Goal: Task Accomplishment & Management: Manage account settings

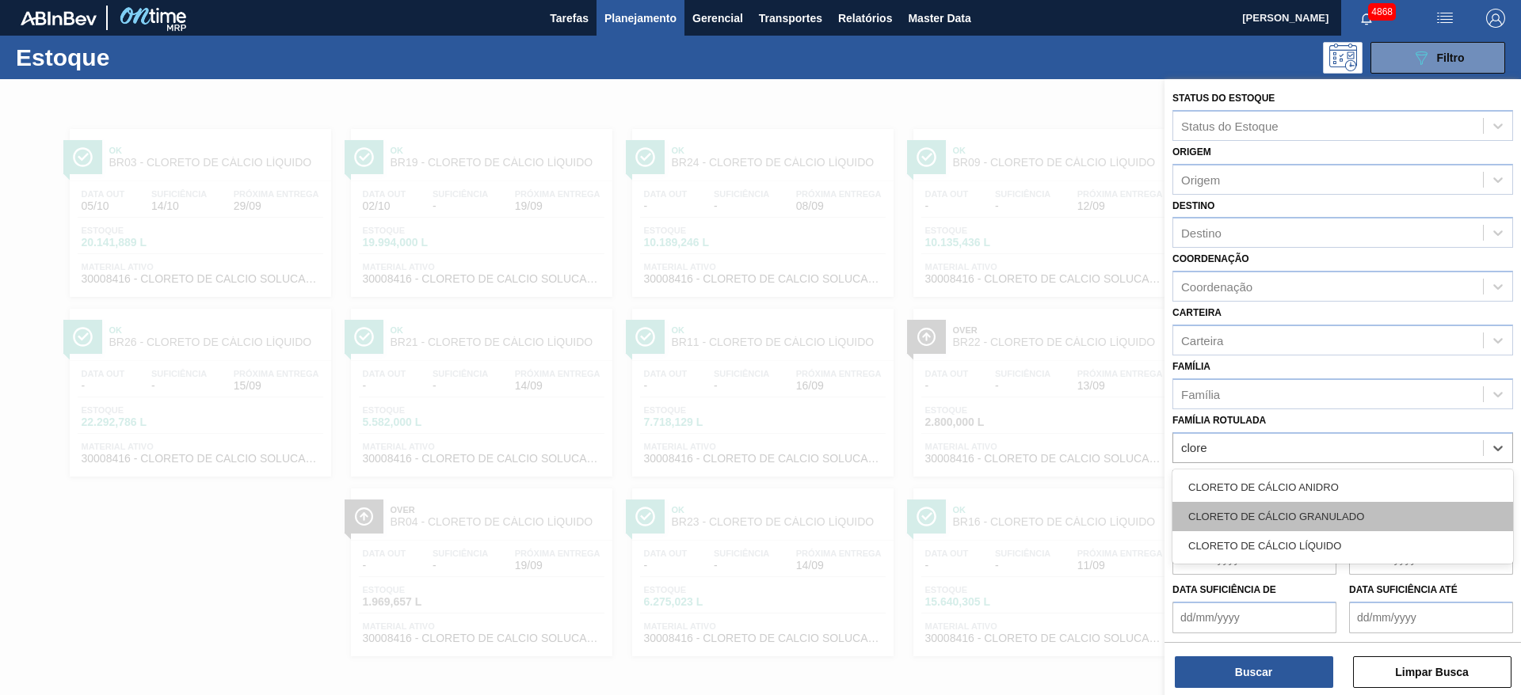
scroll to position [1, 0]
click at [1344, 517] on div "CLORETO DE CÁLCIO GRANULADO" at bounding box center [1342, 516] width 341 height 29
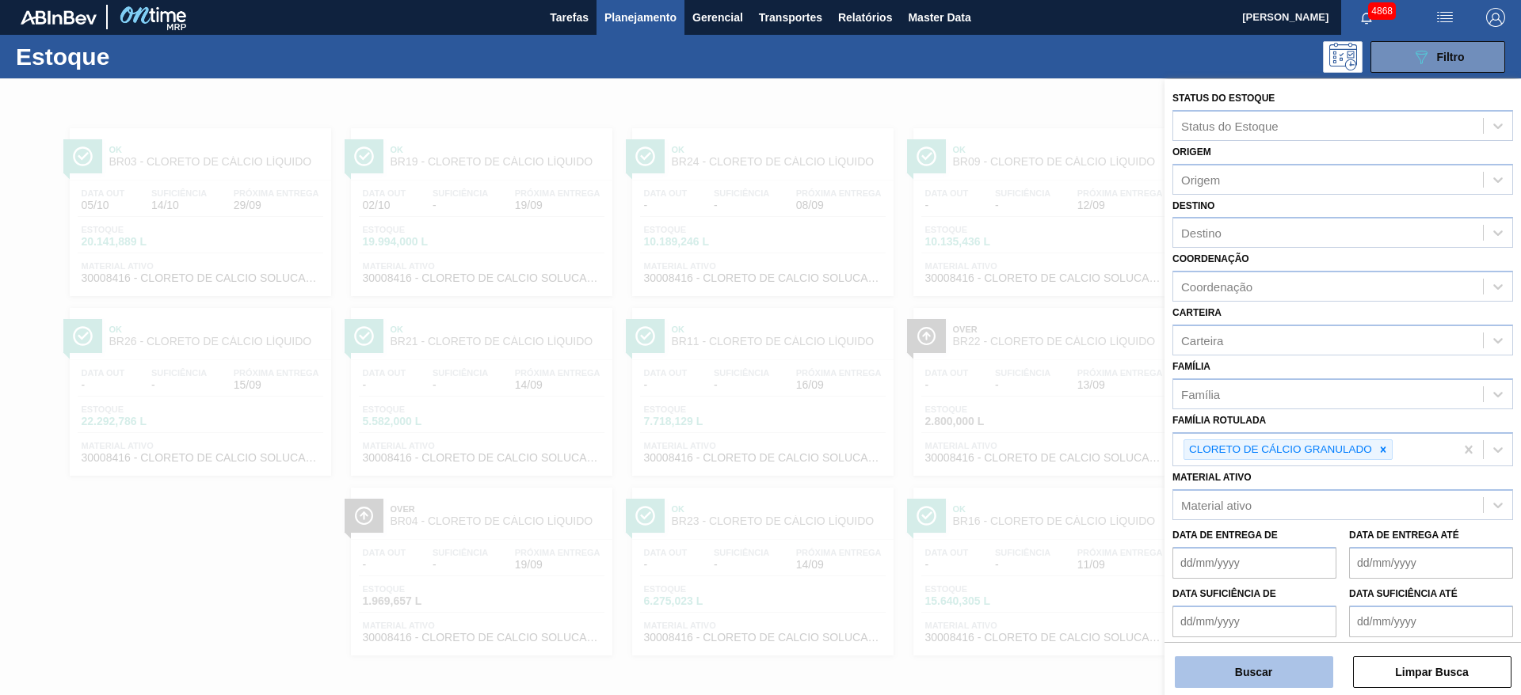
click at [1301, 680] on button "Buscar" at bounding box center [1254, 673] width 158 height 32
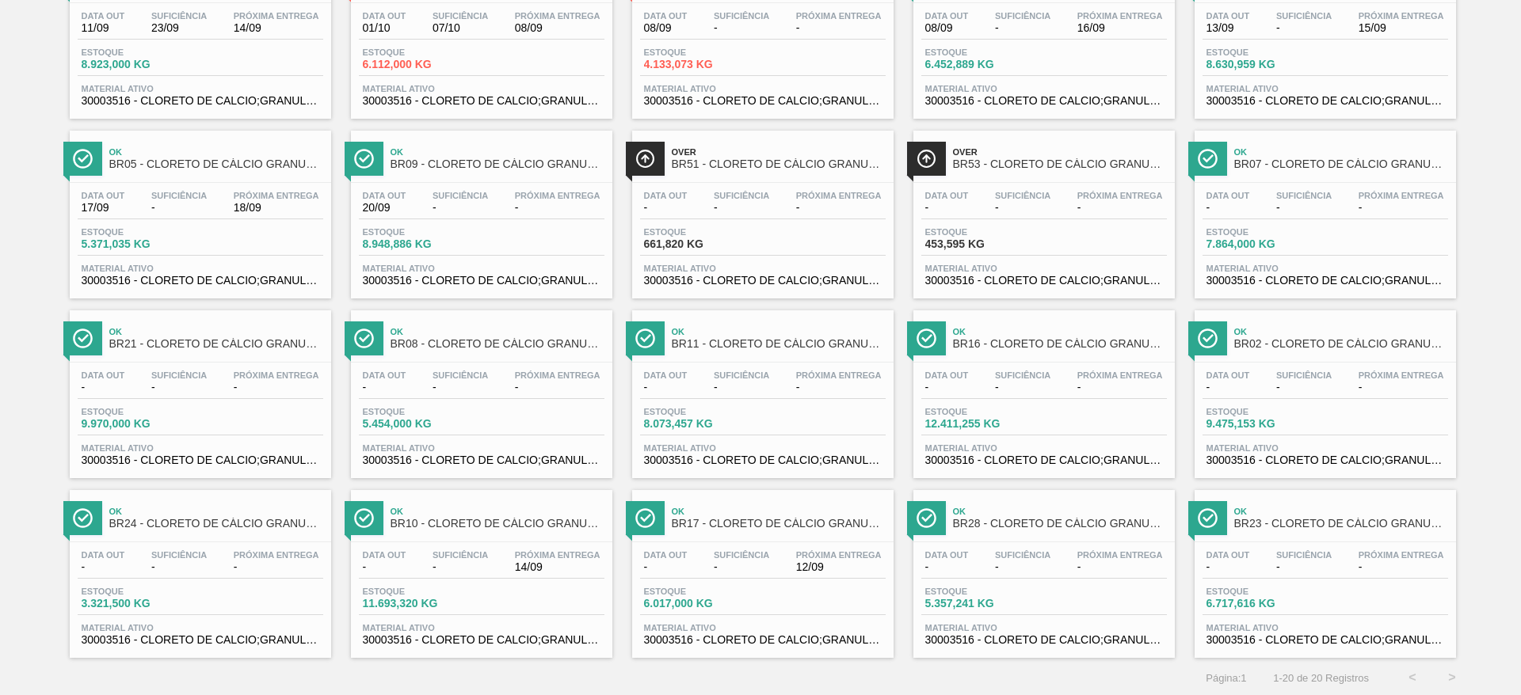
scroll to position [181, 0]
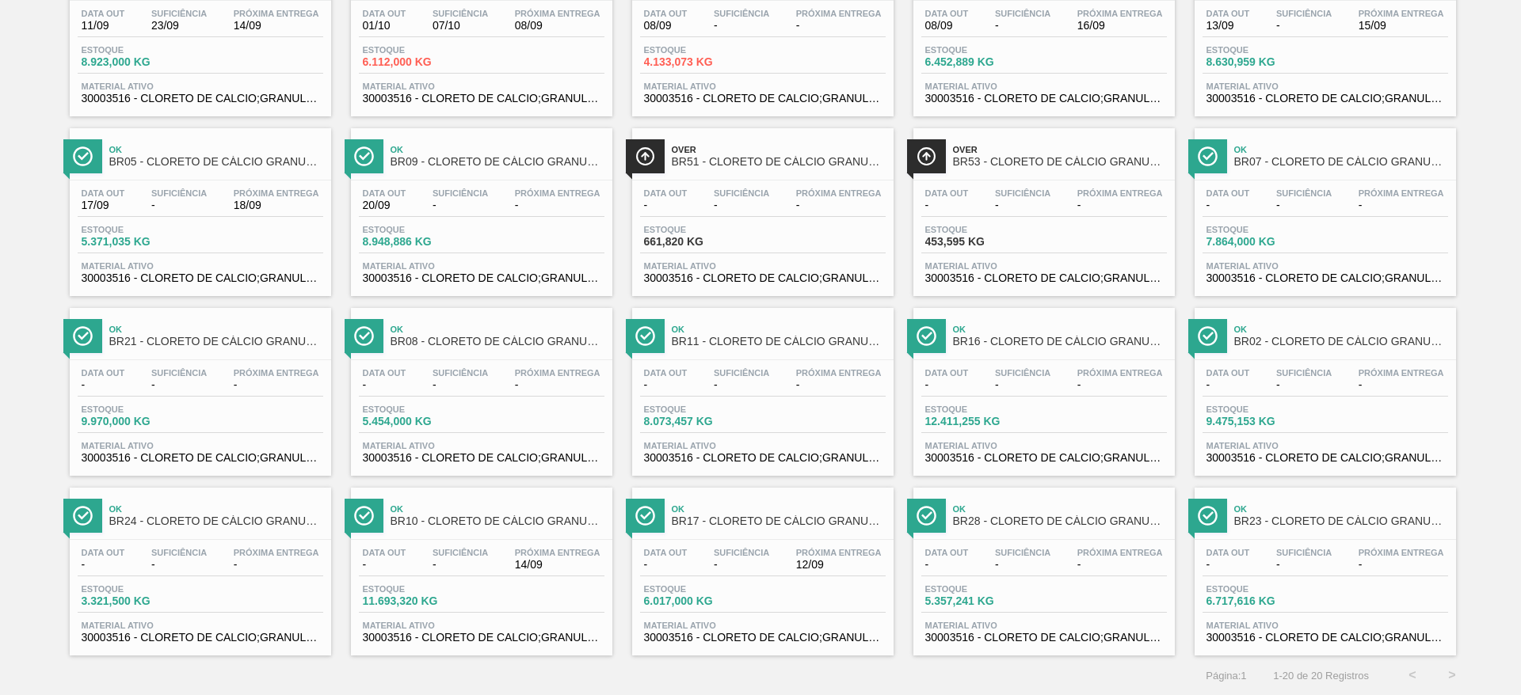
drag, startPoint x: 1315, startPoint y: 569, endPoint x: 1234, endPoint y: 574, distance: 80.9
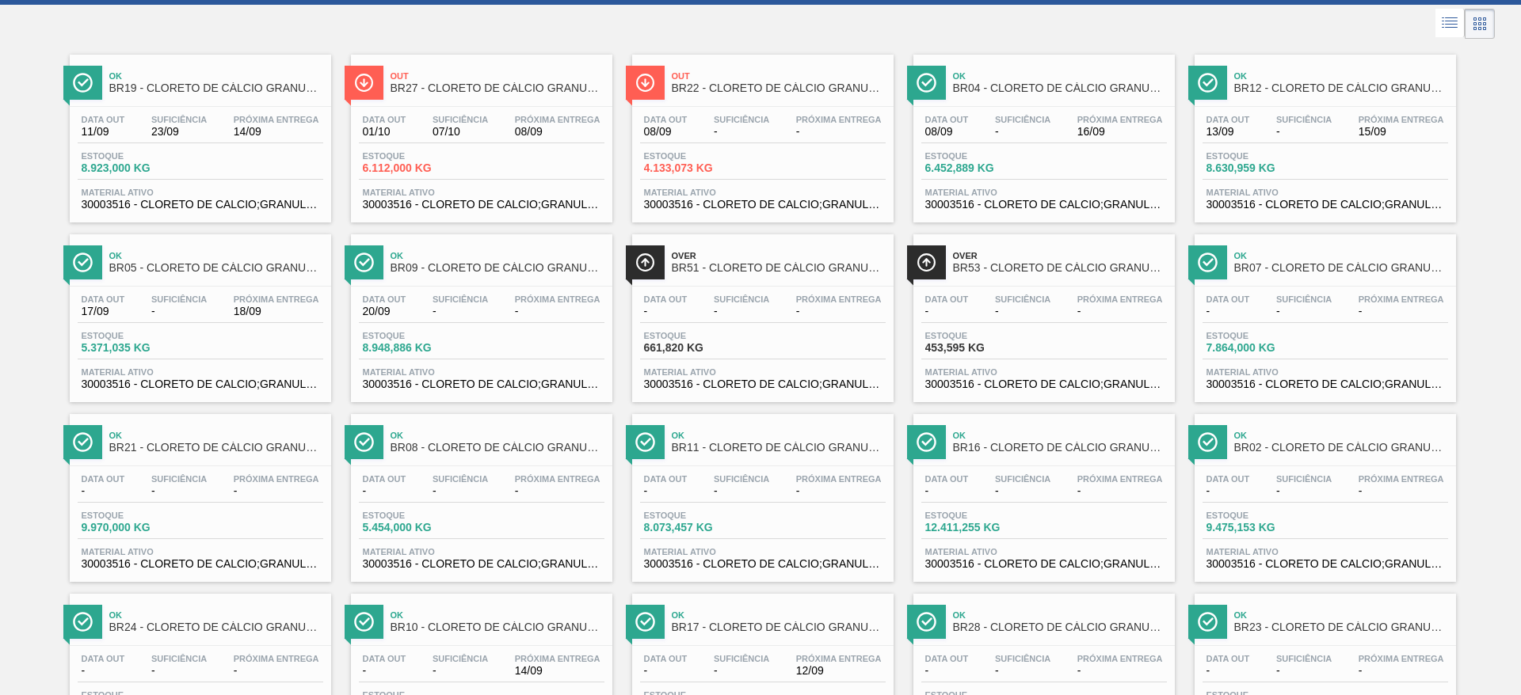
scroll to position [0, 0]
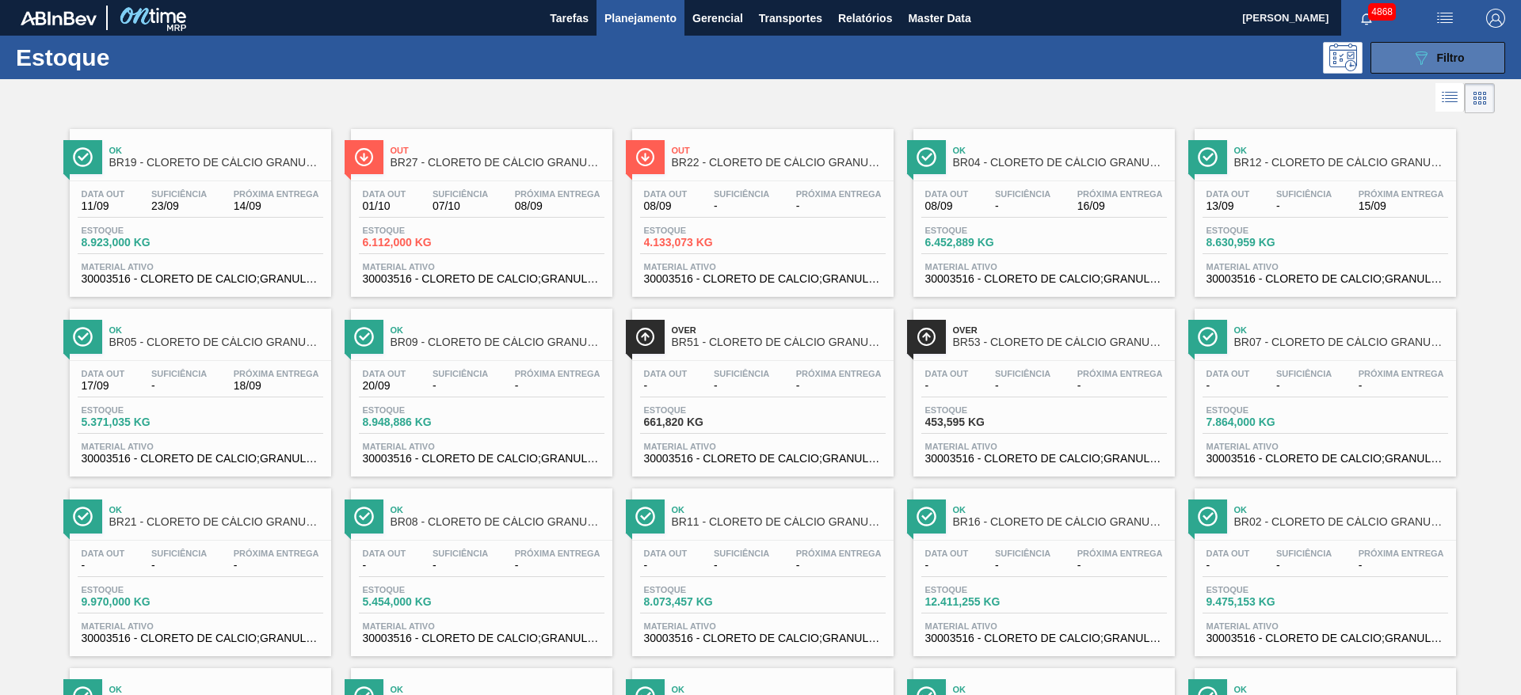
drag, startPoint x: 1487, startPoint y: 57, endPoint x: 1478, endPoint y: 67, distance: 12.9
click at [1486, 59] on button "089F7B8B-B2A5-4AFE-B5C0-19BA573D28AC Filtro" at bounding box center [1437, 58] width 135 height 32
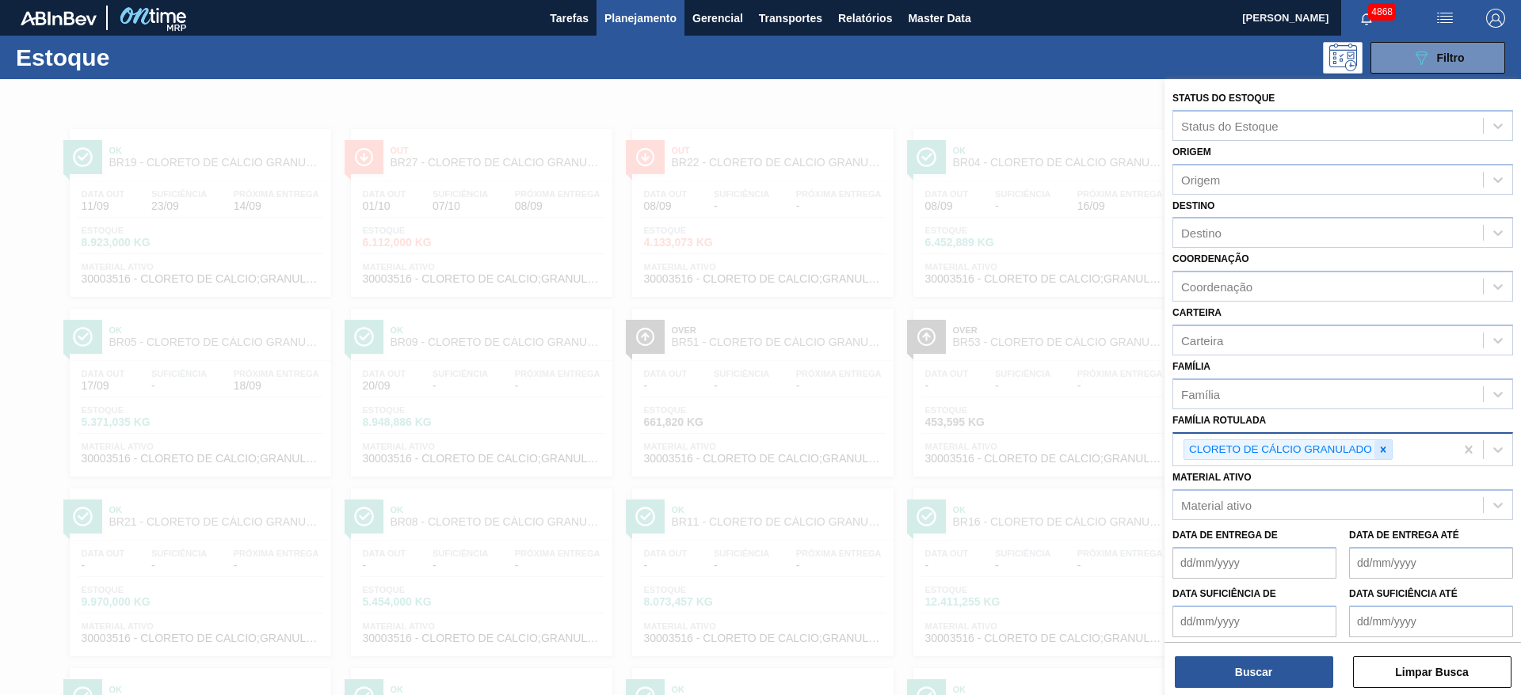
click at [1378, 450] on icon at bounding box center [1383, 449] width 11 height 11
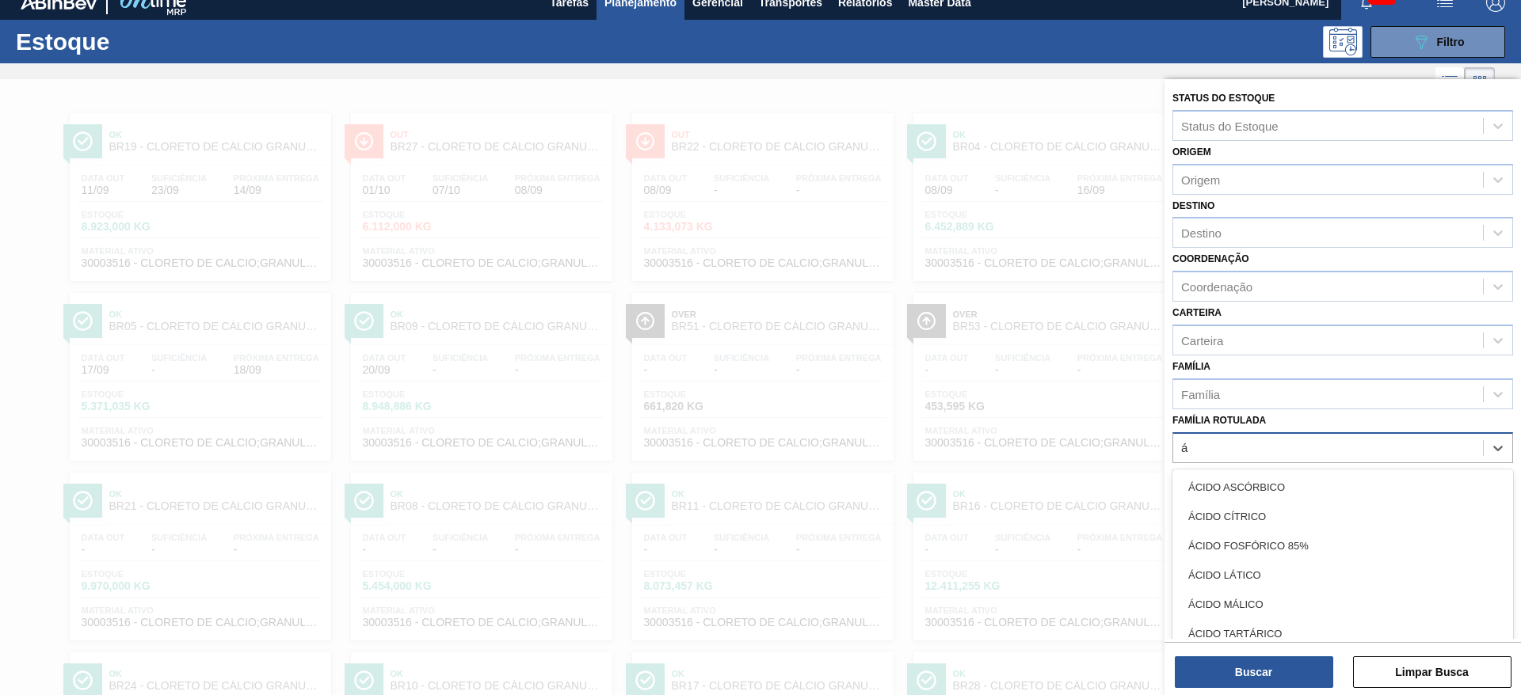
scroll to position [18, 0]
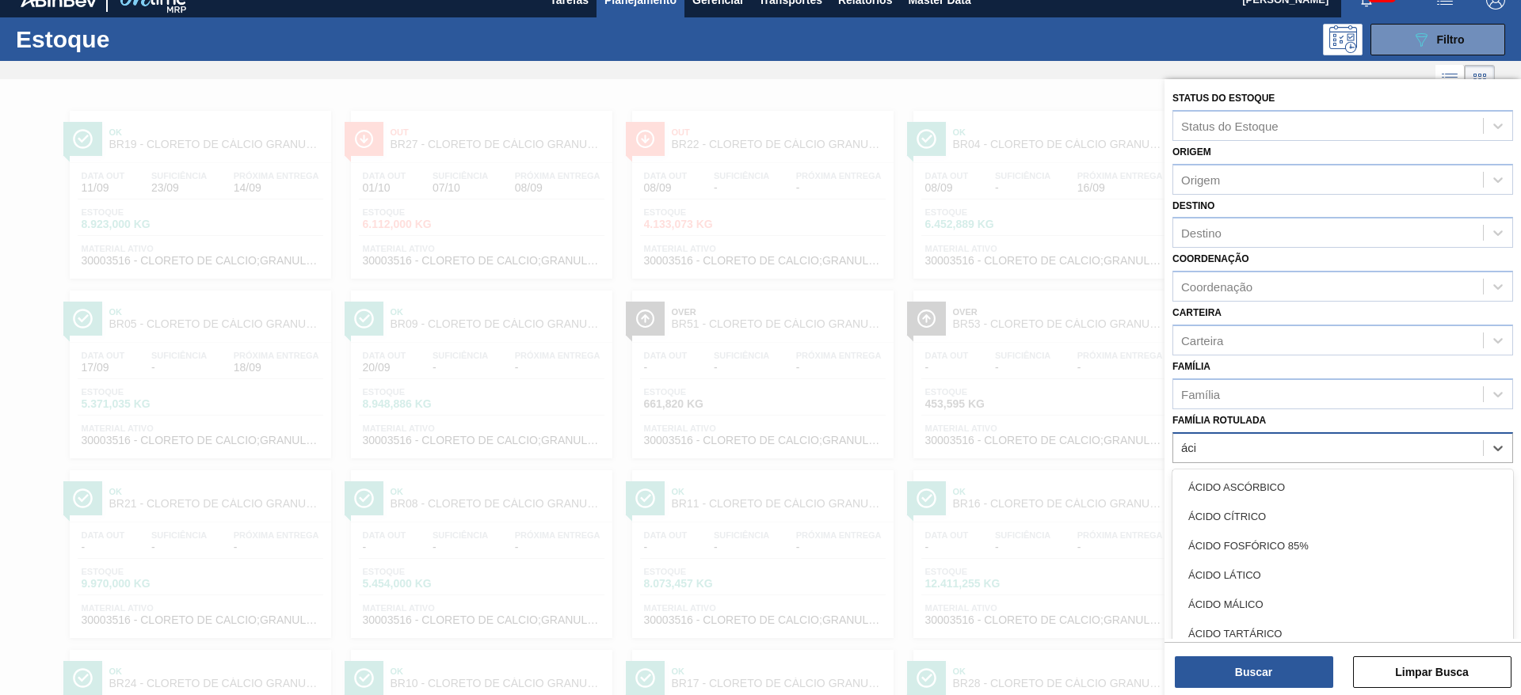
type Rotulada "ácid"
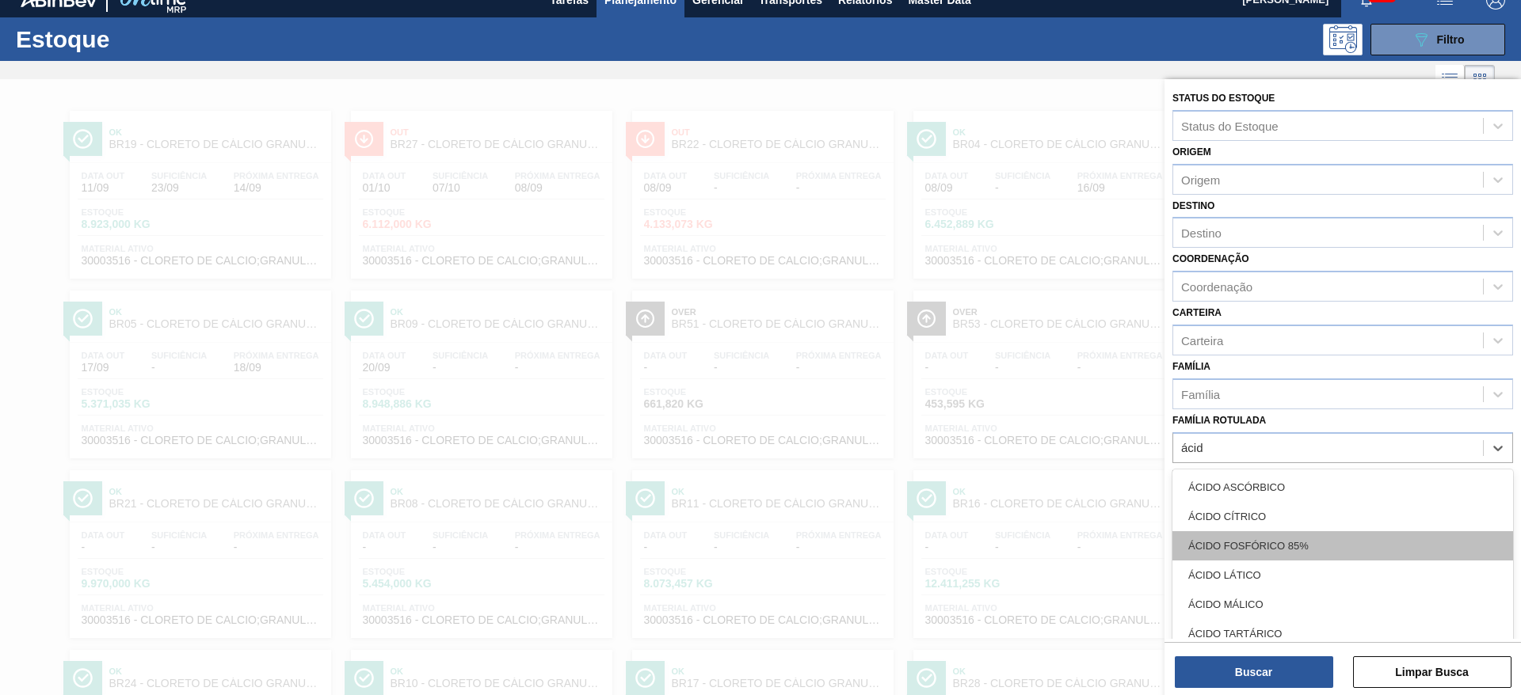
click at [1293, 548] on div "ÁCIDO FOSFÓRICO 85%" at bounding box center [1342, 546] width 341 height 29
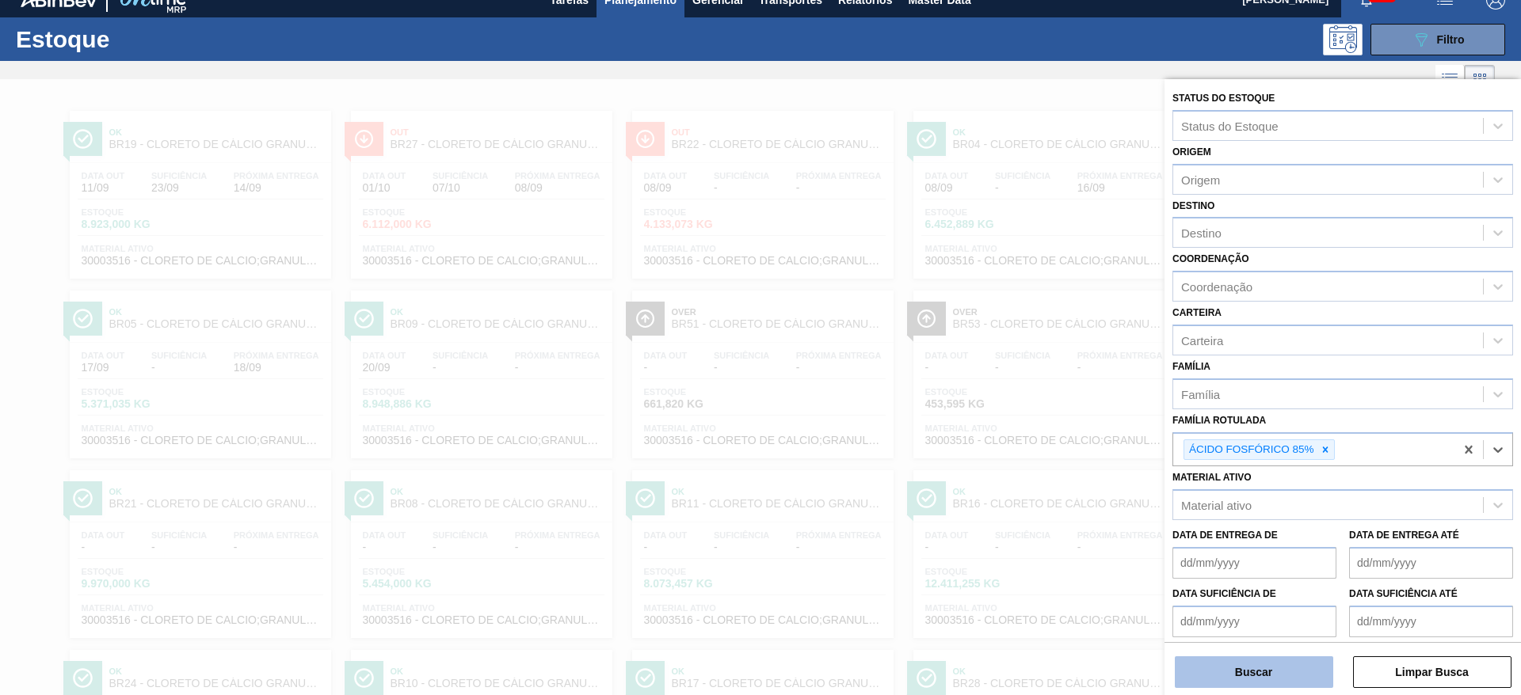
click at [1282, 676] on button "Buscar" at bounding box center [1254, 673] width 158 height 32
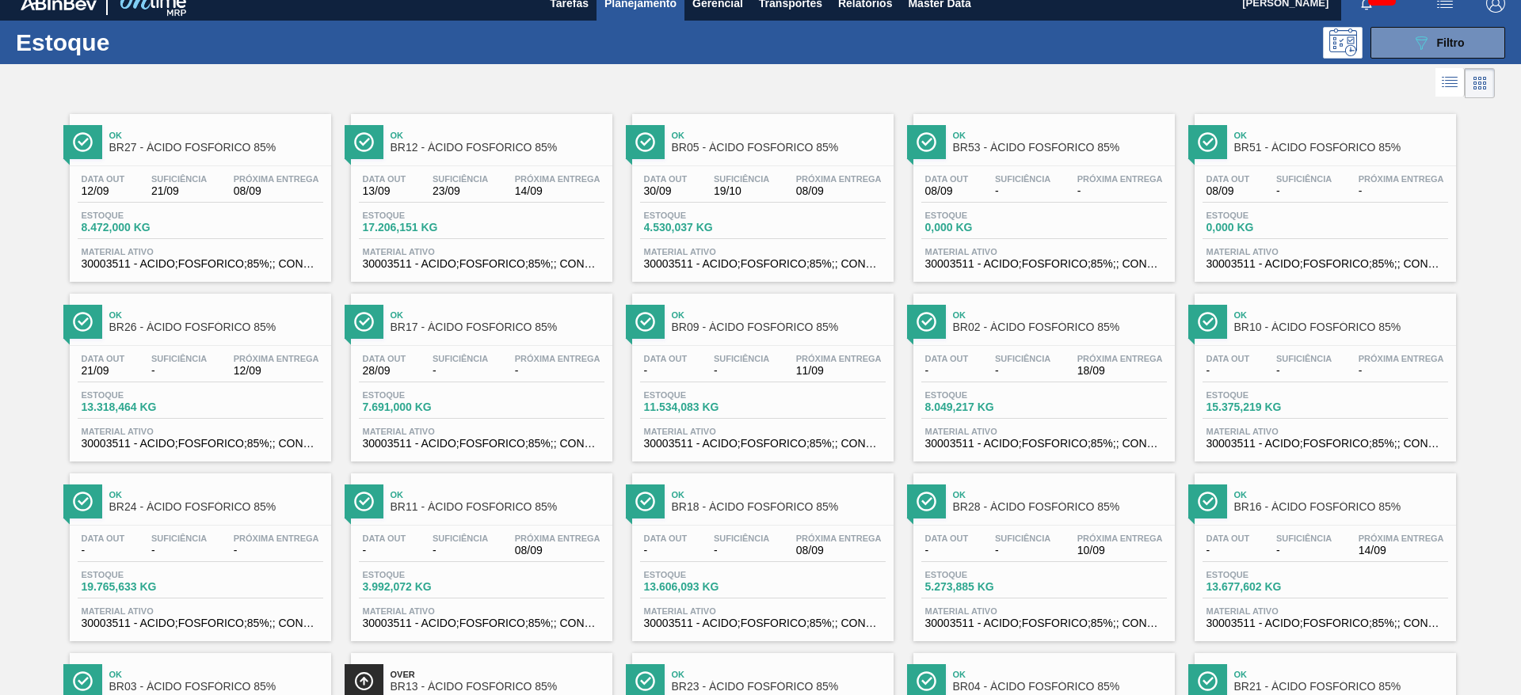
scroll to position [4, 0]
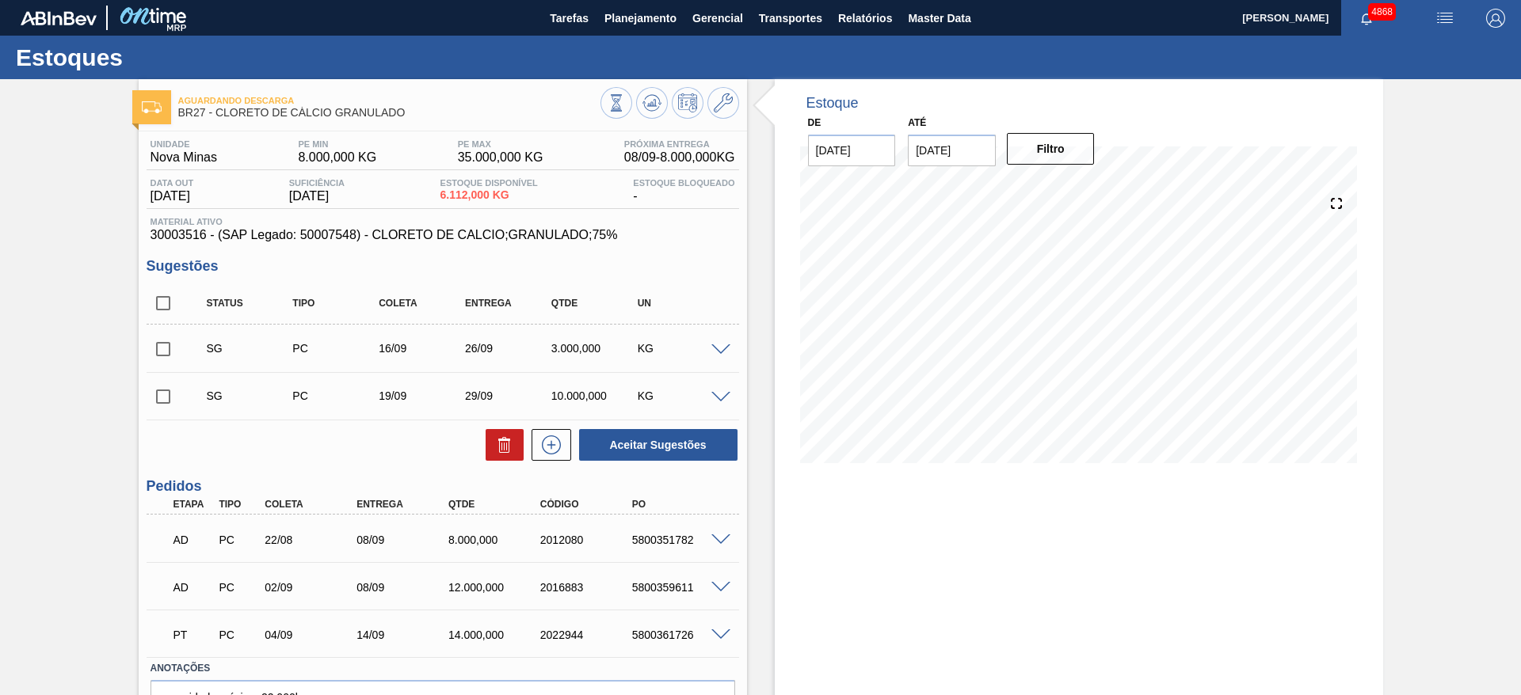
click at [718, 347] on span at bounding box center [720, 351] width 19 height 12
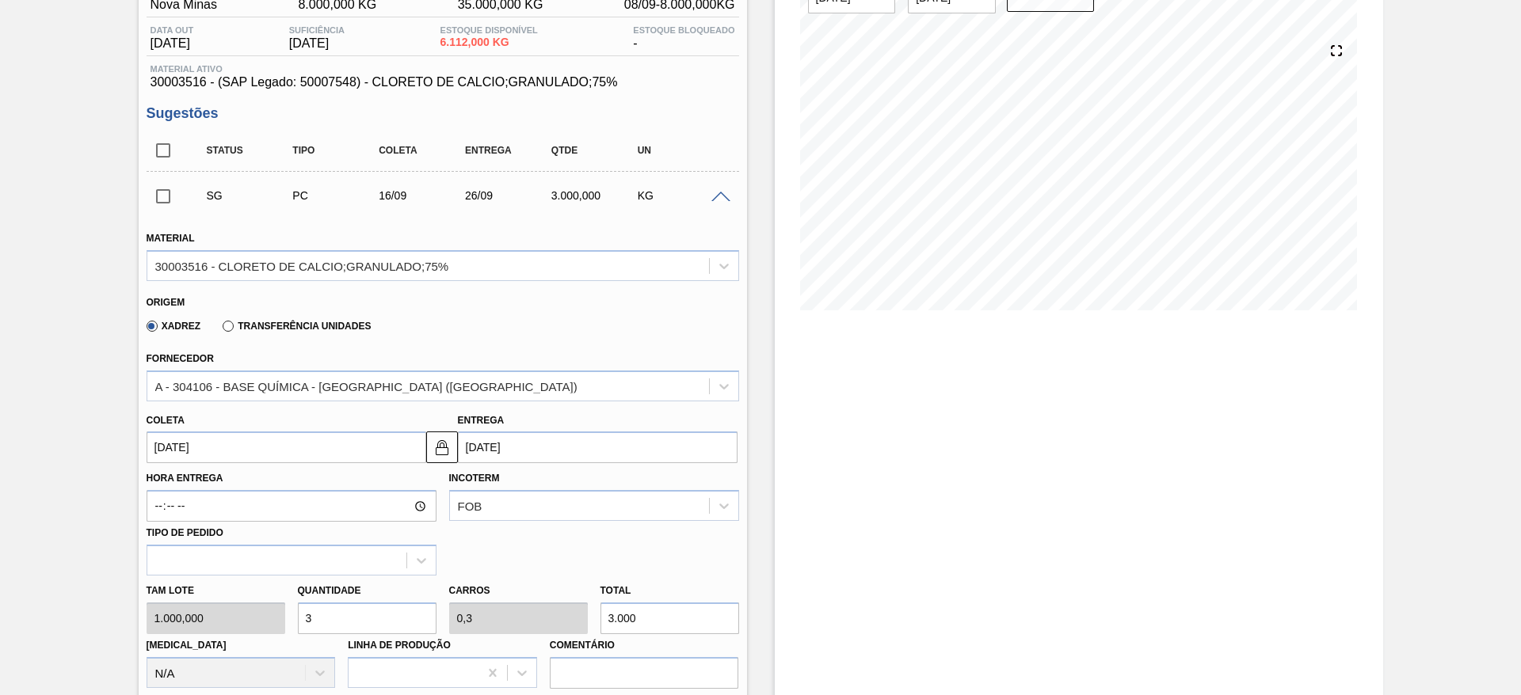
scroll to position [238, 0]
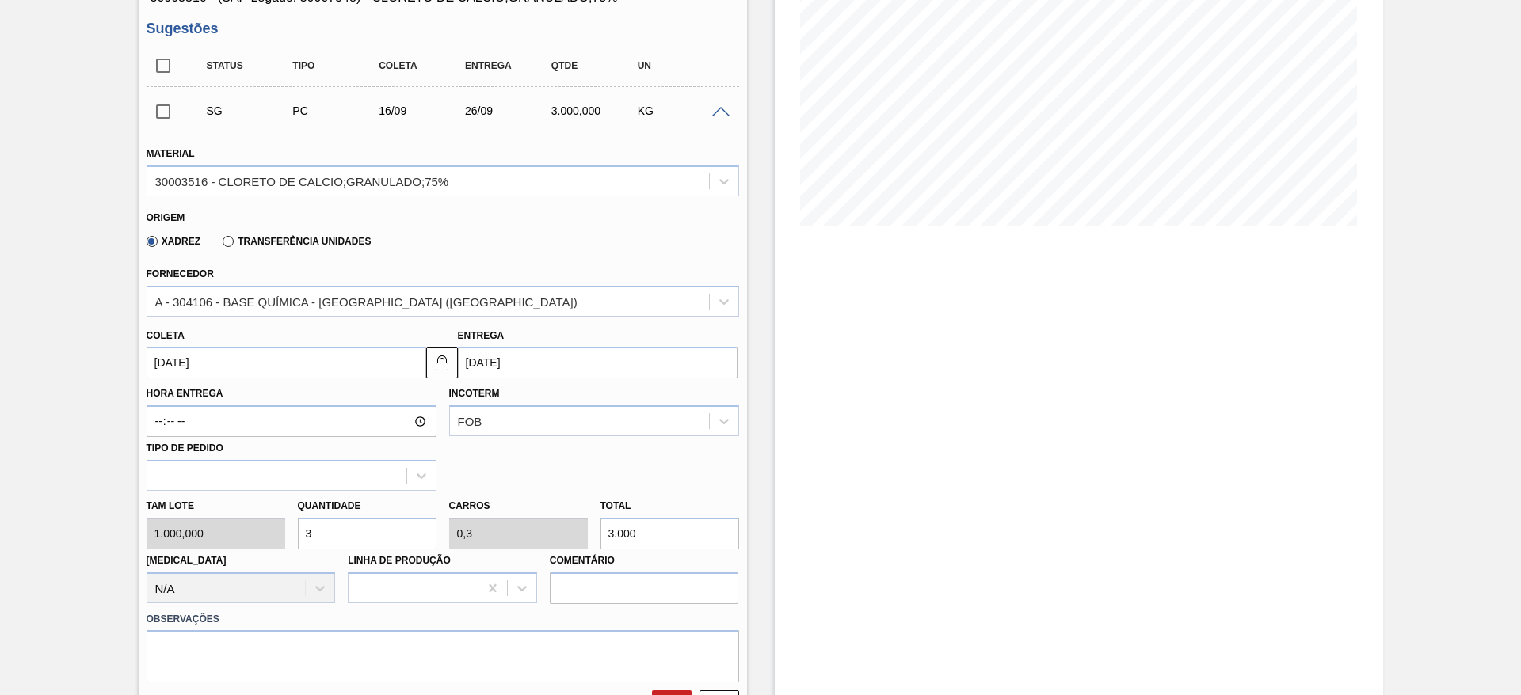
click at [303, 356] on input "16/09/2025" at bounding box center [287, 363] width 280 height 32
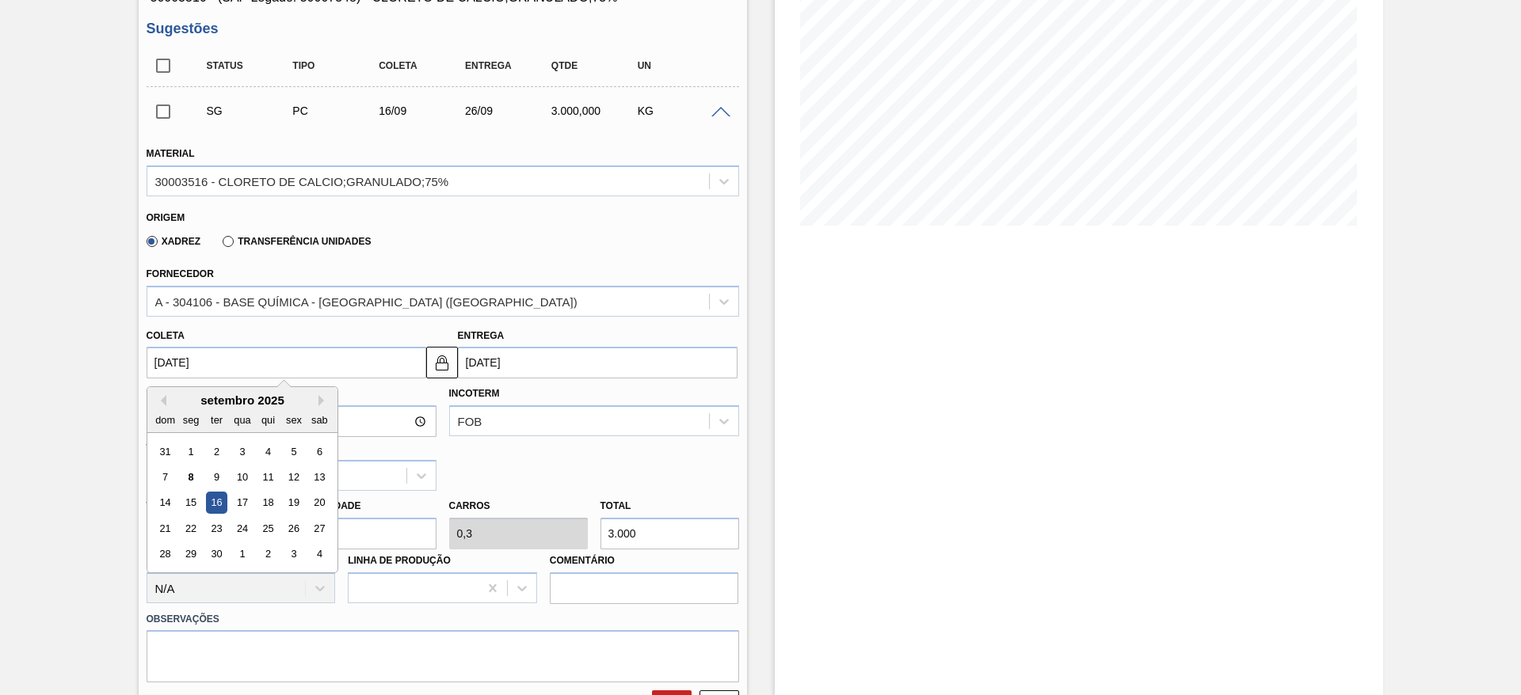
click at [192, 509] on div "15" at bounding box center [190, 503] width 21 height 21
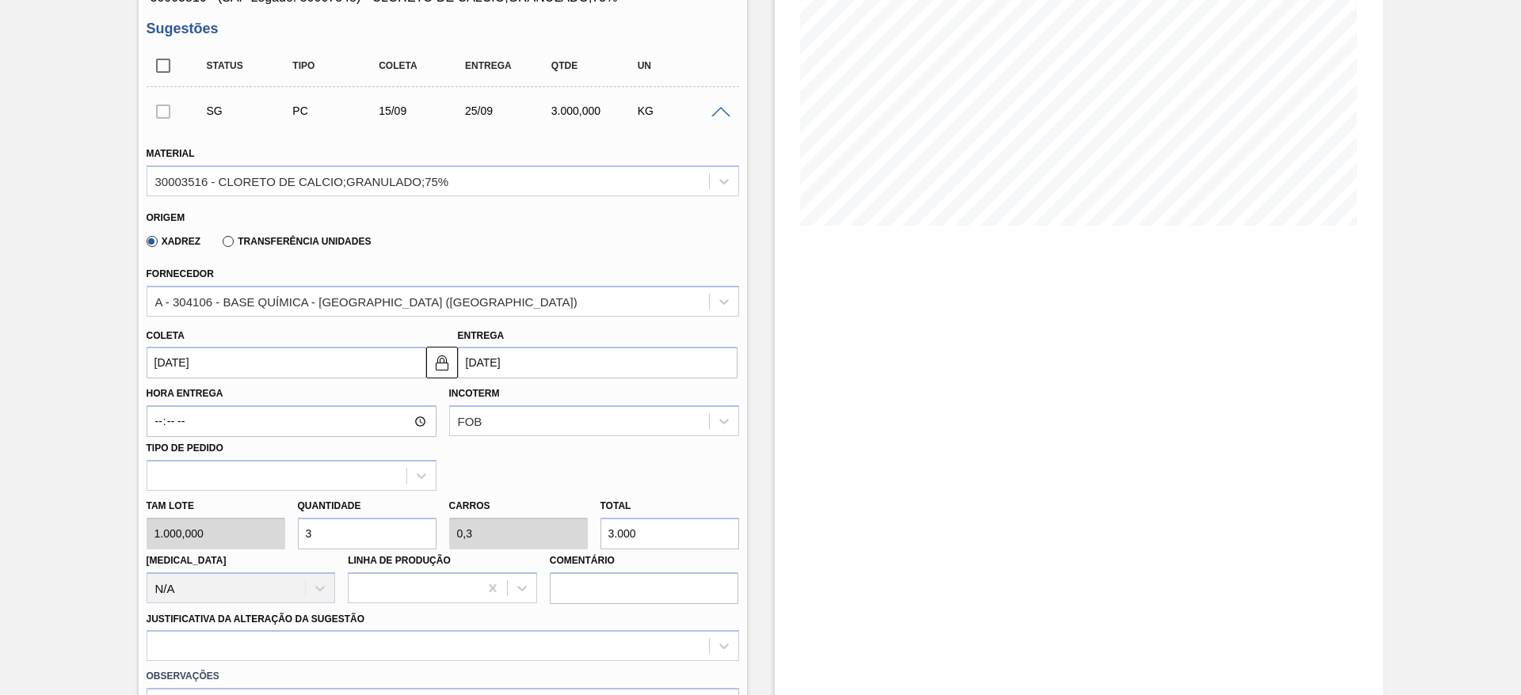
type input "15/09/2025"
type input "25/09/2025"
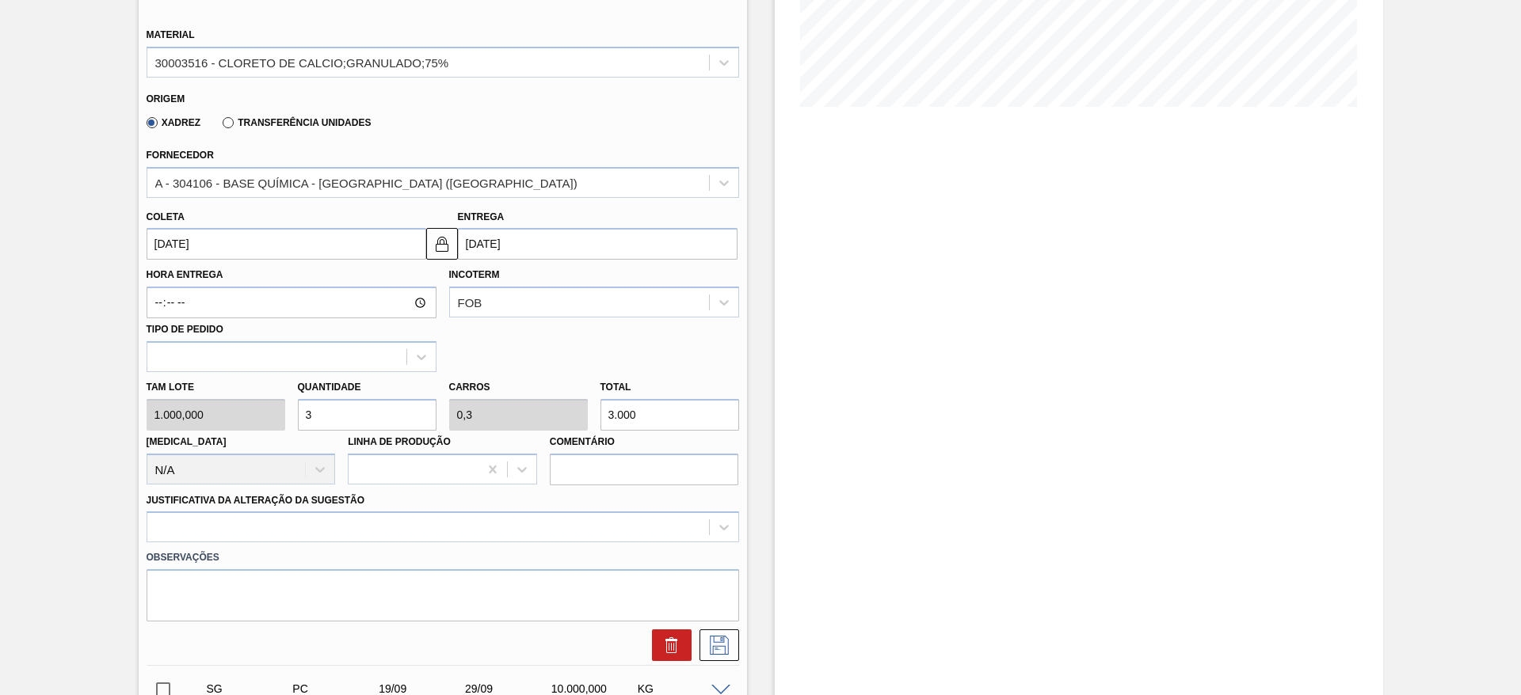
drag, startPoint x: 321, startPoint y: 415, endPoint x: 300, endPoint y: 419, distance: 21.0
click at [300, 419] on input "3" at bounding box center [367, 415] width 139 height 32
type input "9"
type input "0,9"
type input "9.000"
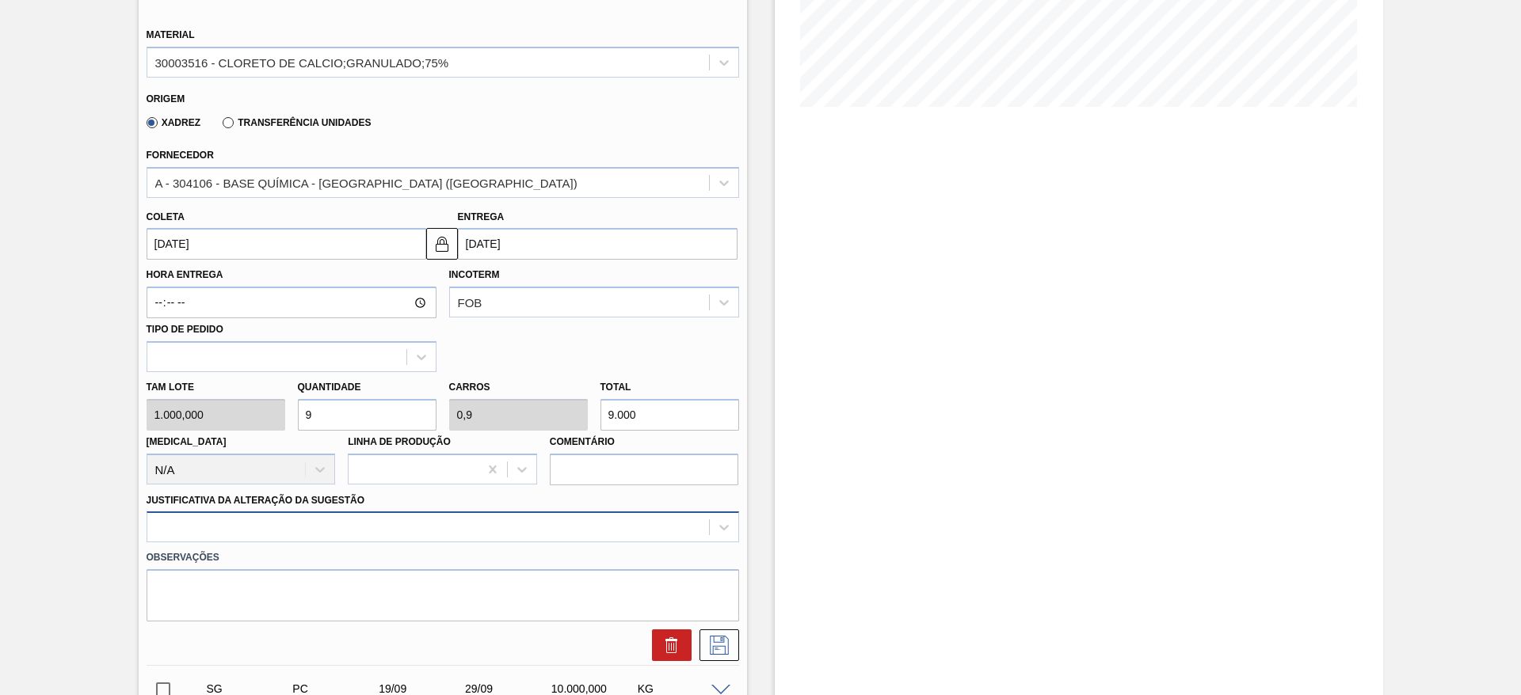
click at [356, 524] on div at bounding box center [443, 527] width 593 height 31
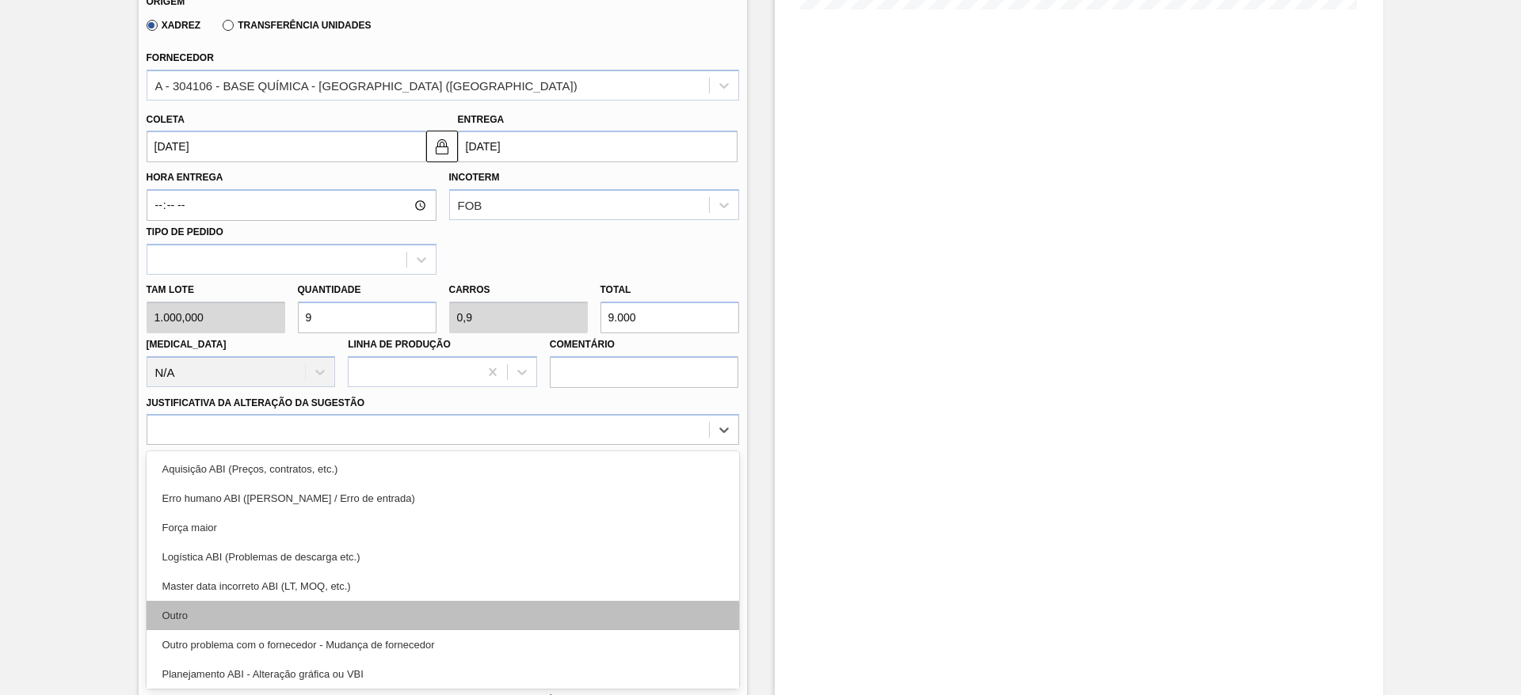
click at [355, 612] on div "Outro" at bounding box center [443, 615] width 593 height 29
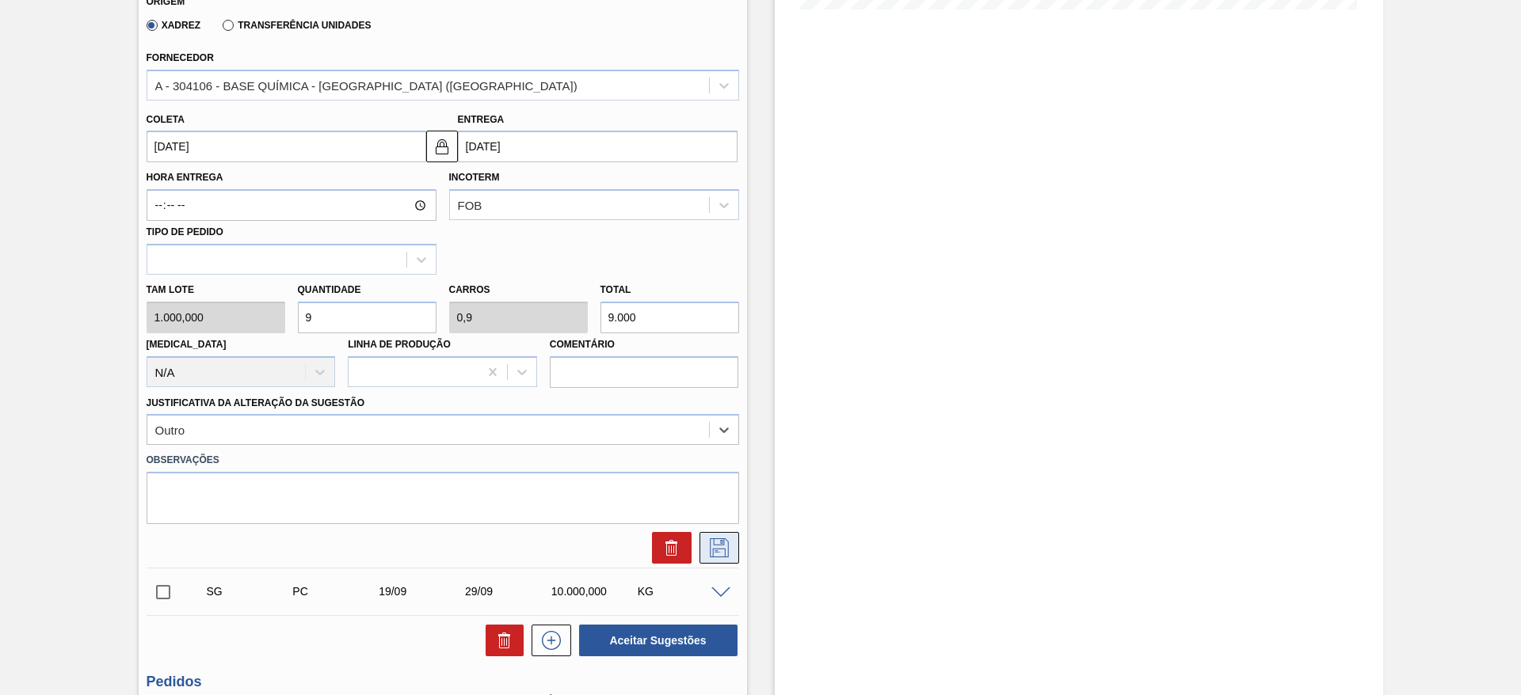
click at [730, 548] on button at bounding box center [719, 548] width 40 height 32
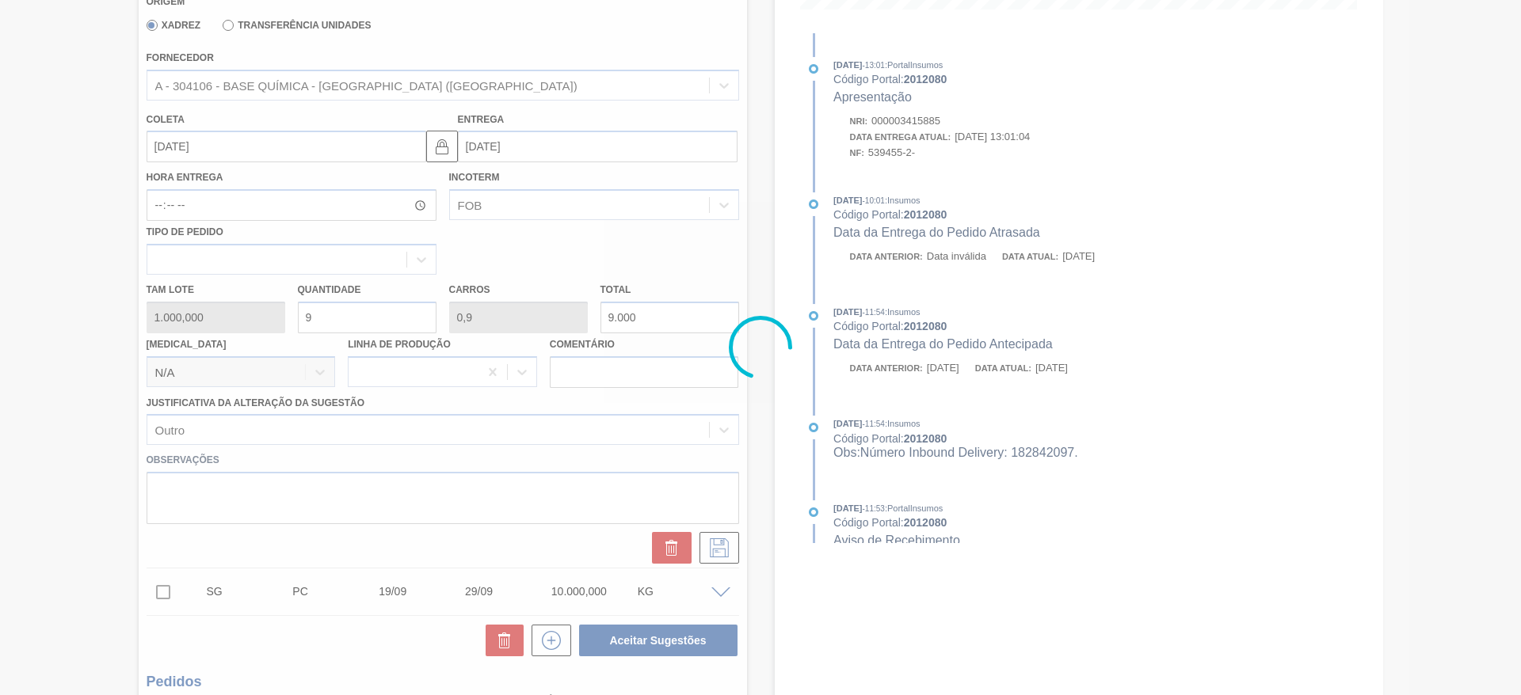
scroll to position [92, 0]
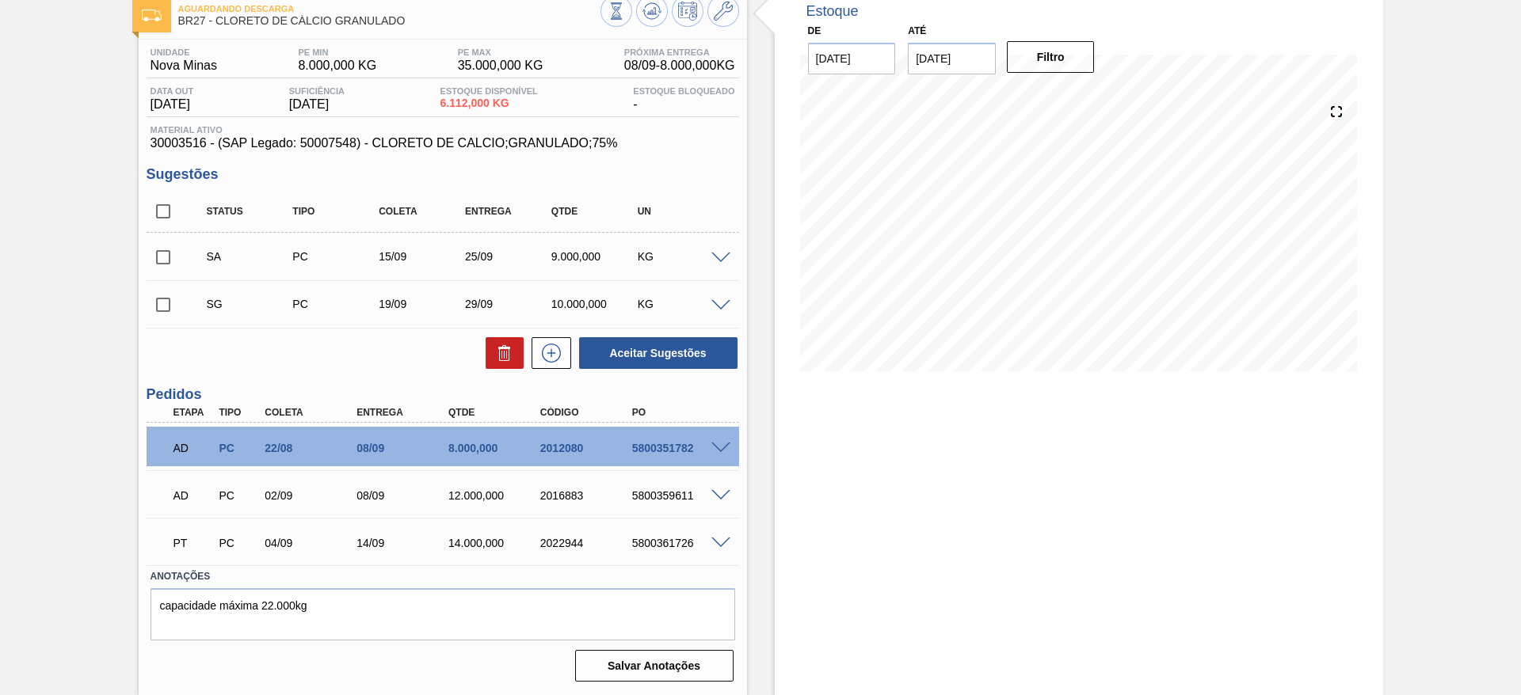
click at [726, 253] on span at bounding box center [720, 259] width 19 height 12
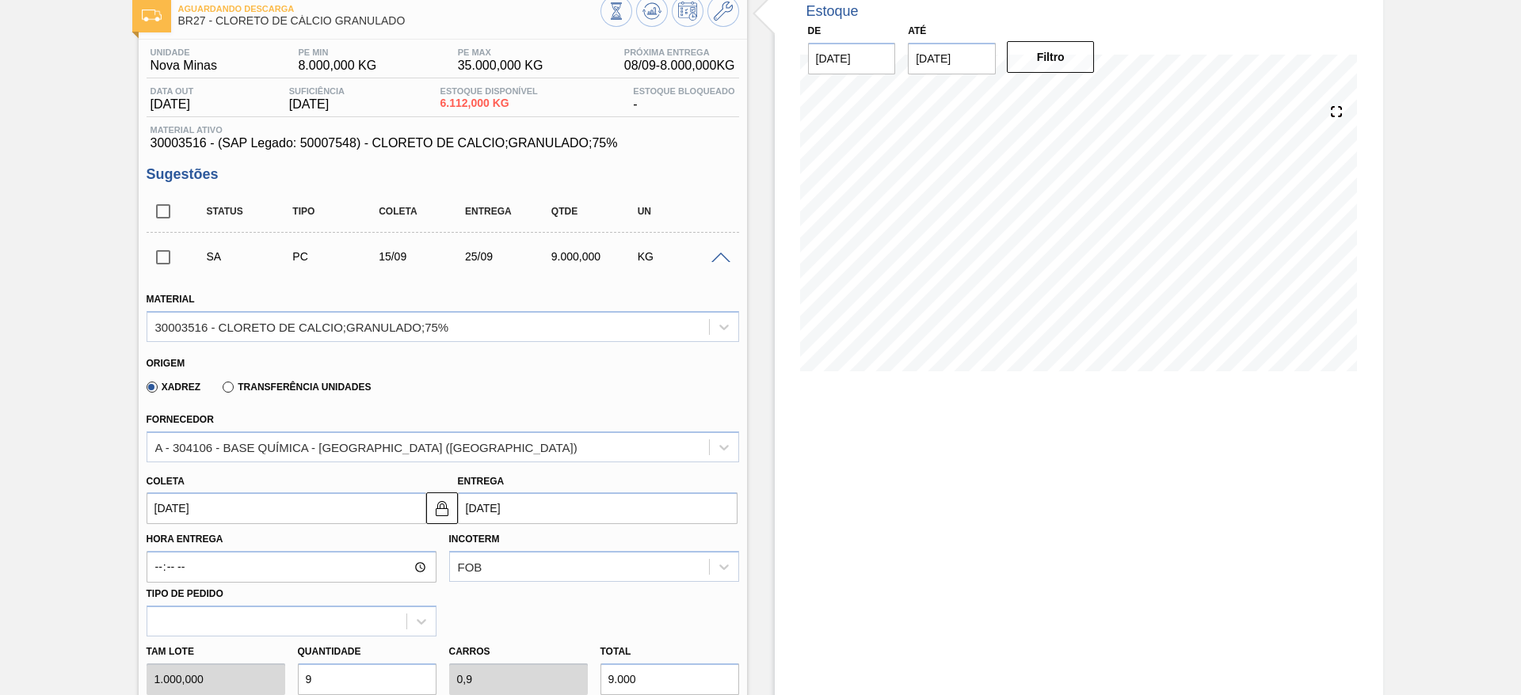
scroll to position [330, 0]
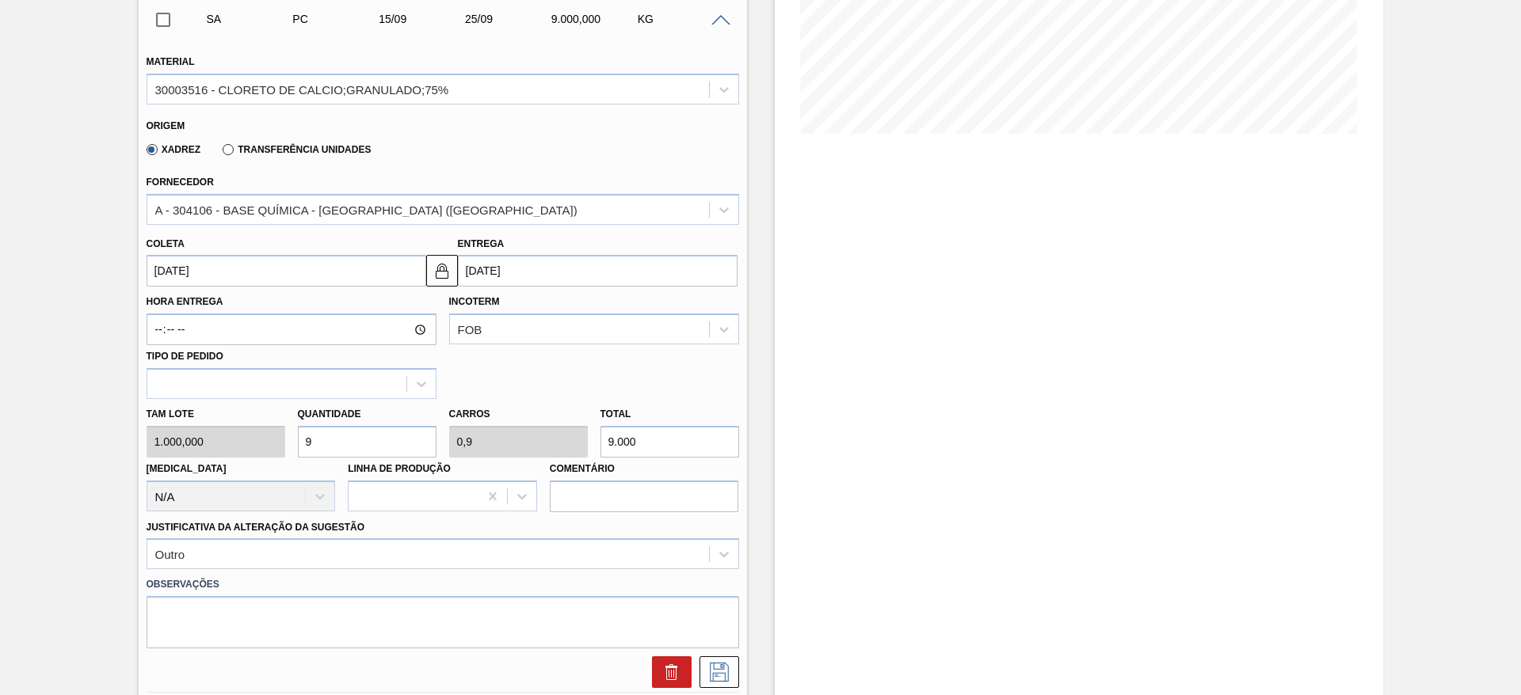
drag, startPoint x: 324, startPoint y: 449, endPoint x: 295, endPoint y: 457, distance: 30.4
click at [295, 457] on div "Tam lote 1.000,000 Quantidade 9 Carros 0,9 Total 9.000 Doca N/A Linha de Produç…" at bounding box center [442, 455] width 605 height 113
type input "1"
type input "0,1"
type input "1.000"
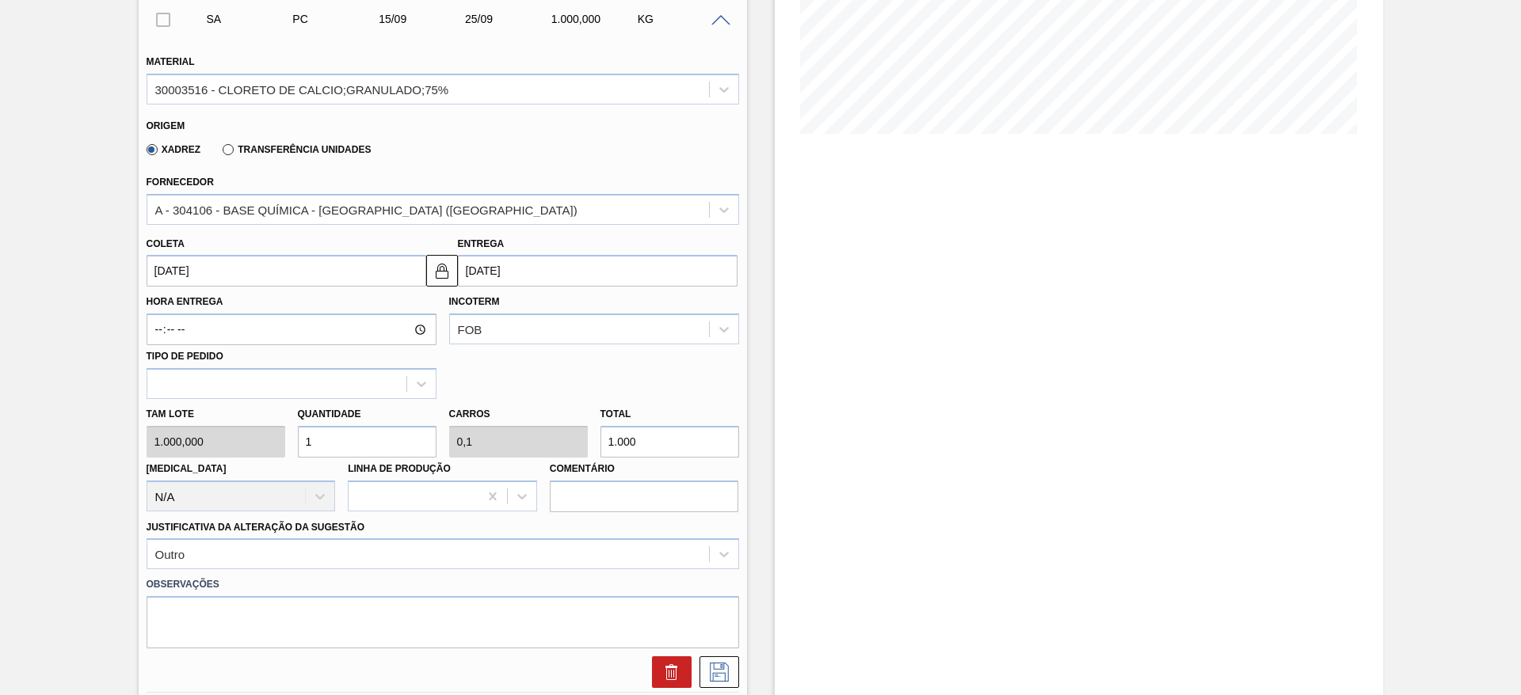
type input "10"
type input "1"
type input "10.000"
type input "10"
click at [722, 669] on icon at bounding box center [719, 672] width 25 height 19
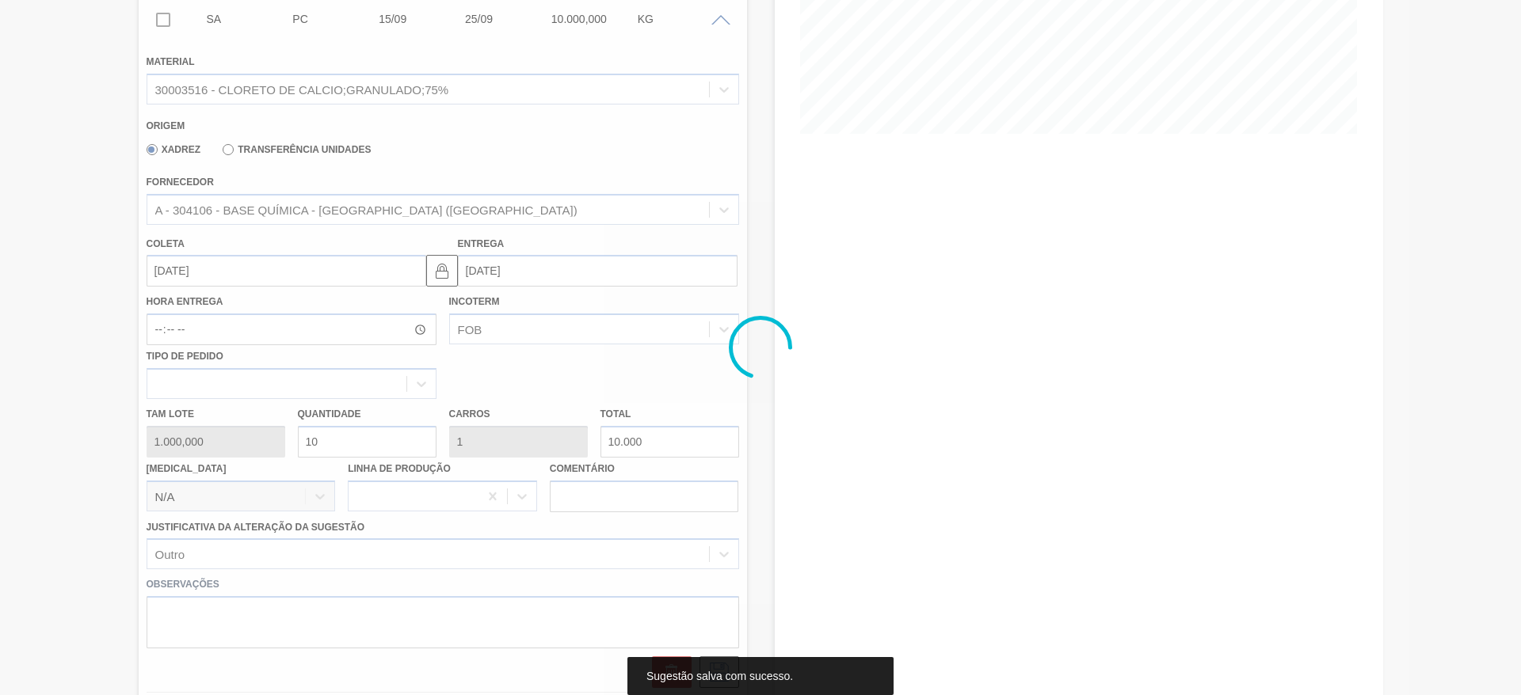
scroll to position [92, 0]
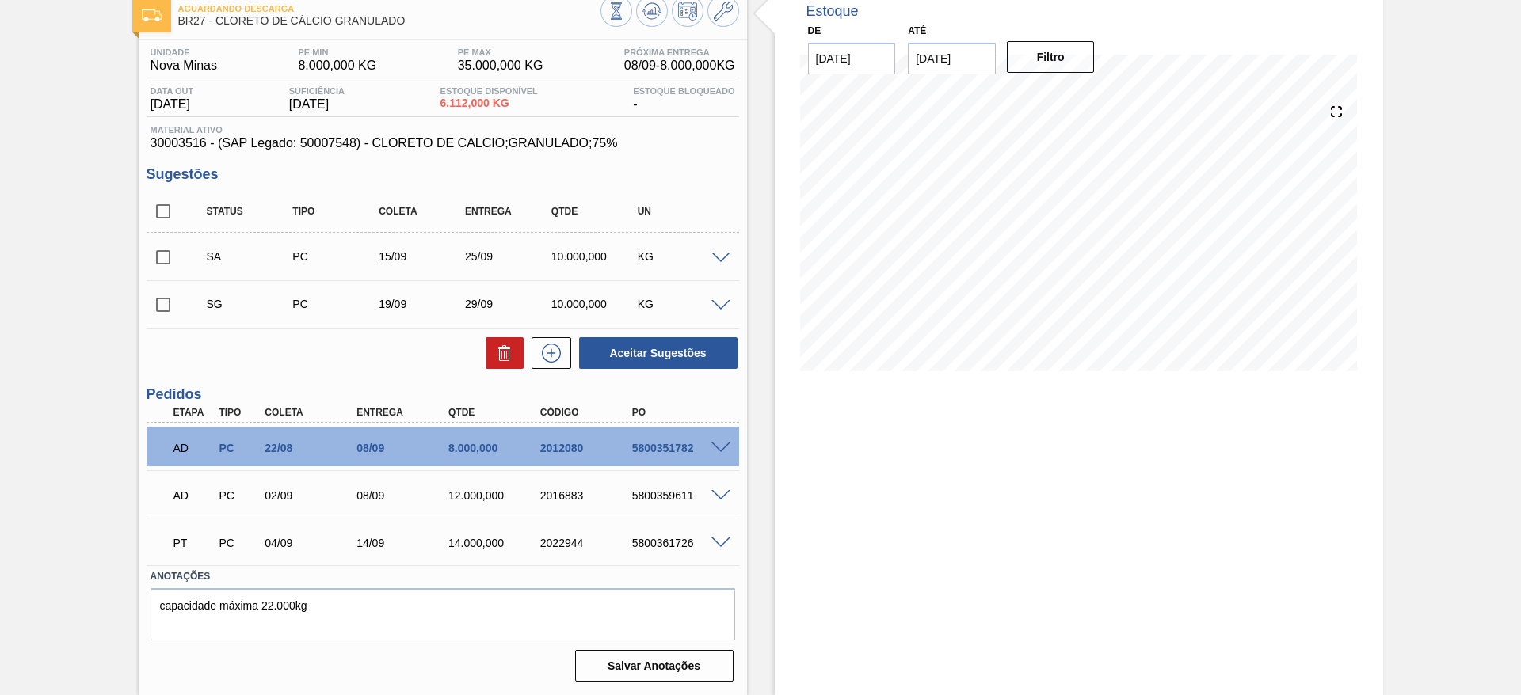
drag, startPoint x: 157, startPoint y: 250, endPoint x: 207, endPoint y: 246, distance: 50.1
click at [160, 250] on input "checkbox" at bounding box center [163, 257] width 33 height 33
click at [668, 358] on button "Aceitar Sugestões" at bounding box center [658, 353] width 158 height 32
checkbox input "false"
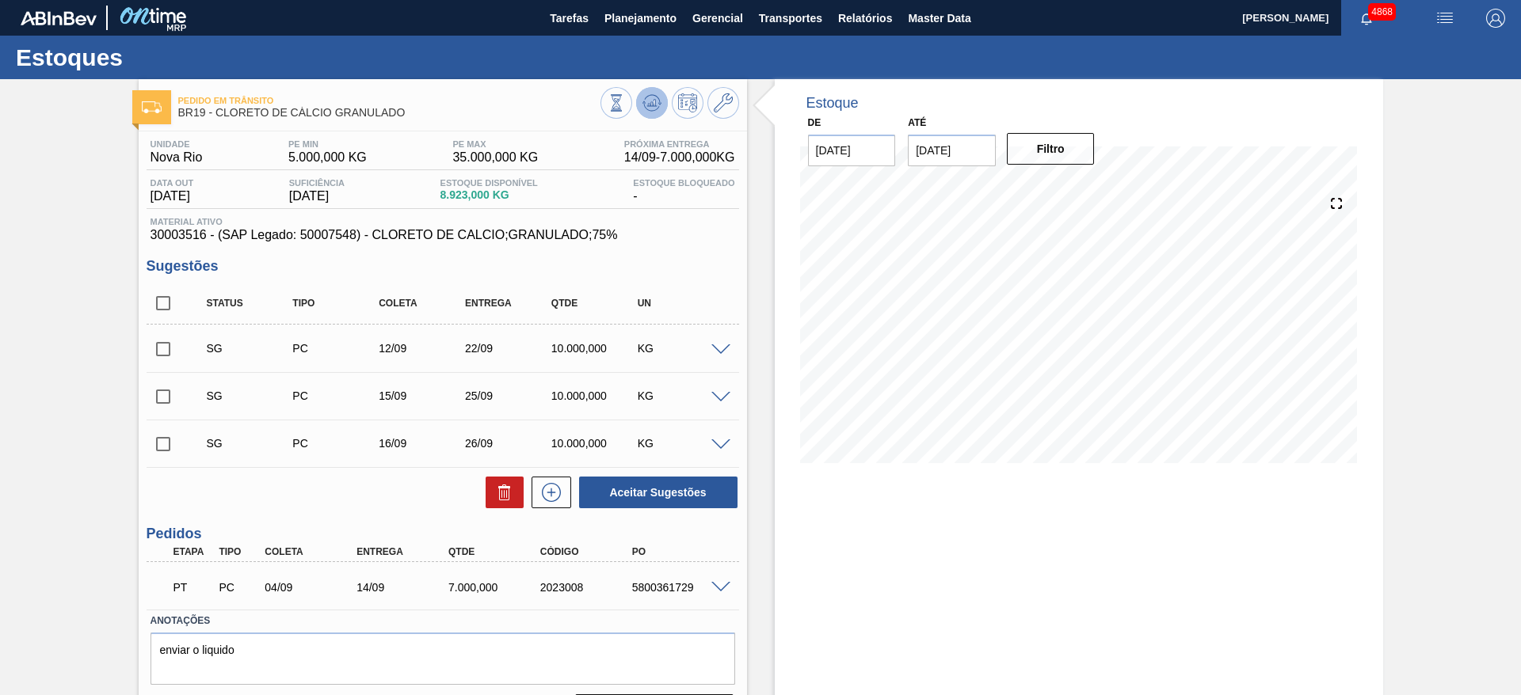
click at [661, 95] on button at bounding box center [652, 103] width 32 height 32
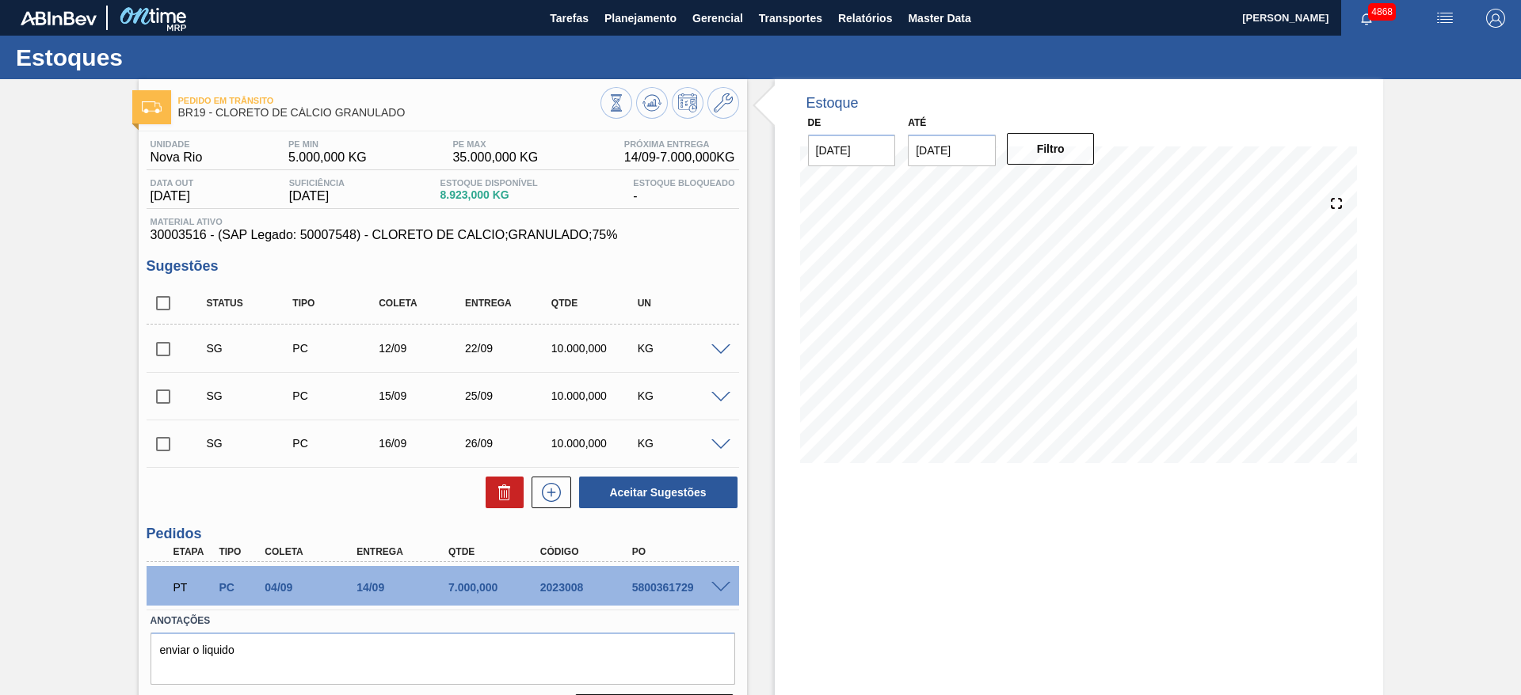
click at [715, 345] on span at bounding box center [720, 351] width 19 height 12
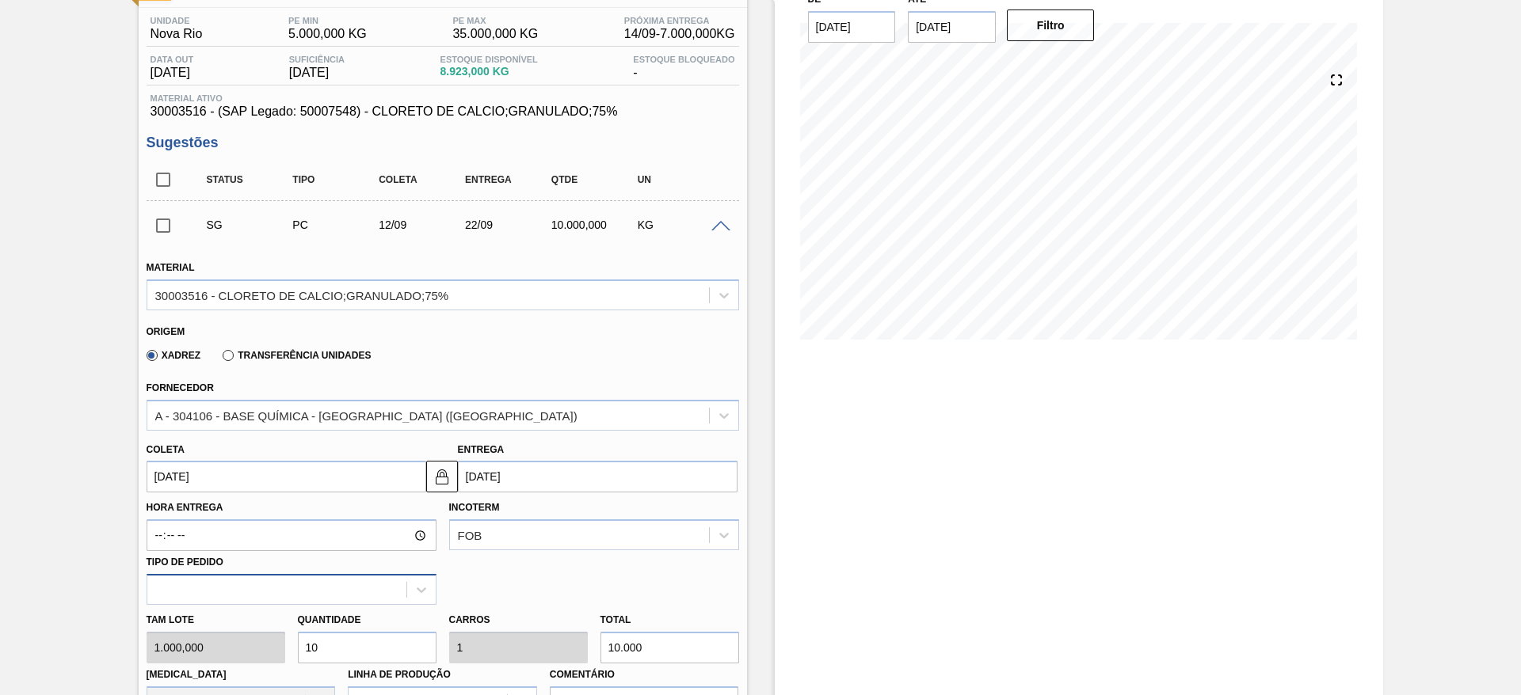
scroll to position [238, 0]
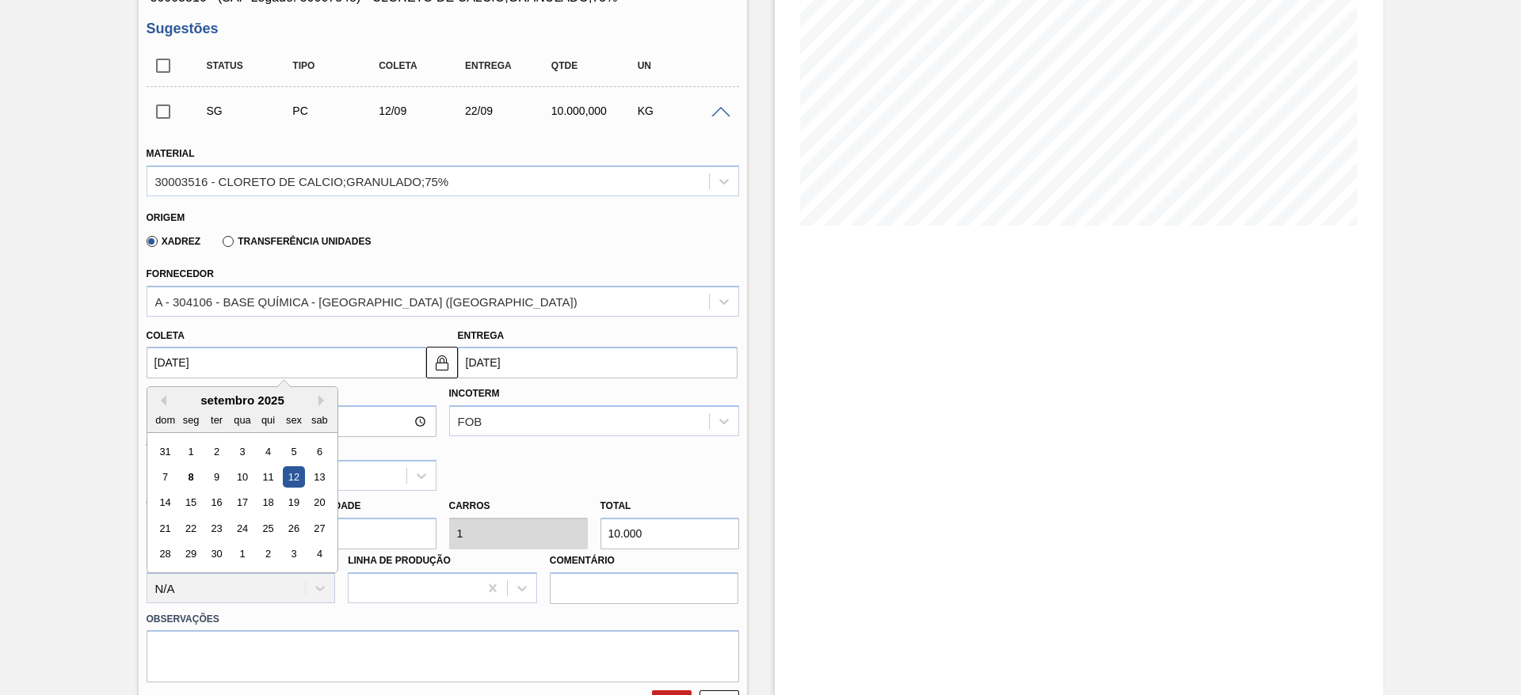
click at [207, 349] on input "12/09/2025" at bounding box center [287, 363] width 280 height 32
click at [196, 500] on div "15" at bounding box center [190, 503] width 21 height 21
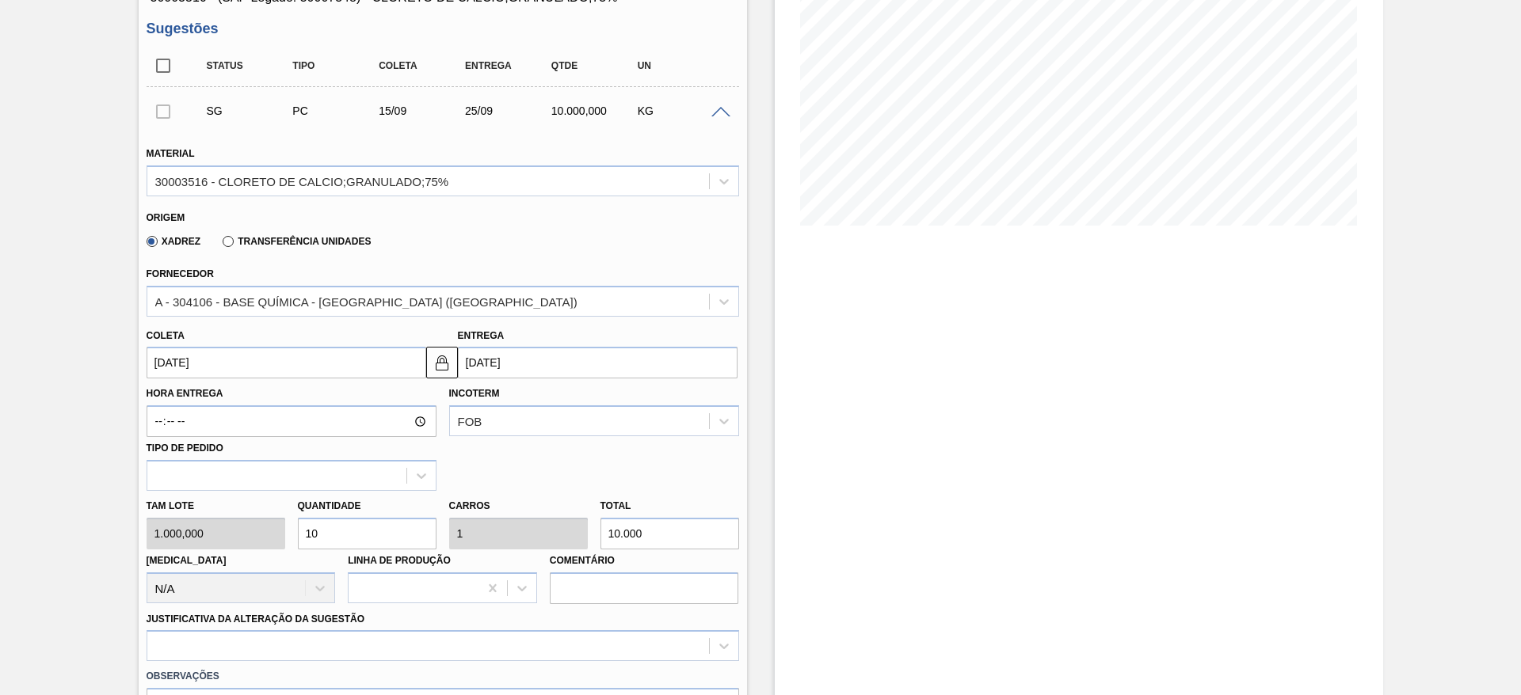
type input "[DATE]"
click at [471, 357] on input "[DATE]" at bounding box center [598, 363] width 280 height 32
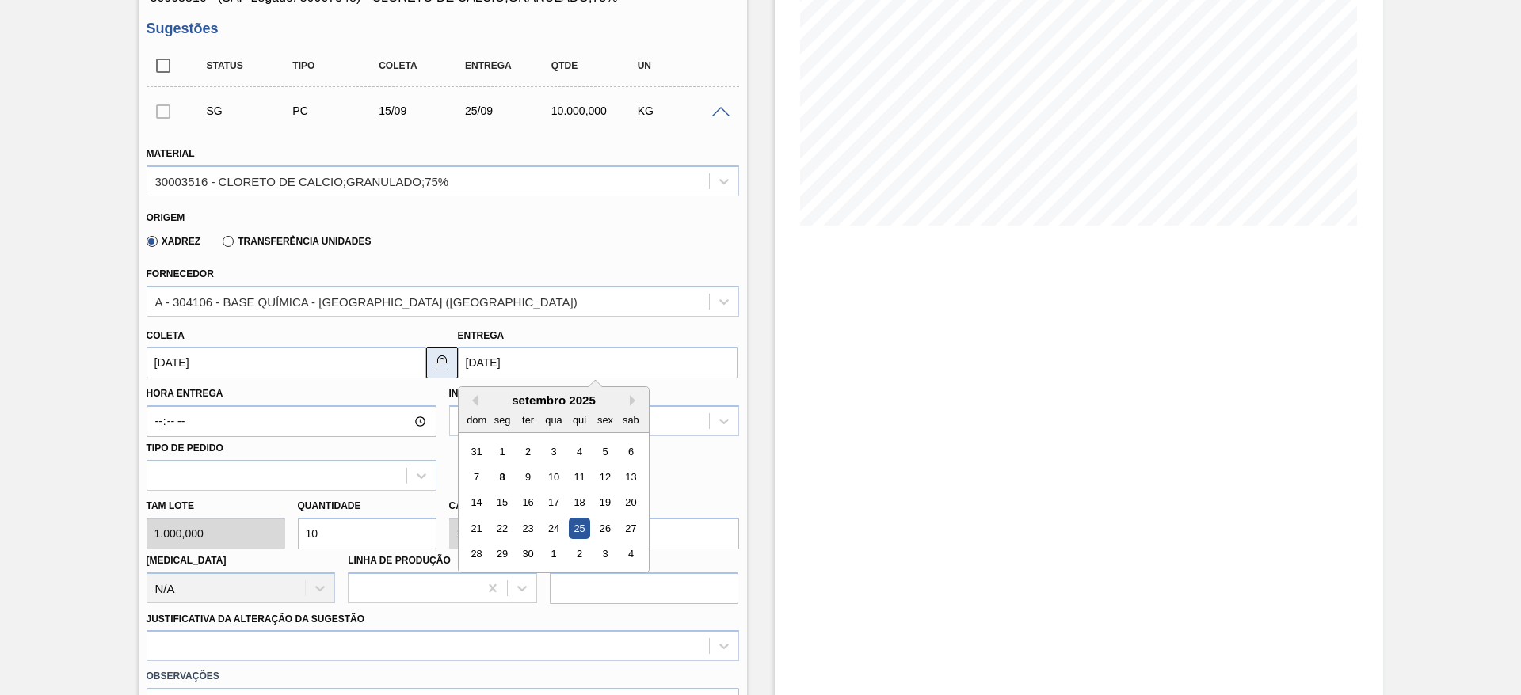
click at [438, 367] on img at bounding box center [442, 362] width 19 height 19
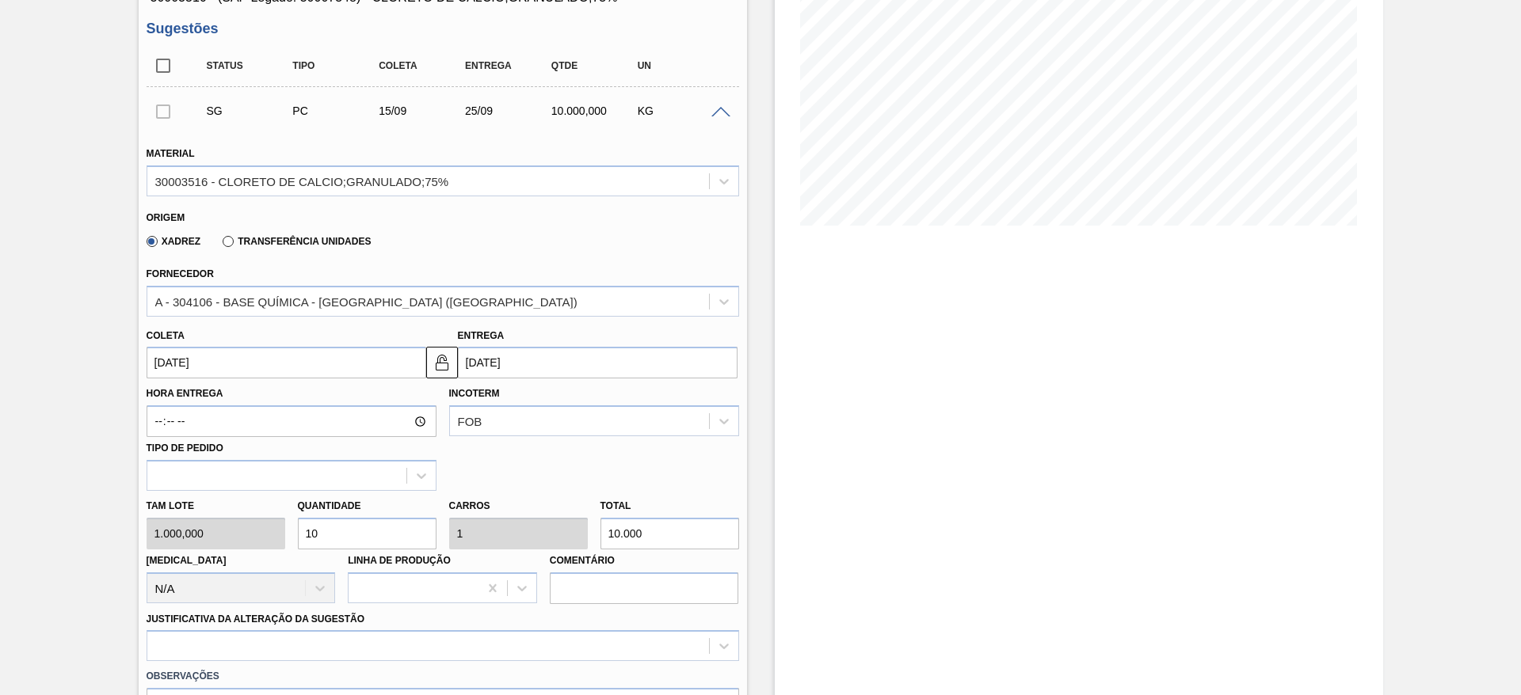
click at [508, 360] on input "25/09/2025" at bounding box center [598, 363] width 280 height 32
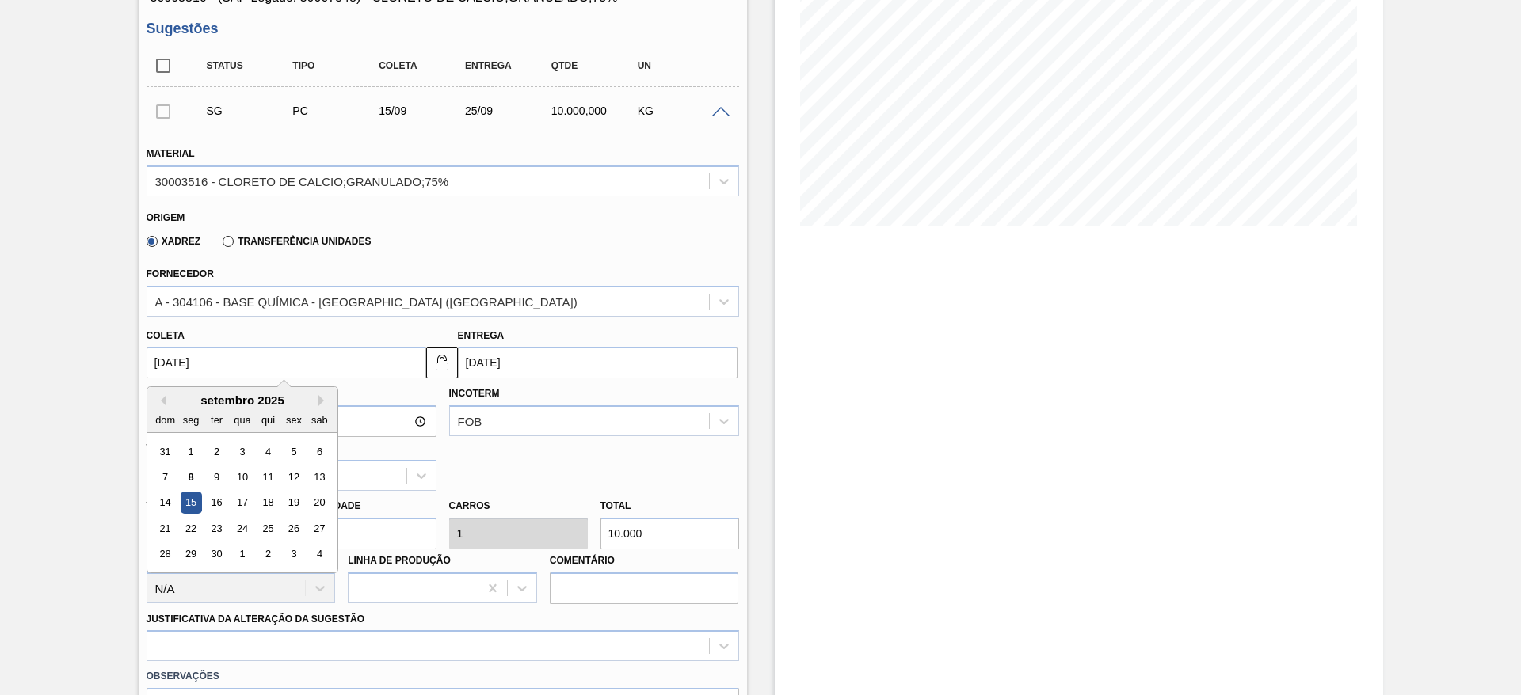
click at [396, 368] on input "15/09/2025" at bounding box center [287, 363] width 280 height 32
click at [288, 473] on div "12" at bounding box center [293, 477] width 21 height 21
type input "[DATE]"
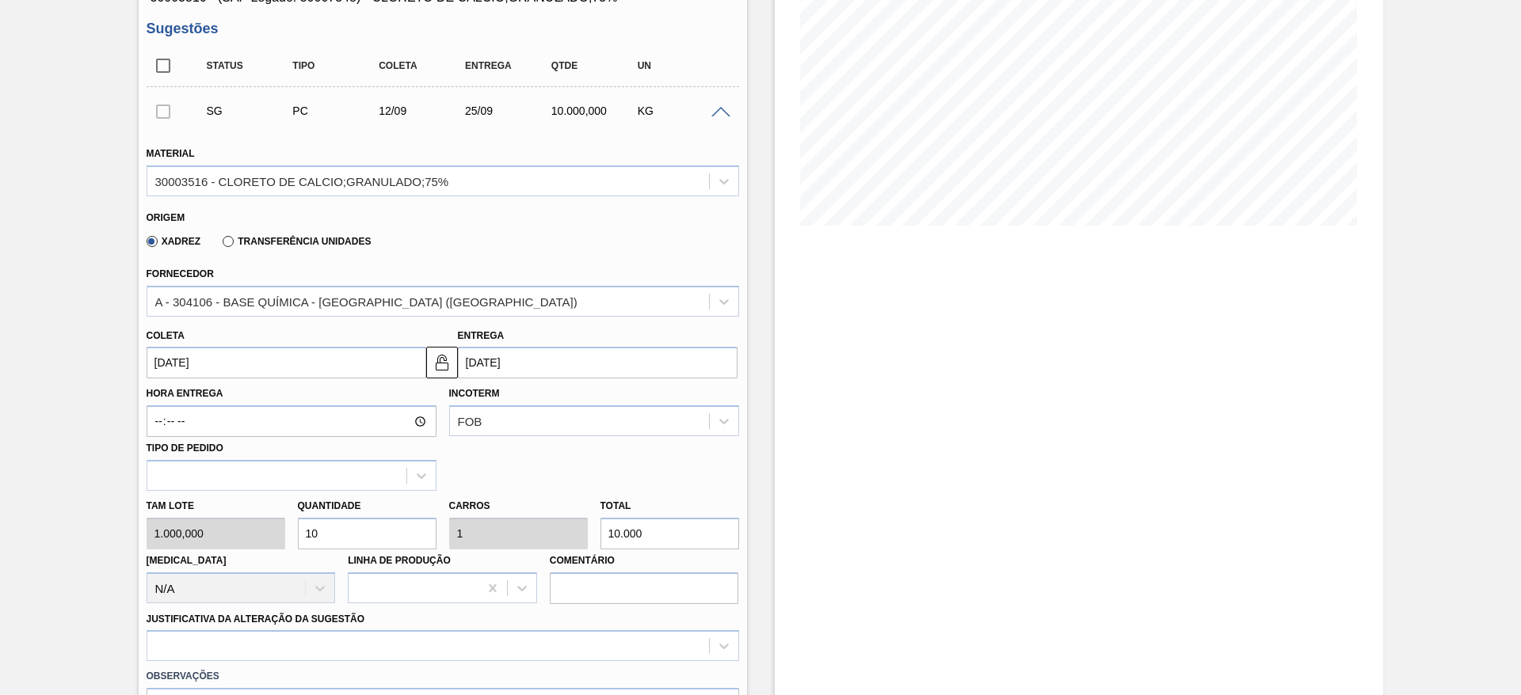
click at [485, 358] on input "25/09/2025" at bounding box center [598, 363] width 280 height 32
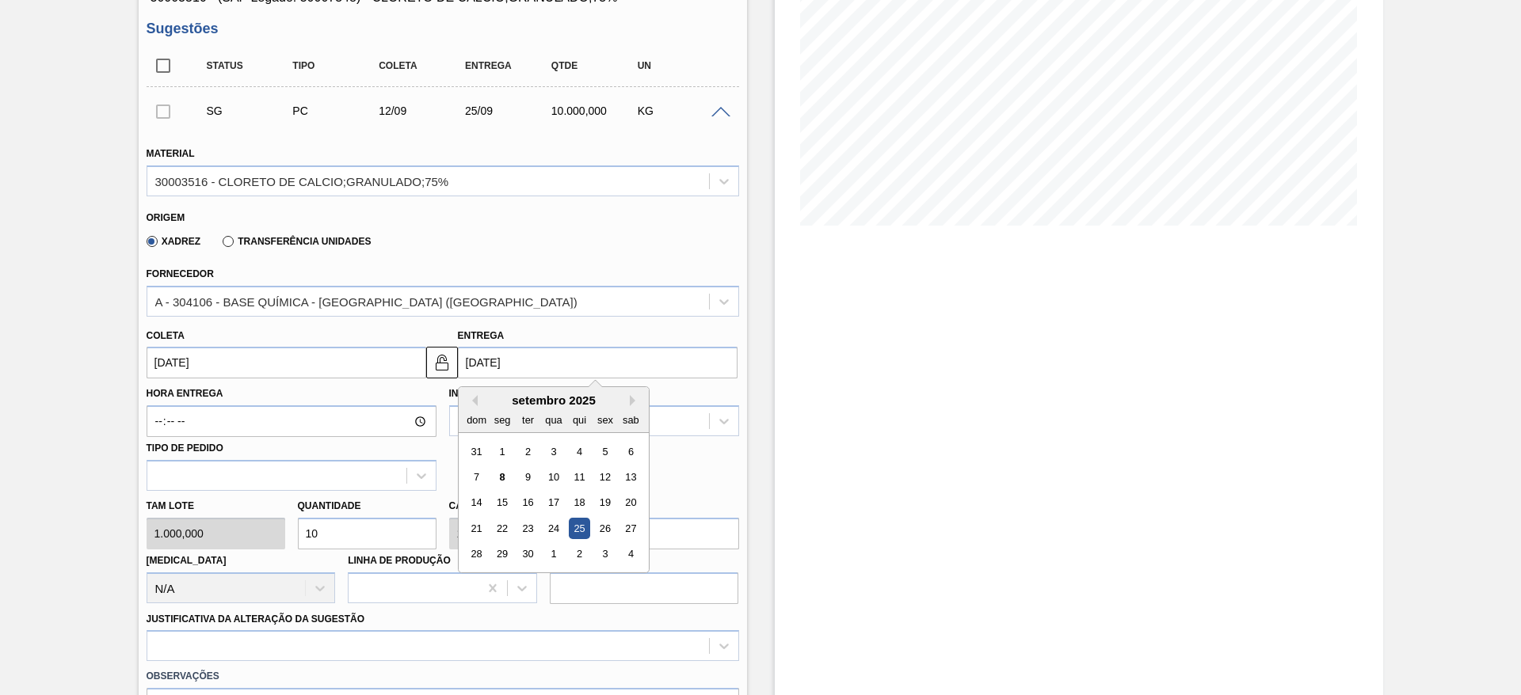
click at [596, 501] on div "19" at bounding box center [604, 503] width 21 height 21
type input "19/09/2025"
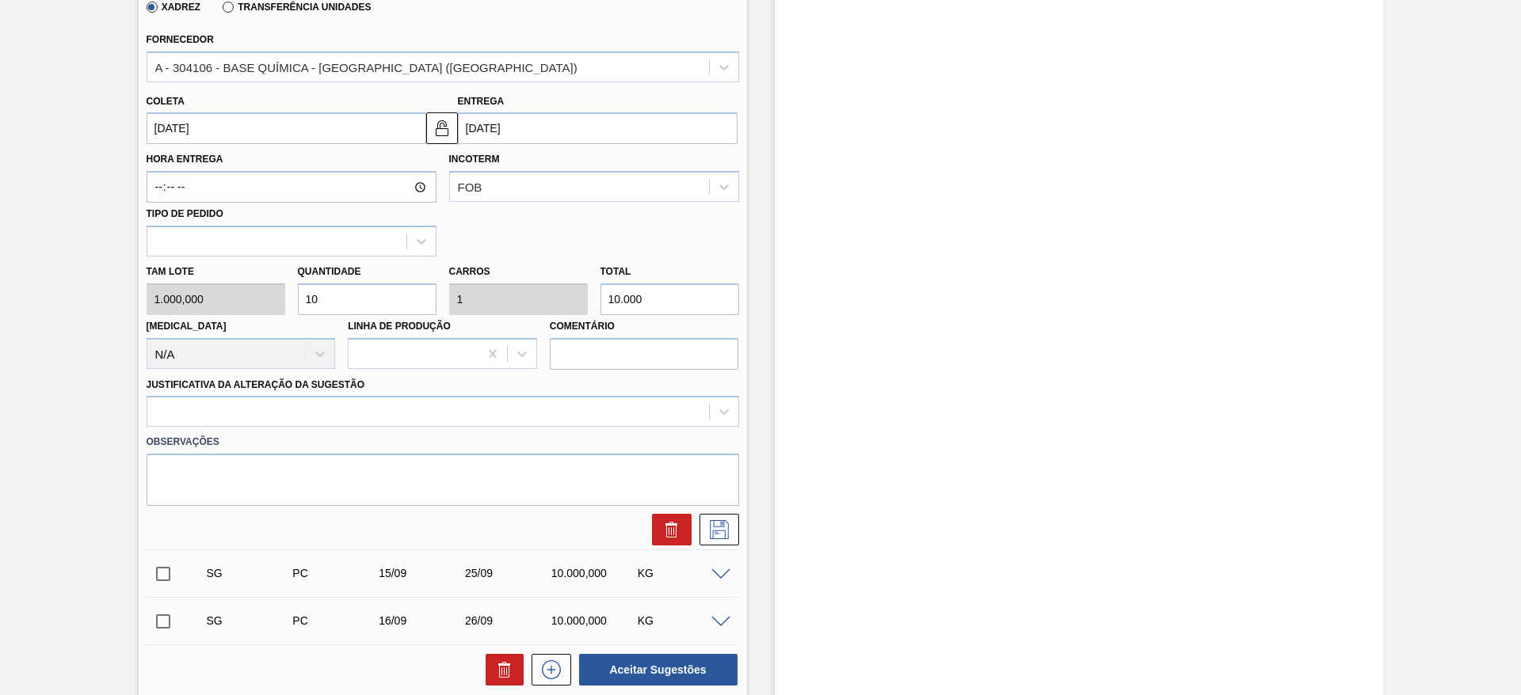
scroll to position [475, 0]
drag, startPoint x: 326, startPoint y: 296, endPoint x: 312, endPoint y: 297, distance: 14.3
click at [312, 297] on input "10" at bounding box center [367, 296] width 139 height 32
type input "12"
type input "1,2"
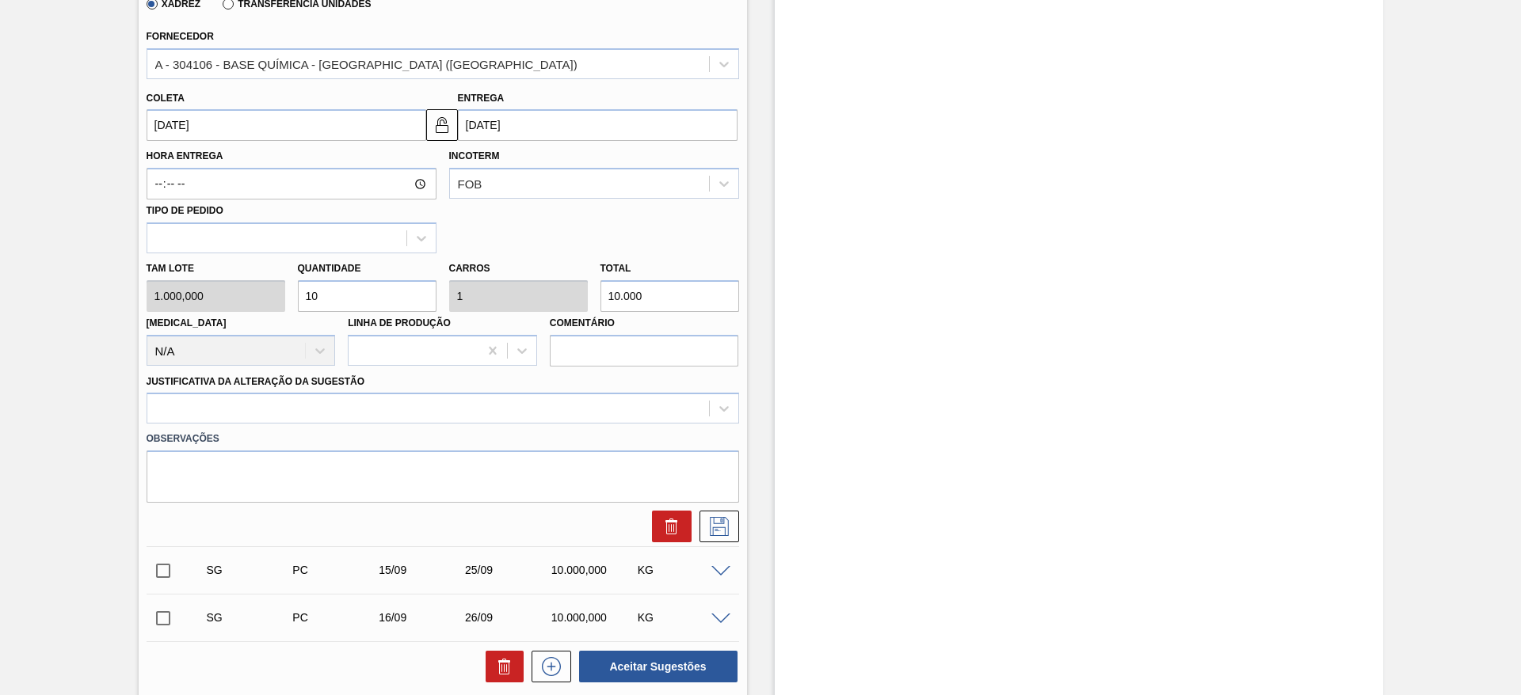
type input "12.000"
type input "12"
click at [676, 411] on div at bounding box center [428, 409] width 562 height 23
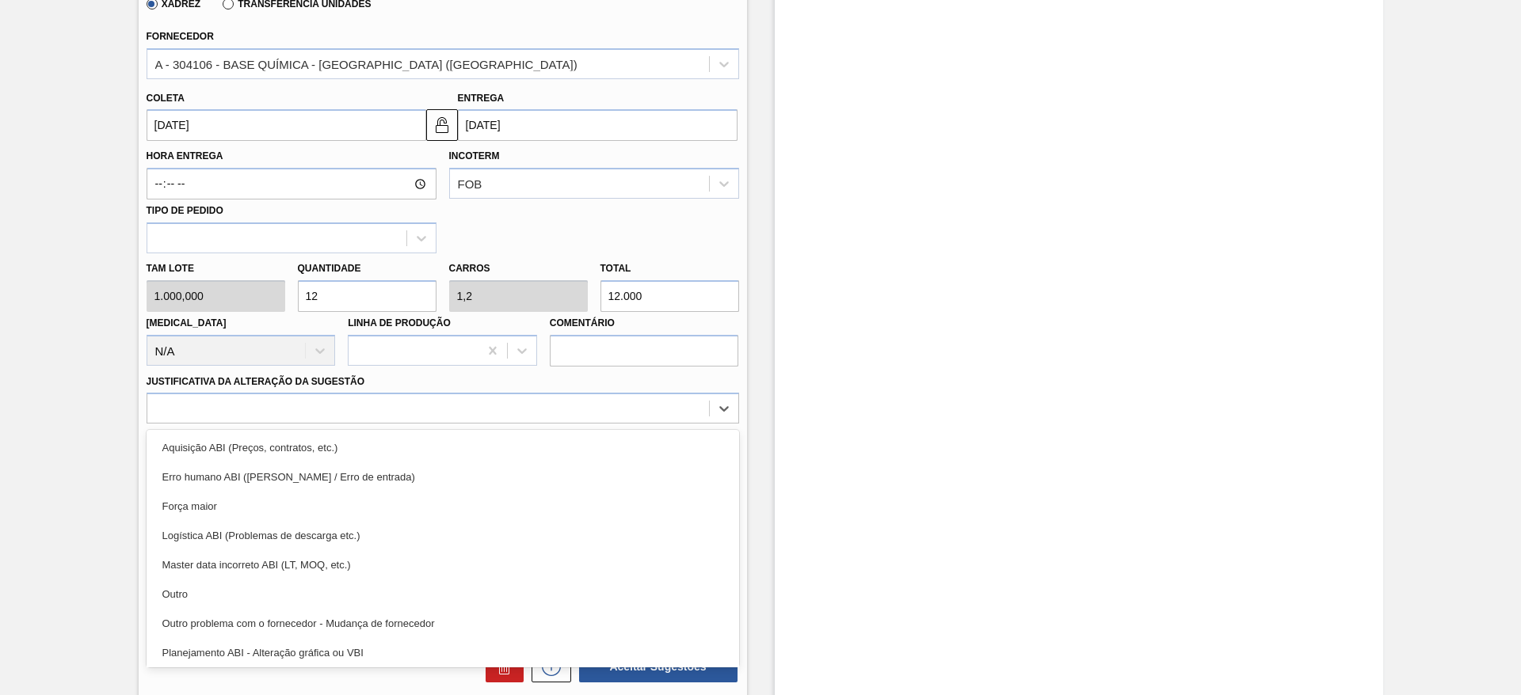
click at [499, 583] on div "Outro" at bounding box center [443, 594] width 593 height 29
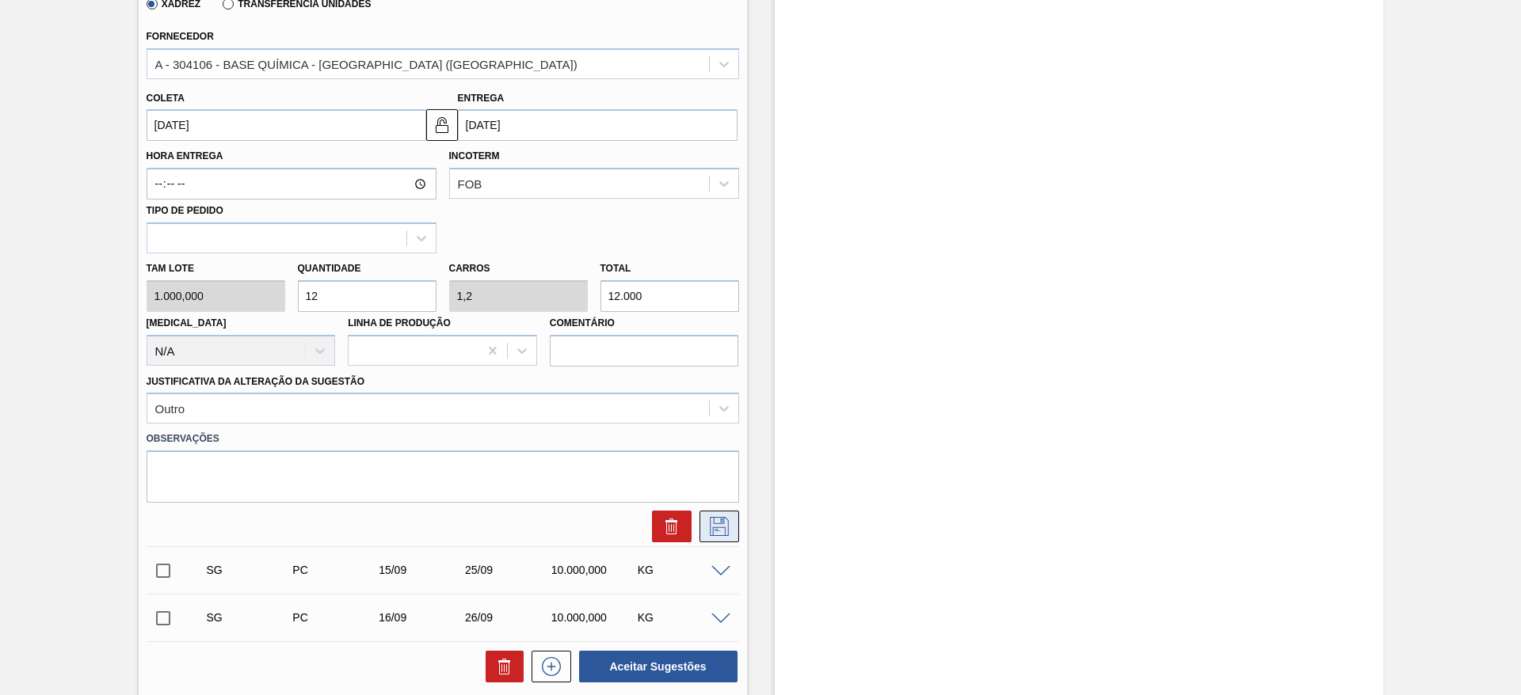
click at [713, 513] on button at bounding box center [719, 527] width 40 height 32
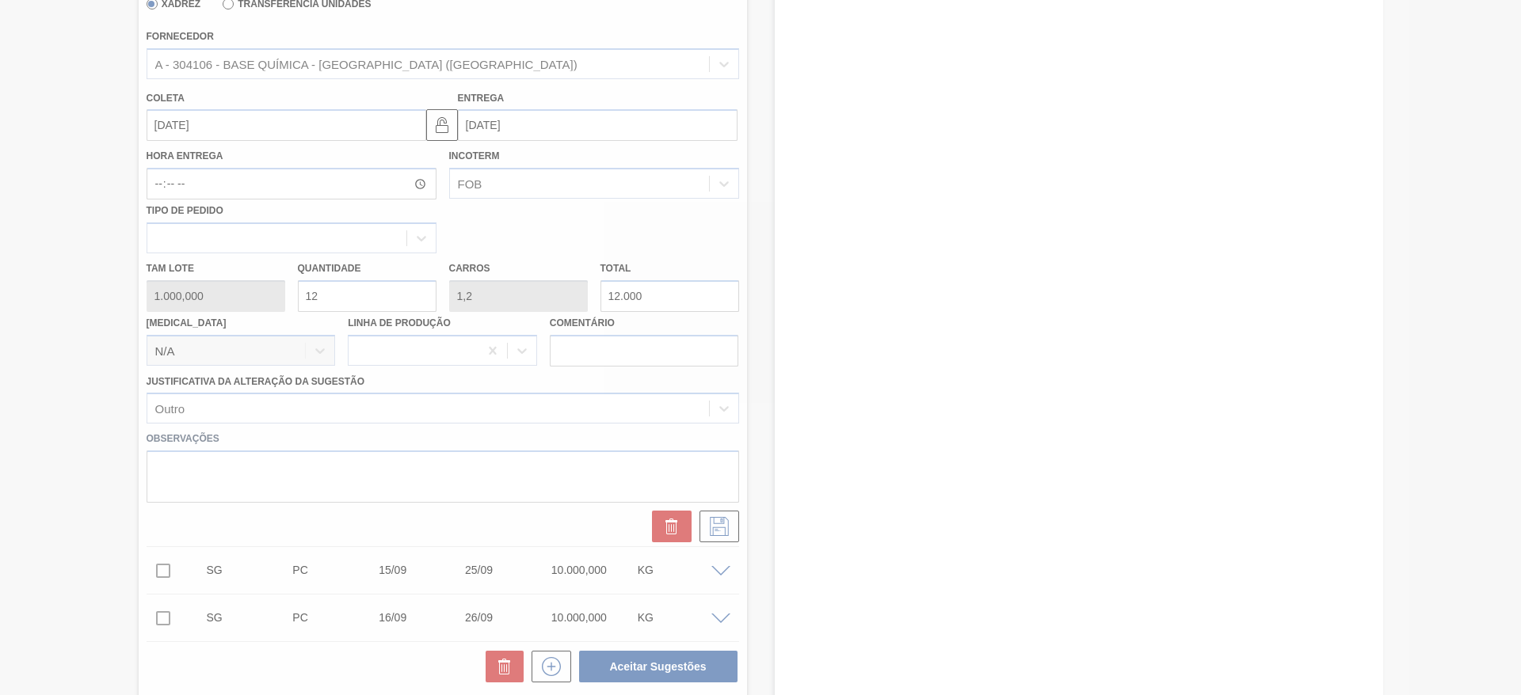
scroll to position [44, 0]
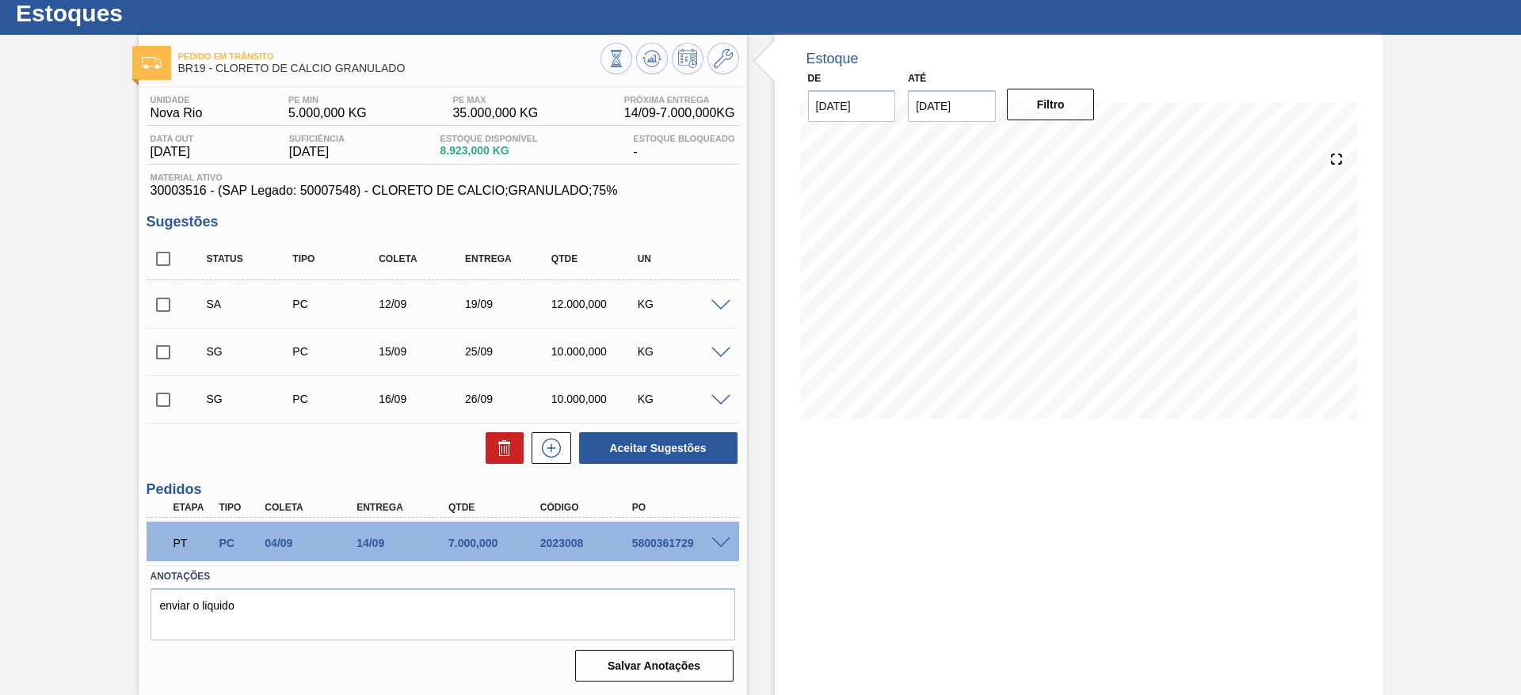
click at [169, 303] on input "checkbox" at bounding box center [163, 304] width 33 height 33
click at [658, 436] on button "Aceitar Sugestões" at bounding box center [658, 449] width 158 height 32
checkbox input "false"
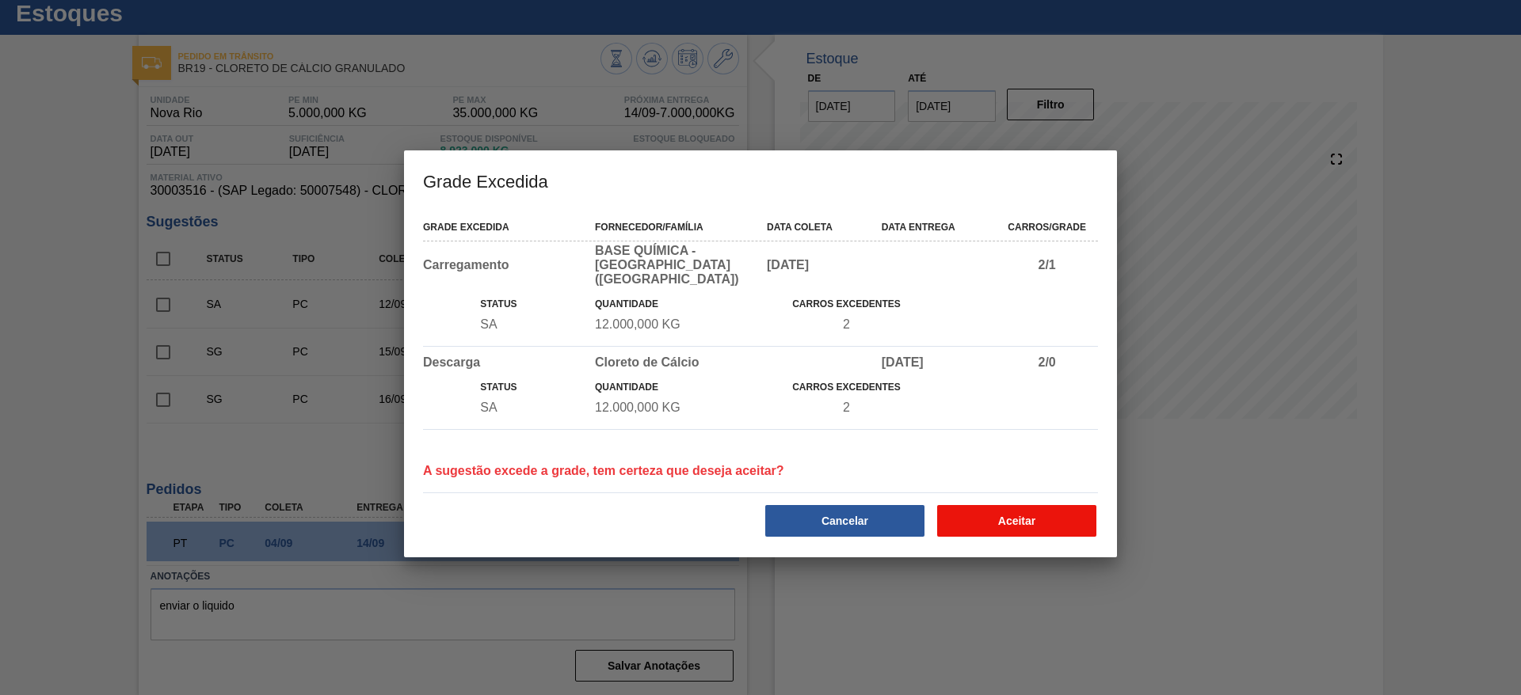
click at [974, 513] on button "Aceitar" at bounding box center [1016, 521] width 159 height 32
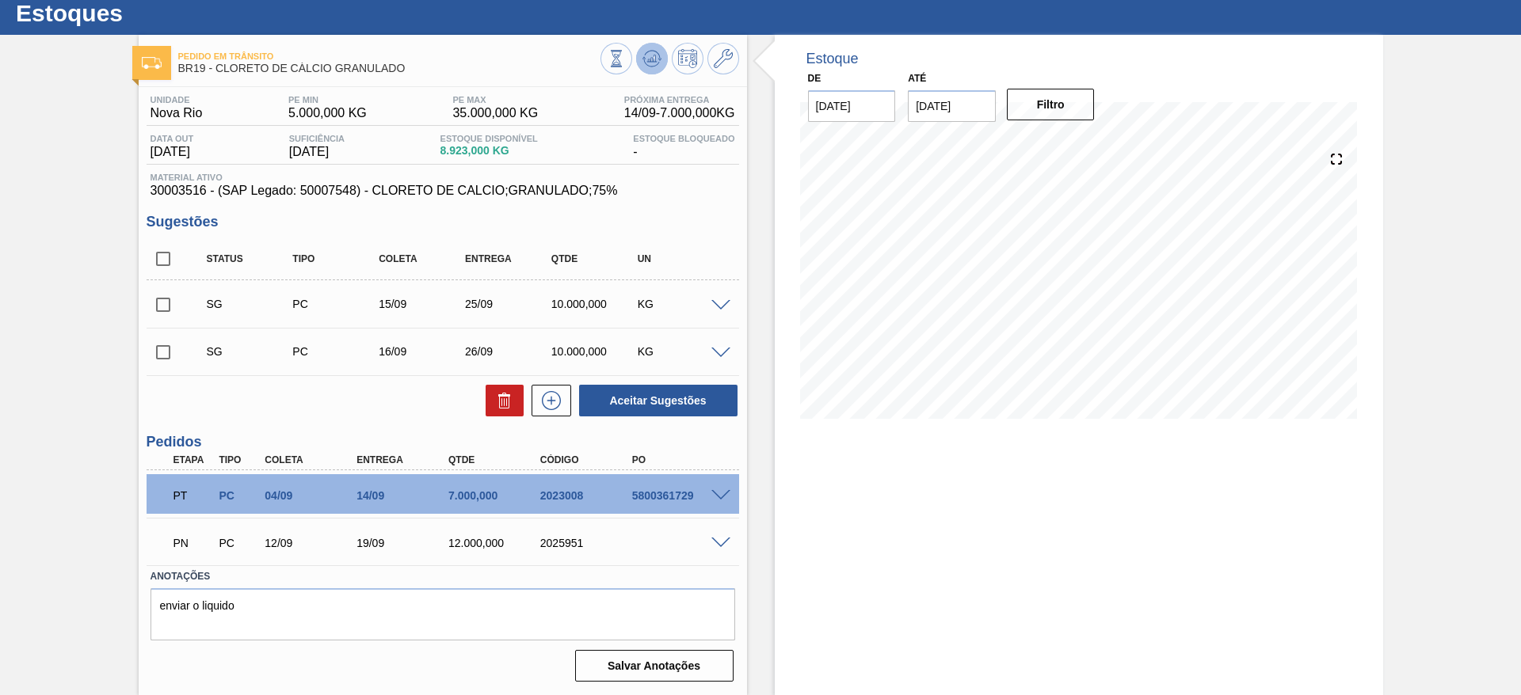
click at [637, 56] on button at bounding box center [652, 59] width 32 height 32
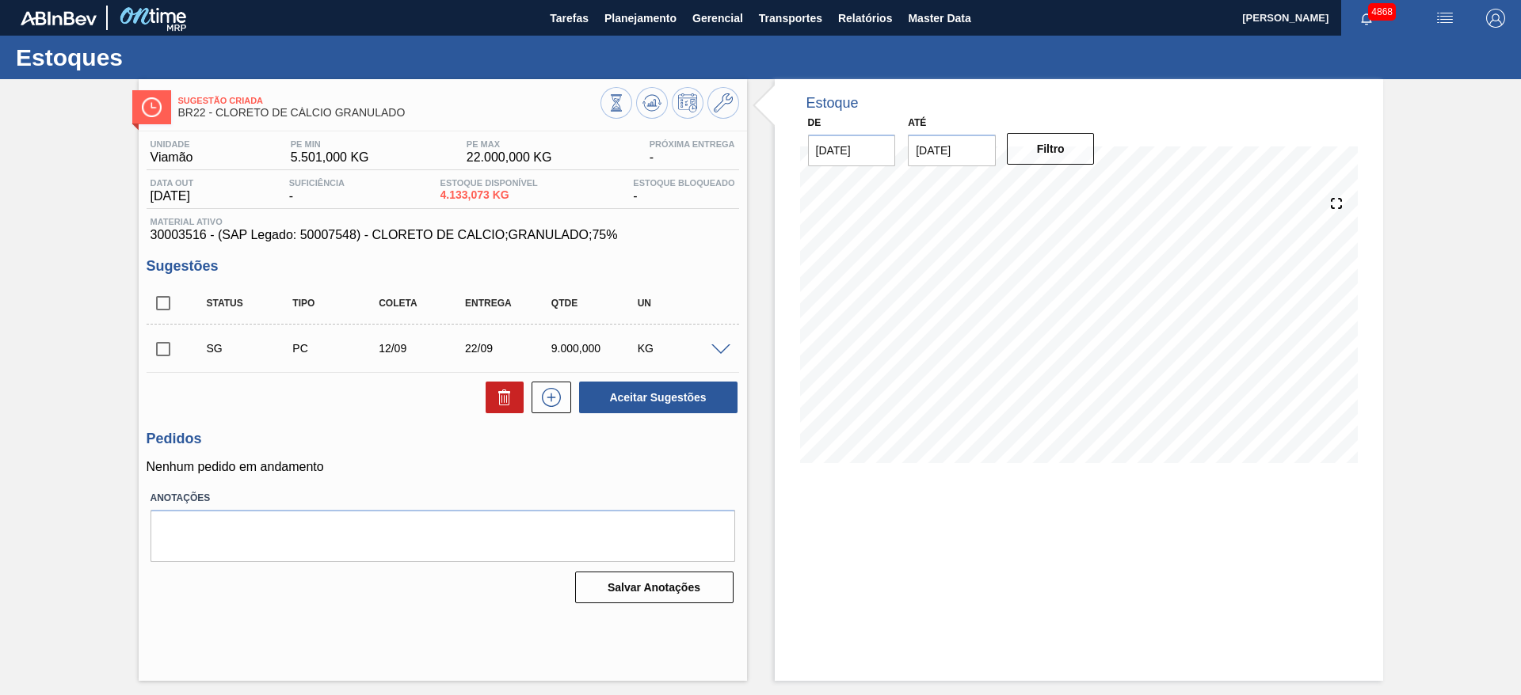
click at [714, 352] on span at bounding box center [720, 351] width 19 height 12
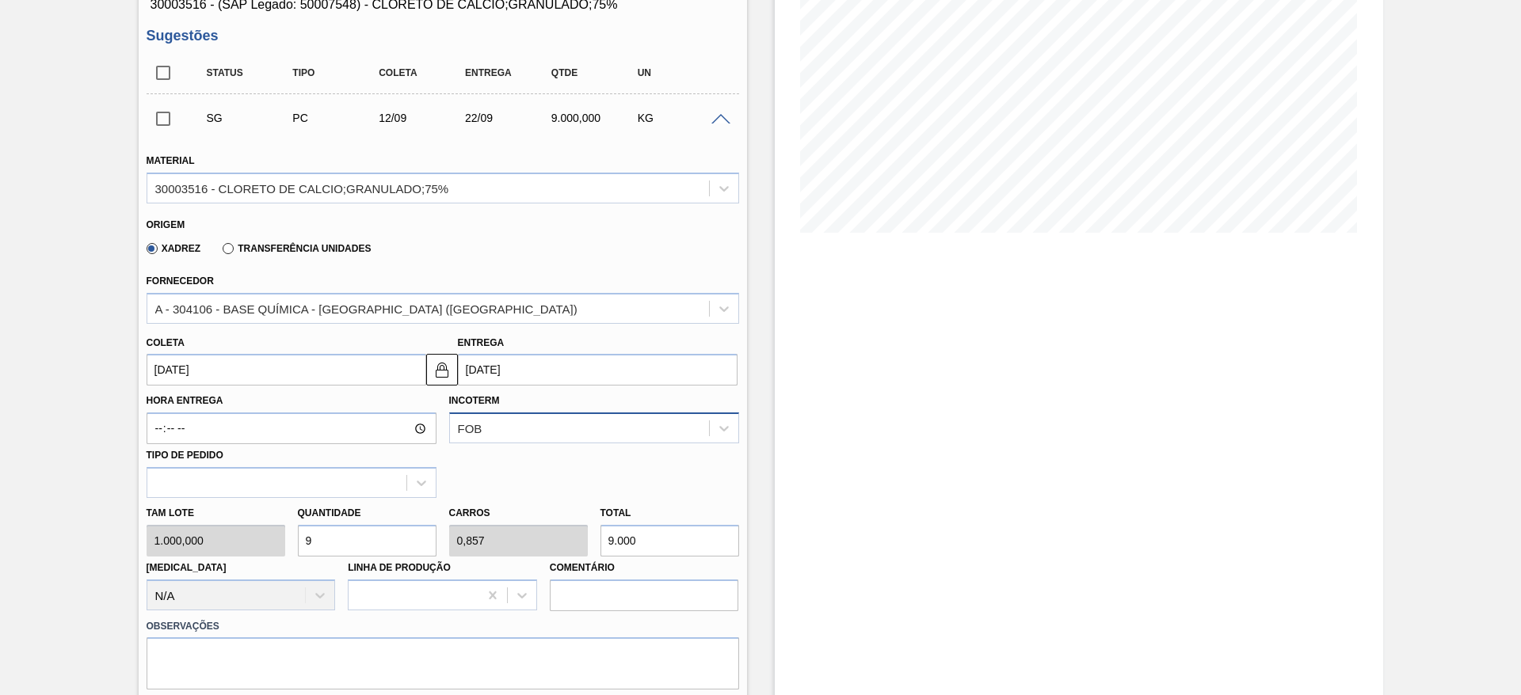
scroll to position [238, 0]
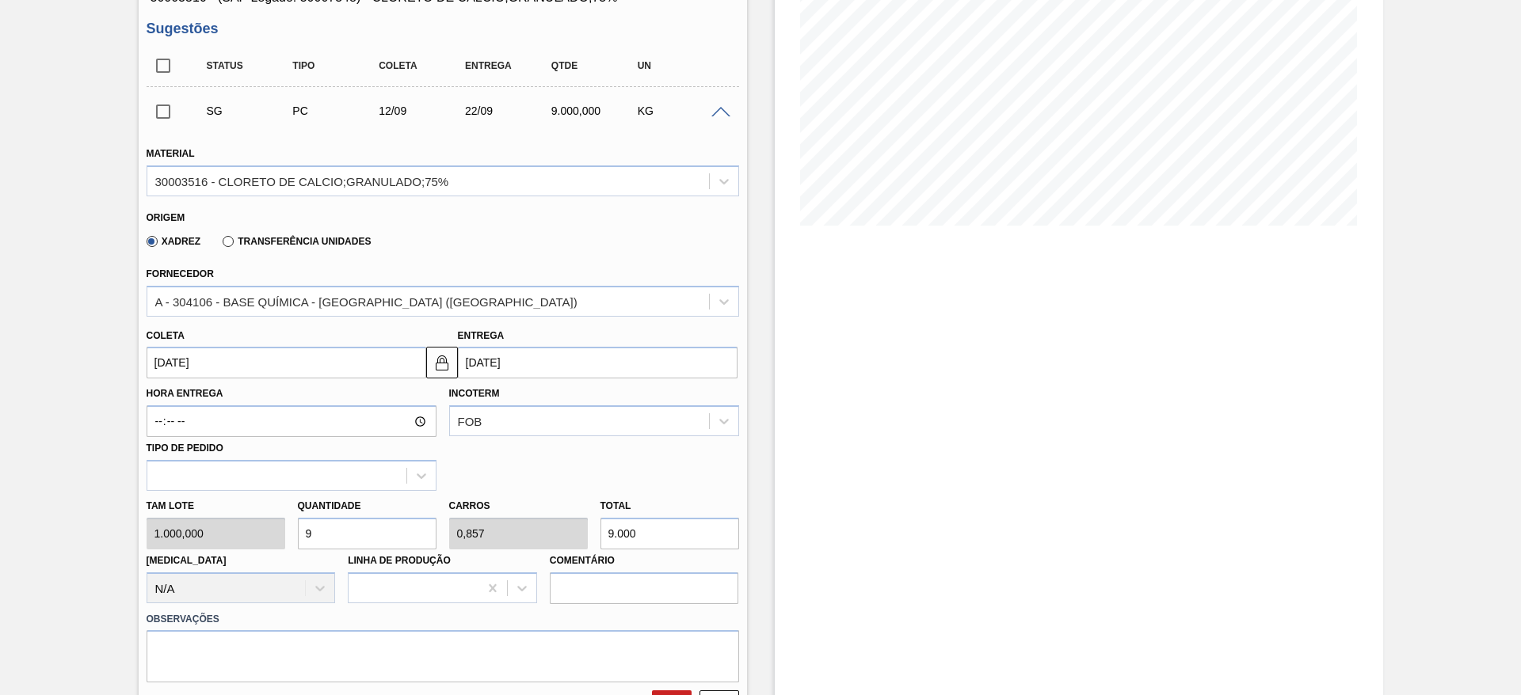
click at [351, 362] on input "[DATE]" at bounding box center [287, 363] width 280 height 32
click at [877, 457] on div "Estoque De [DATE] Até [DATE] Filtro" at bounding box center [1079, 407] width 608 height 1130
drag, startPoint x: 312, startPoint y: 531, endPoint x: 299, endPoint y: 530, distance: 12.7
click at [299, 530] on input "9" at bounding box center [367, 534] width 139 height 32
type input "4"
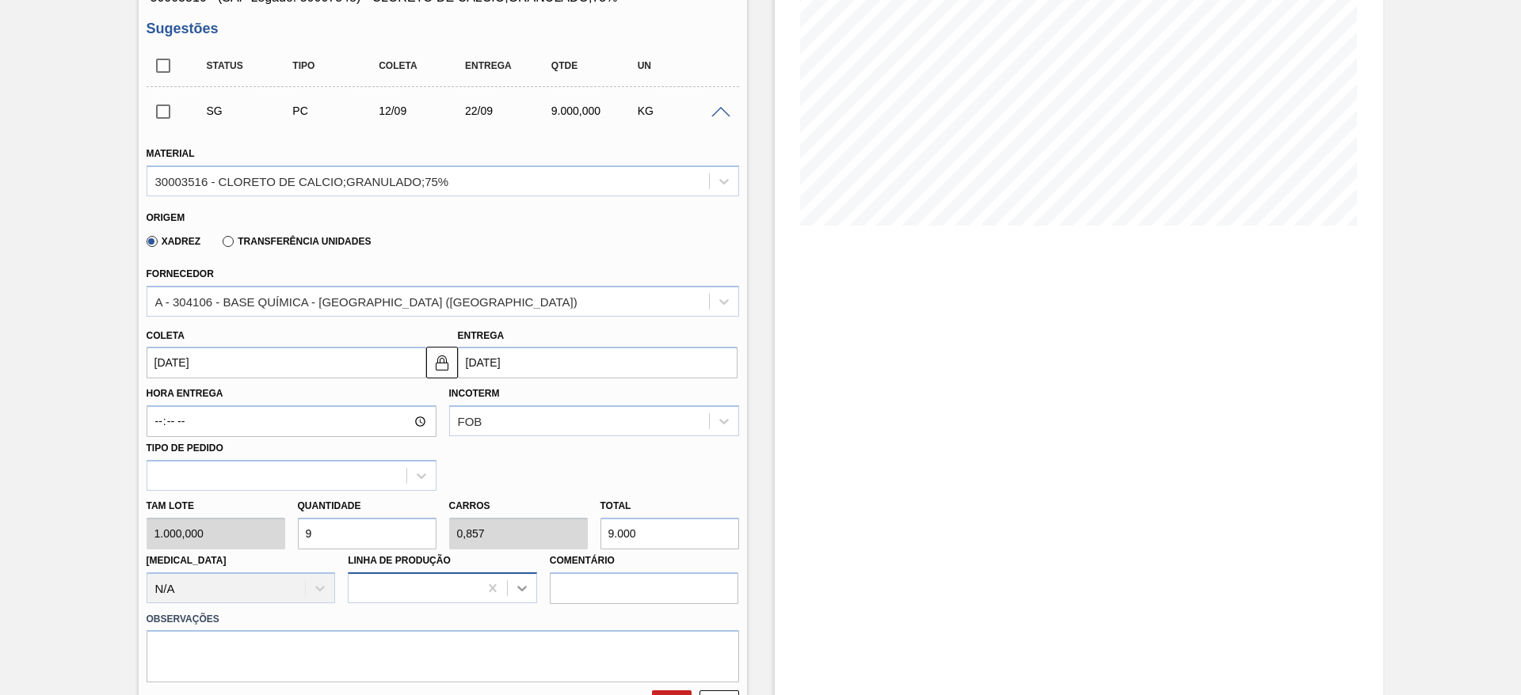
type input "0,381"
type input "4.000"
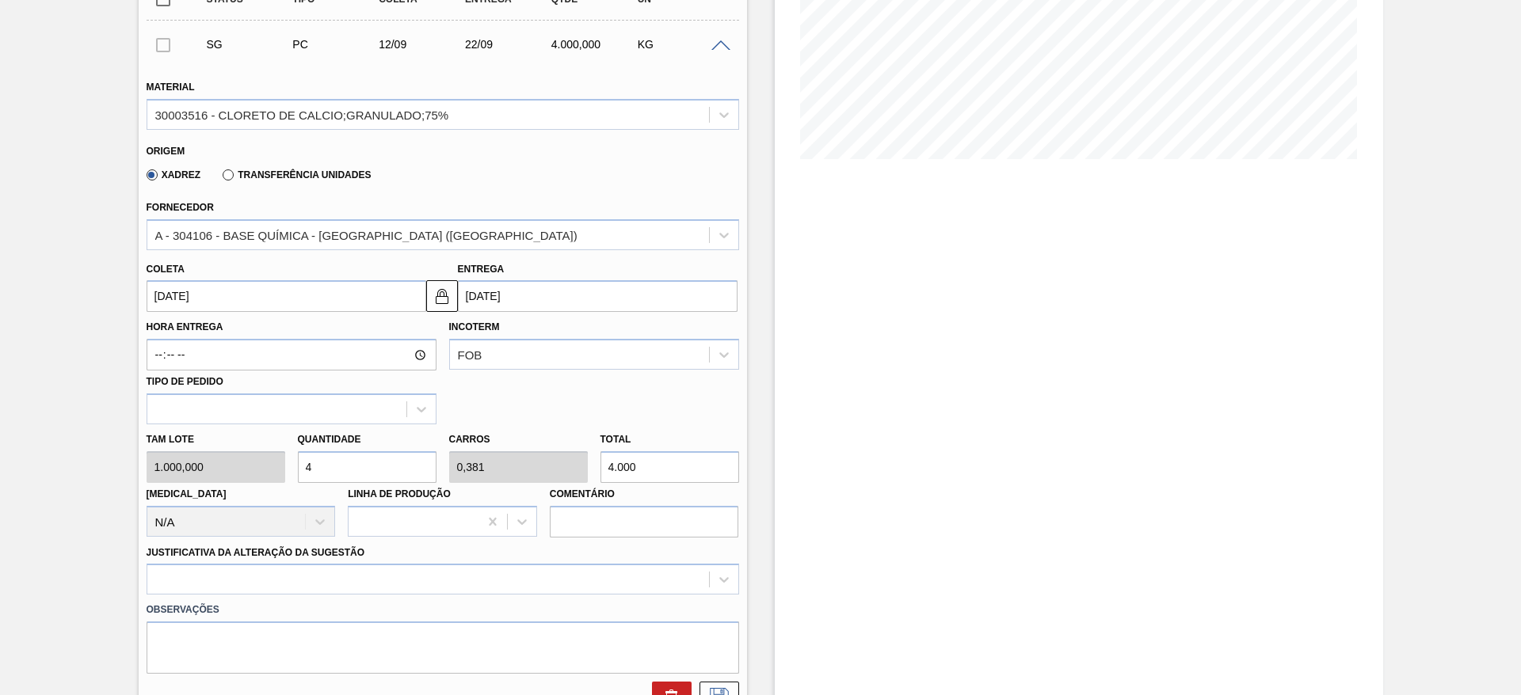
scroll to position [356, 0]
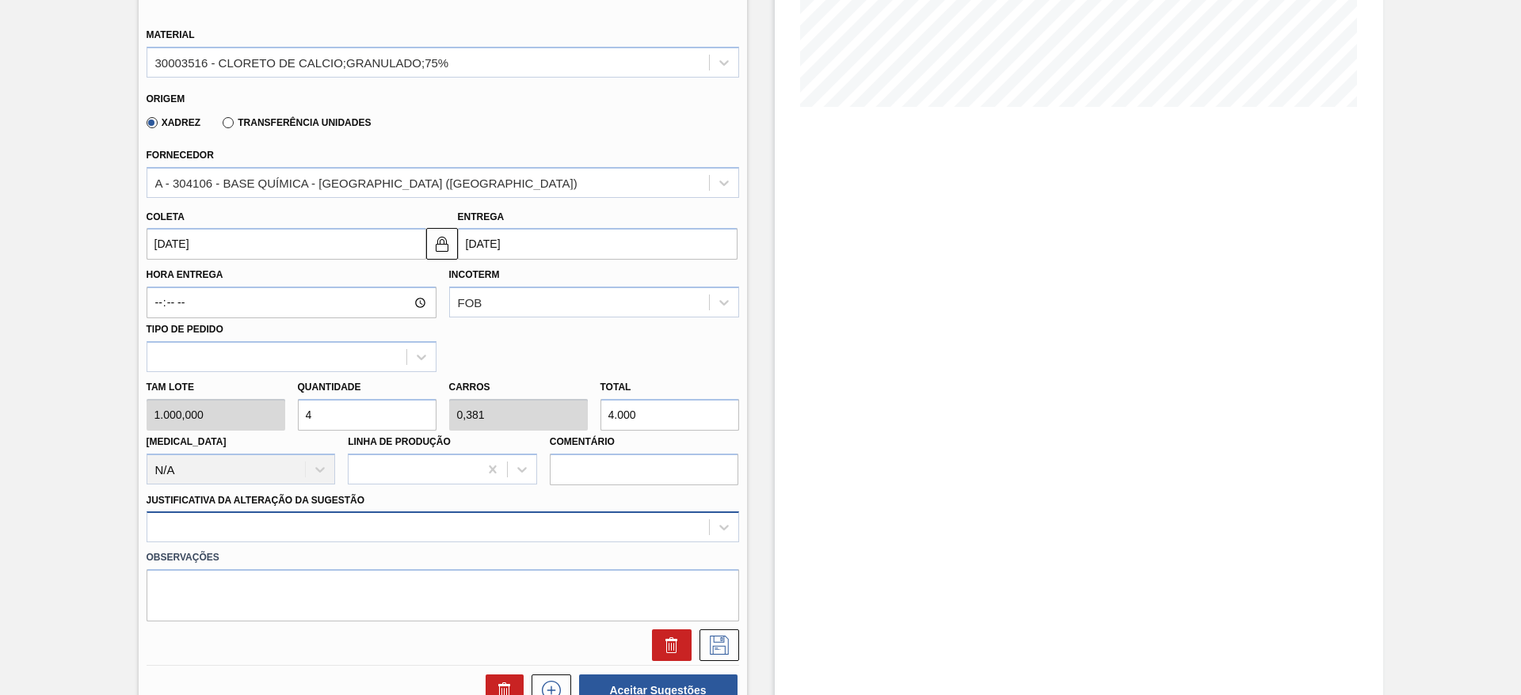
type input "4"
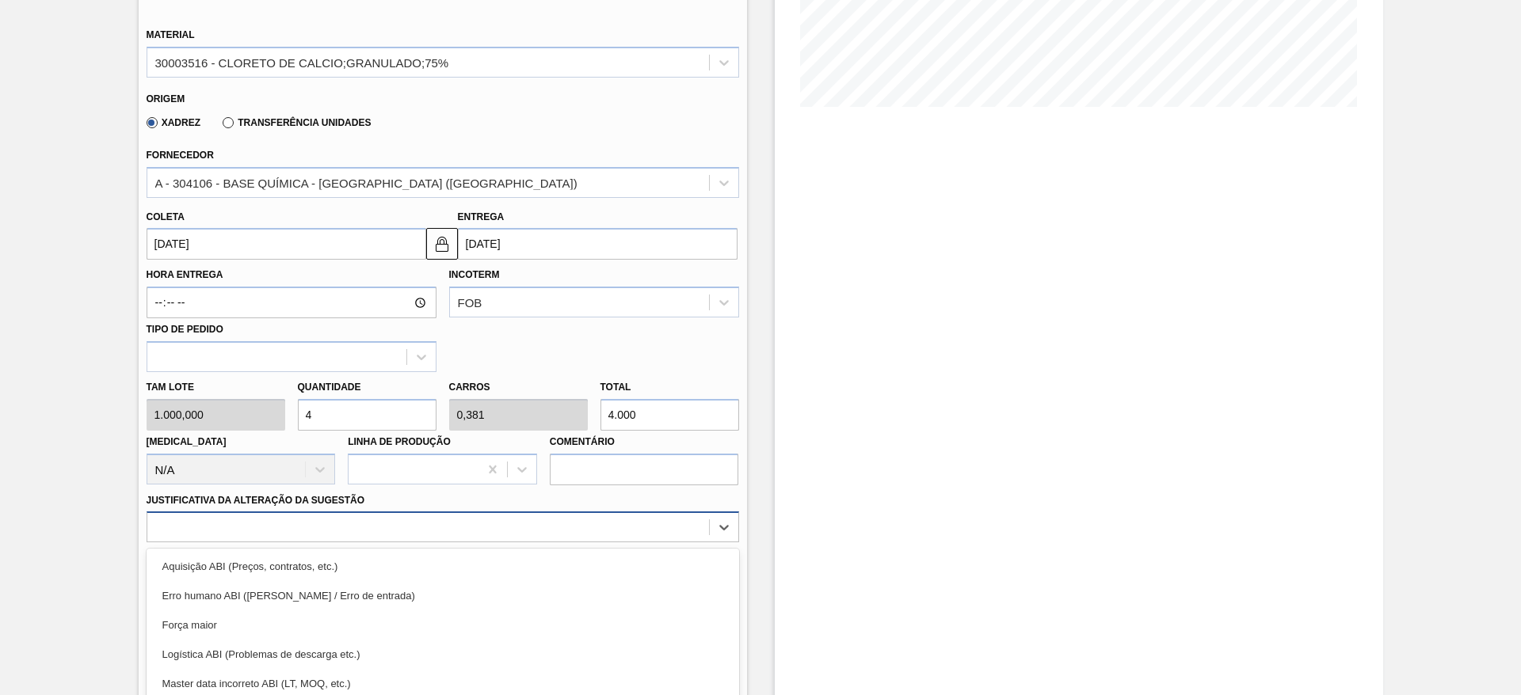
click at [509, 530] on div "option Força maior focused, 3 of 18. 18 results available. Use Up and Down to c…" at bounding box center [443, 527] width 593 height 31
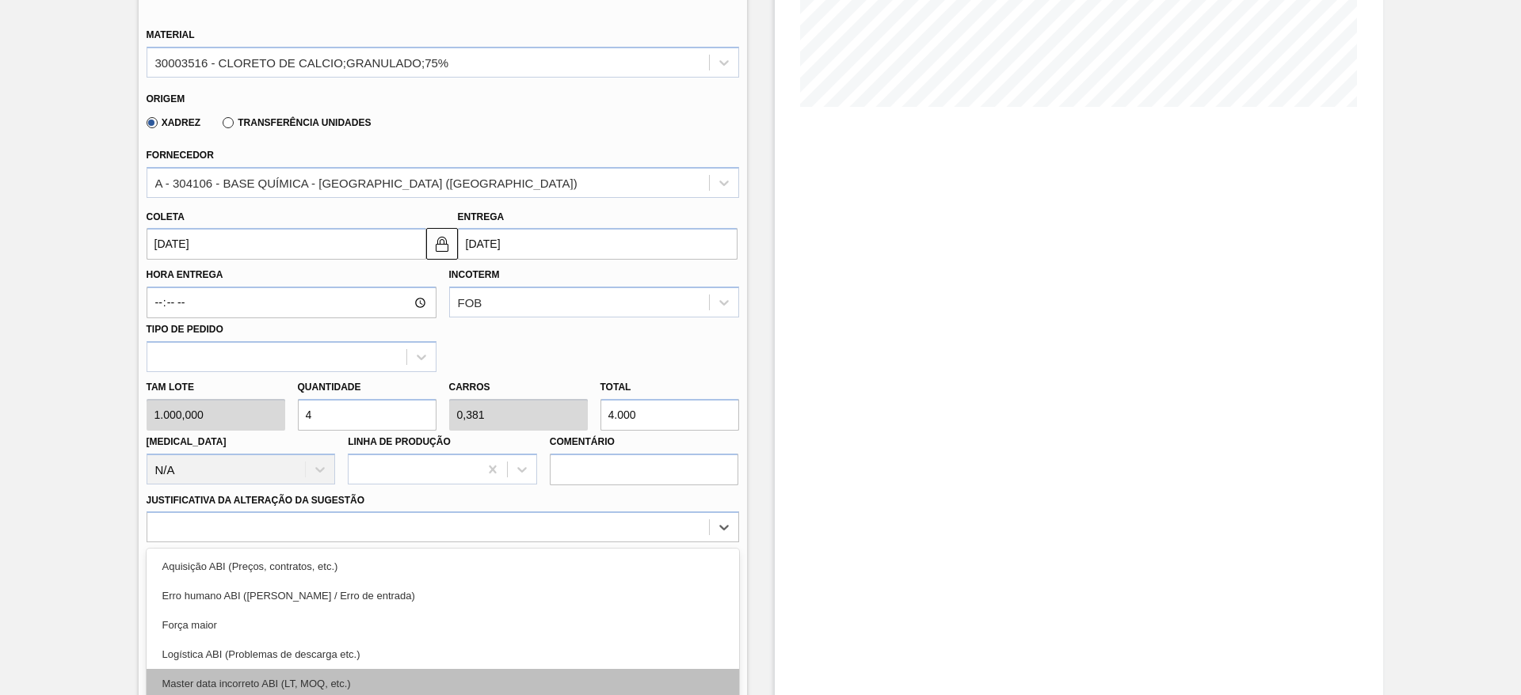
scroll to position [454, 0]
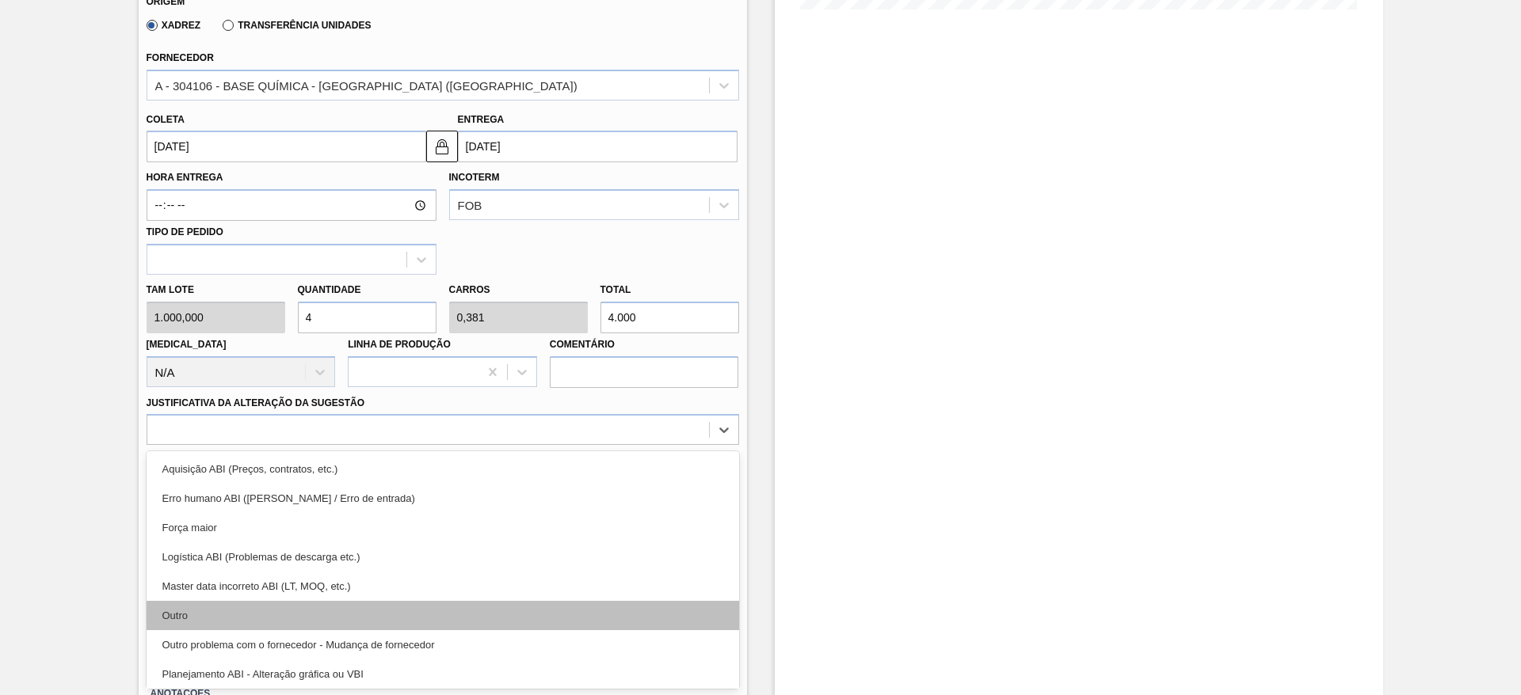
click at [421, 607] on div "Outro" at bounding box center [443, 615] width 593 height 29
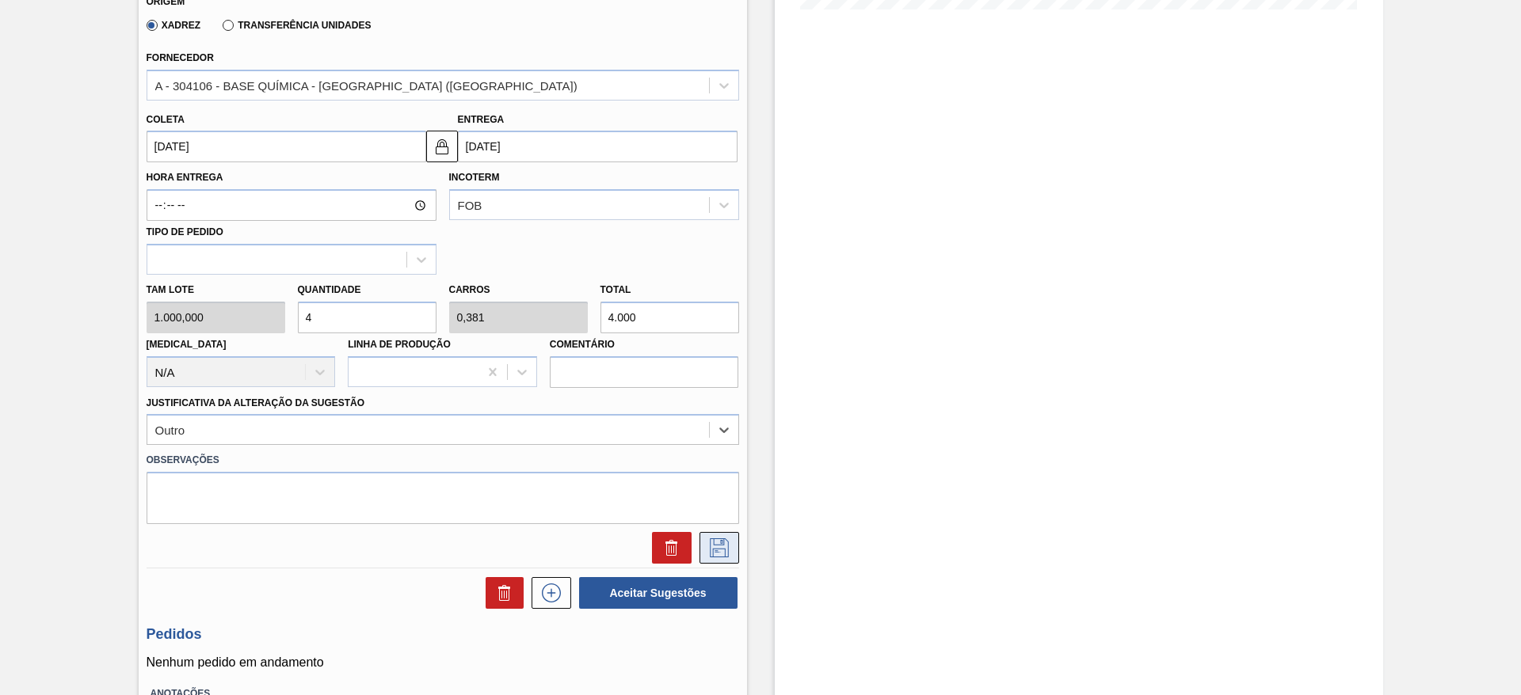
click at [728, 551] on icon at bounding box center [719, 548] width 25 height 19
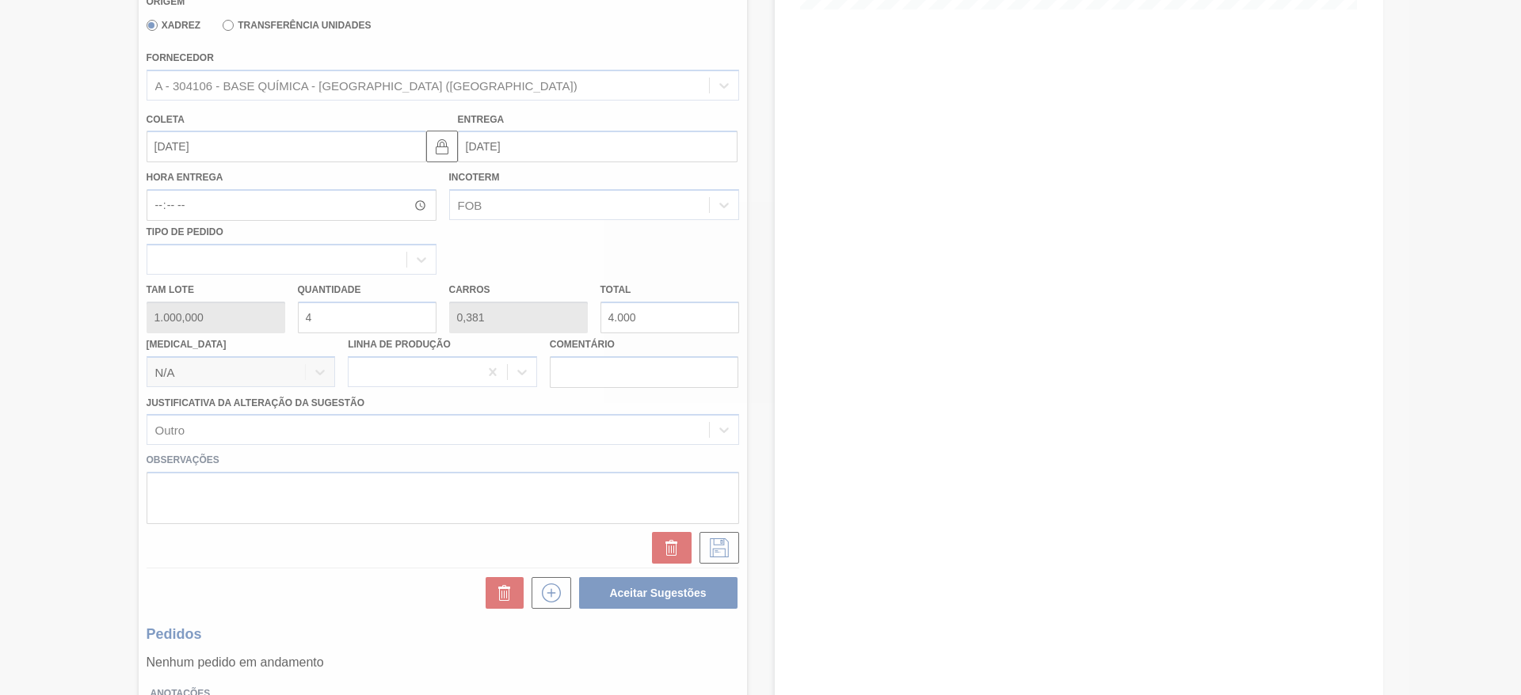
scroll to position [0, 0]
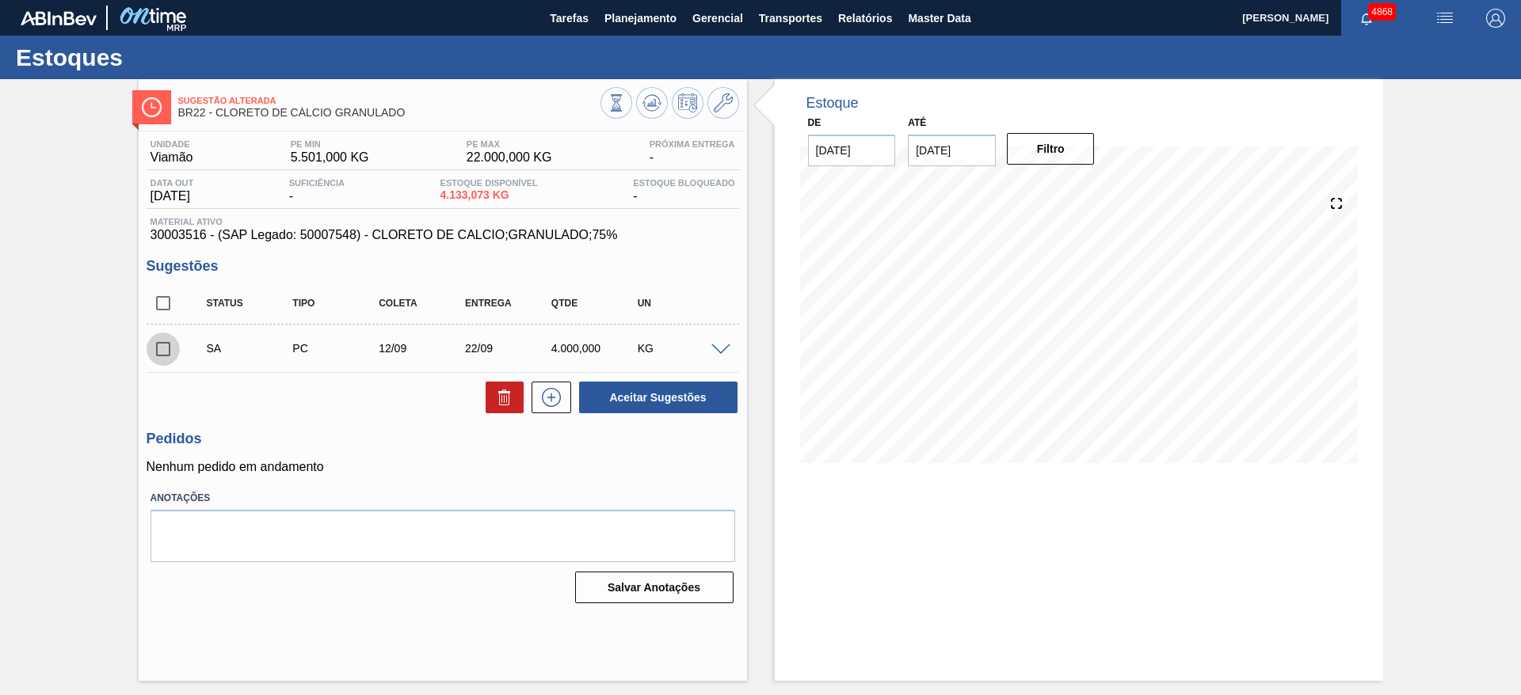
click at [157, 349] on input "checkbox" at bounding box center [163, 349] width 33 height 33
click at [600, 391] on button "Aceitar Sugestões" at bounding box center [658, 398] width 158 height 32
checkbox input "false"
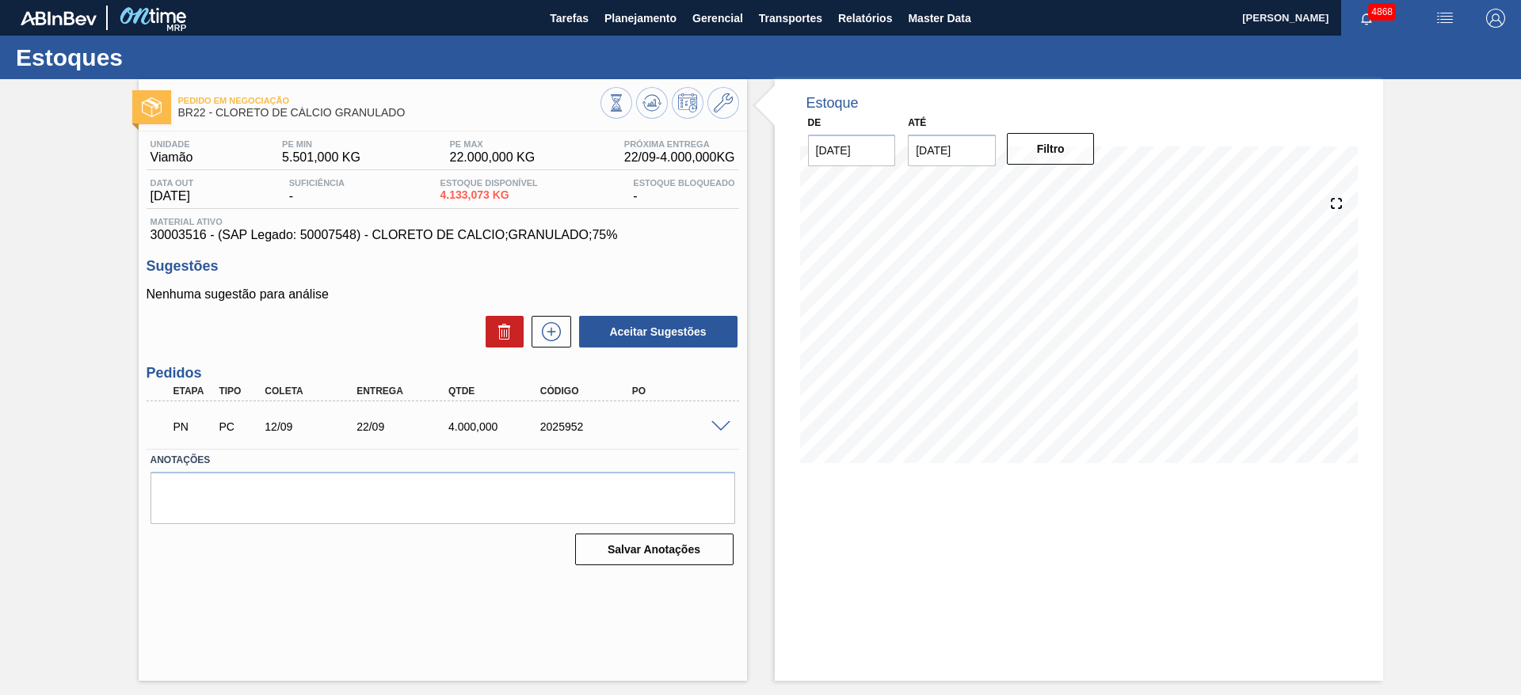
click at [1449, 238] on div "Pedido em Negociação BR22 - CLORETO DE CÁLCIO GRANULADO Unidade Viamão PE MIN 5…" at bounding box center [760, 380] width 1521 height 602
click at [711, 103] on button at bounding box center [723, 103] width 32 height 32
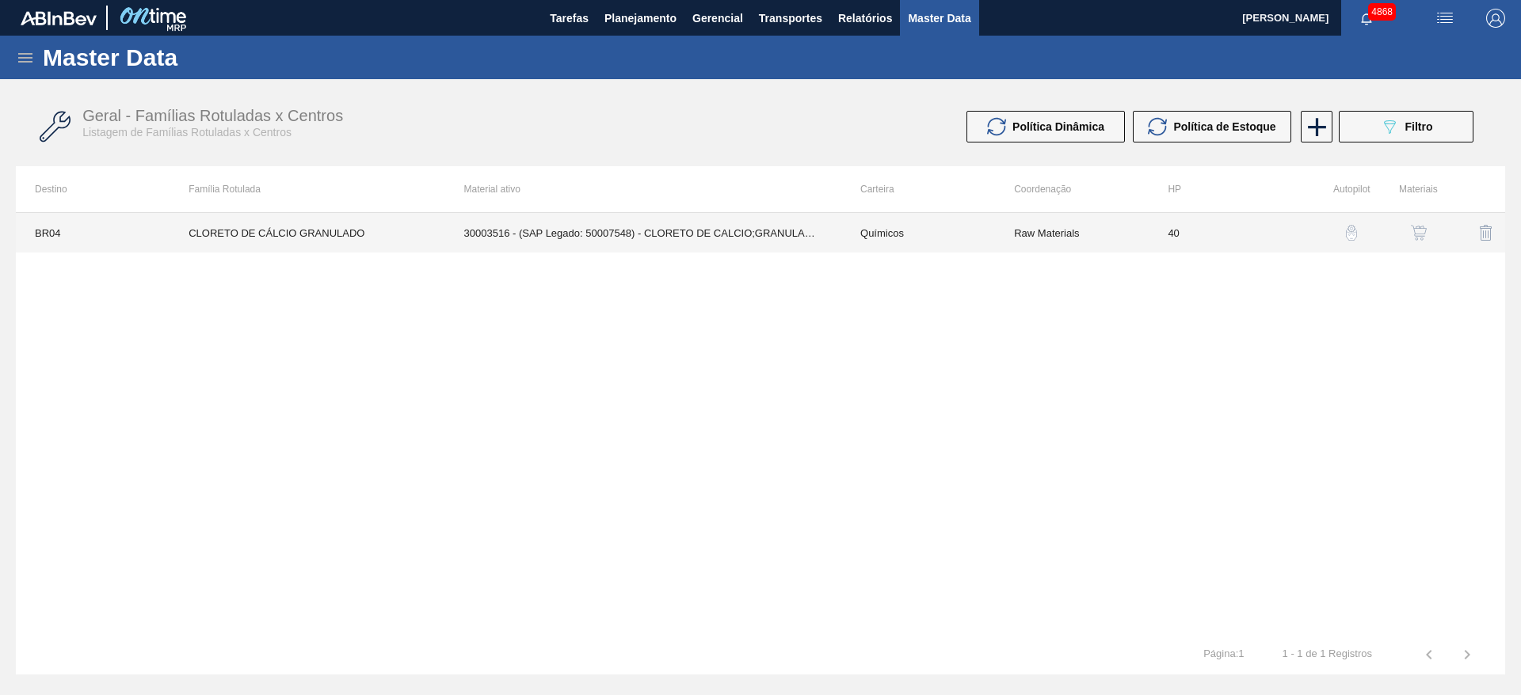
click at [653, 240] on td "30003516 - (SAP Legado: 50007548) - CLORETO DE CALCIO;GRANULADO;75%" at bounding box center [643, 233] width 396 height 40
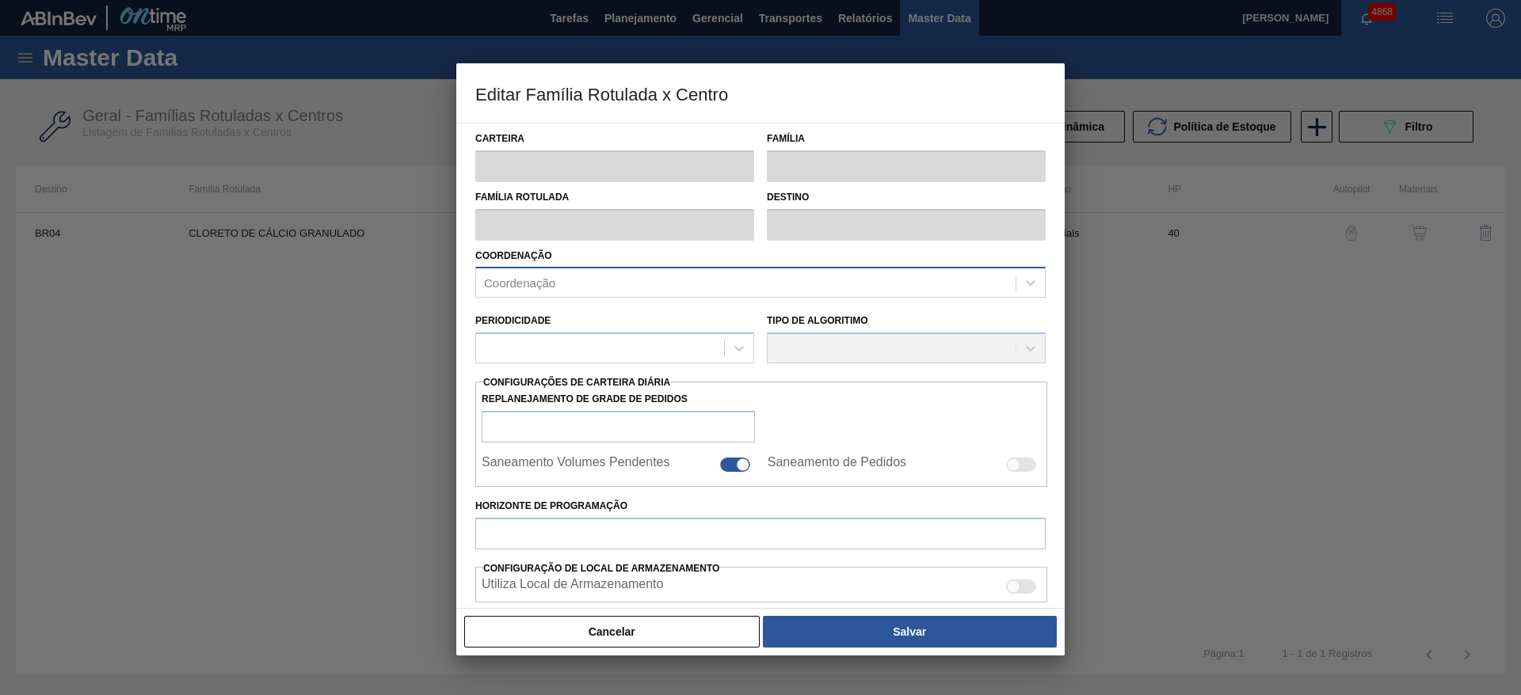
type input "Químicos"
type input "Cloreto de Cálcio"
type input "CLORETO DE CÁLCIO GRANULADO"
type input "BR04 - Camaçari"
type input "40"
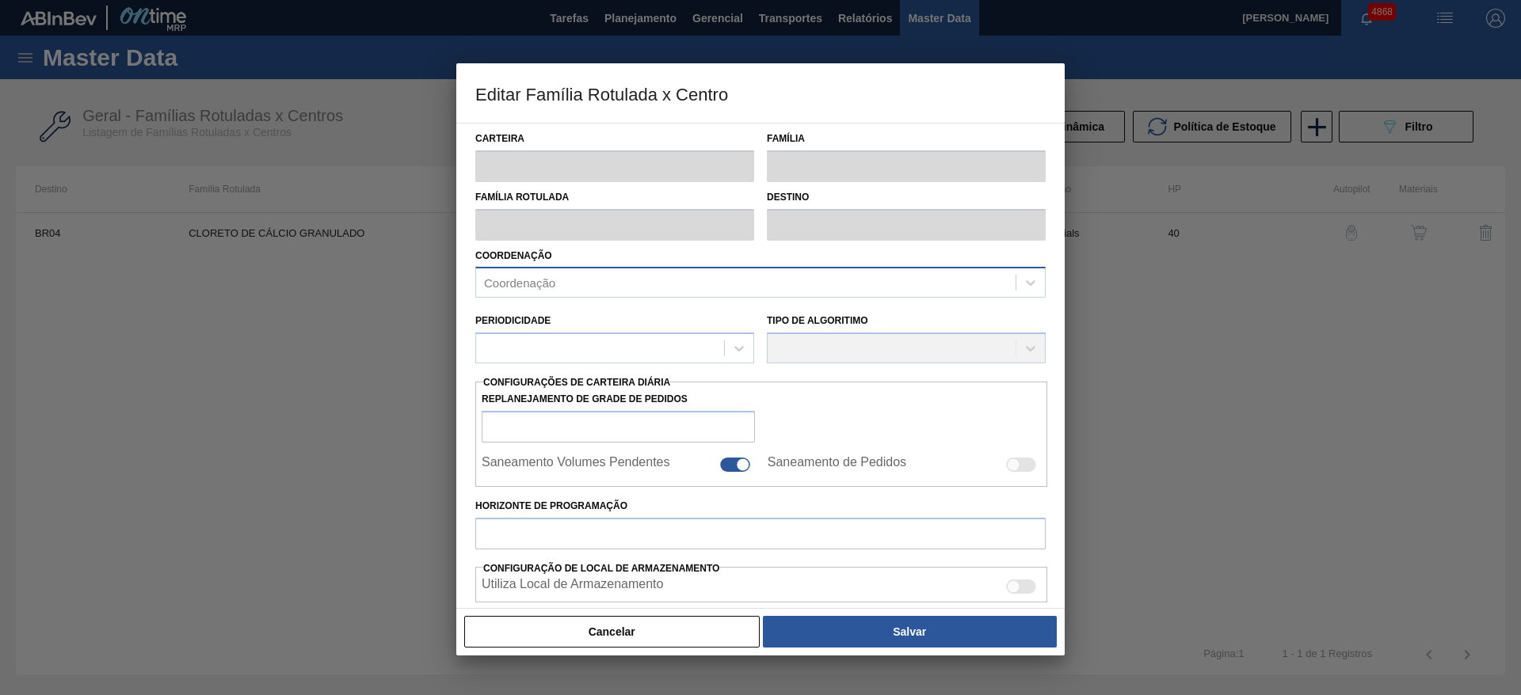
type input "6.180"
type input "17.000"
type input "65"
type input "13.213,000"
checkbox input "true"
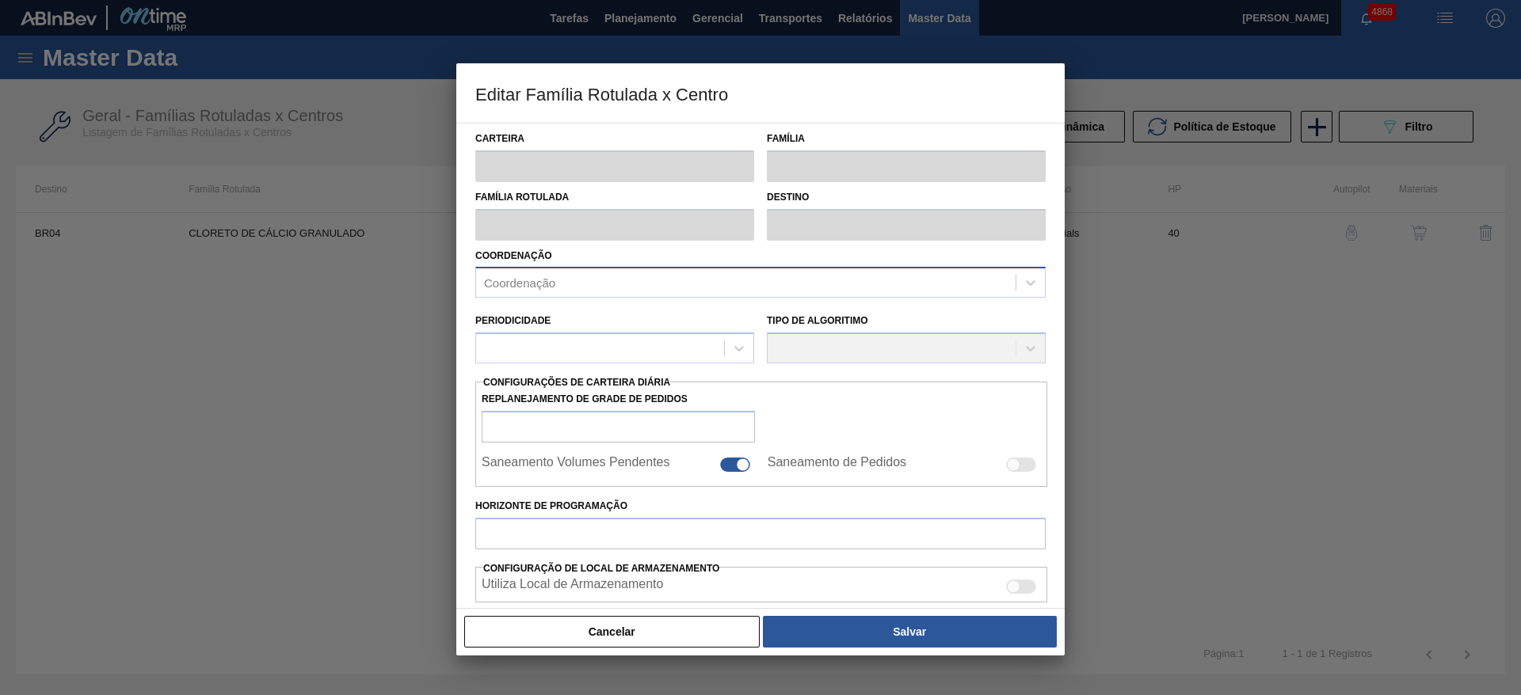
checkbox input "true"
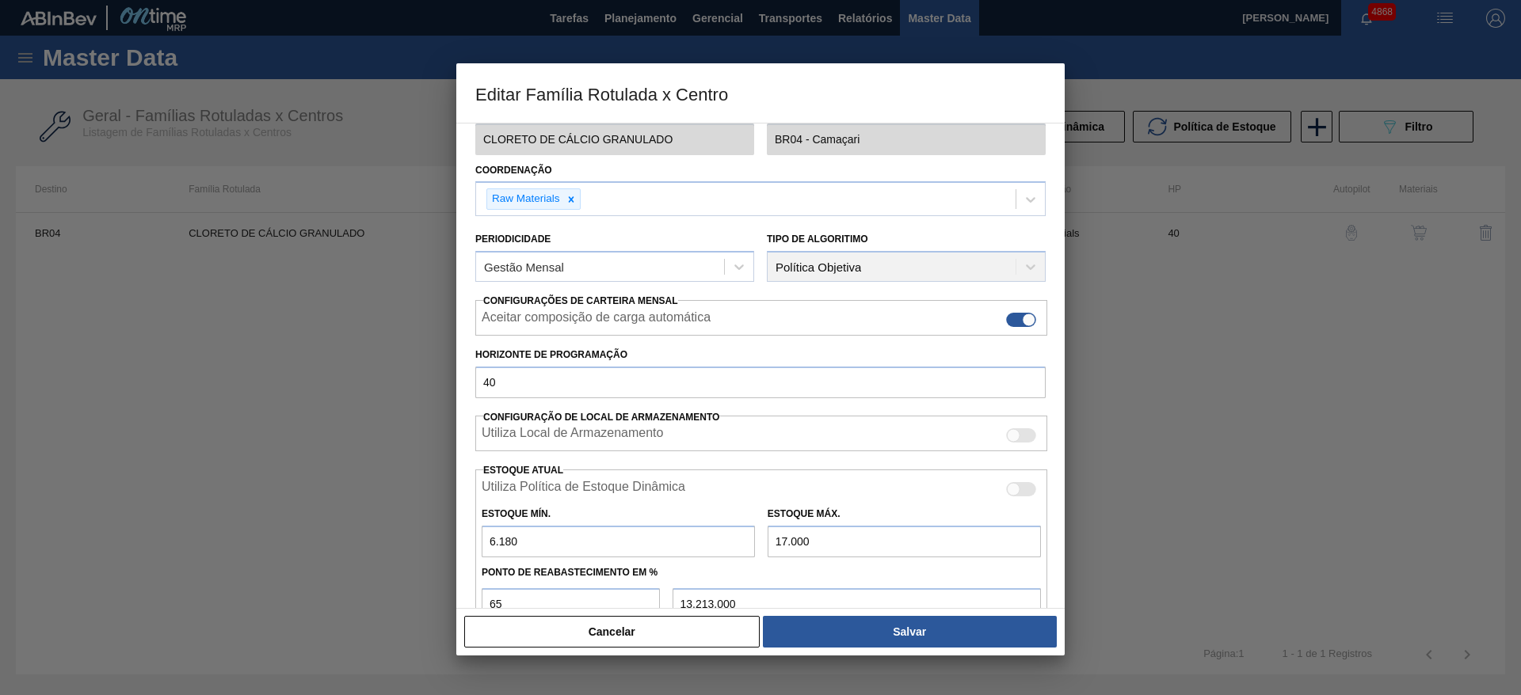
scroll to position [238, 0]
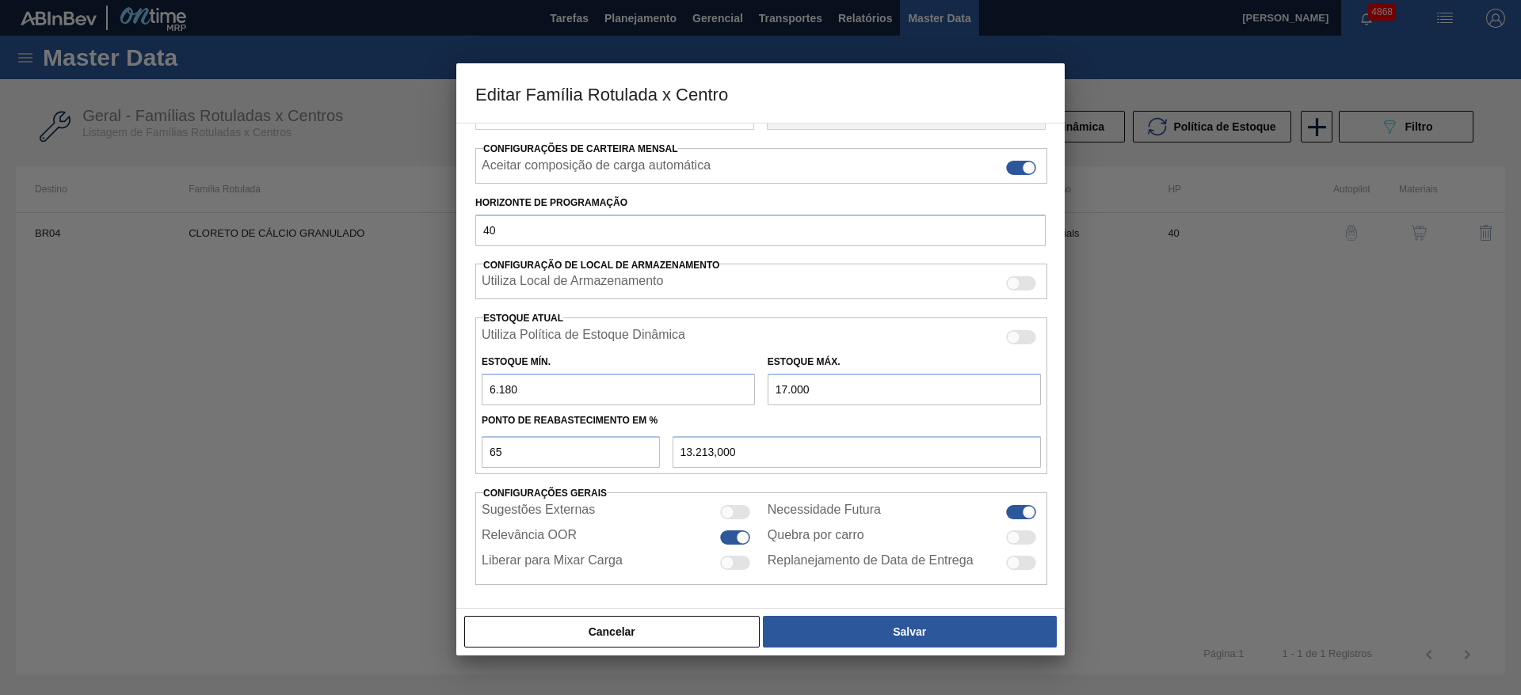
click at [490, 393] on input "6.180" at bounding box center [618, 390] width 273 height 32
type input "5.180"
type input "12.863,000"
type input "5.180"
click at [786, 391] on input "17.000" at bounding box center [904, 390] width 273 height 32
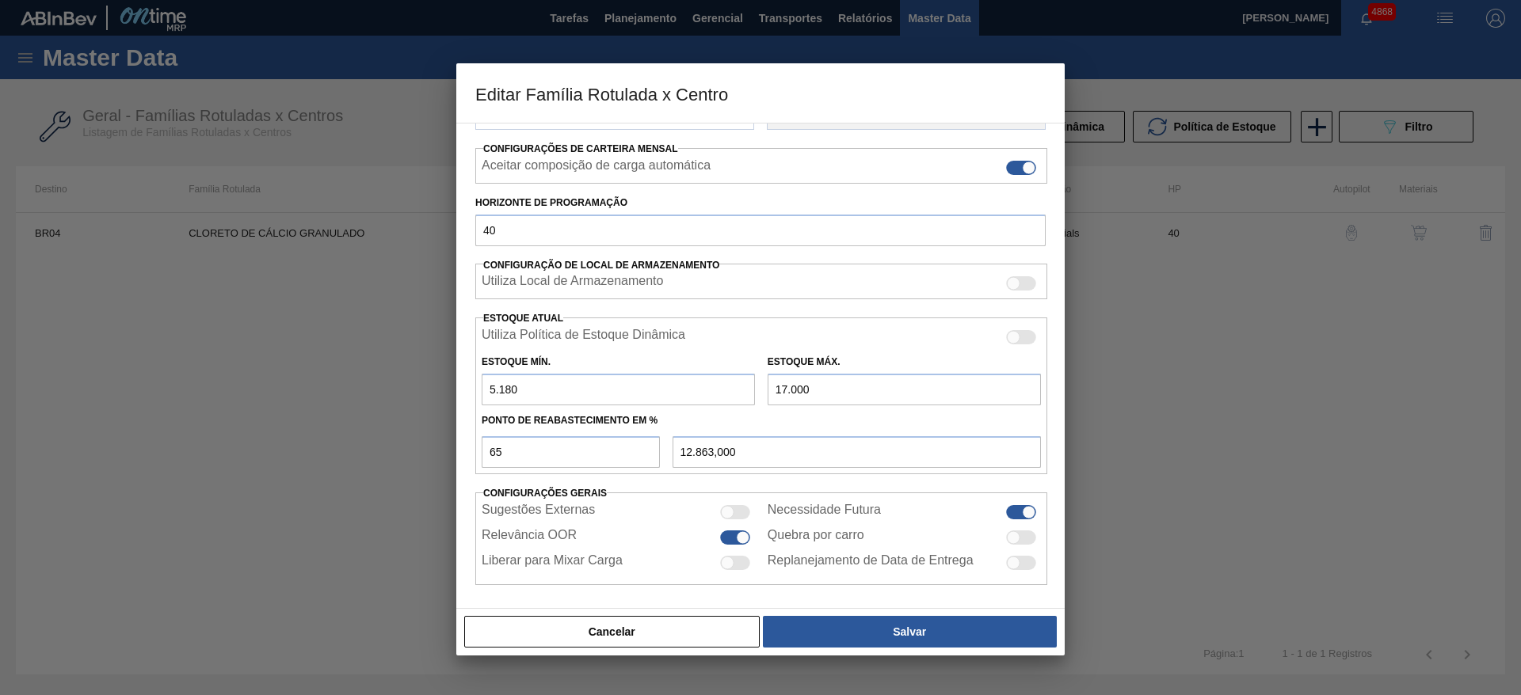
type input "13.000"
type input "10.263,000"
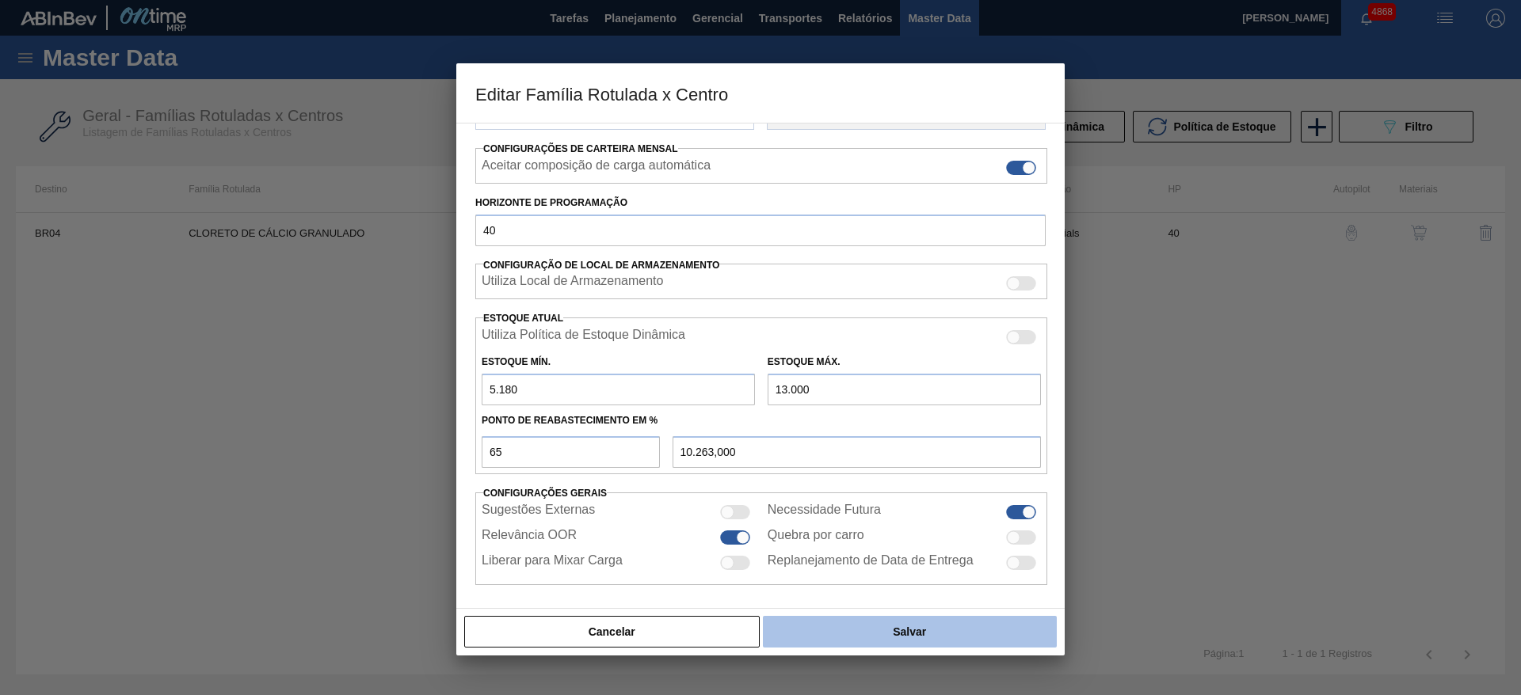
type input "13.000"
click at [894, 636] on button "Salvar" at bounding box center [910, 632] width 294 height 32
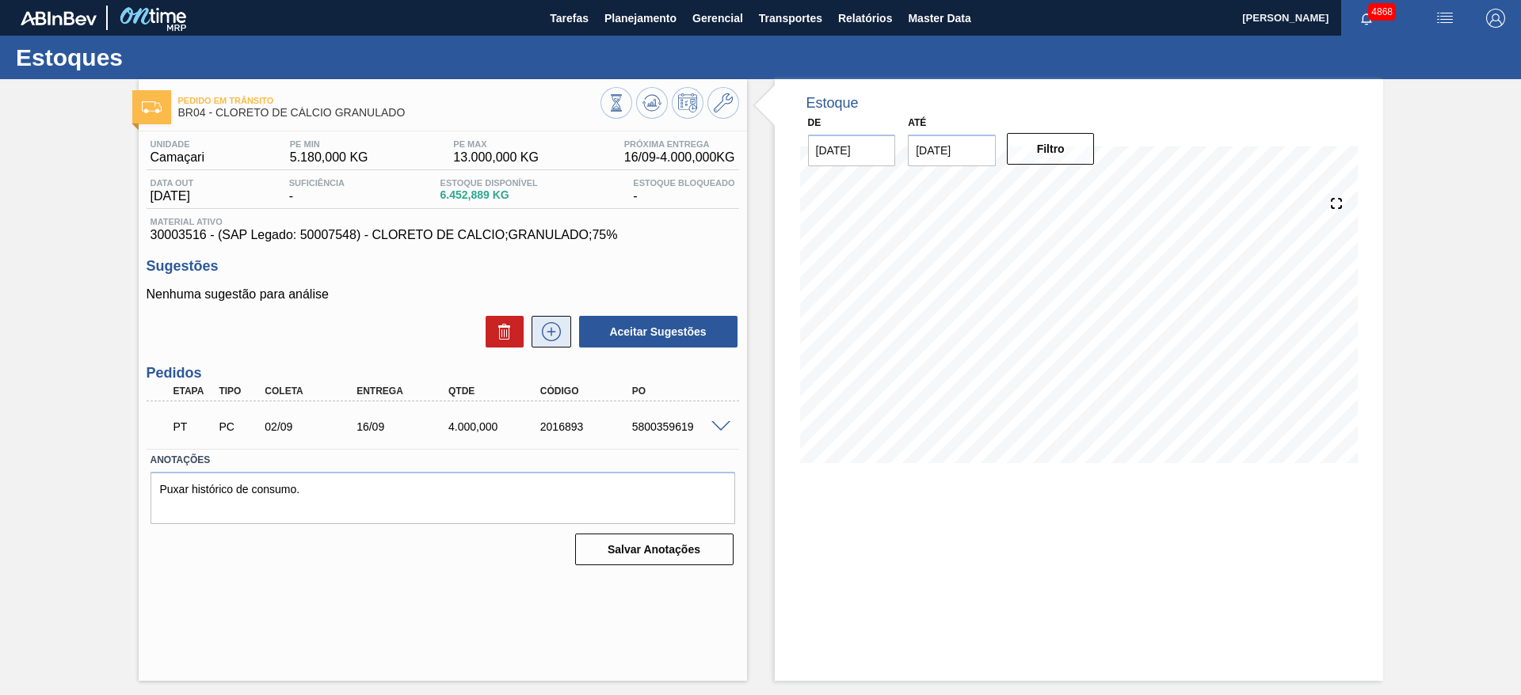
click at [562, 335] on icon at bounding box center [551, 331] width 25 height 19
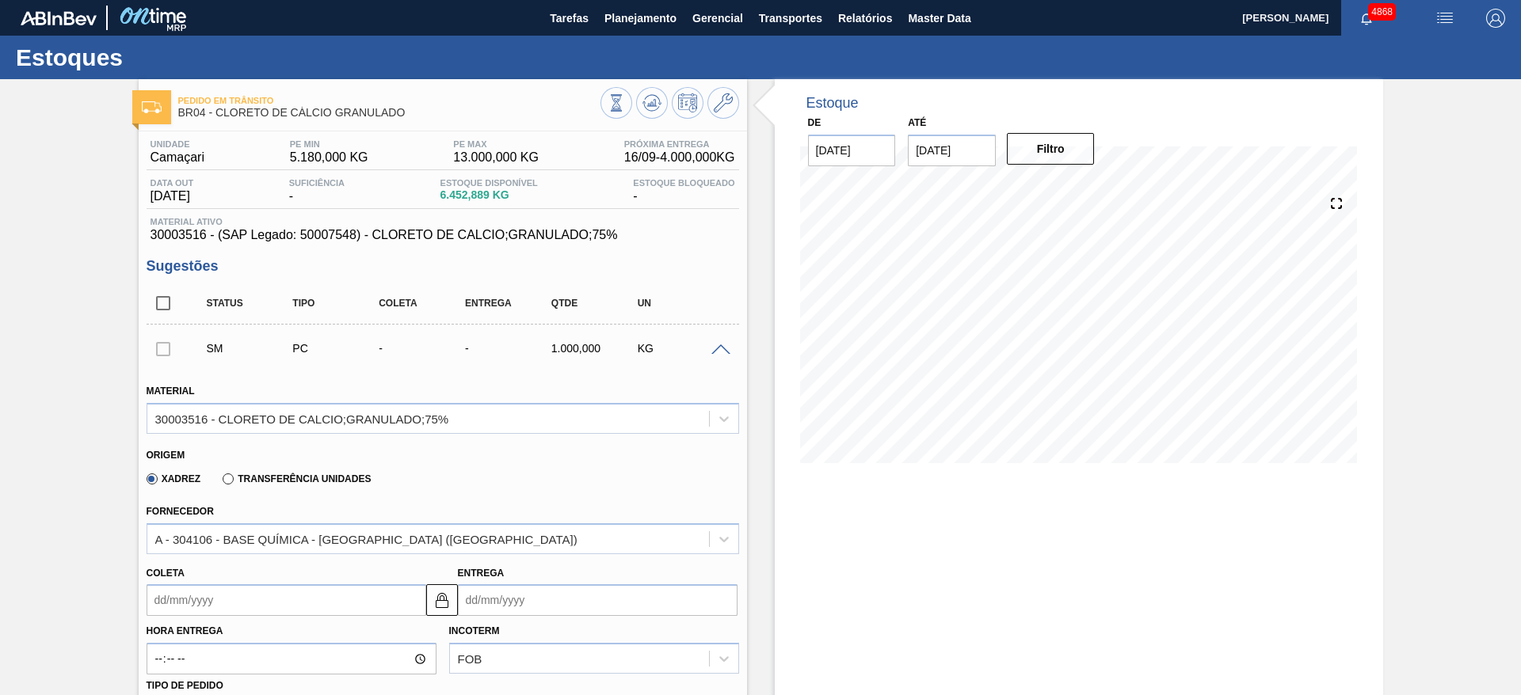
scroll to position [119, 0]
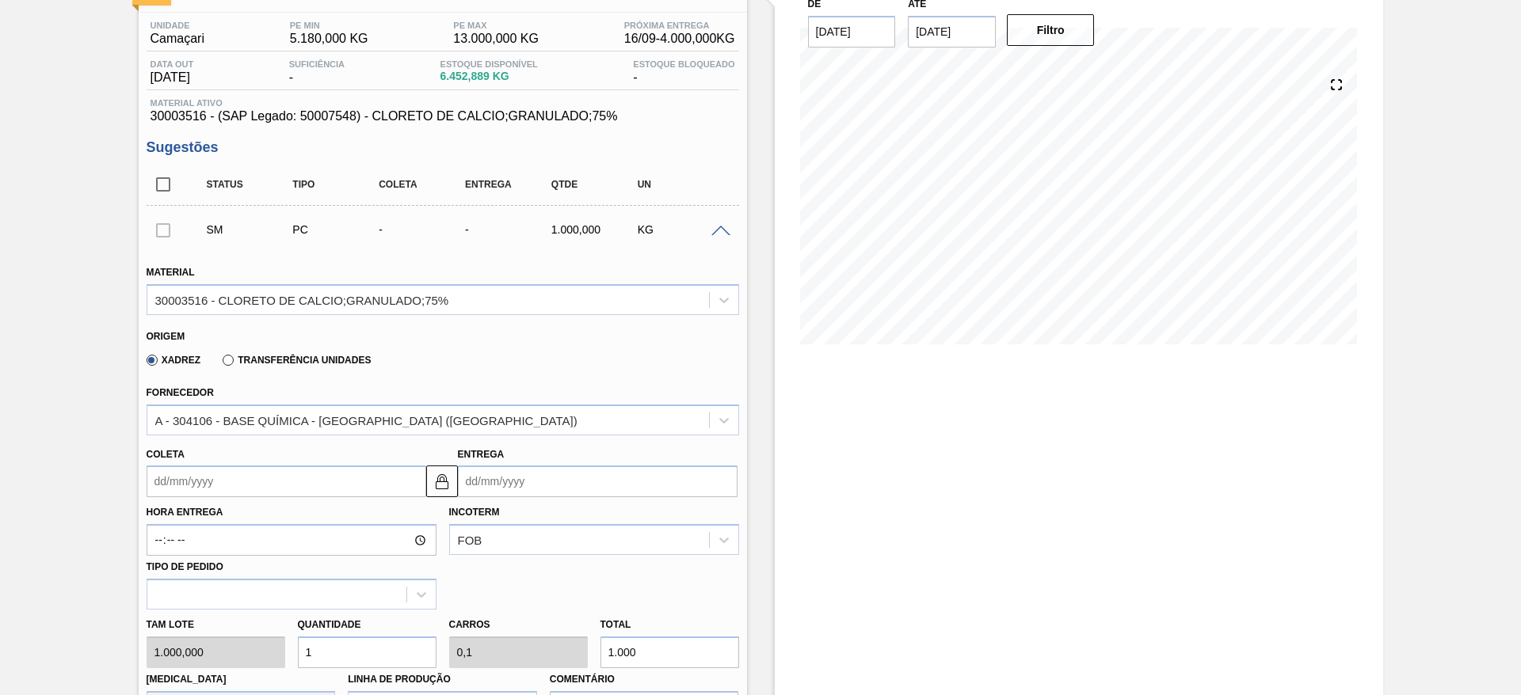
click at [394, 484] on input "Coleta" at bounding box center [287, 482] width 280 height 32
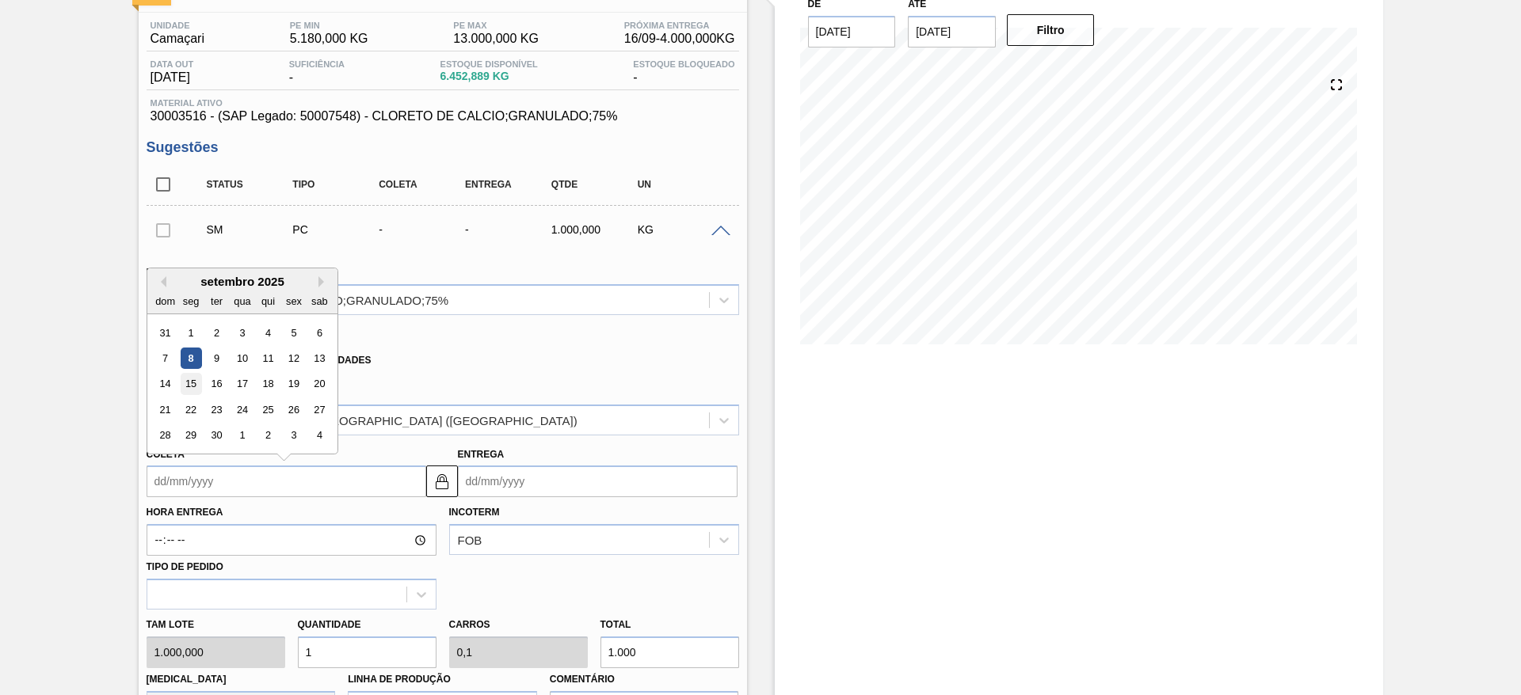
click at [198, 384] on div "15" at bounding box center [190, 384] width 21 height 21
type input "[DATE]"
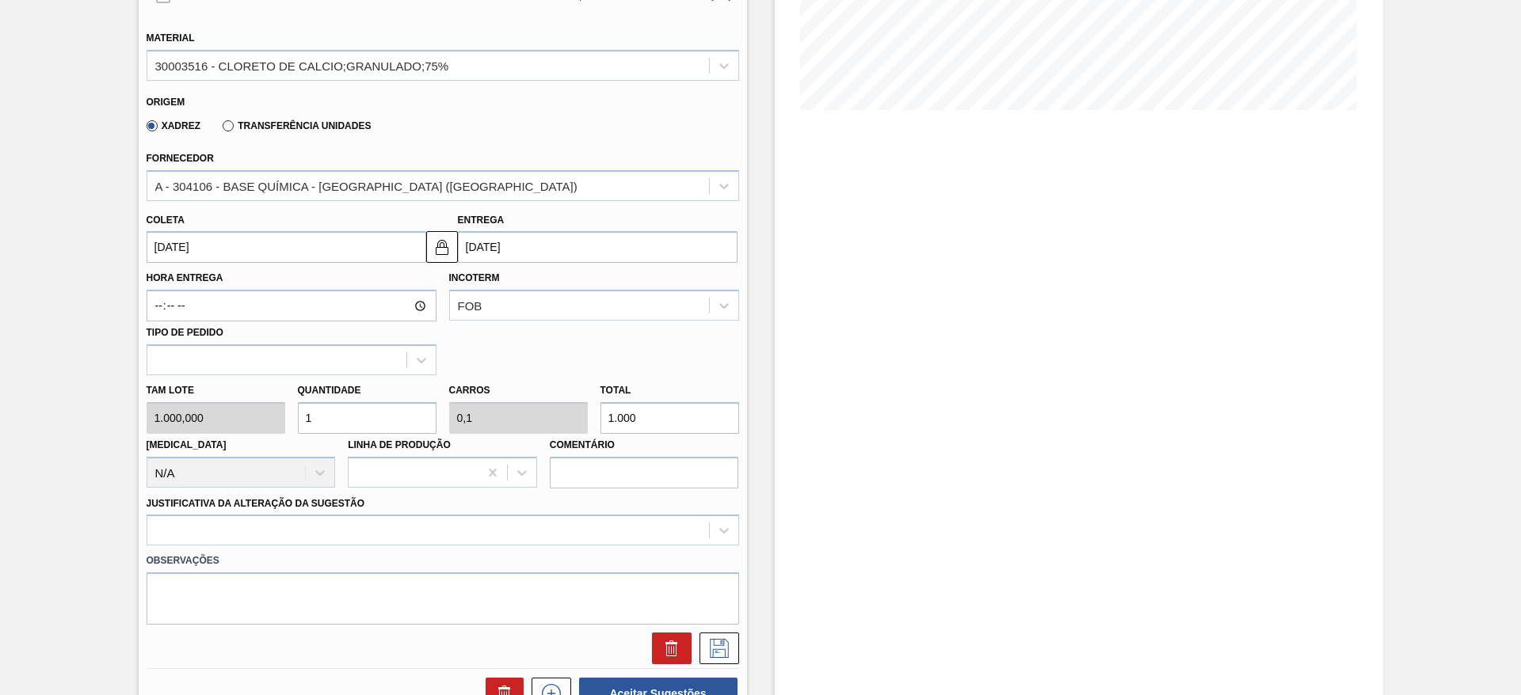
scroll to position [356, 0]
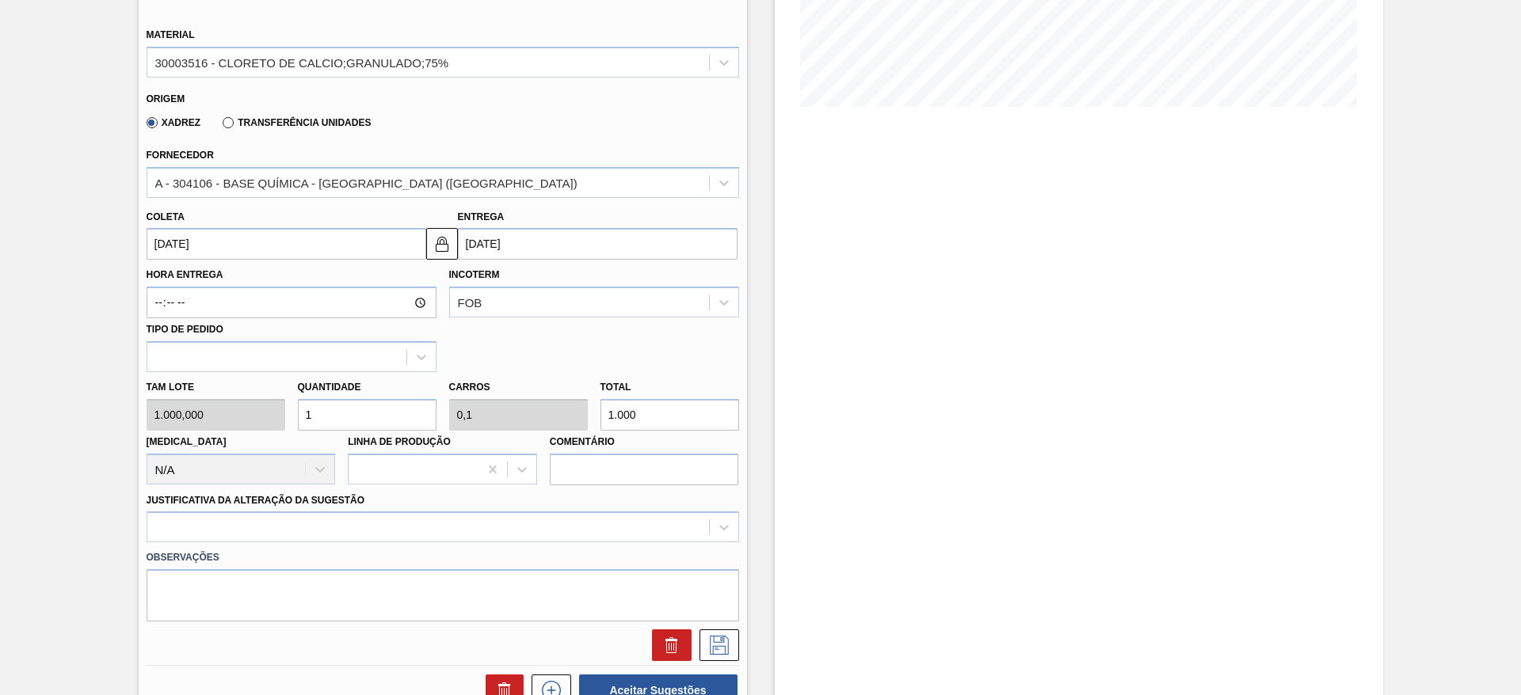
drag, startPoint x: 322, startPoint y: 408, endPoint x: 304, endPoint y: 413, distance: 18.1
click at [304, 413] on input "1" at bounding box center [367, 415] width 139 height 32
type input "4"
type input "0,4"
type input "4.000"
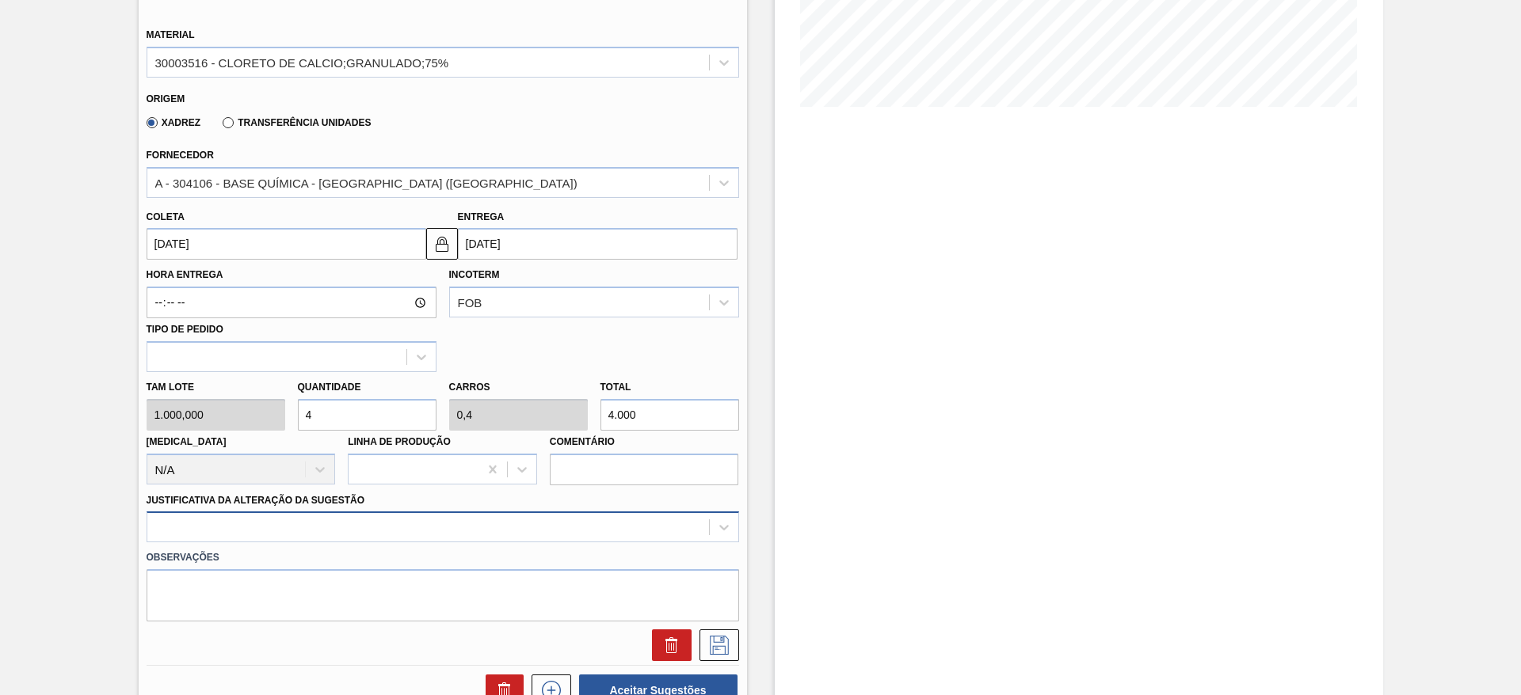
type input "4"
click at [340, 523] on div at bounding box center [443, 527] width 593 height 31
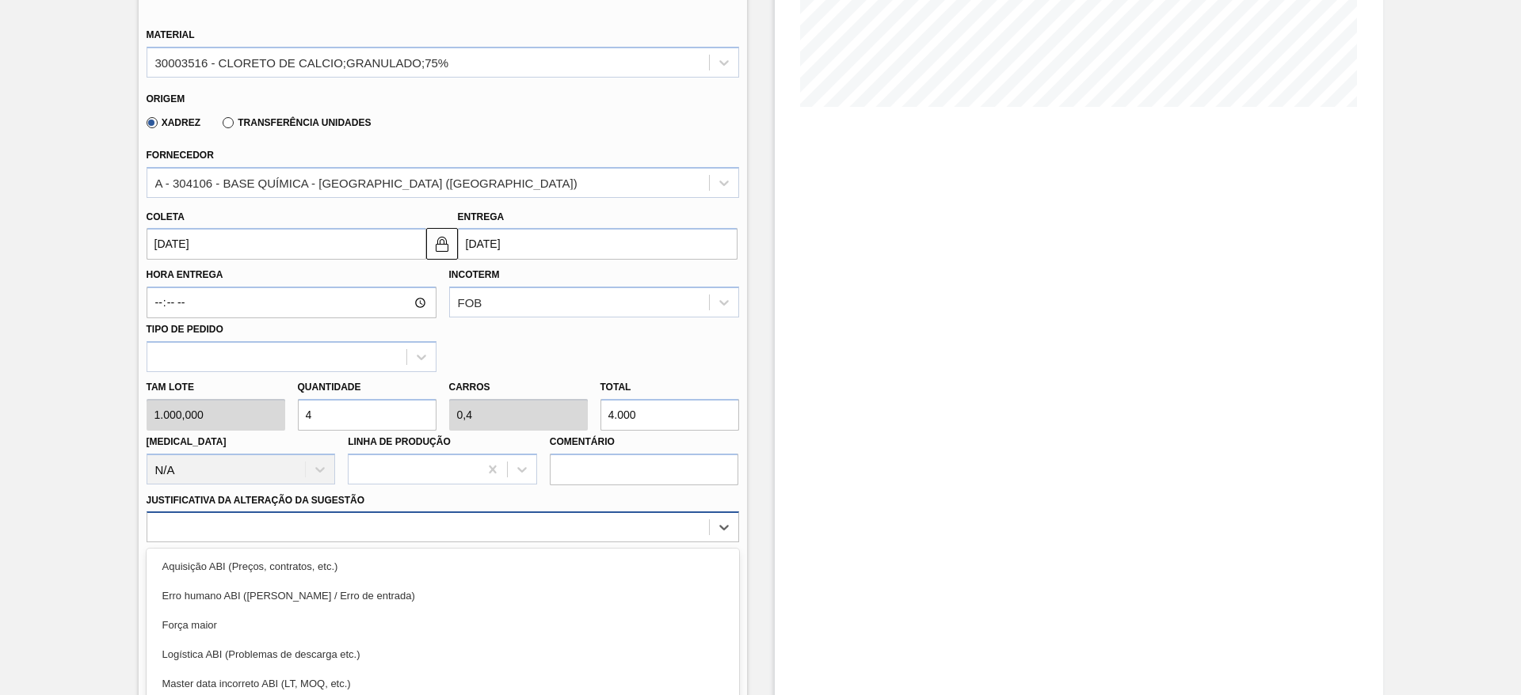
scroll to position [454, 0]
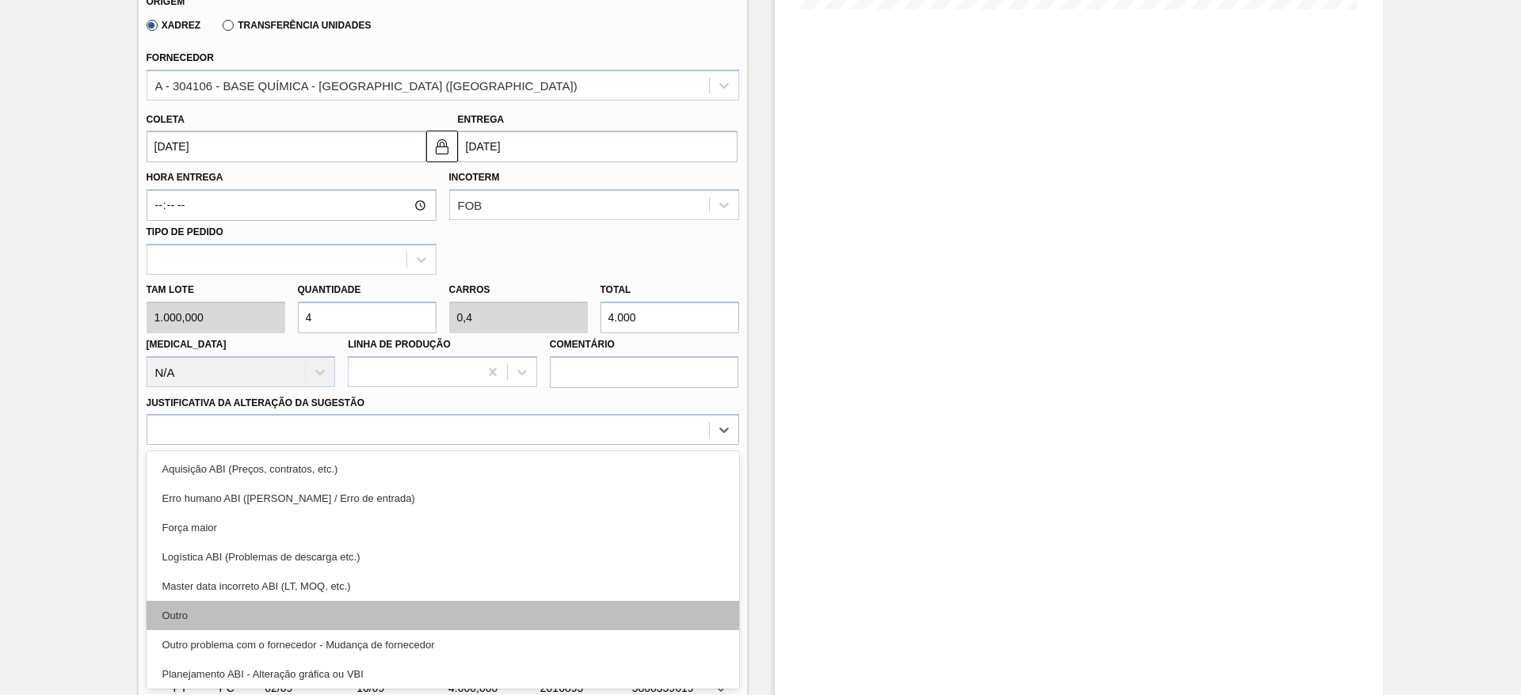
click at [271, 618] on div "Outro" at bounding box center [443, 615] width 593 height 29
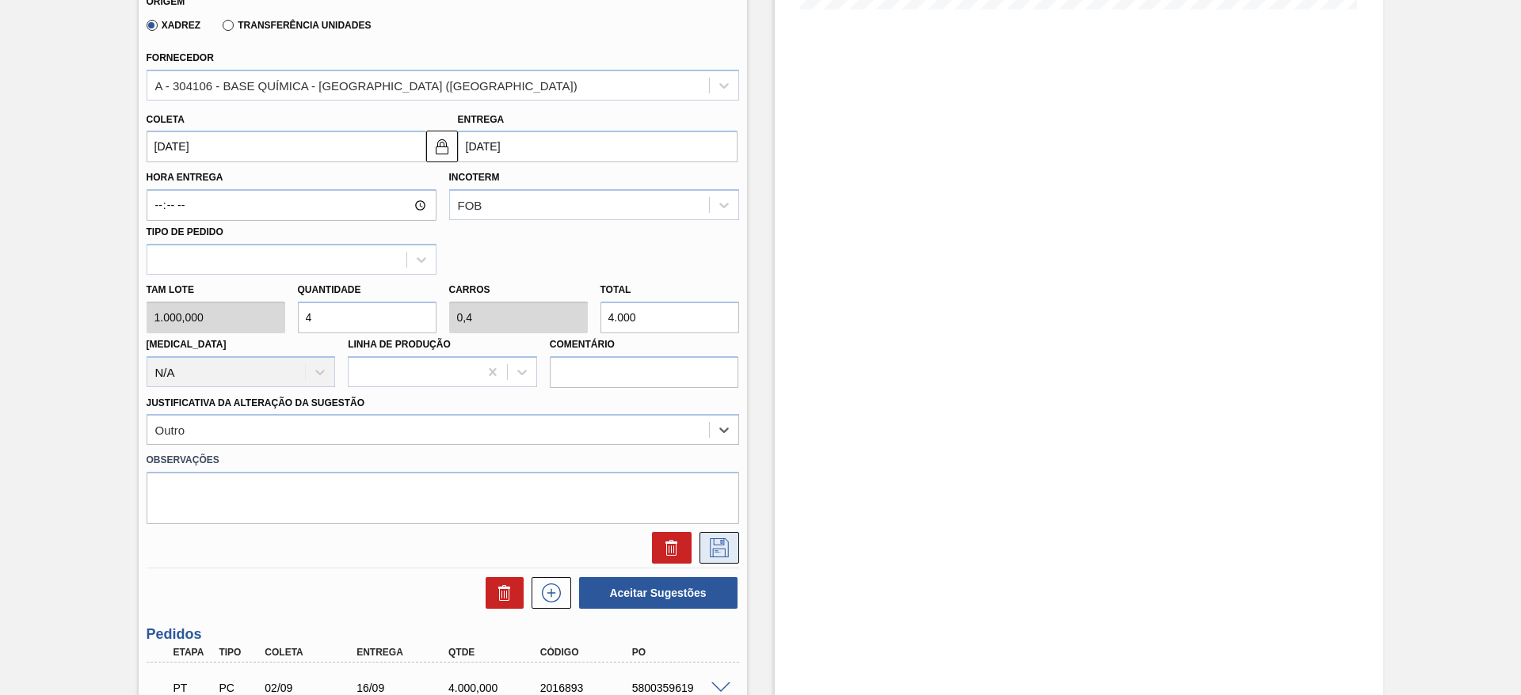
click at [726, 547] on icon at bounding box center [719, 548] width 19 height 19
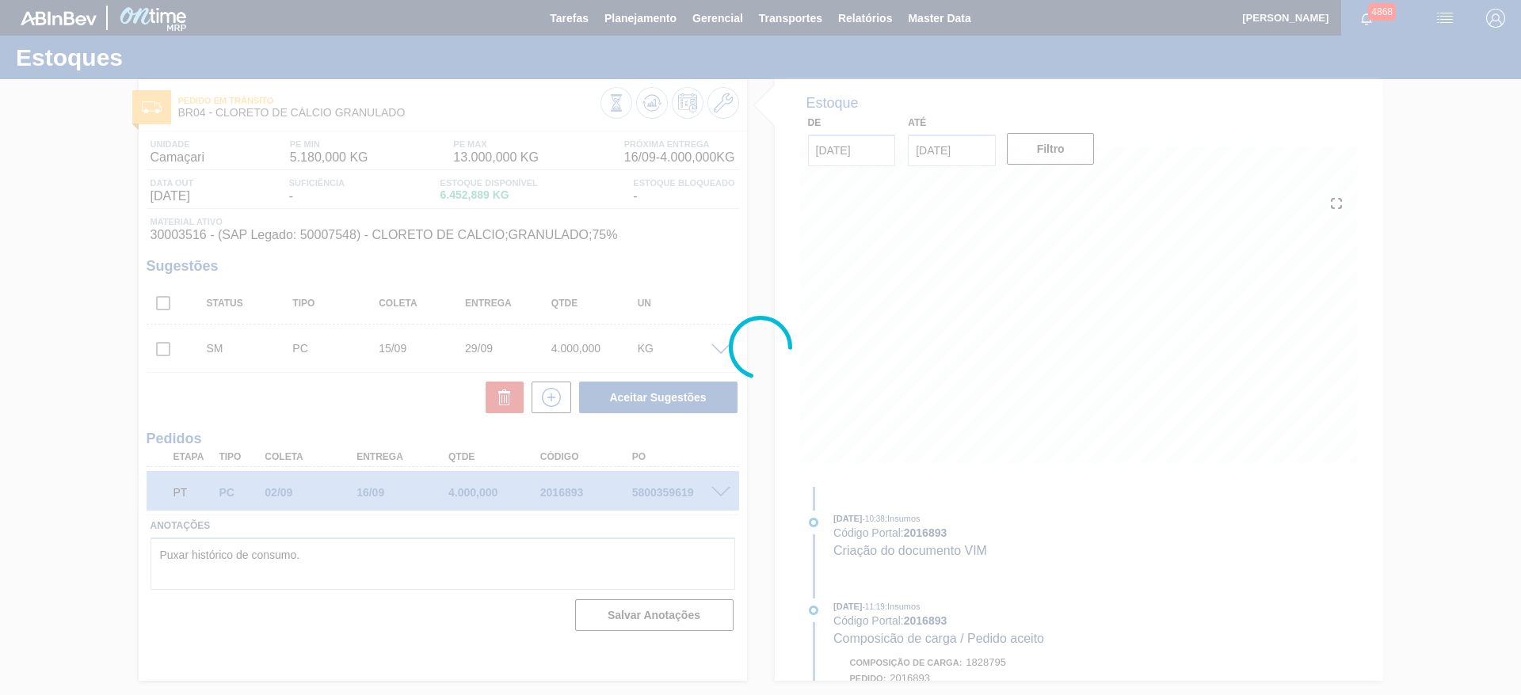
scroll to position [0, 0]
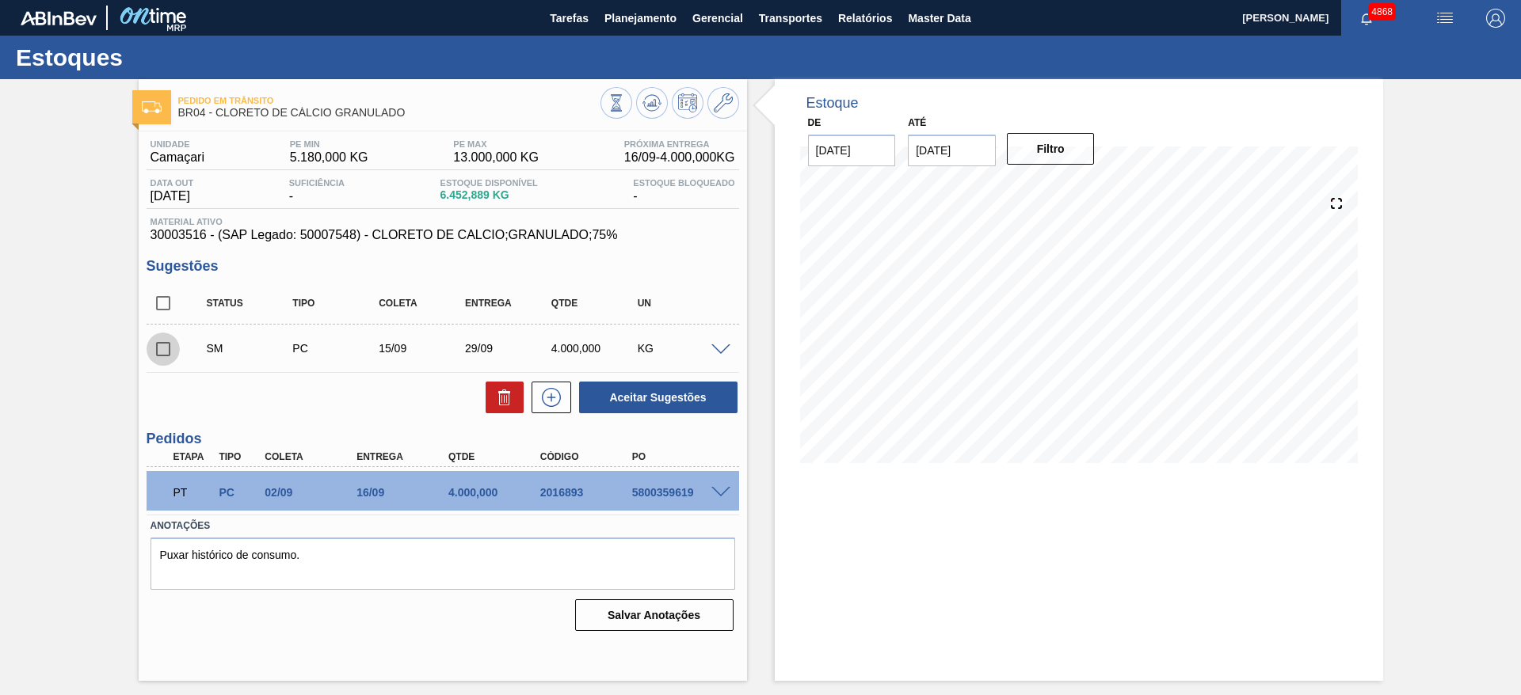
drag, startPoint x: 162, startPoint y: 350, endPoint x: 306, endPoint y: 338, distance: 143.9
click at [163, 350] on input "checkbox" at bounding box center [163, 349] width 33 height 33
click at [694, 406] on button "Aceitar Sugestões" at bounding box center [658, 398] width 158 height 32
checkbox input "false"
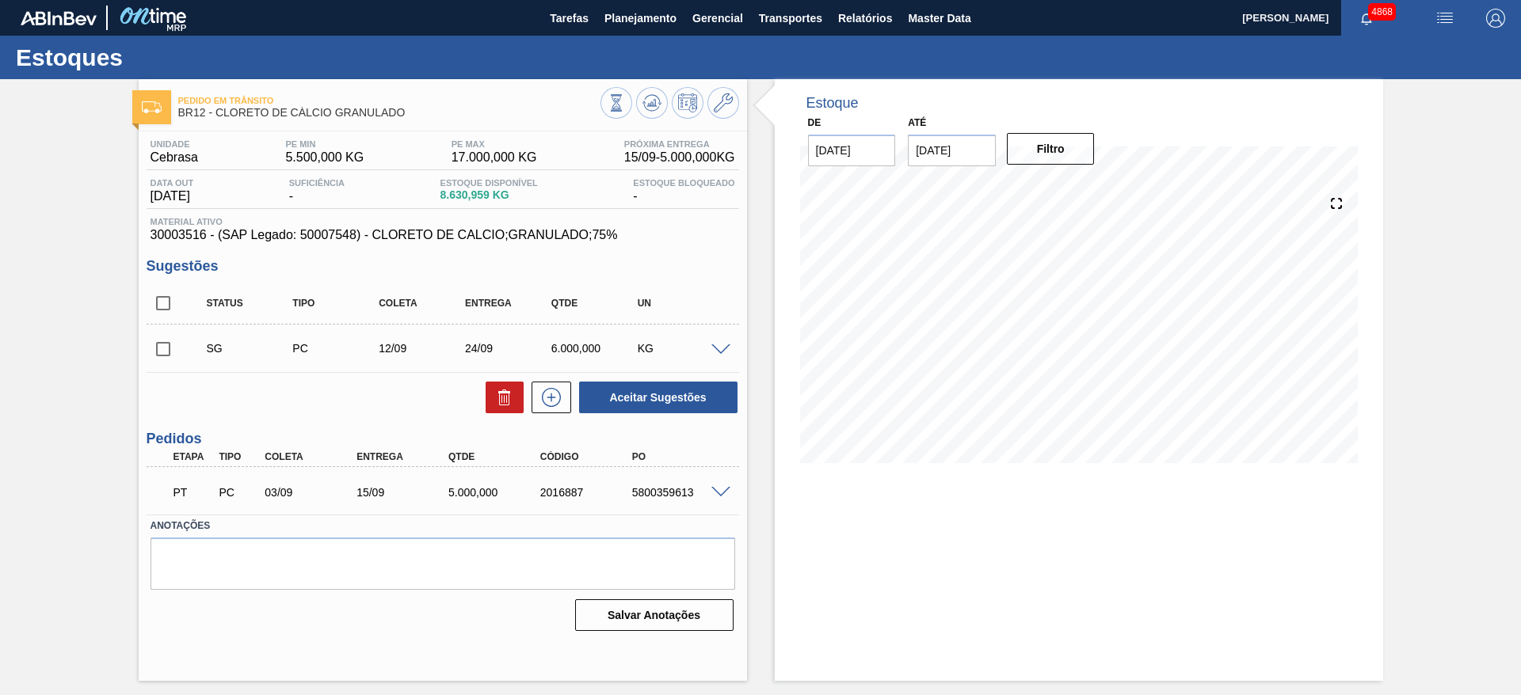
click at [726, 346] on span at bounding box center [720, 351] width 19 height 12
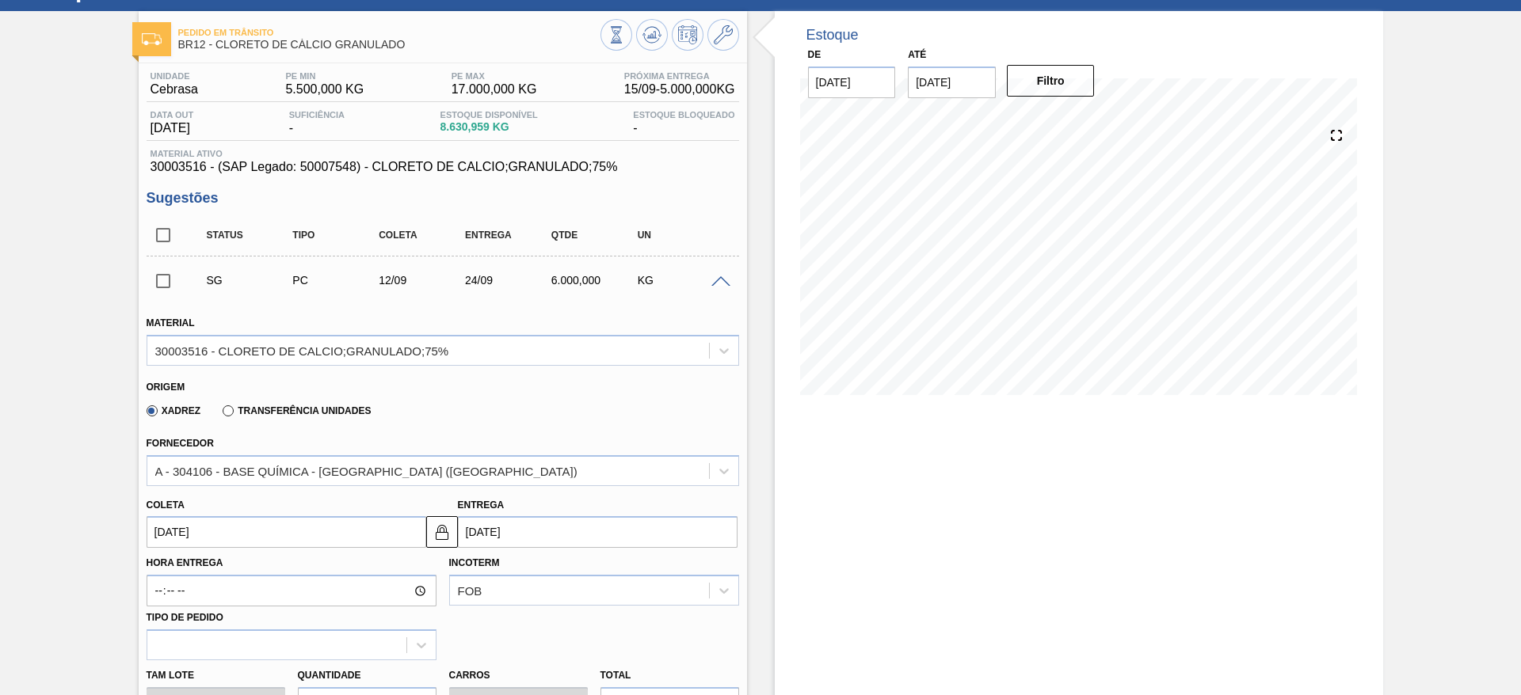
scroll to position [119, 0]
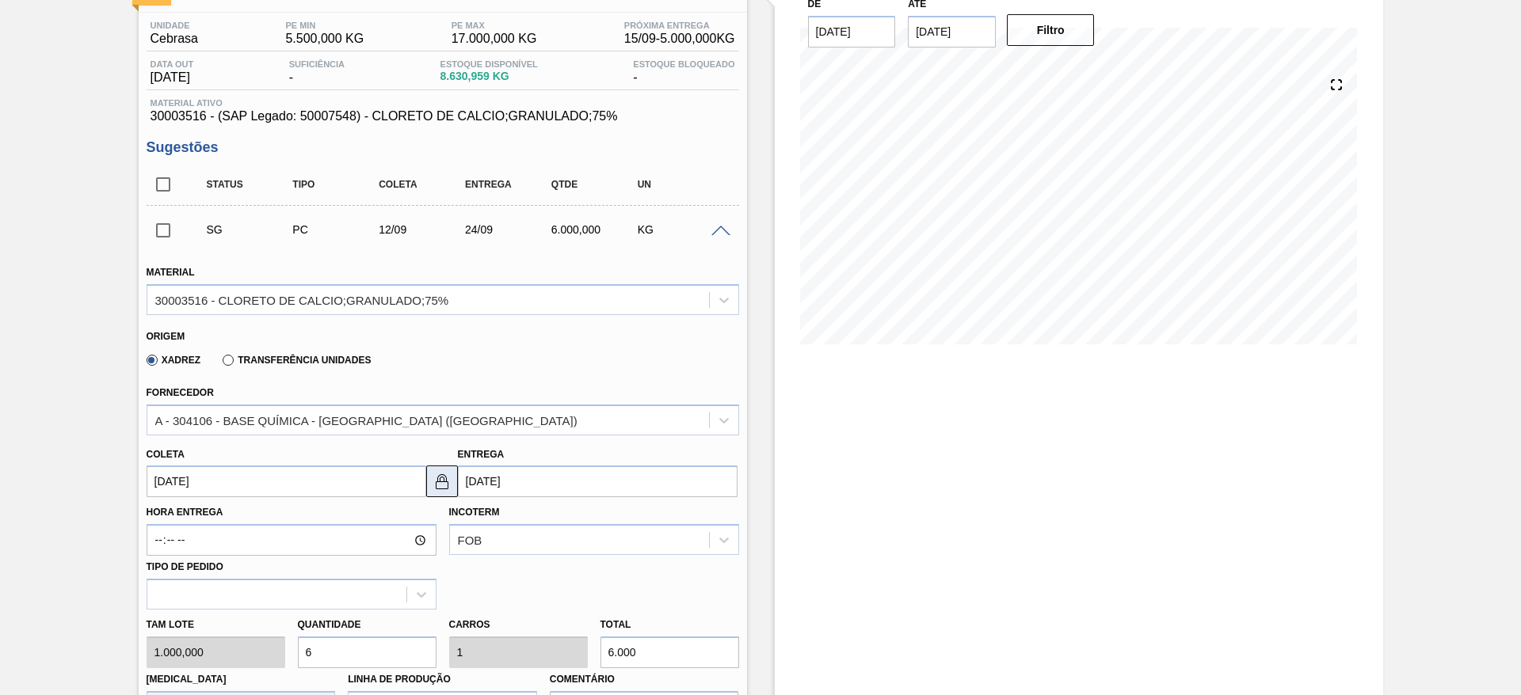
click at [436, 476] on img at bounding box center [442, 481] width 19 height 19
click at [460, 475] on input "24/09/2025" at bounding box center [598, 482] width 280 height 32
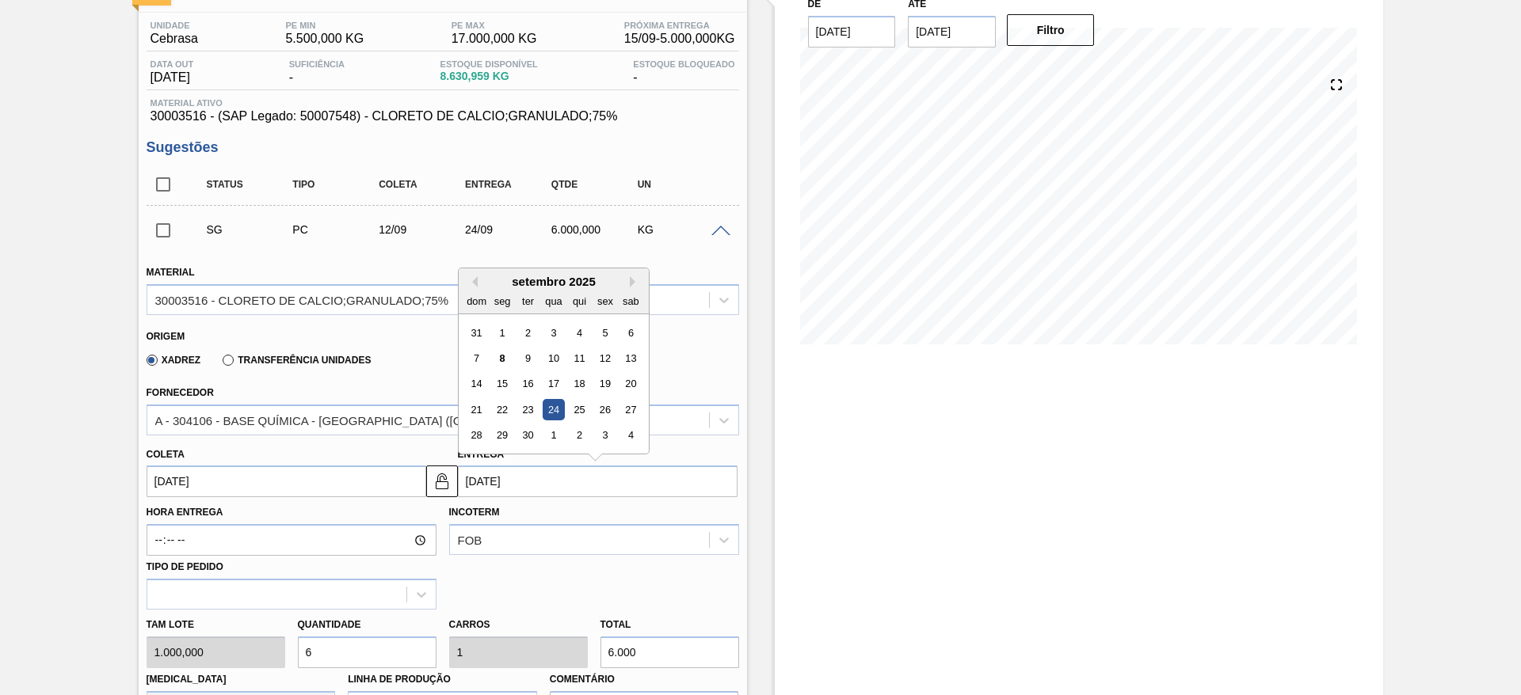
click at [505, 398] on div "21 22 23 24 25 26 27" at bounding box center [553, 410] width 180 height 25
click at [492, 411] on div "22" at bounding box center [501, 409] width 21 height 21
type input "22/09/2025"
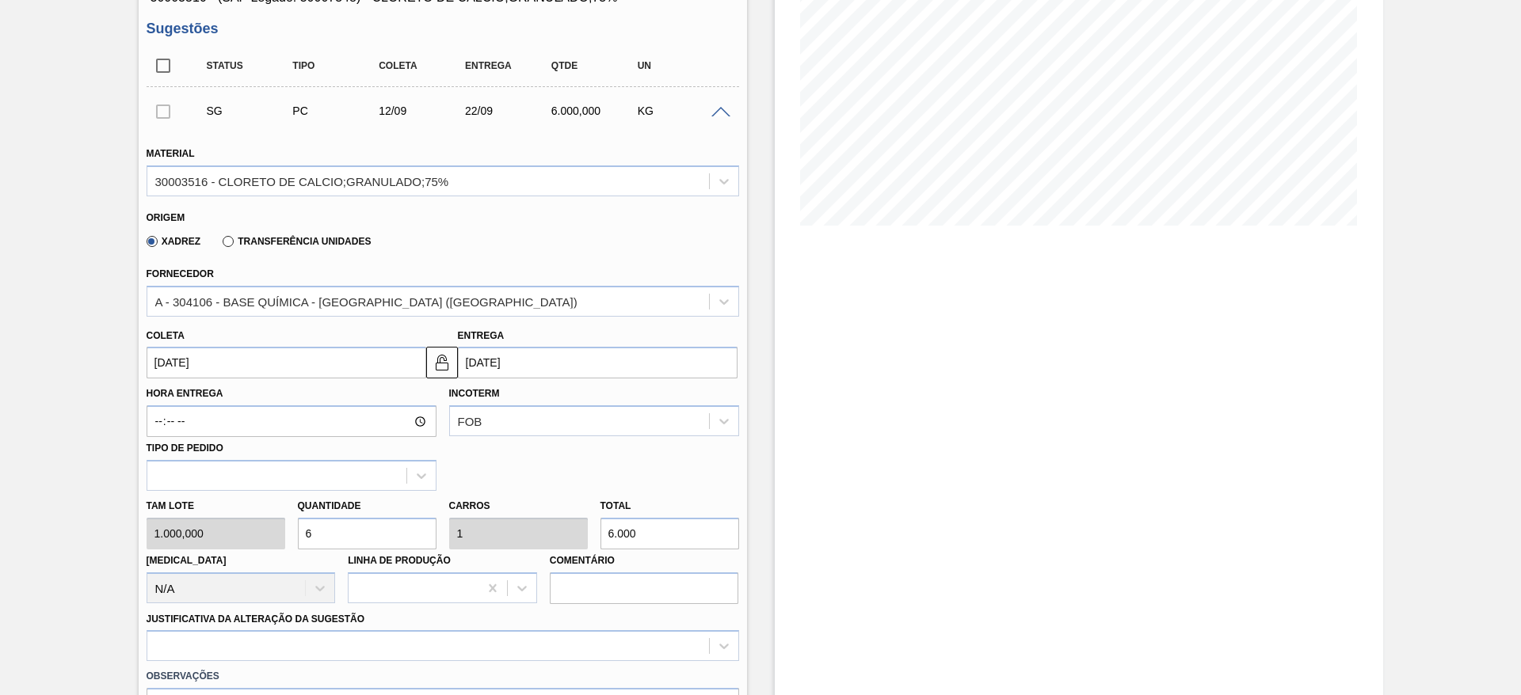
drag, startPoint x: 346, startPoint y: 536, endPoint x: 292, endPoint y: 532, distance: 54.8
click at [292, 532] on div "Quantidade 6" at bounding box center [367, 522] width 151 height 55
type input "5"
type input "0,833"
type input "5.000"
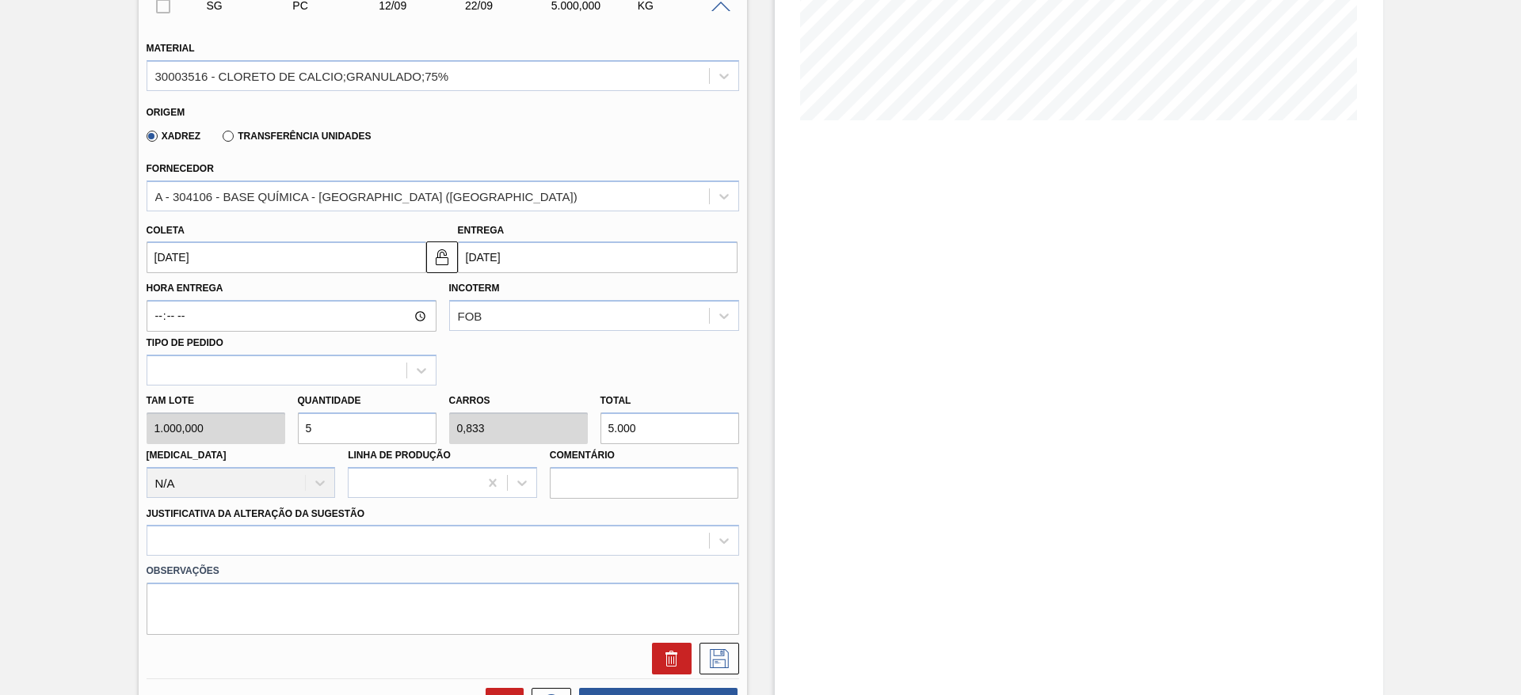
scroll to position [475, 0]
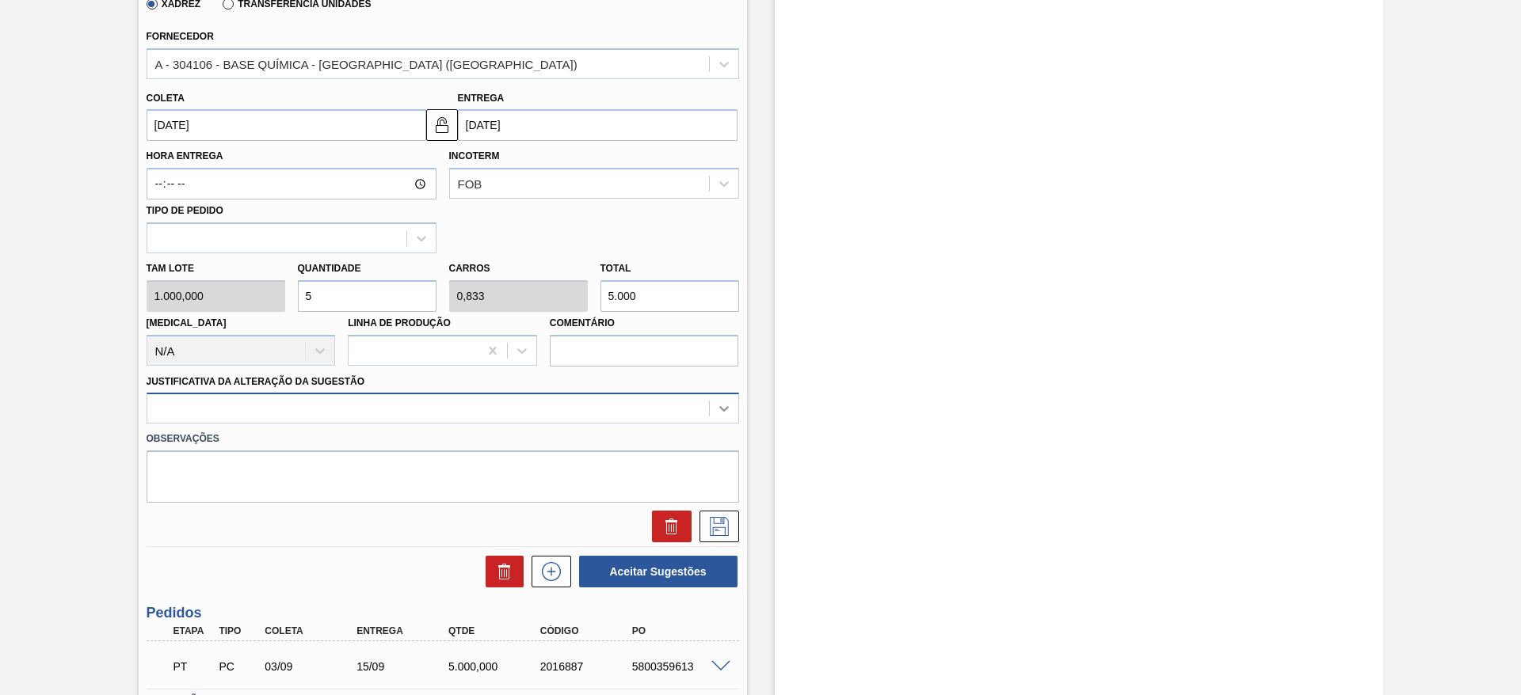
type input "5"
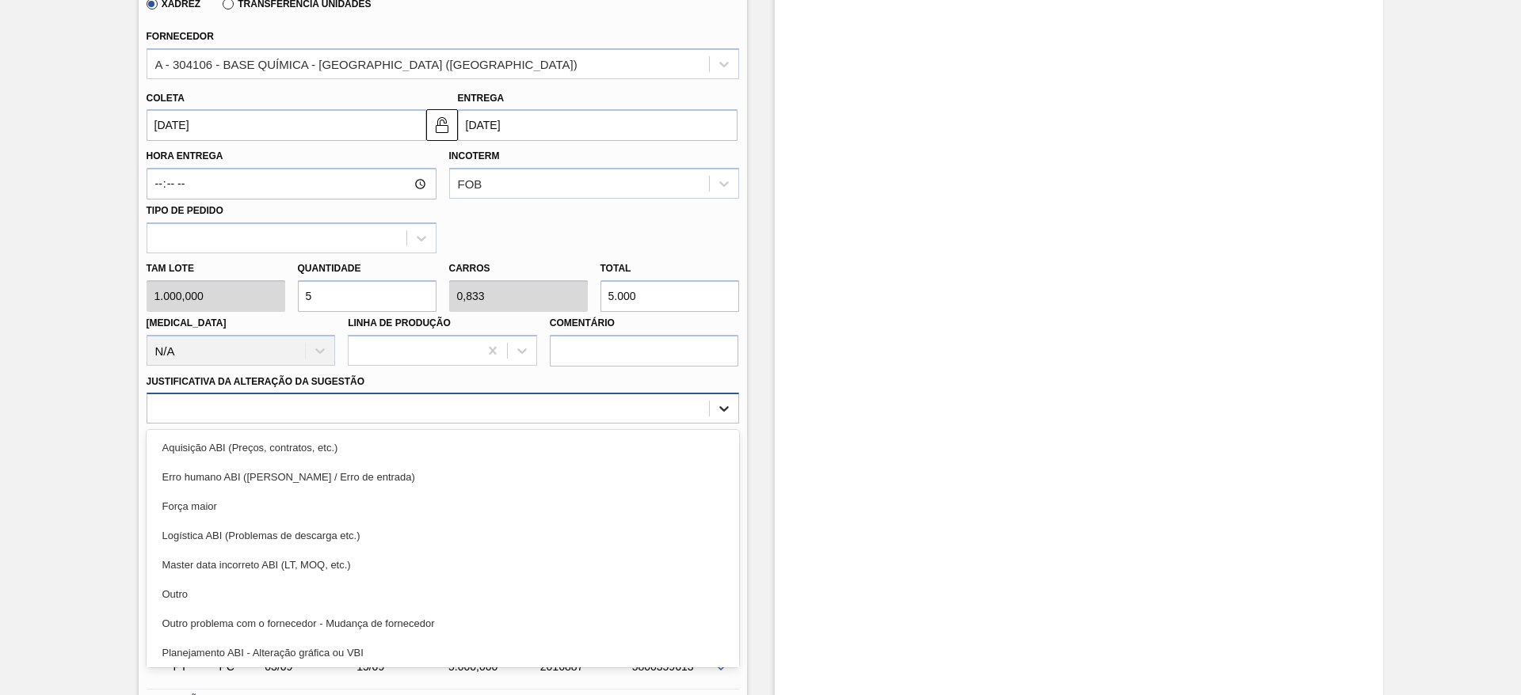
click at [725, 414] on icon at bounding box center [724, 409] width 16 height 16
drag, startPoint x: 647, startPoint y: 589, endPoint x: 756, endPoint y: 560, distance: 113.0
click at [647, 588] on div "Outro" at bounding box center [443, 594] width 593 height 29
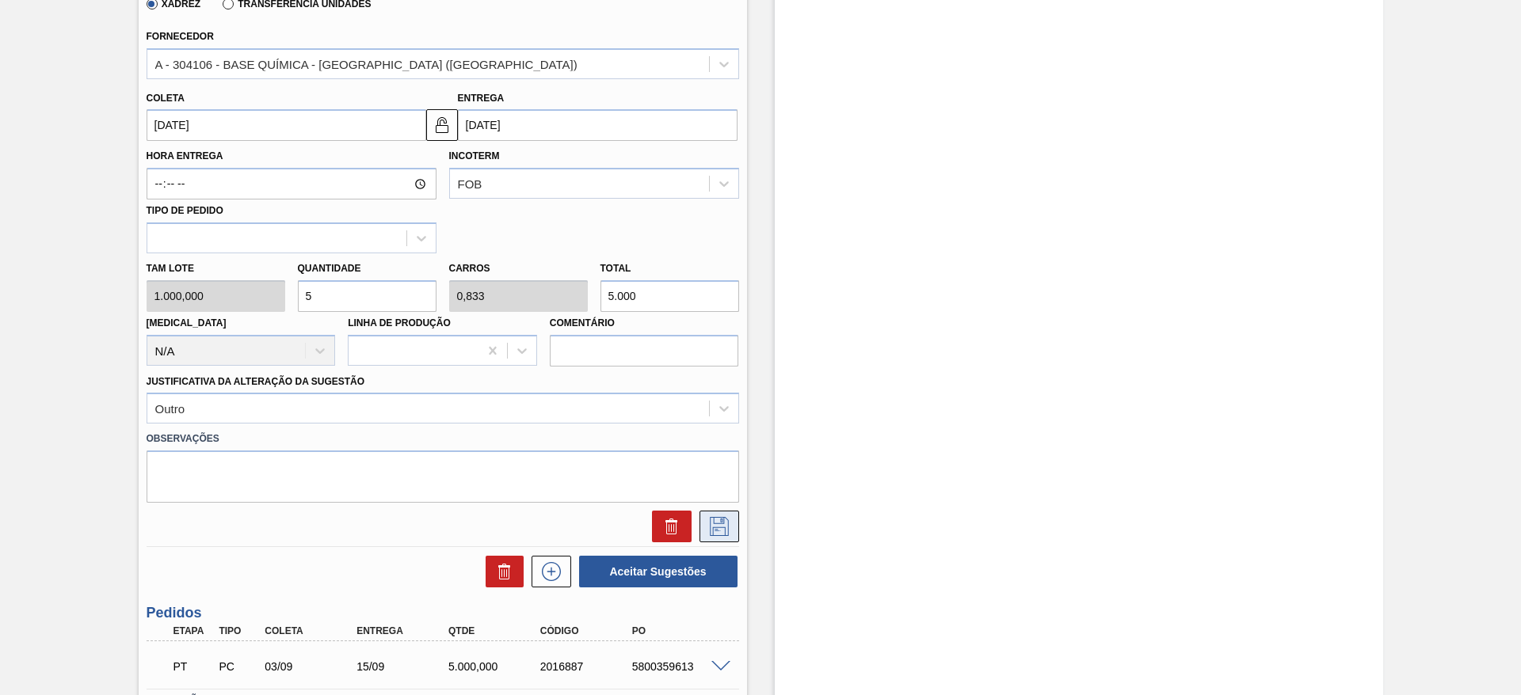
click at [729, 524] on icon at bounding box center [719, 526] width 25 height 19
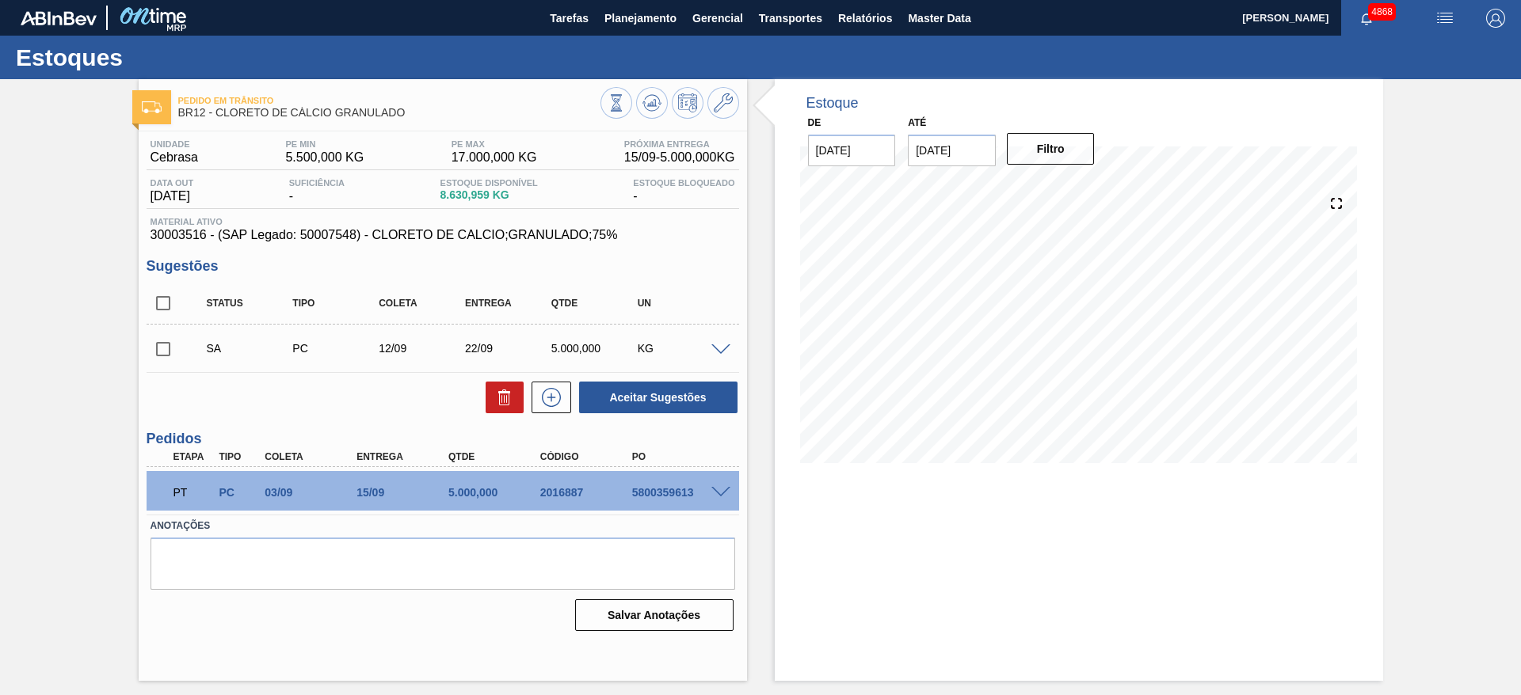
scroll to position [0, 0]
click at [157, 353] on input "checkbox" at bounding box center [163, 349] width 33 height 33
click at [657, 407] on button "Aceitar Sugestões" at bounding box center [658, 398] width 158 height 32
checkbox input "false"
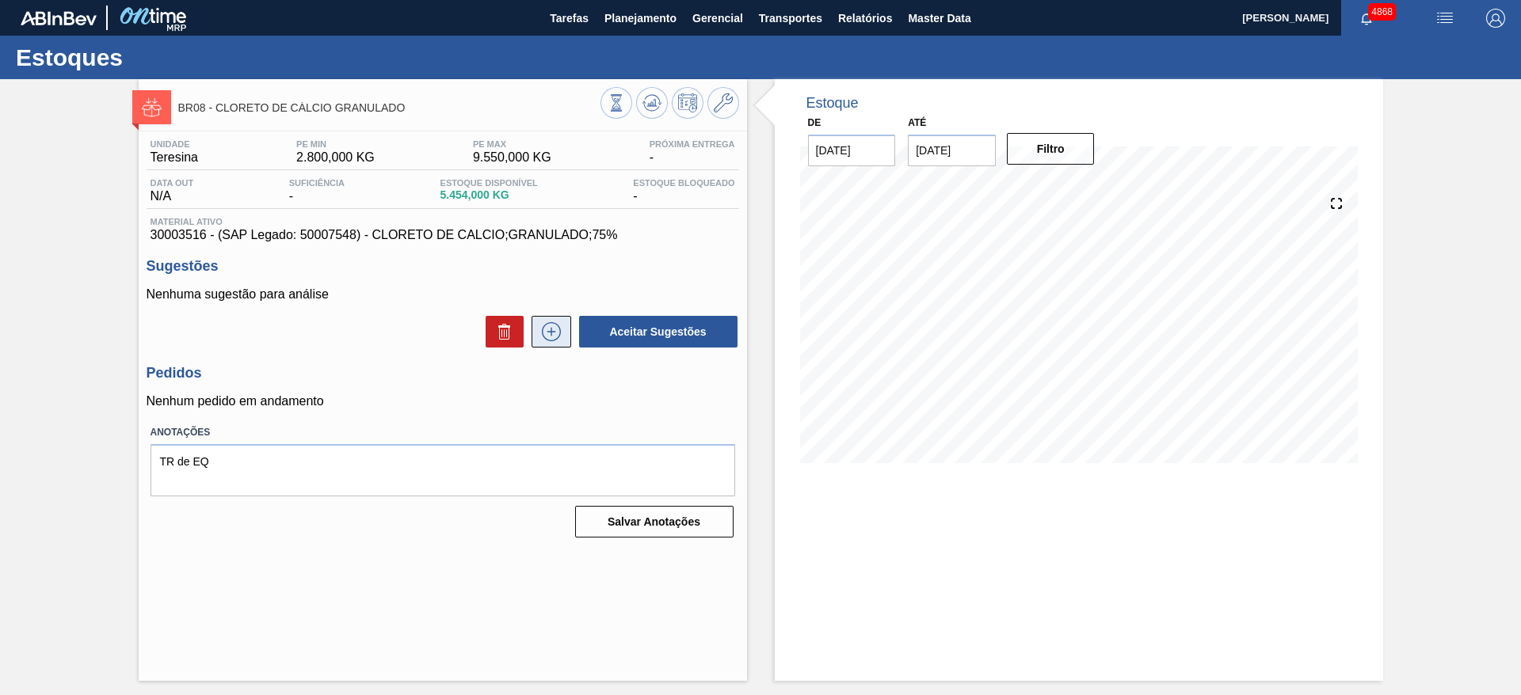
click at [545, 333] on icon at bounding box center [551, 331] width 25 height 19
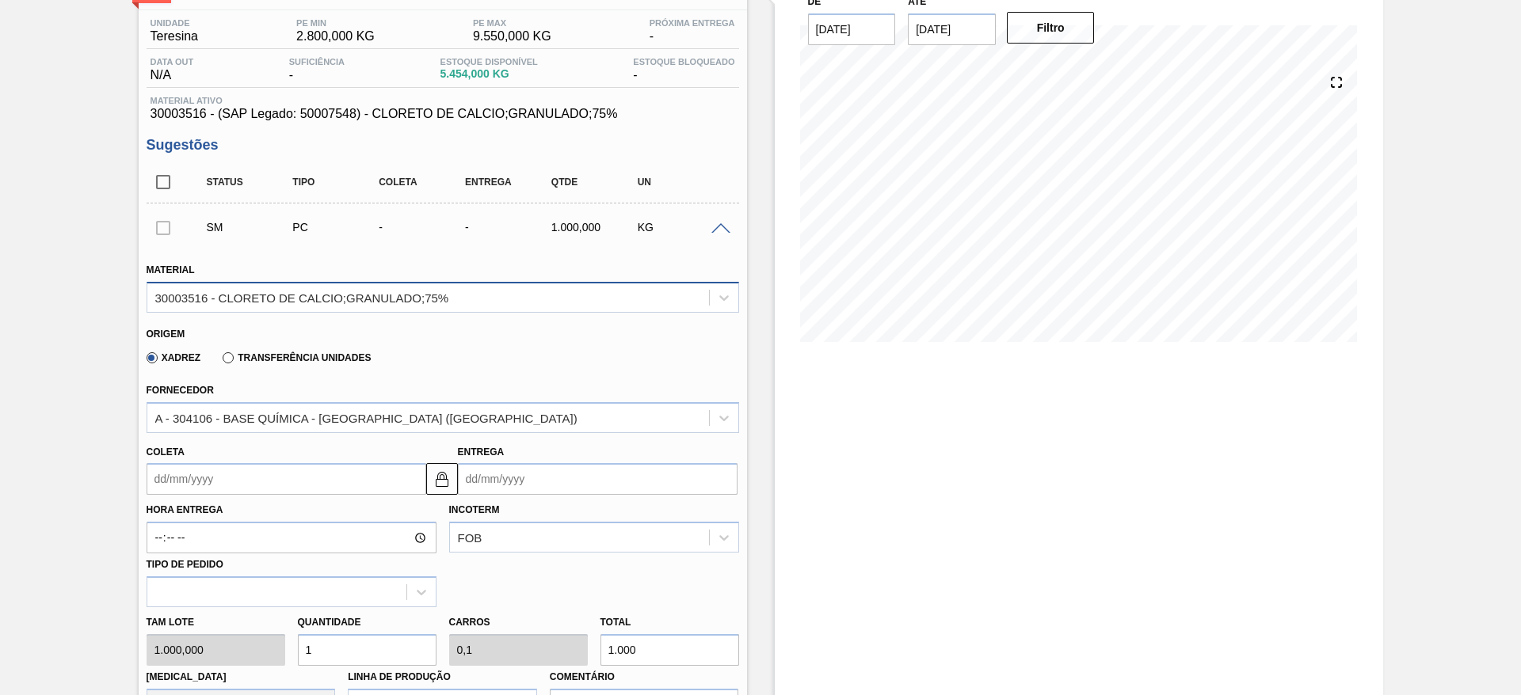
scroll to position [238, 0]
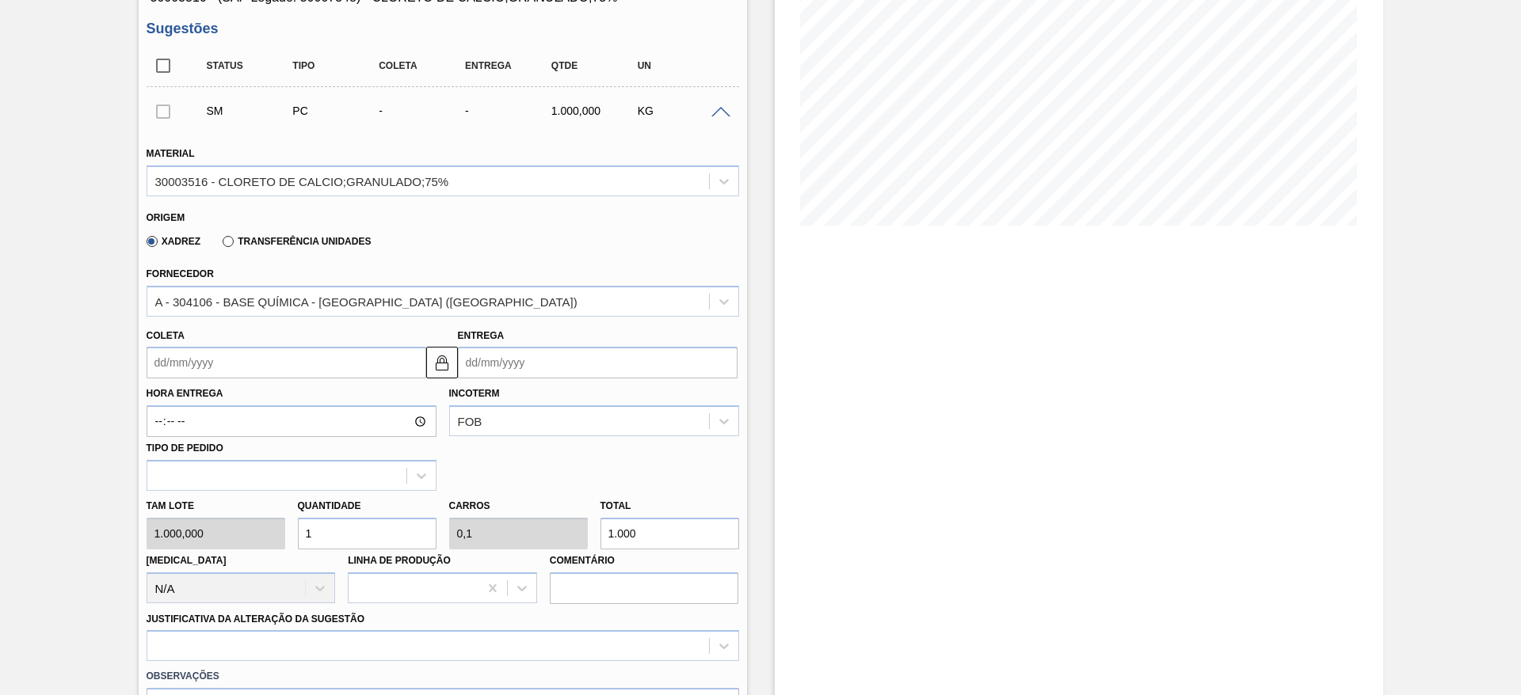
click at [337, 356] on input "Coleta" at bounding box center [287, 363] width 280 height 32
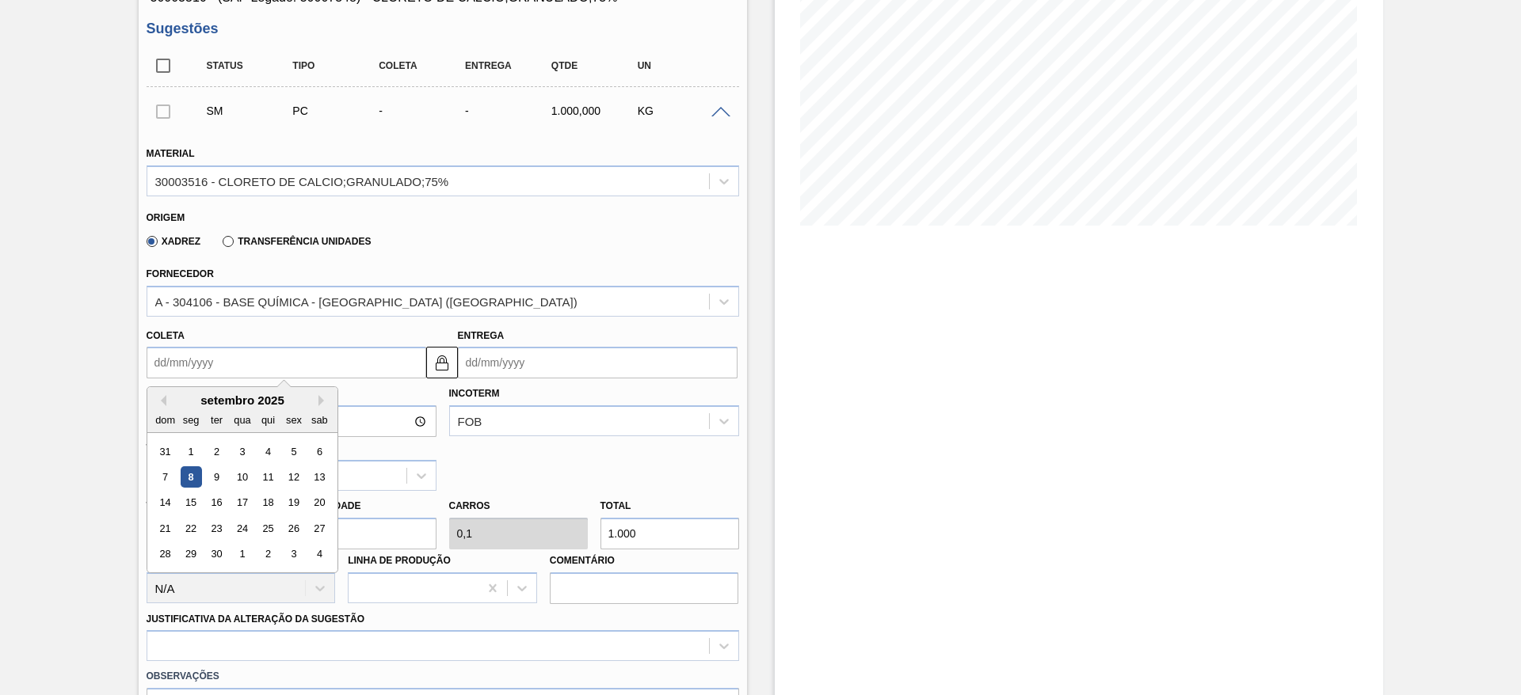
click at [177, 501] on div "14 15 16 17 18 19 20" at bounding box center [242, 502] width 180 height 25
click at [186, 505] on div "15" at bounding box center [190, 503] width 21 height 21
type input "[DATE]"
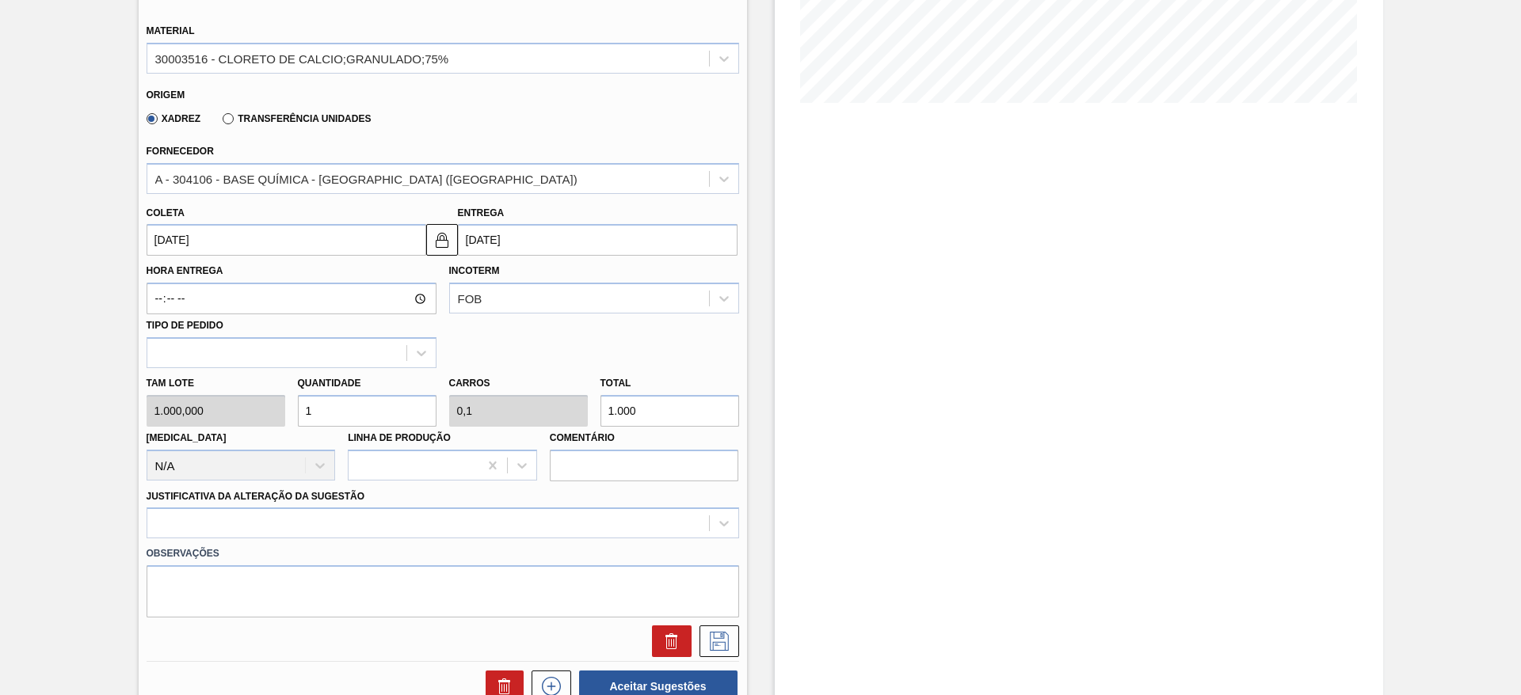
scroll to position [475, 0]
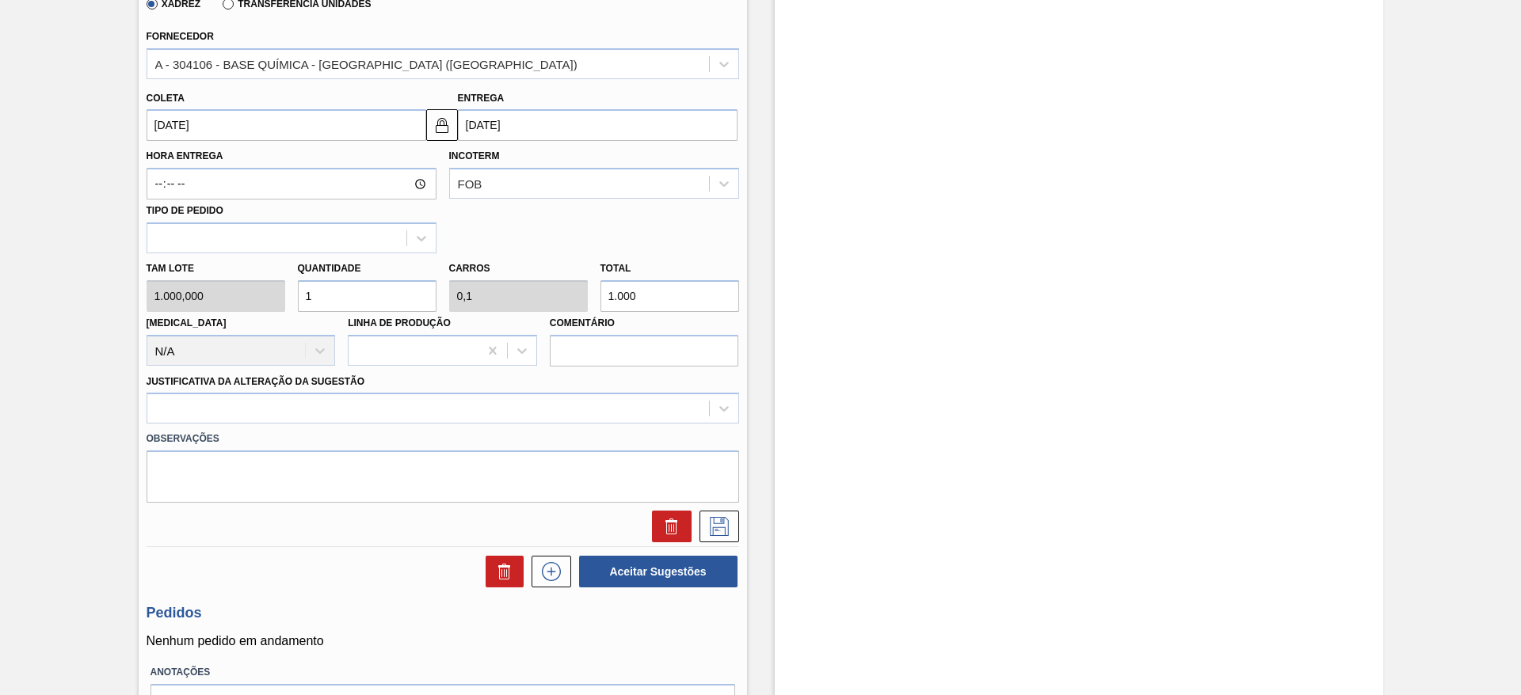
drag, startPoint x: 327, startPoint y: 293, endPoint x: 301, endPoint y: 299, distance: 26.9
click at [301, 299] on input "1" at bounding box center [367, 296] width 139 height 32
type input "3"
type input "0,3"
type input "3.000"
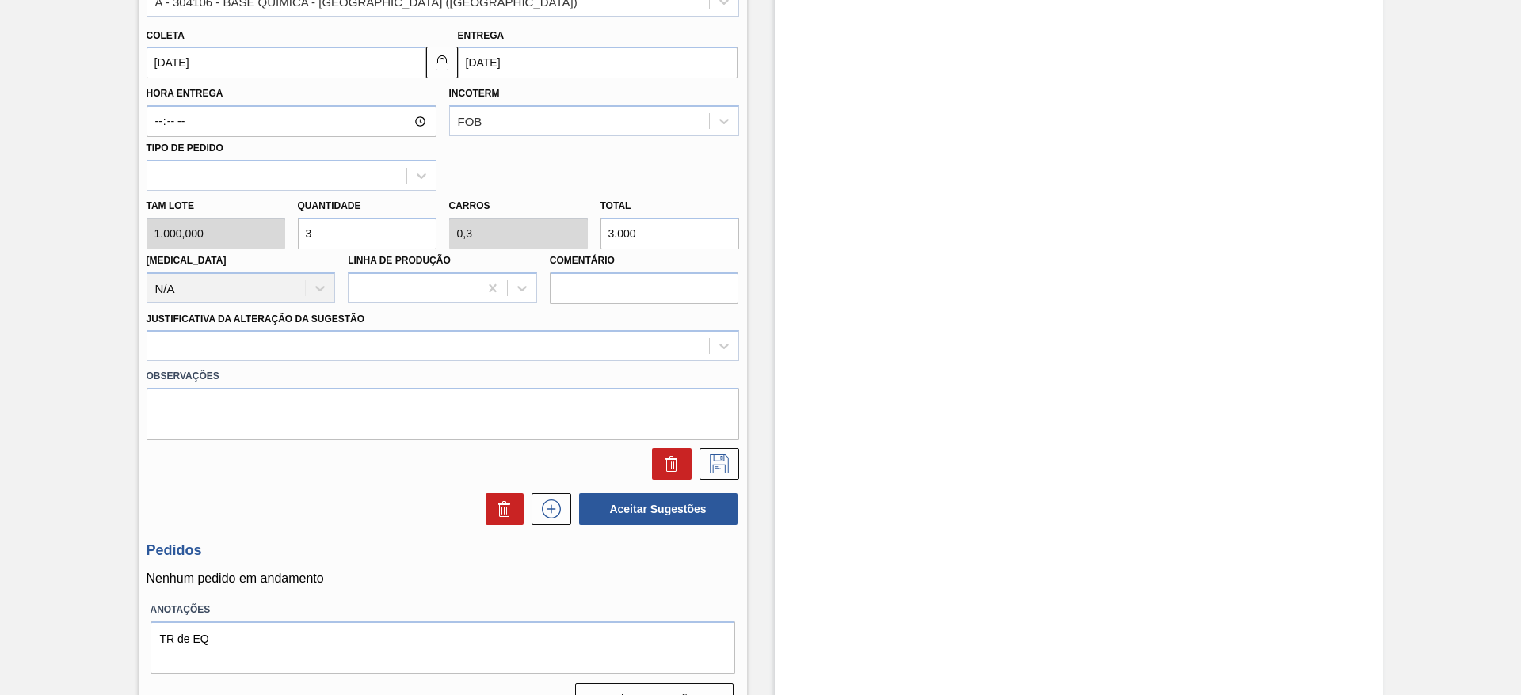
scroll to position [571, 0]
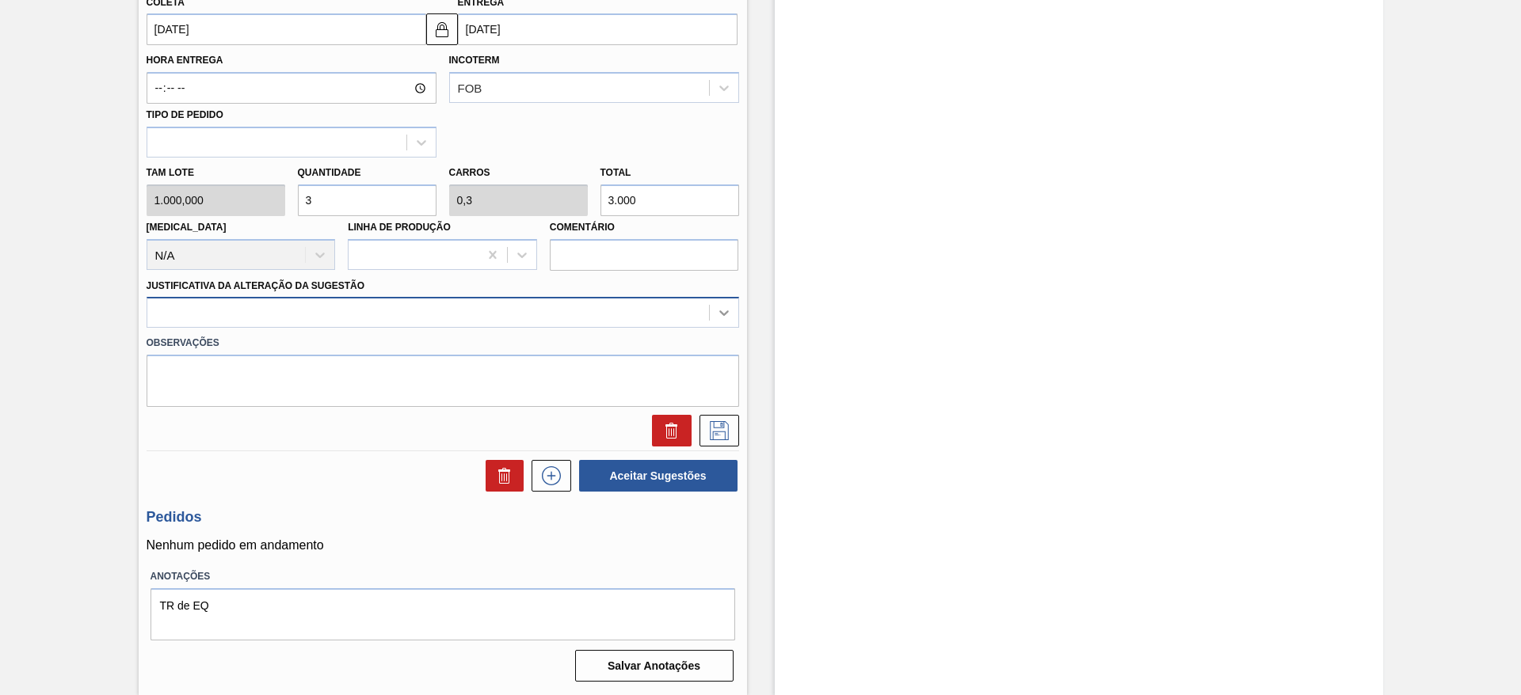
type input "3"
click at [716, 303] on div at bounding box center [724, 313] width 29 height 29
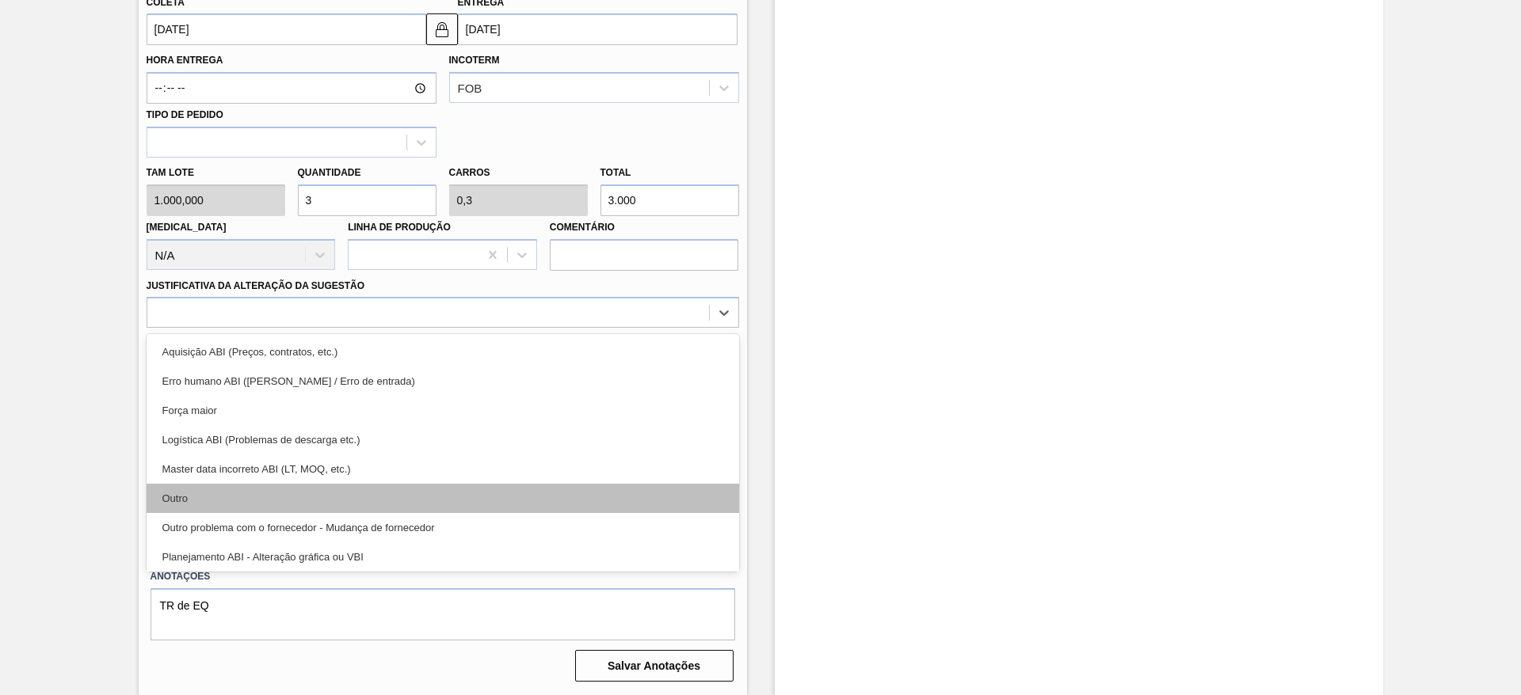
click at [701, 502] on div "Outro" at bounding box center [443, 498] width 593 height 29
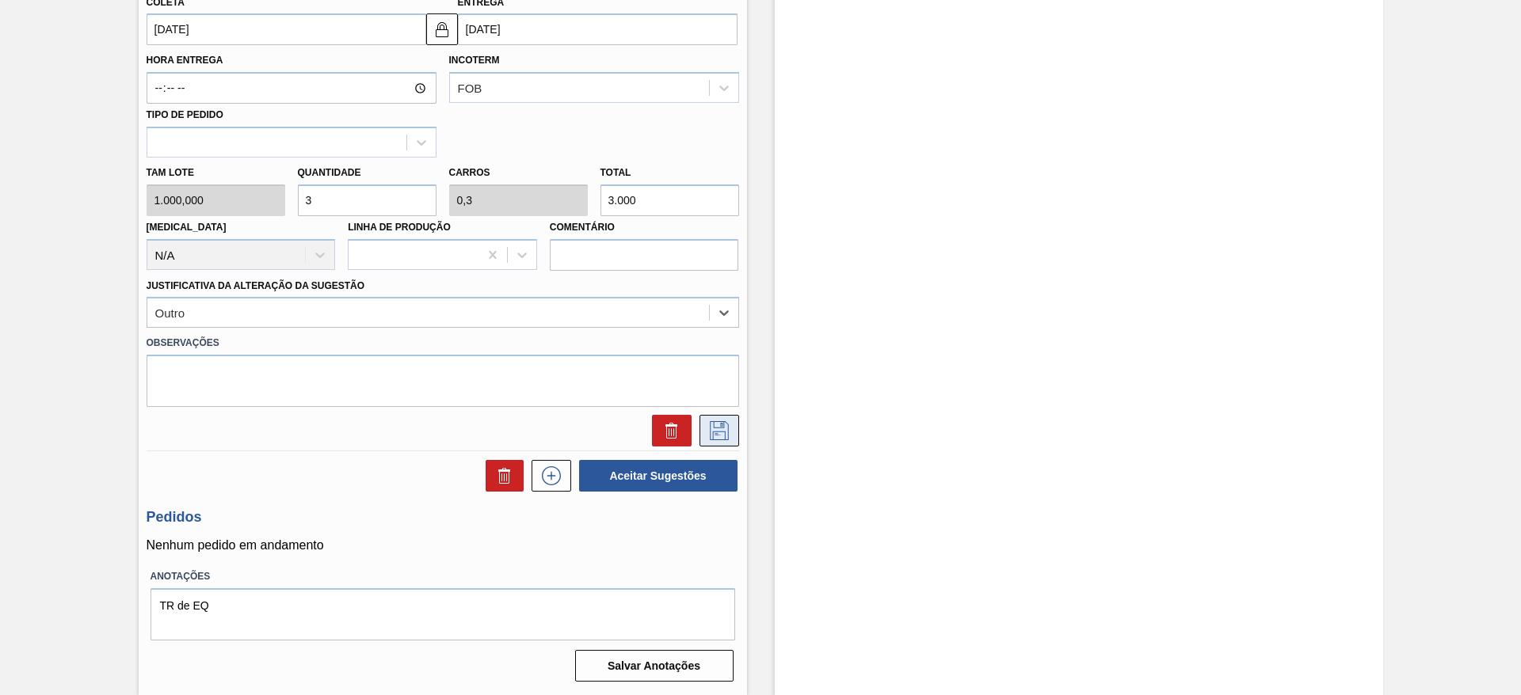
click at [722, 434] on icon at bounding box center [719, 430] width 25 height 19
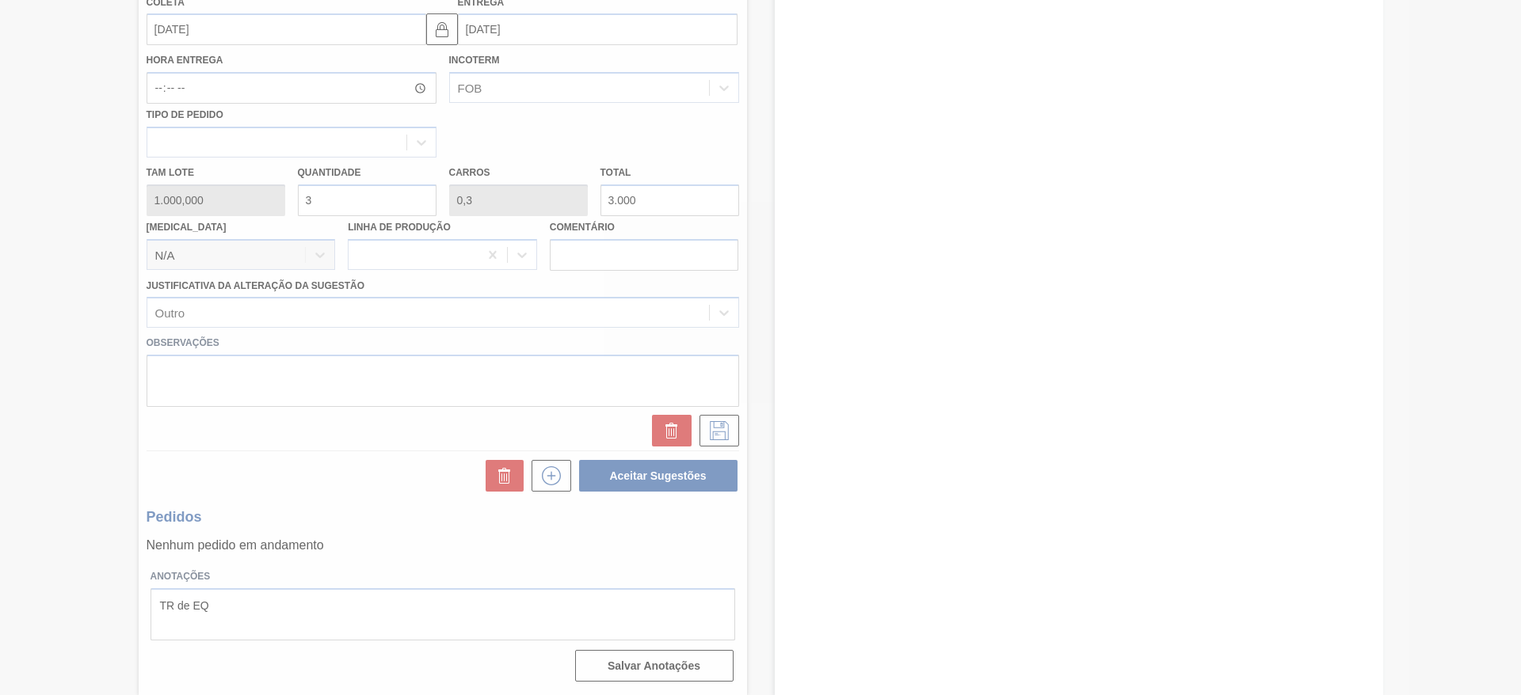
scroll to position [0, 0]
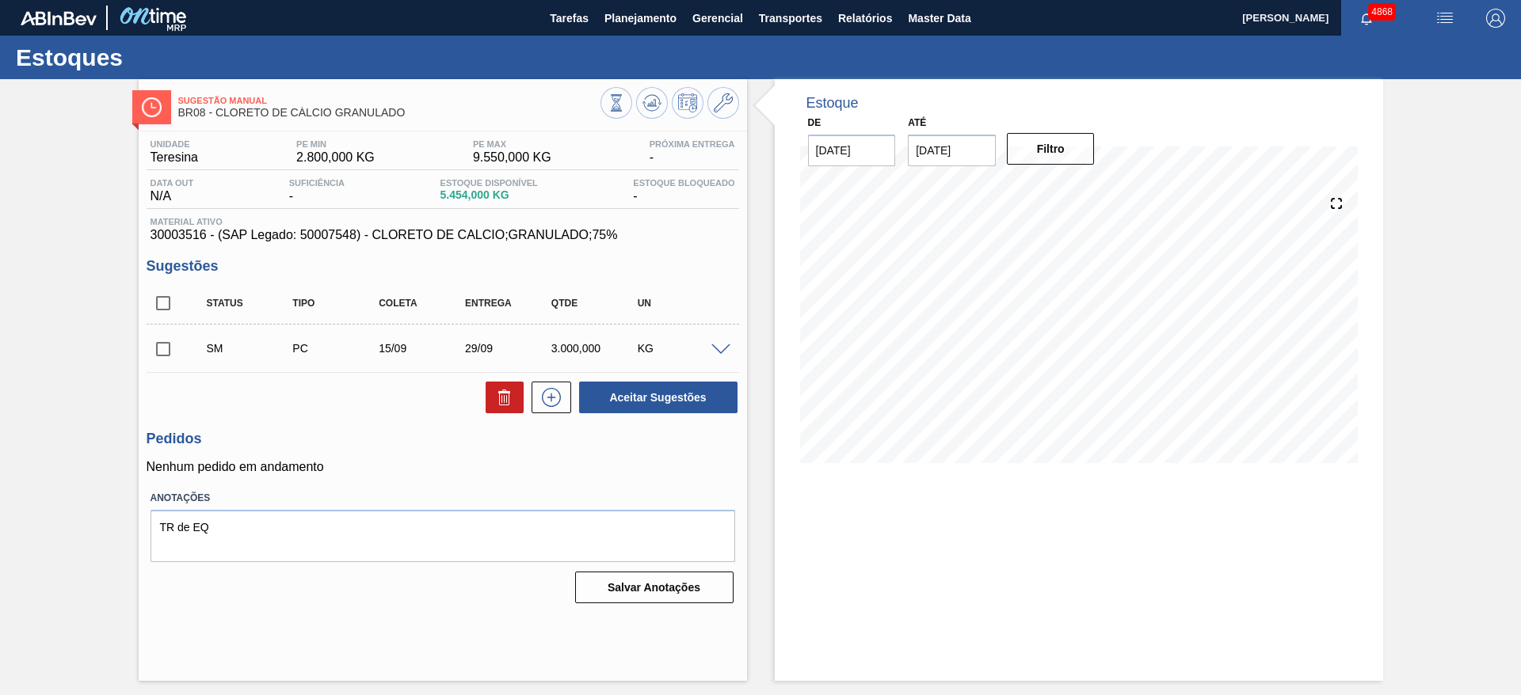
click at [154, 348] on input "checkbox" at bounding box center [163, 349] width 33 height 33
click at [695, 391] on button "Aceitar Sugestões" at bounding box center [658, 398] width 158 height 32
checkbox input "false"
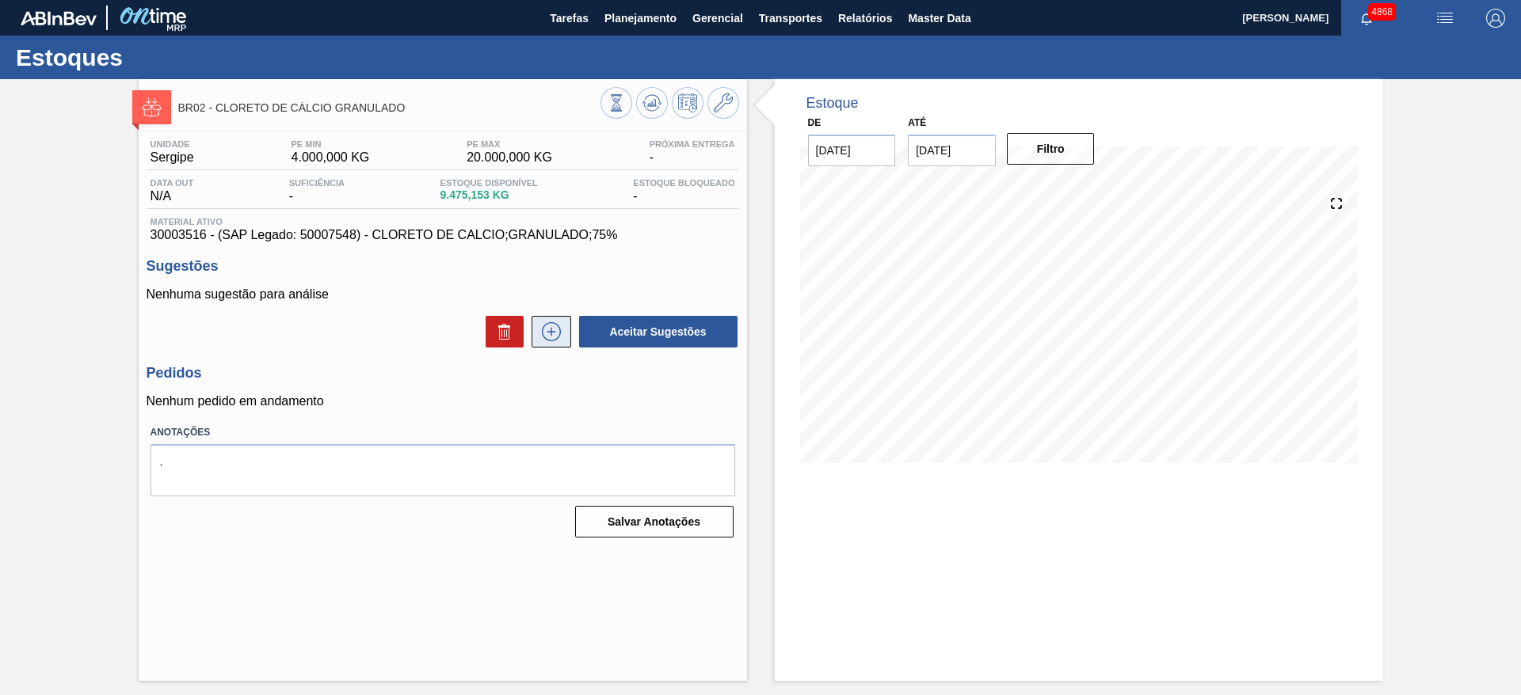
click at [556, 330] on icon at bounding box center [551, 331] width 25 height 19
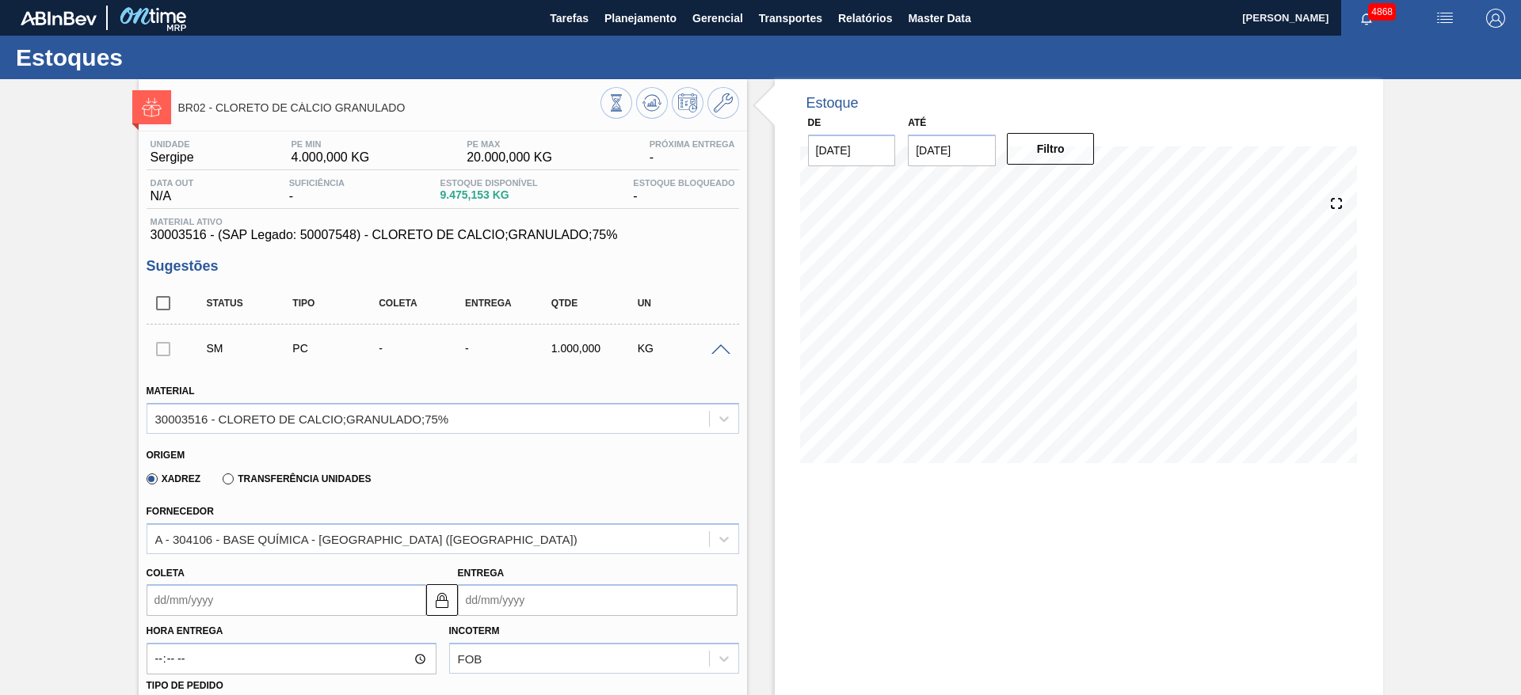
click at [237, 611] on input "Coleta" at bounding box center [287, 601] width 280 height 32
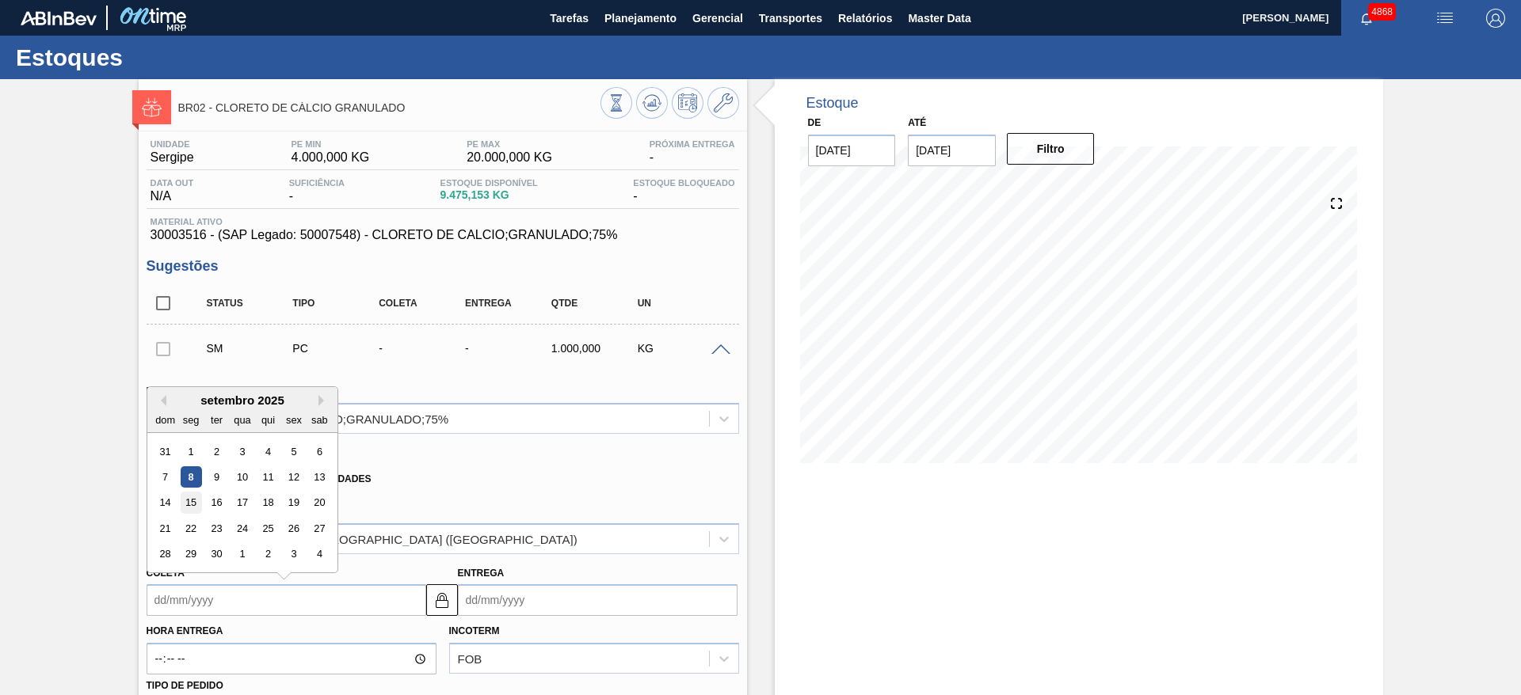
click at [182, 505] on div "15" at bounding box center [190, 503] width 21 height 21
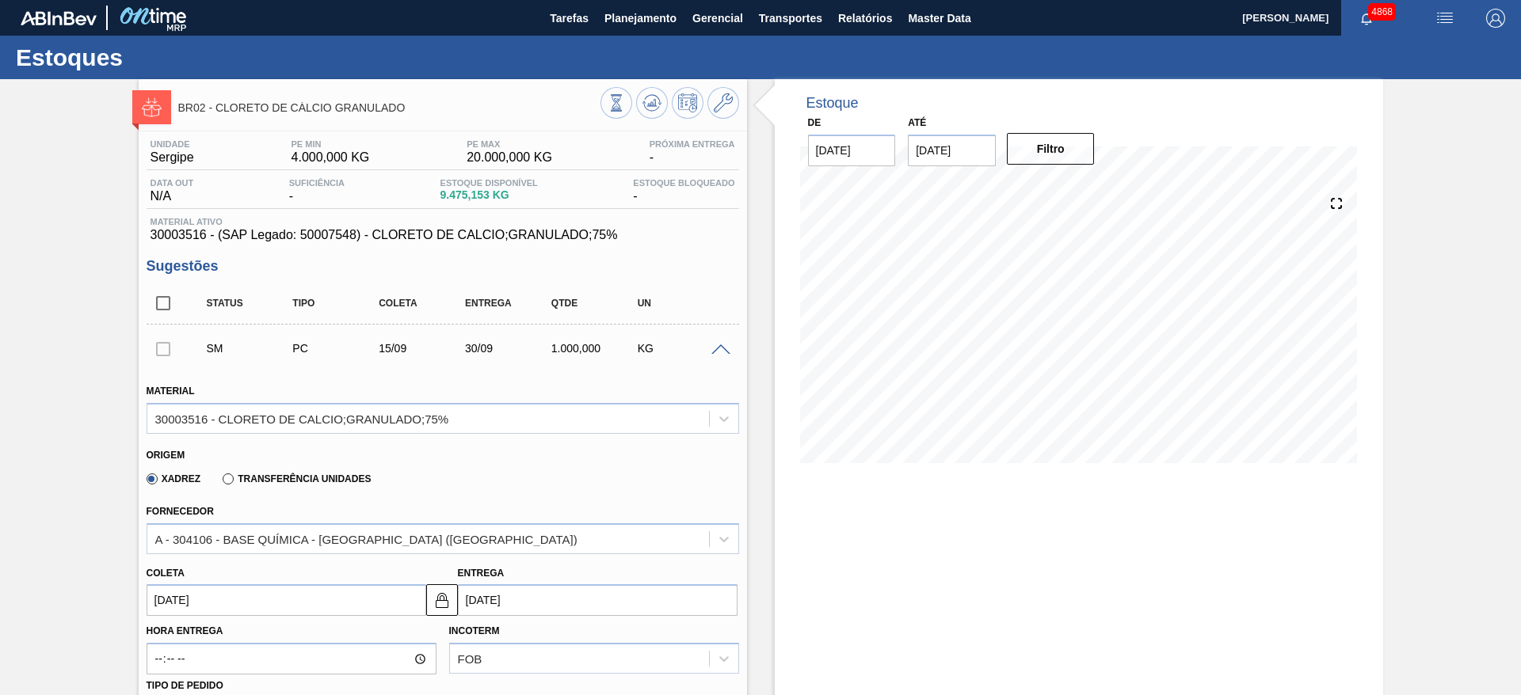
type input "15/09/2025"
type input "30/09/2025"
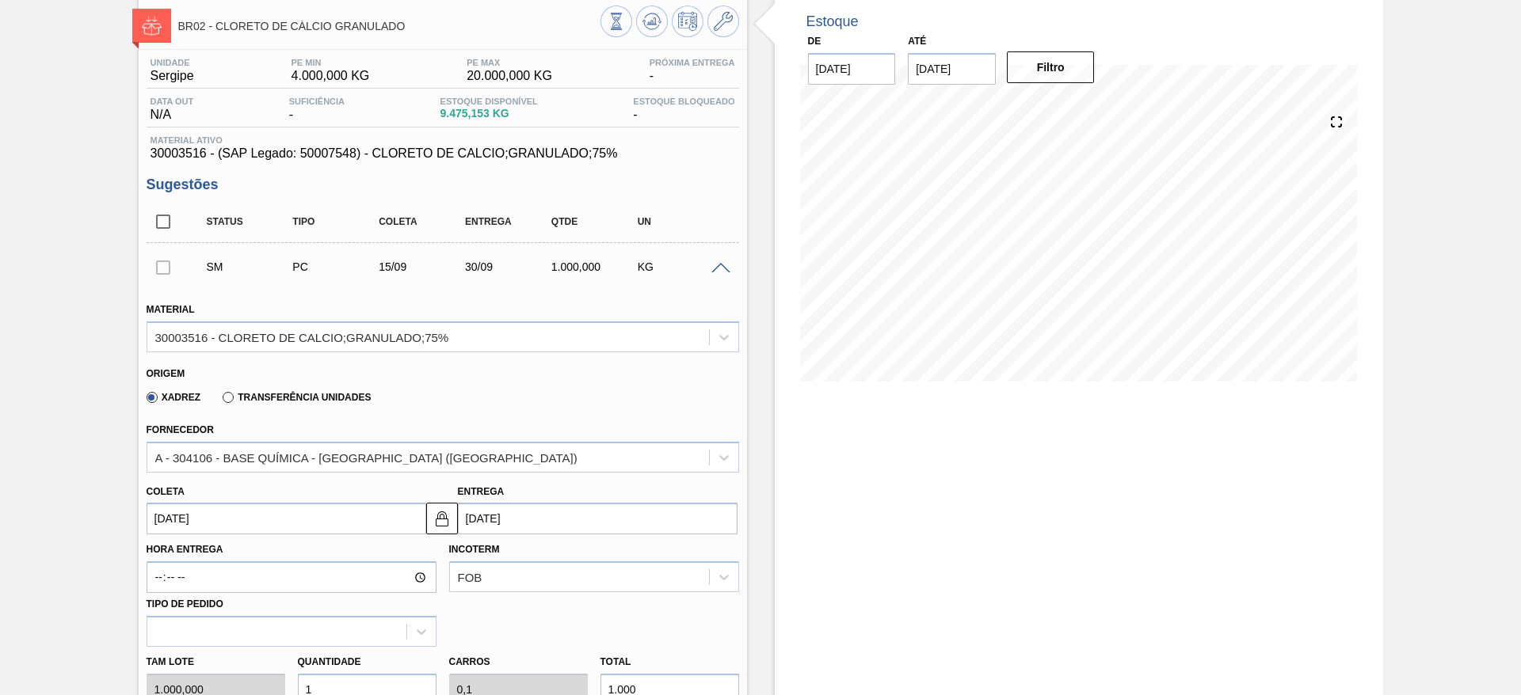
scroll to position [119, 0]
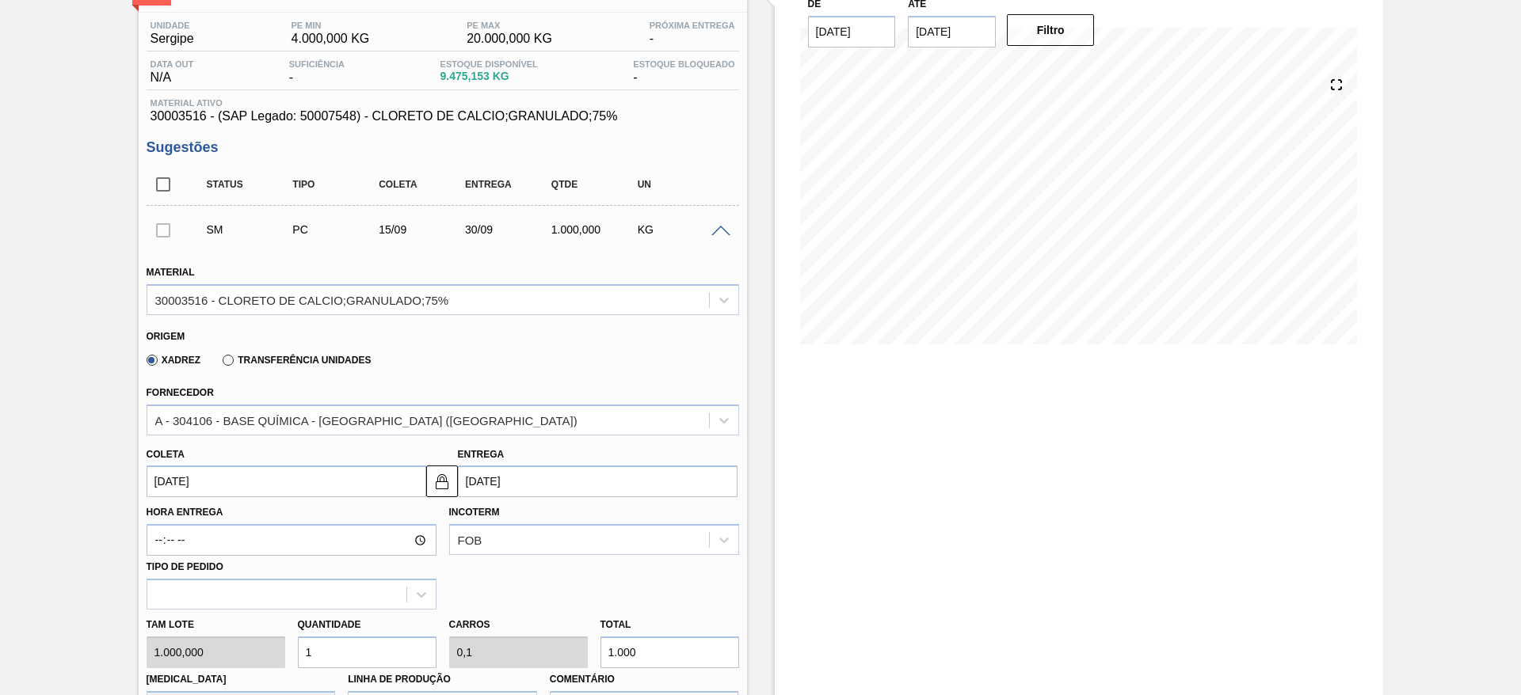
click at [284, 665] on div "Tam lote 1.000,000 Quantidade 1 Carros 0,1 Total 1.000 Doca N/A Linha de Produç…" at bounding box center [442, 666] width 605 height 113
type input "3"
type input "0,3"
type input "3.000"
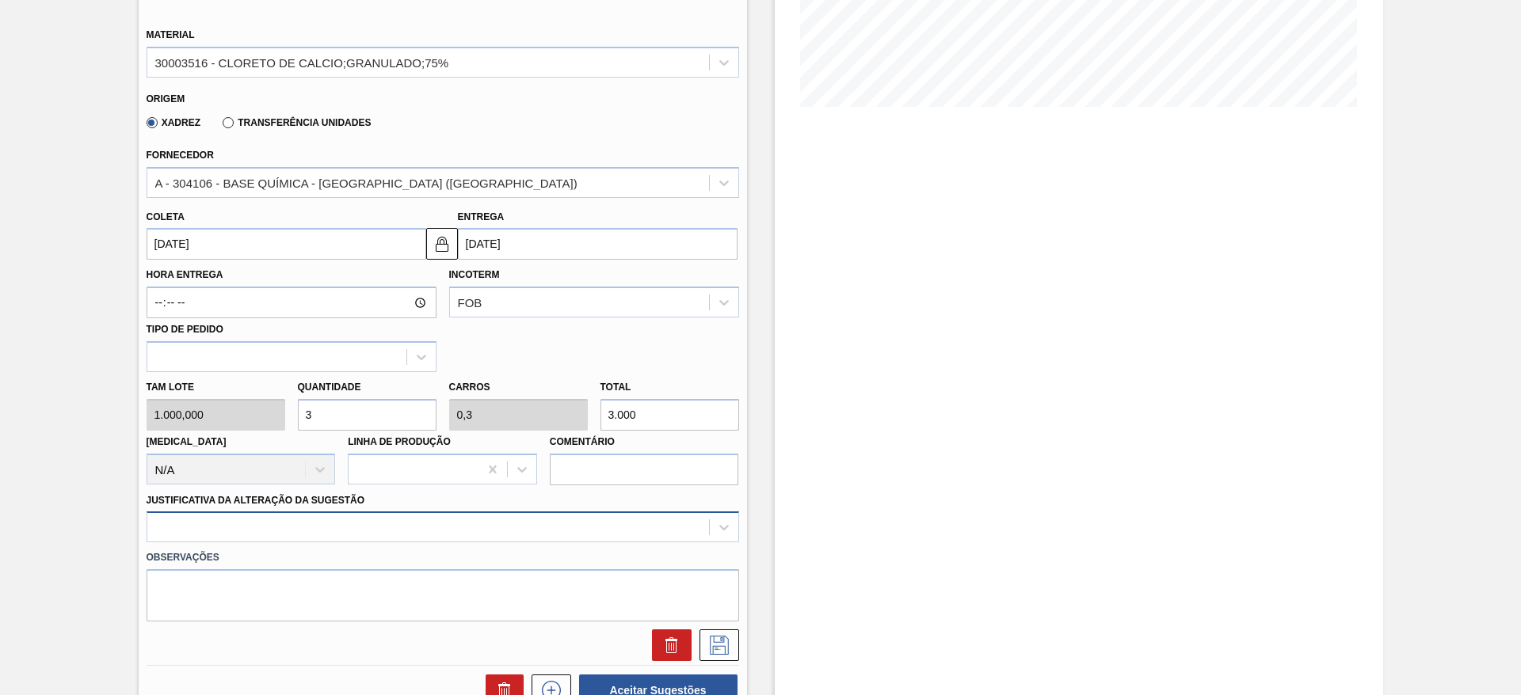
type input "3"
click at [556, 524] on div at bounding box center [443, 527] width 593 height 31
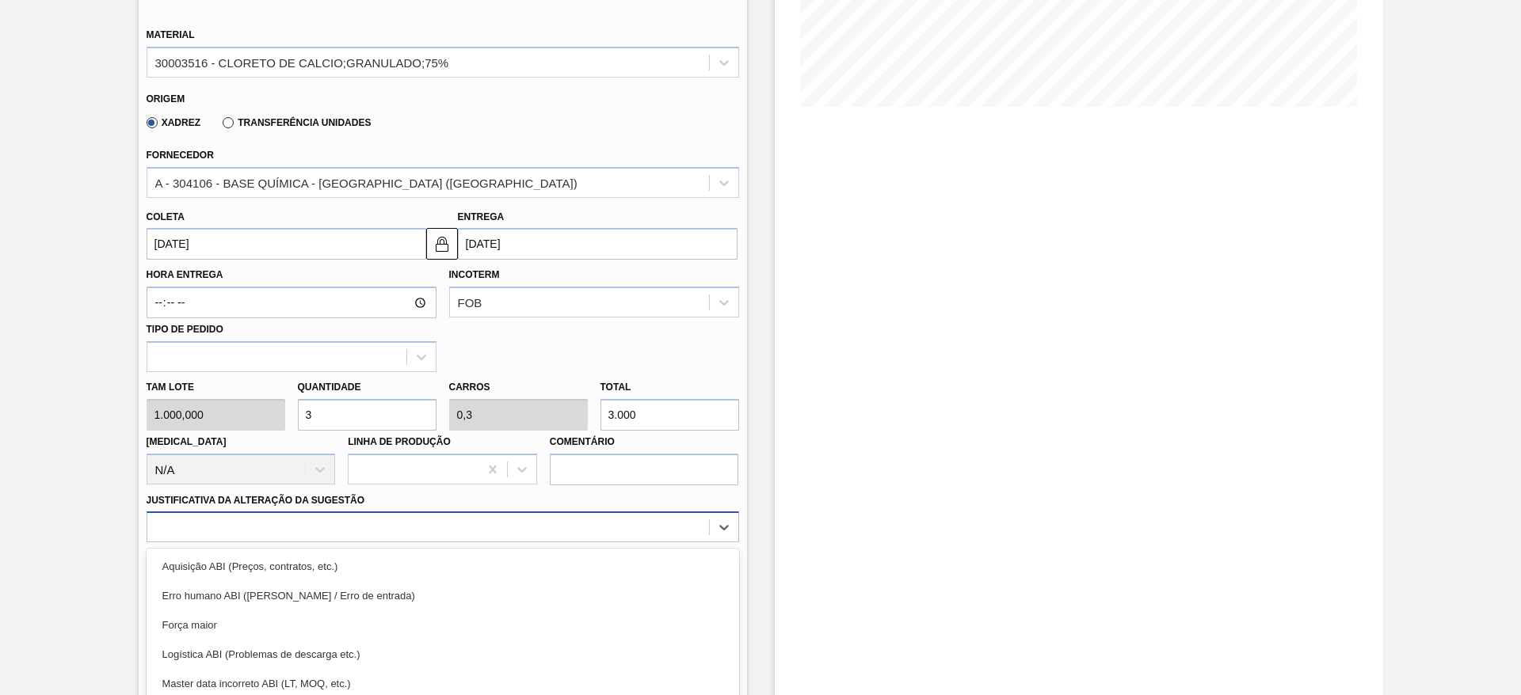
scroll to position [454, 0]
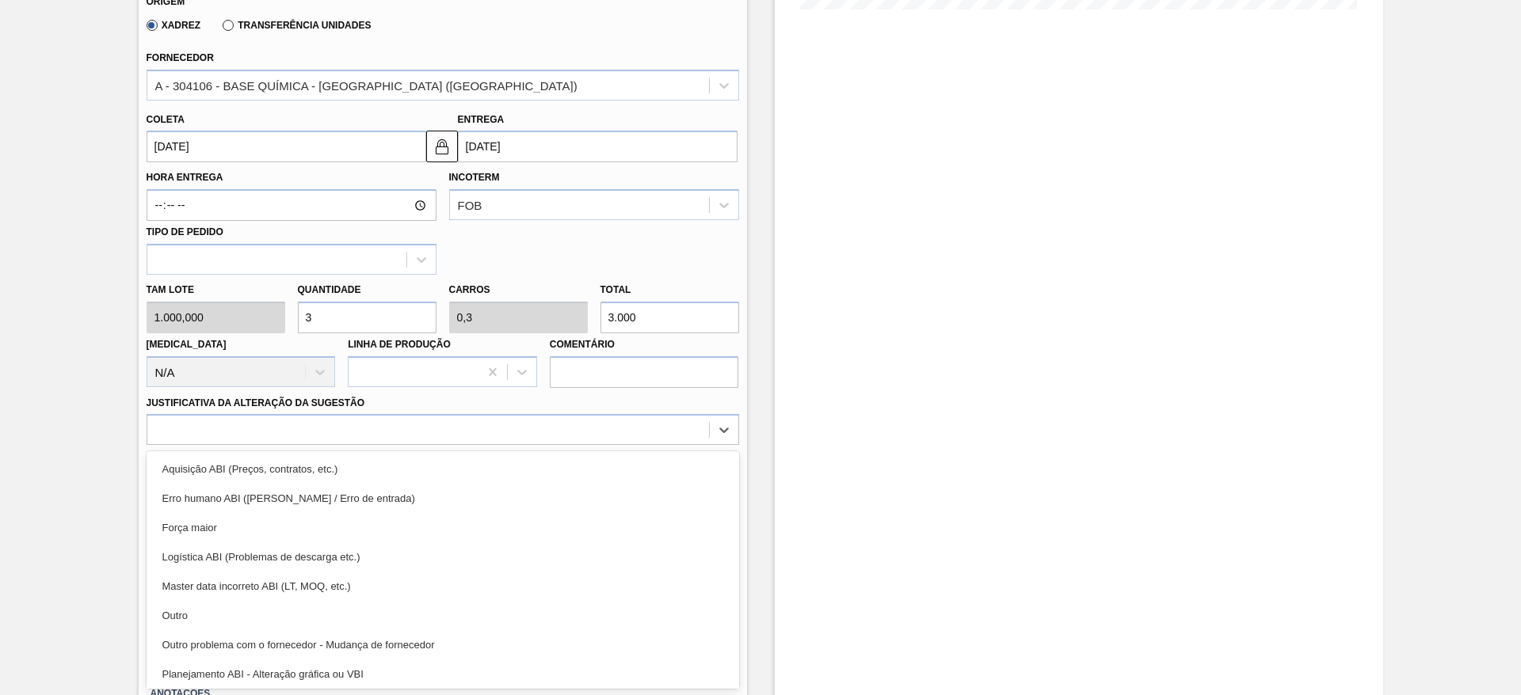
click at [483, 610] on div "Outro" at bounding box center [443, 615] width 593 height 29
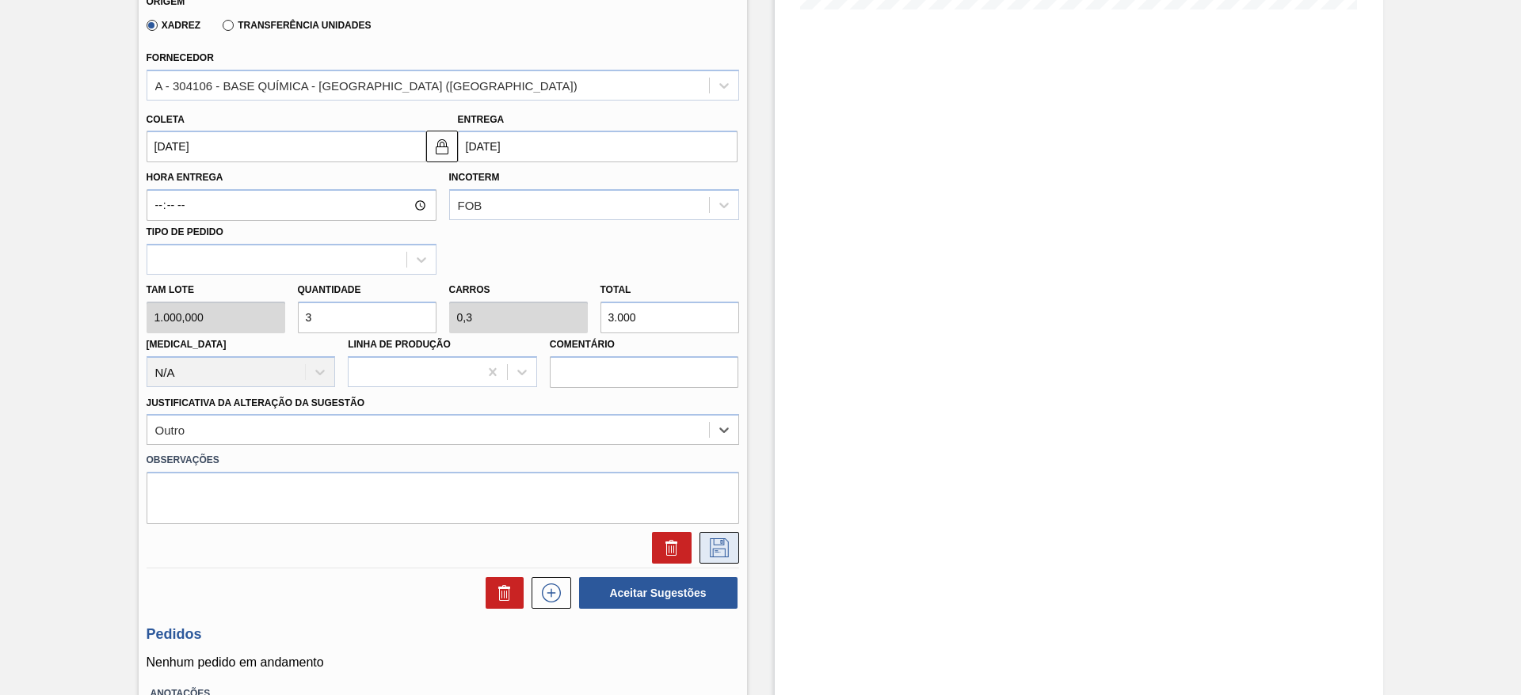
click at [713, 546] on icon at bounding box center [719, 548] width 25 height 19
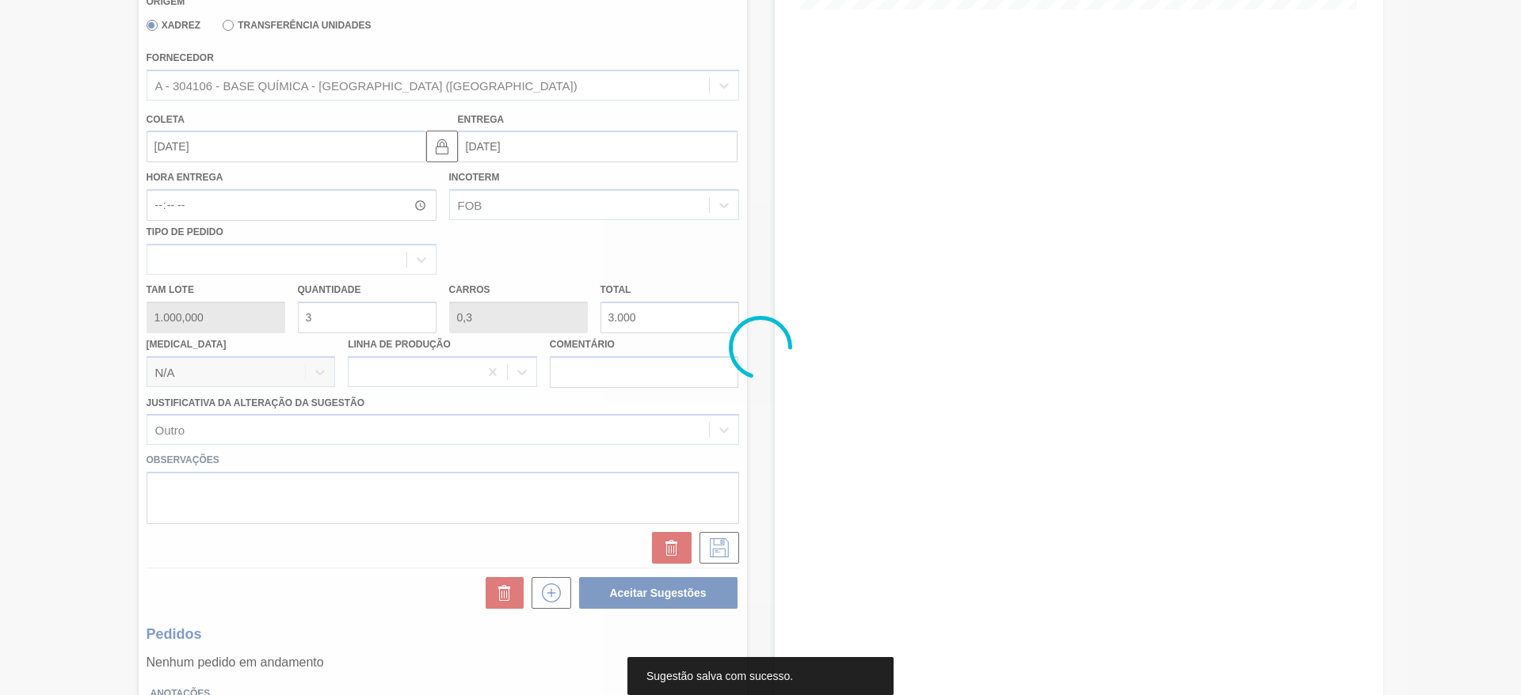
scroll to position [0, 0]
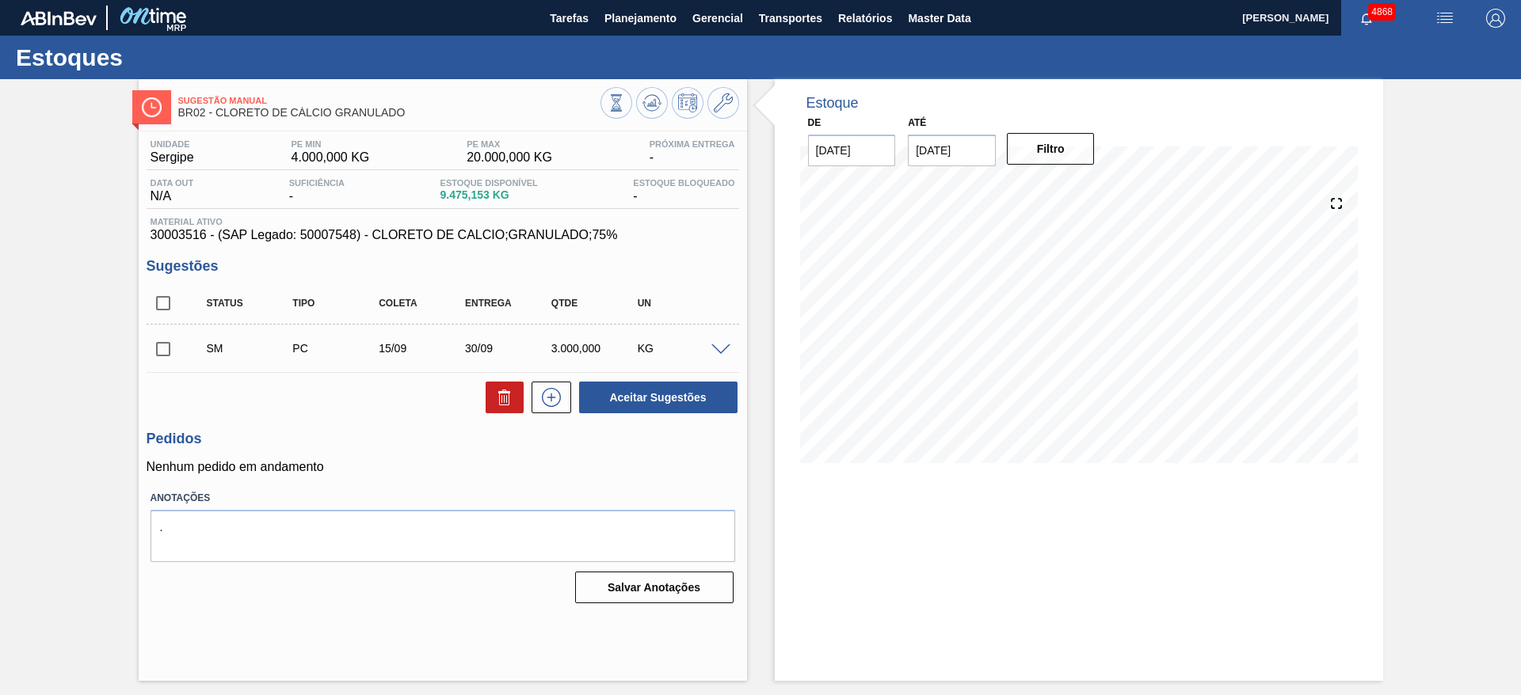
click at [164, 350] on input "checkbox" at bounding box center [163, 349] width 33 height 33
click at [707, 394] on button "Aceitar Sugestões" at bounding box center [658, 398] width 158 height 32
checkbox input "false"
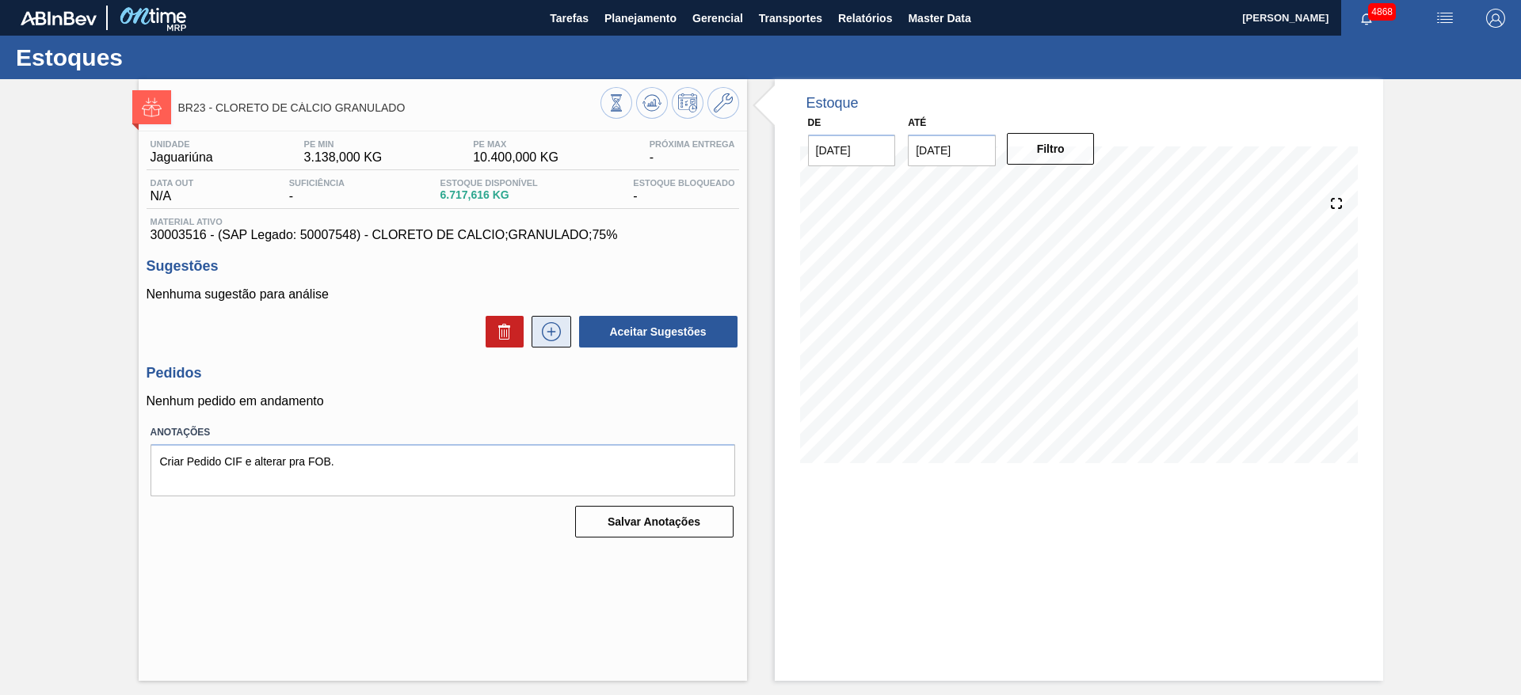
click at [554, 327] on icon at bounding box center [551, 331] width 25 height 19
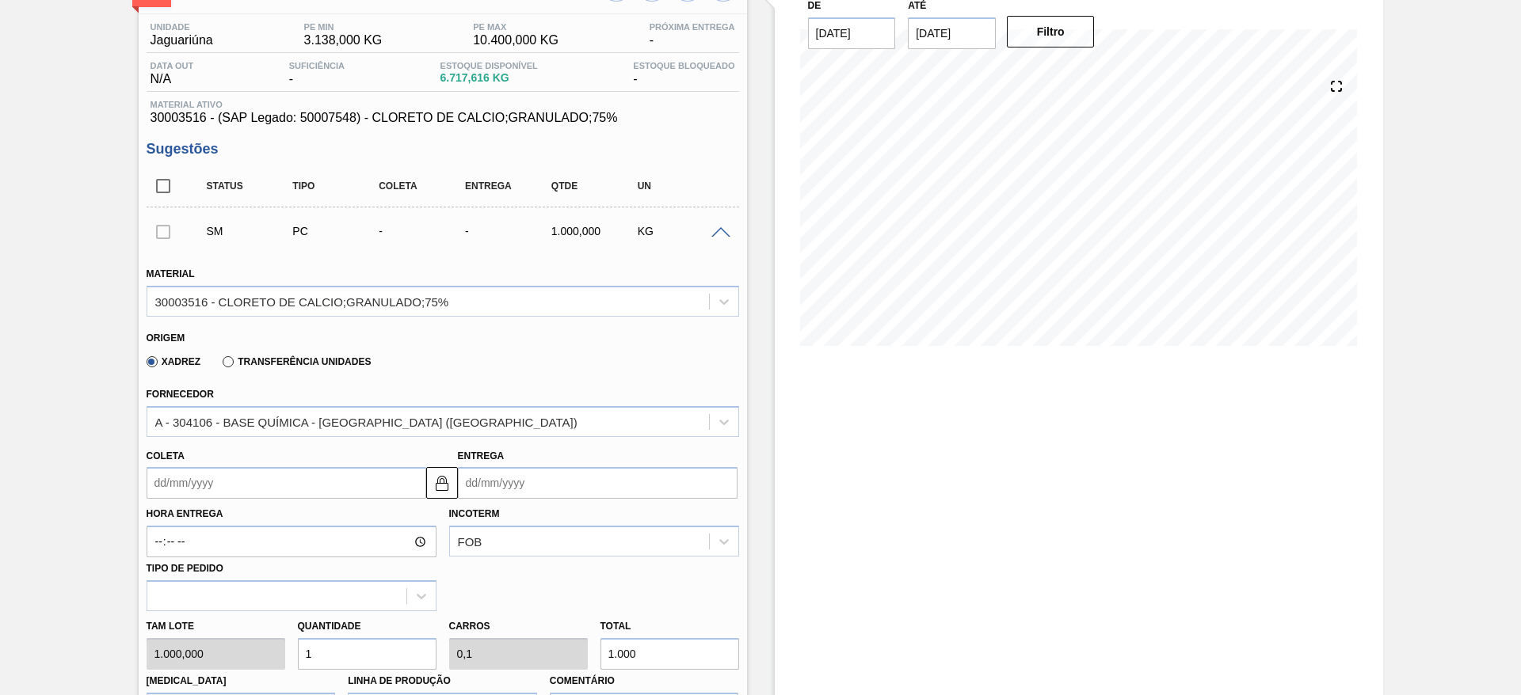
scroll to position [356, 0]
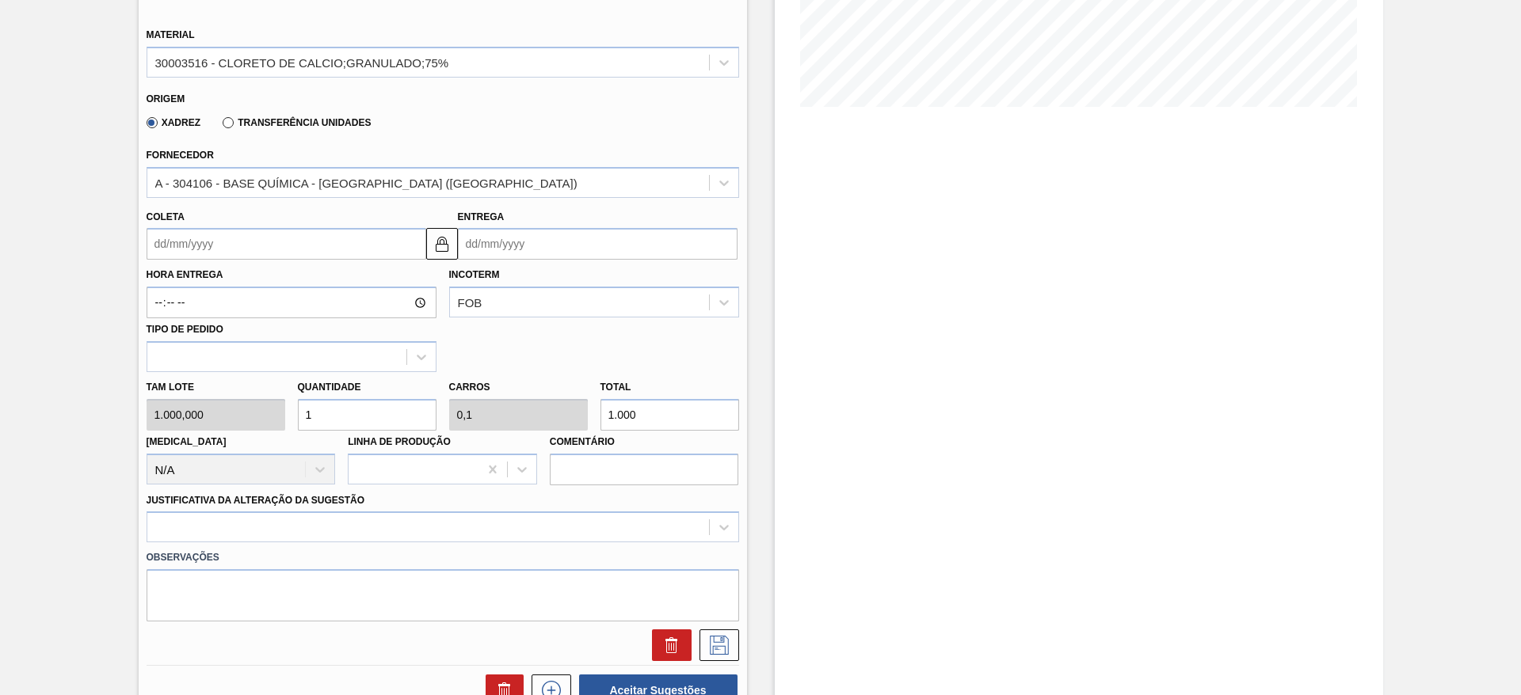
click at [185, 245] on input "Coleta" at bounding box center [287, 244] width 280 height 32
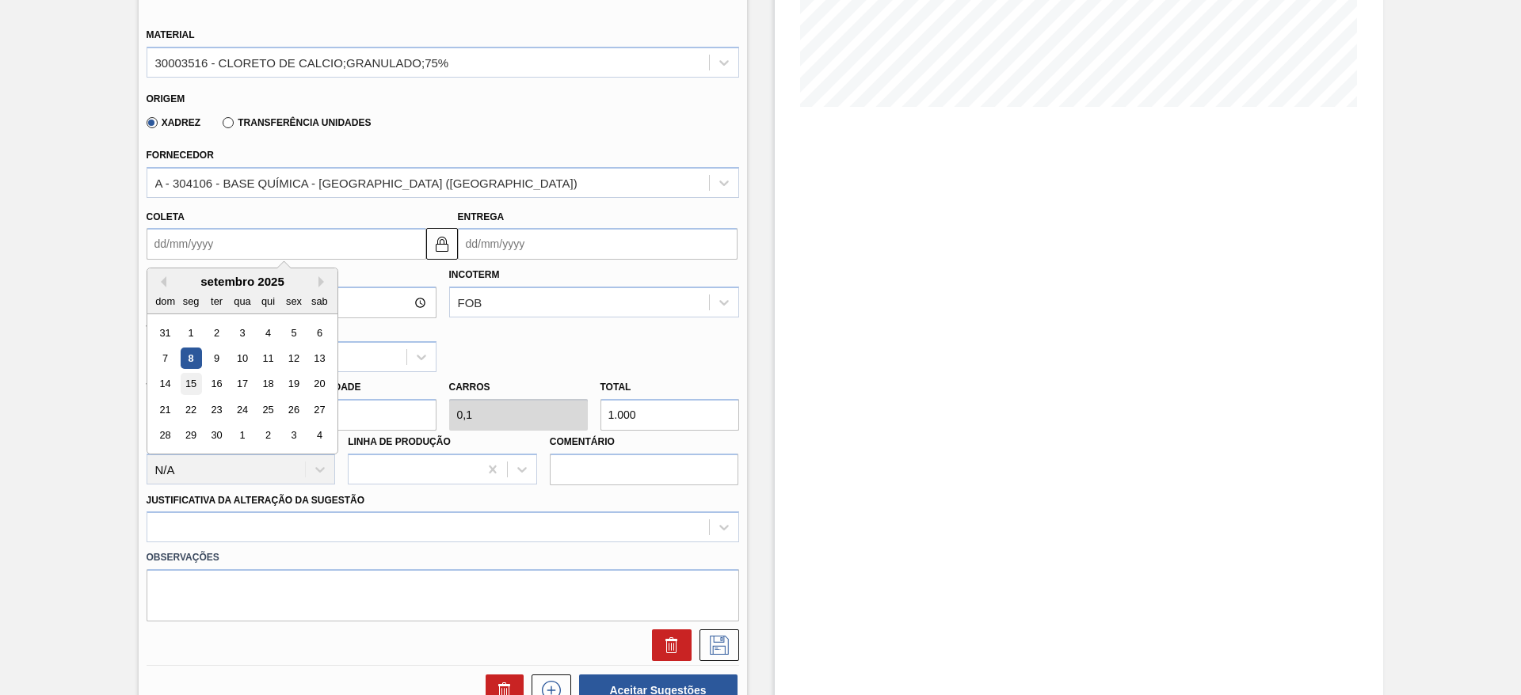
click at [193, 383] on div "15" at bounding box center [190, 384] width 21 height 21
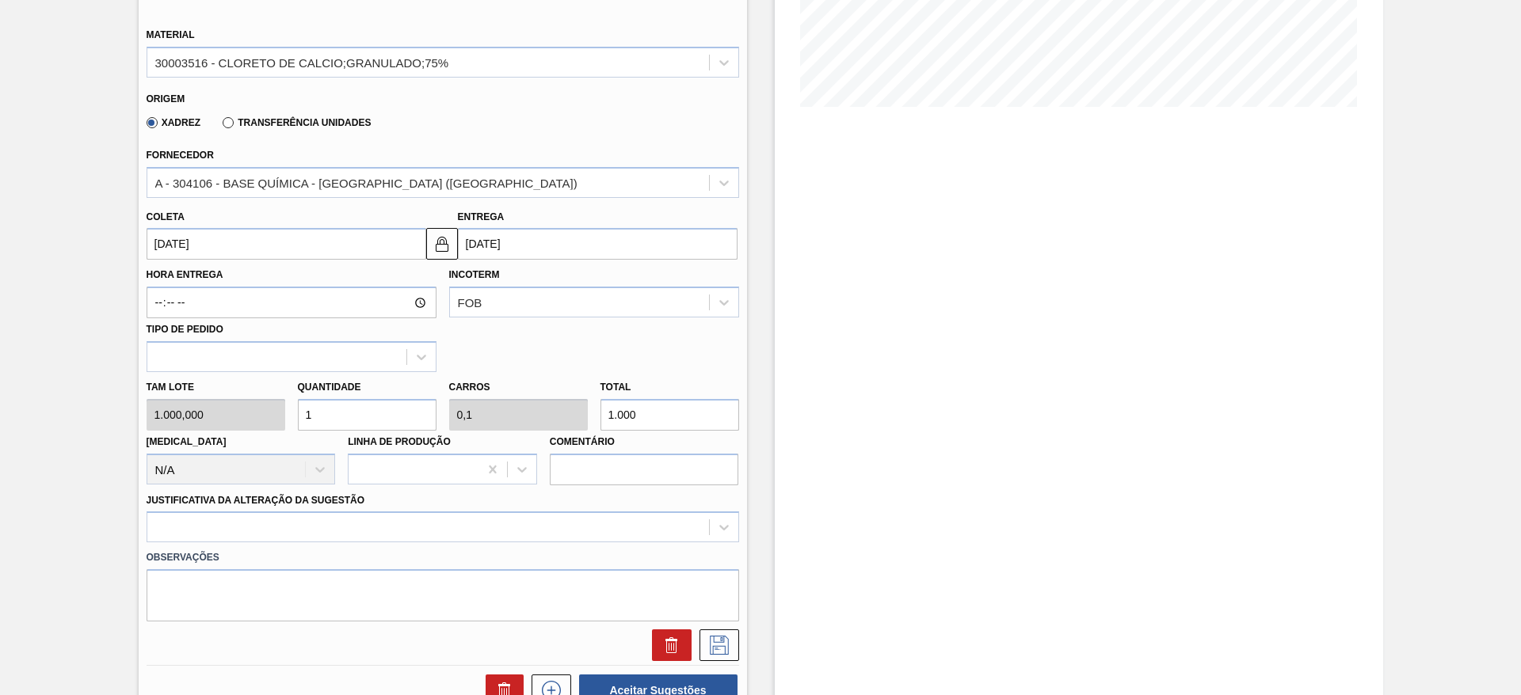
type input "[DATE]"
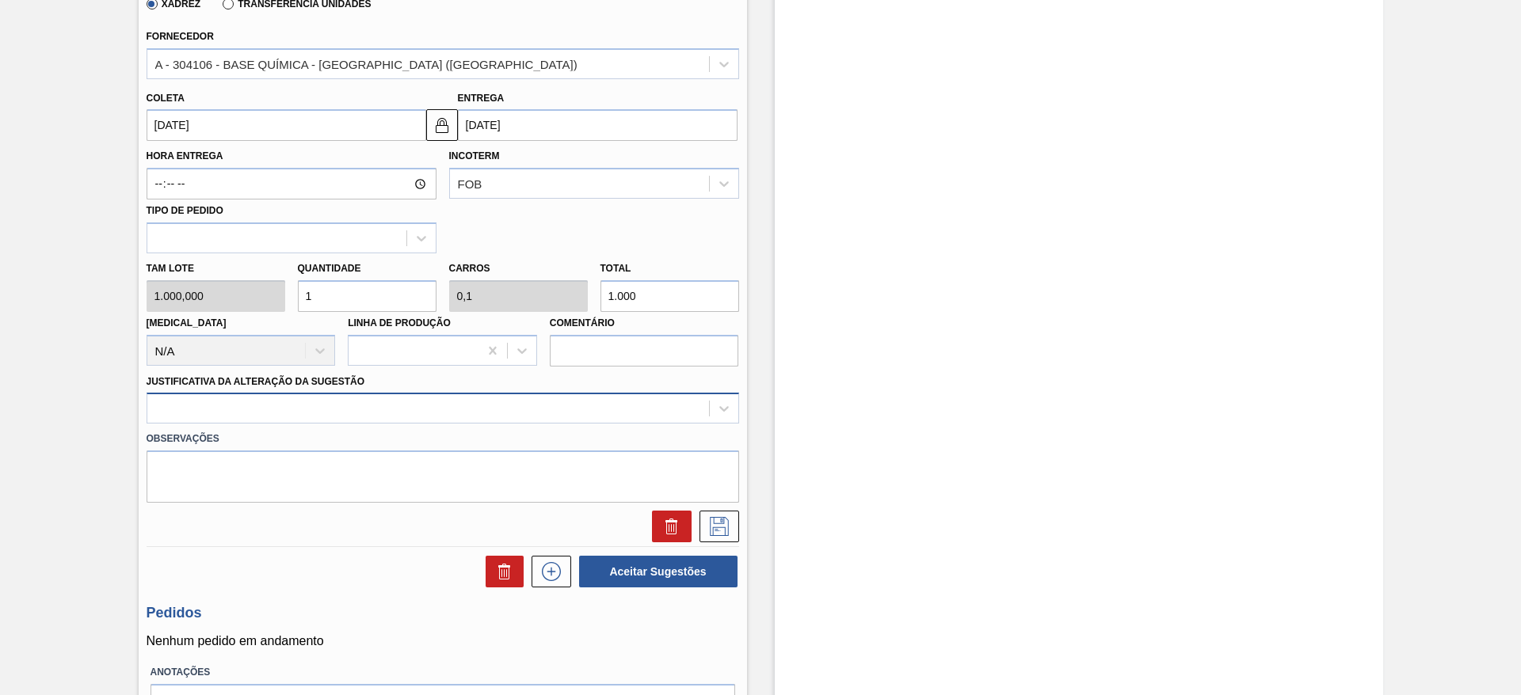
click at [443, 398] on div at bounding box center [428, 409] width 562 height 23
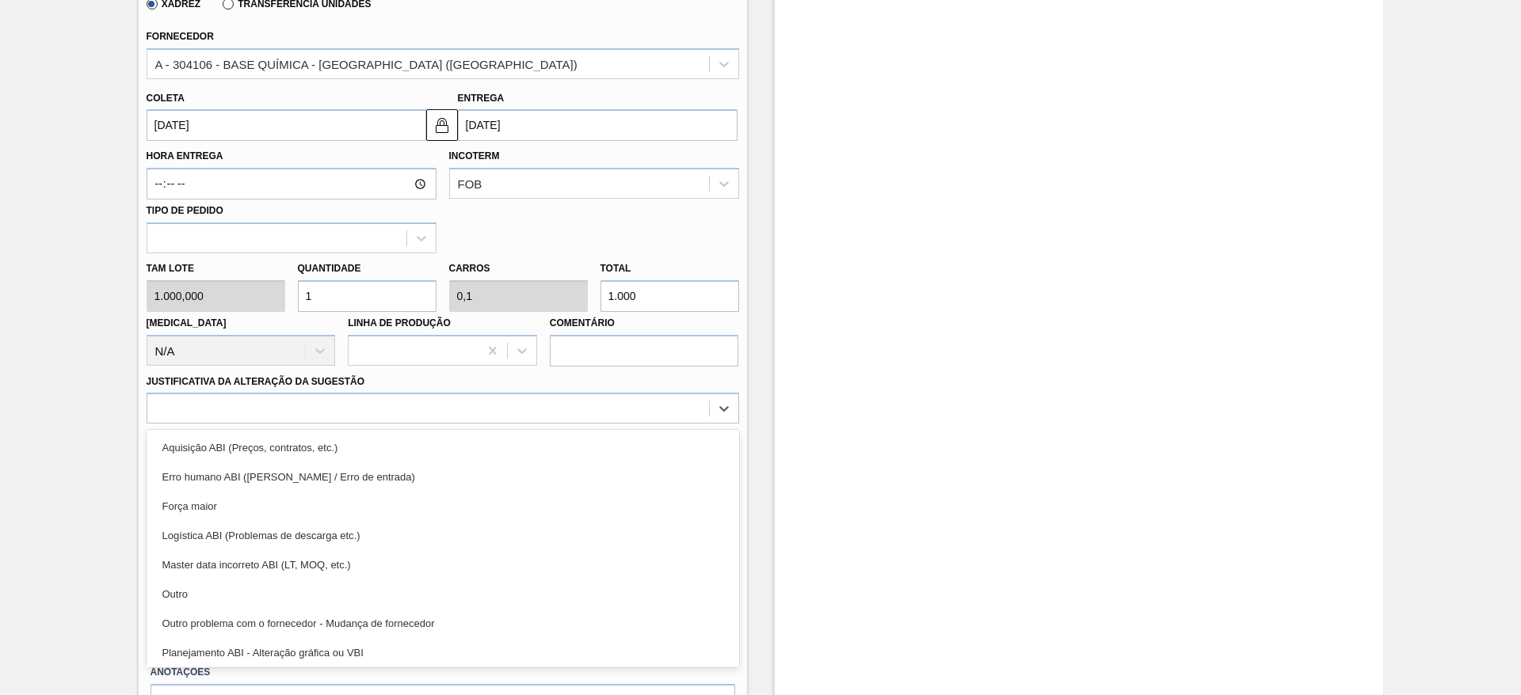
drag, startPoint x: 447, startPoint y: 589, endPoint x: 547, endPoint y: 543, distance: 110.2
click at [448, 589] on div "Outro" at bounding box center [443, 594] width 593 height 29
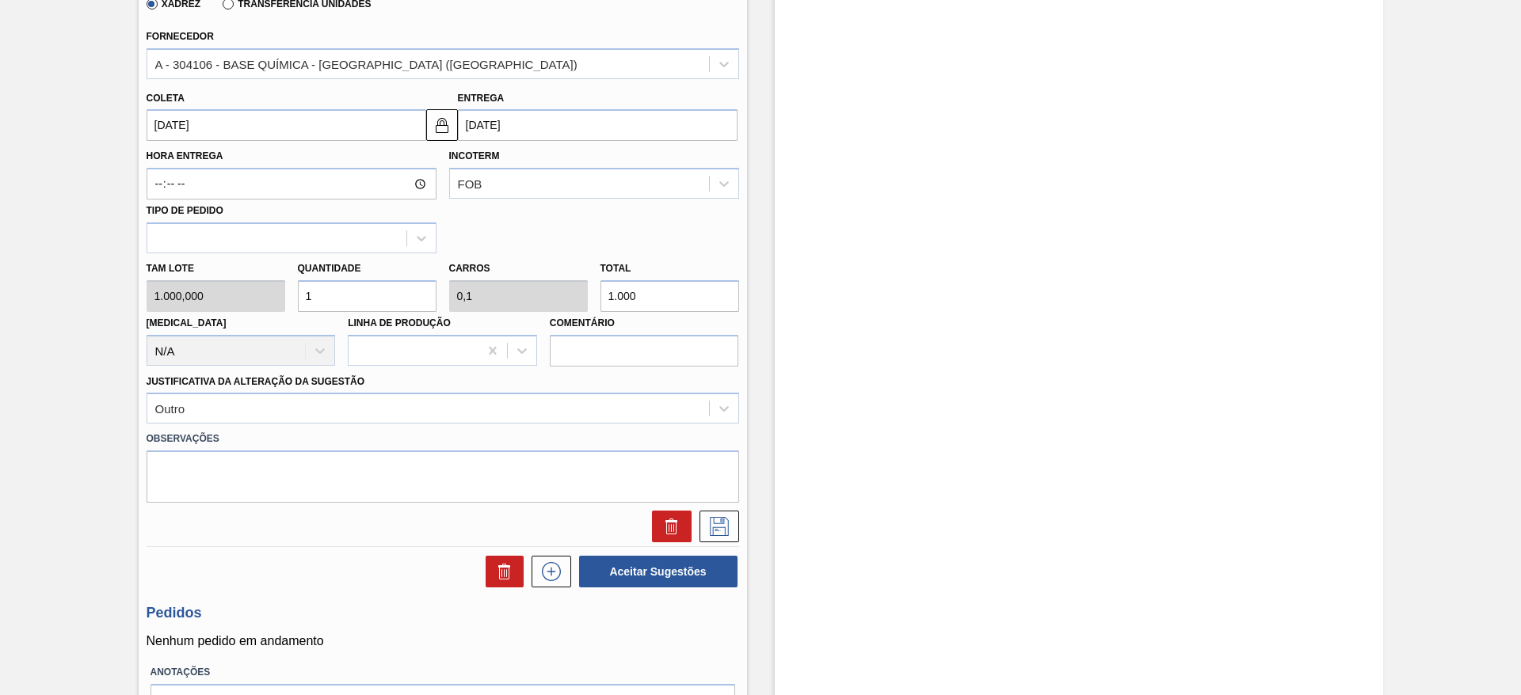
drag, startPoint x: 362, startPoint y: 292, endPoint x: 292, endPoint y: 301, distance: 71.0
click at [292, 301] on div "Quantidade 1" at bounding box center [367, 284] width 151 height 55
type input "2"
type input "0,2"
type input "2.000"
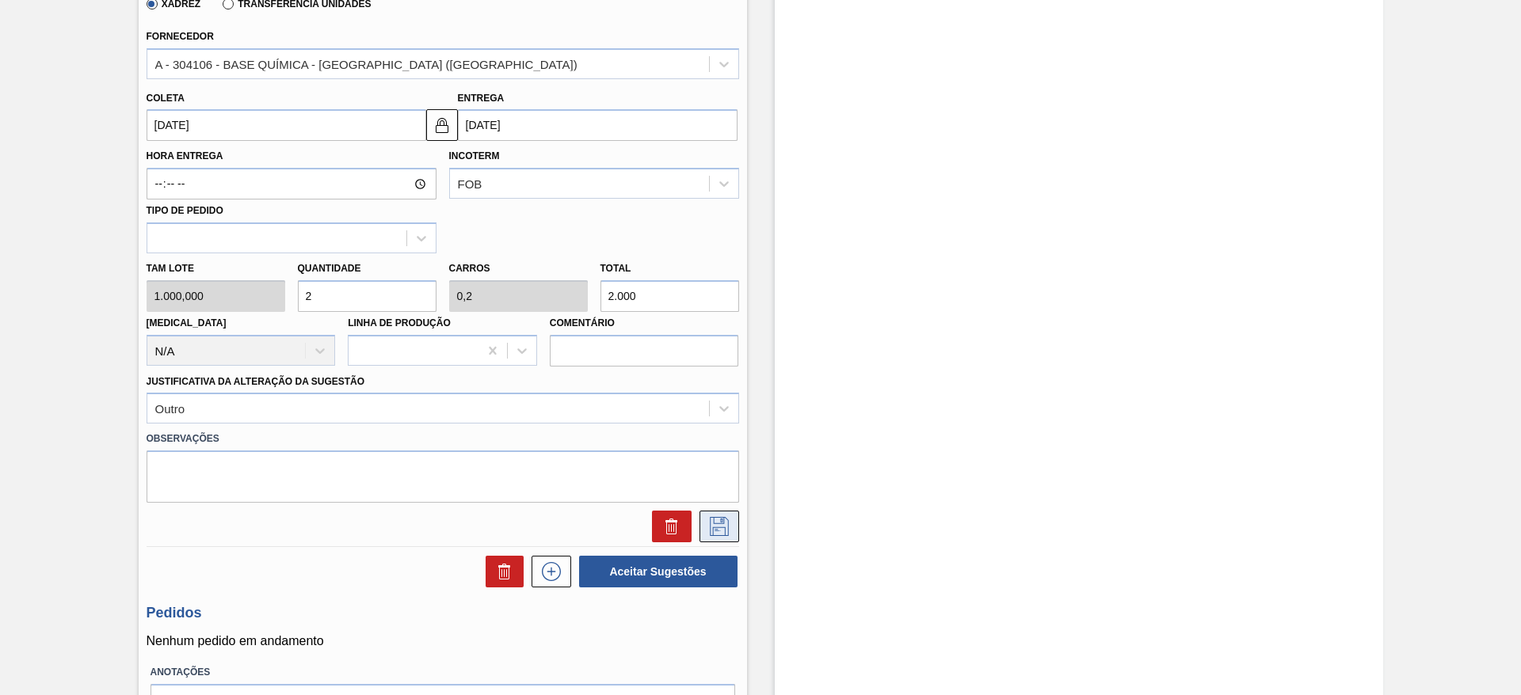
type input "2"
click at [710, 528] on icon at bounding box center [719, 526] width 19 height 19
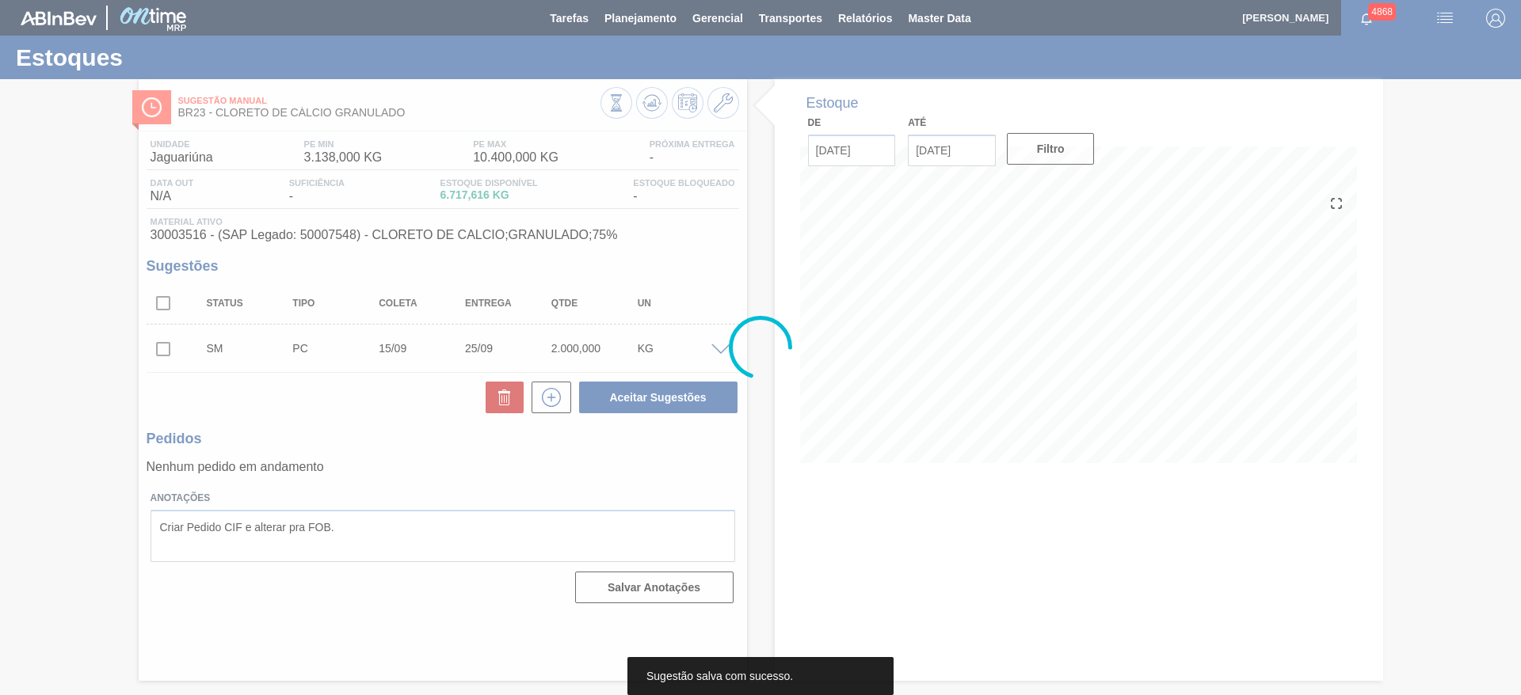
scroll to position [0, 0]
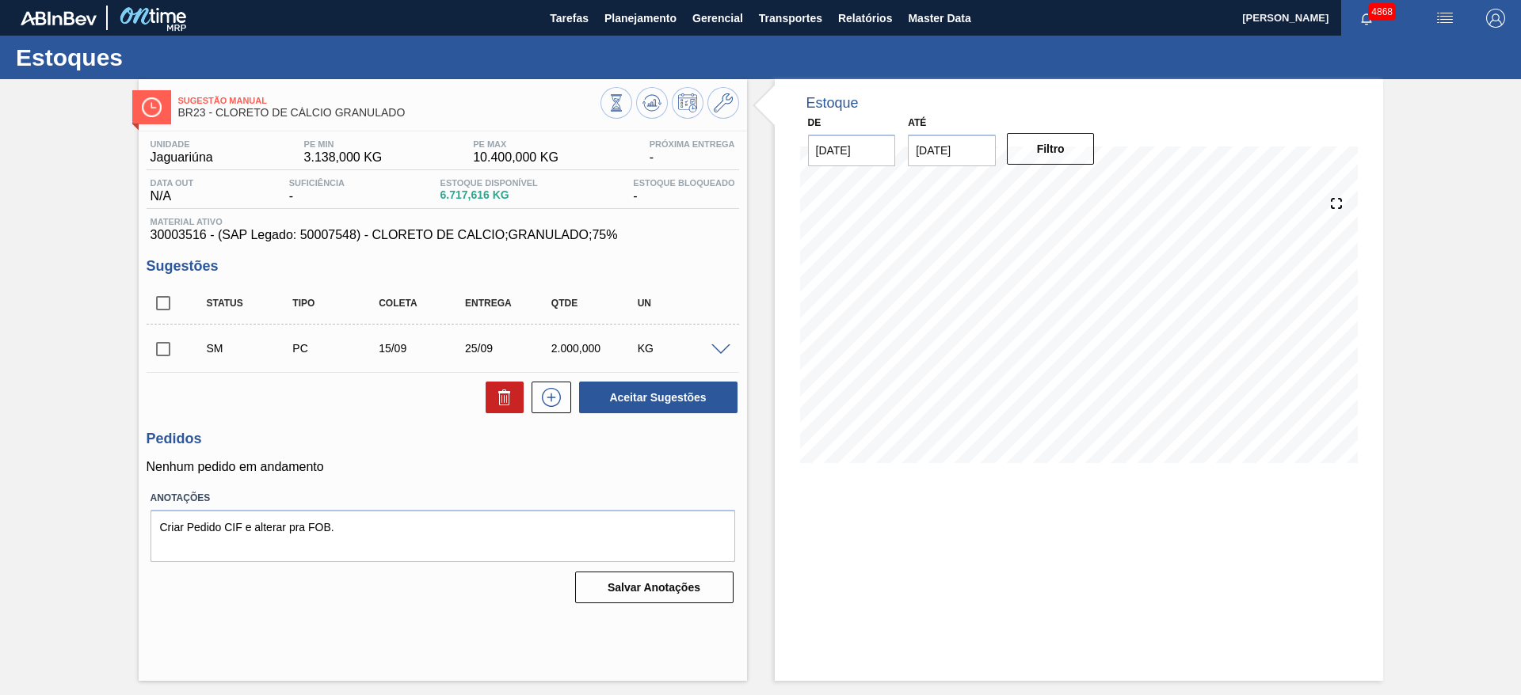
click at [168, 356] on input "checkbox" at bounding box center [163, 349] width 33 height 33
click at [675, 405] on button "Aceitar Sugestões" at bounding box center [658, 398] width 158 height 32
checkbox input "false"
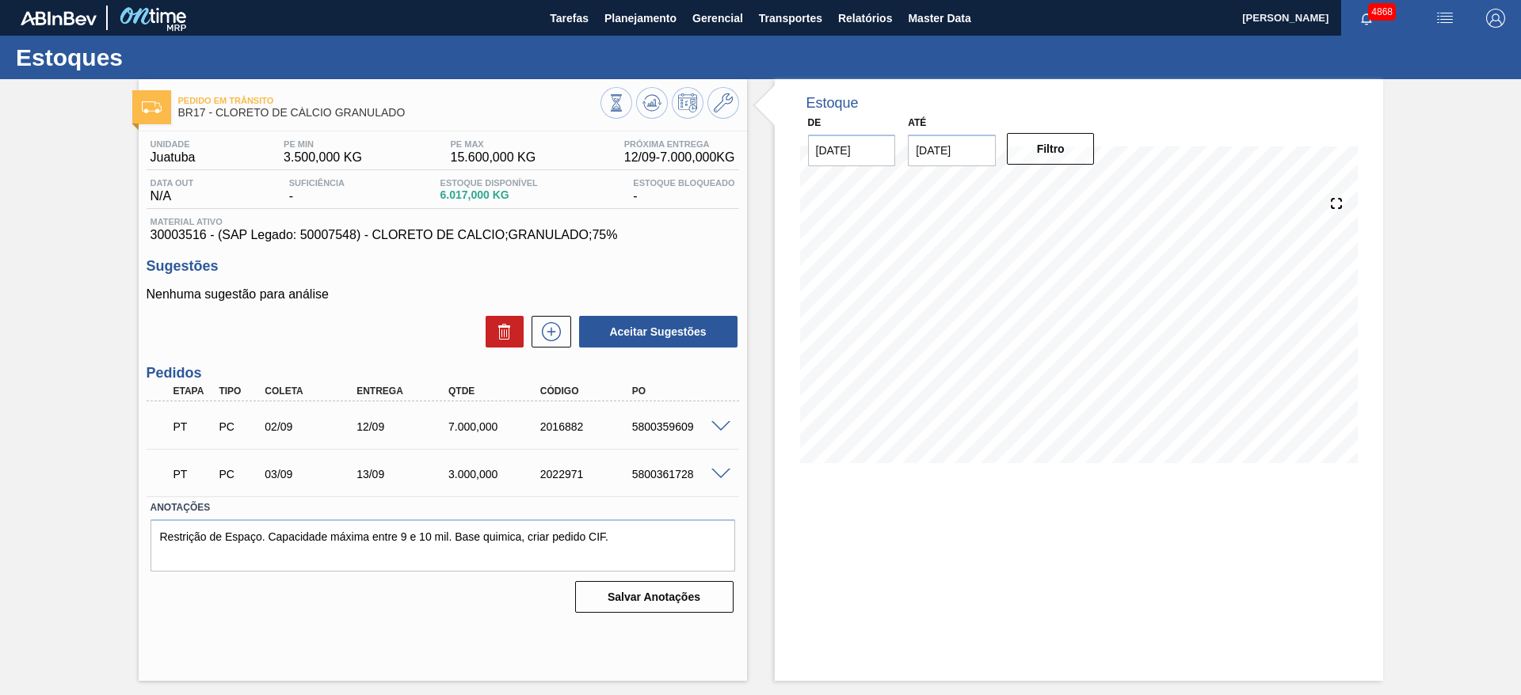
click at [719, 475] on span at bounding box center [720, 475] width 19 height 12
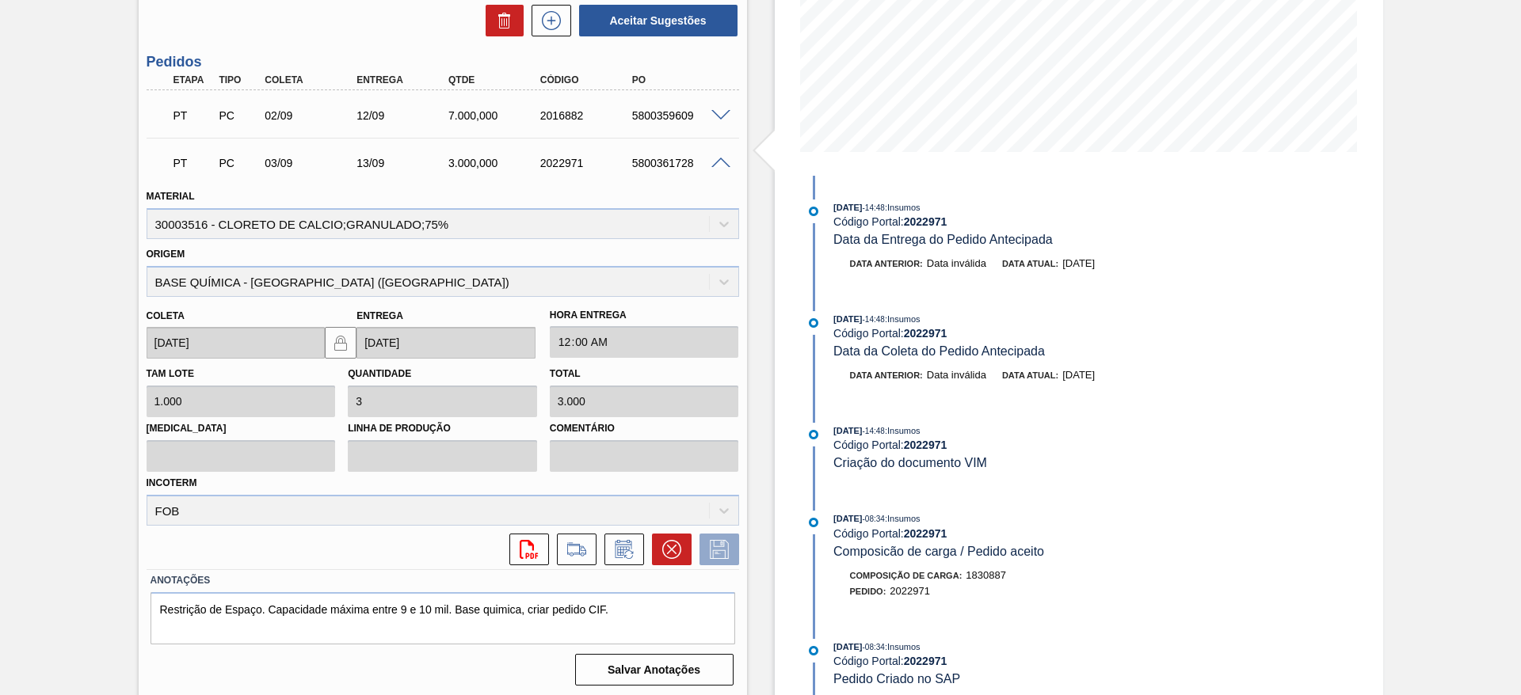
scroll to position [315, 0]
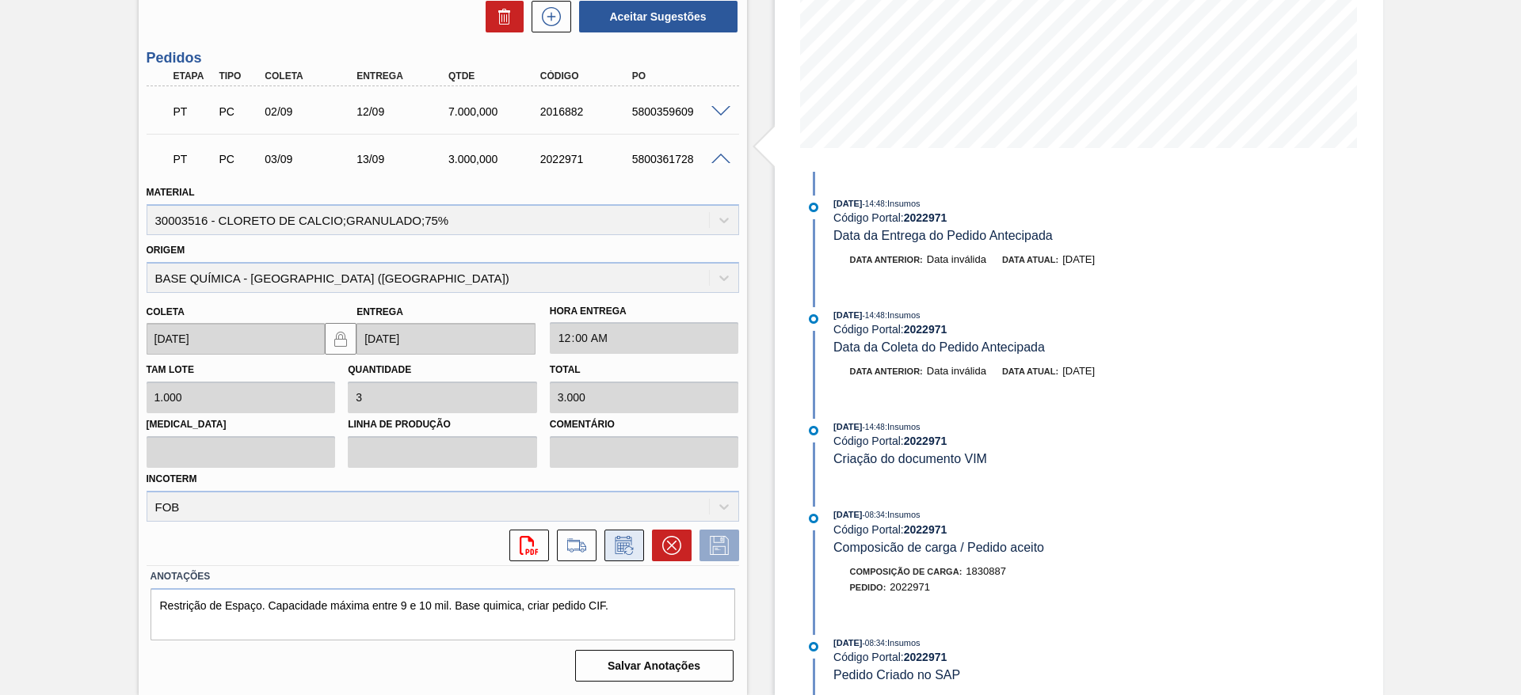
click at [616, 552] on icon at bounding box center [624, 545] width 25 height 19
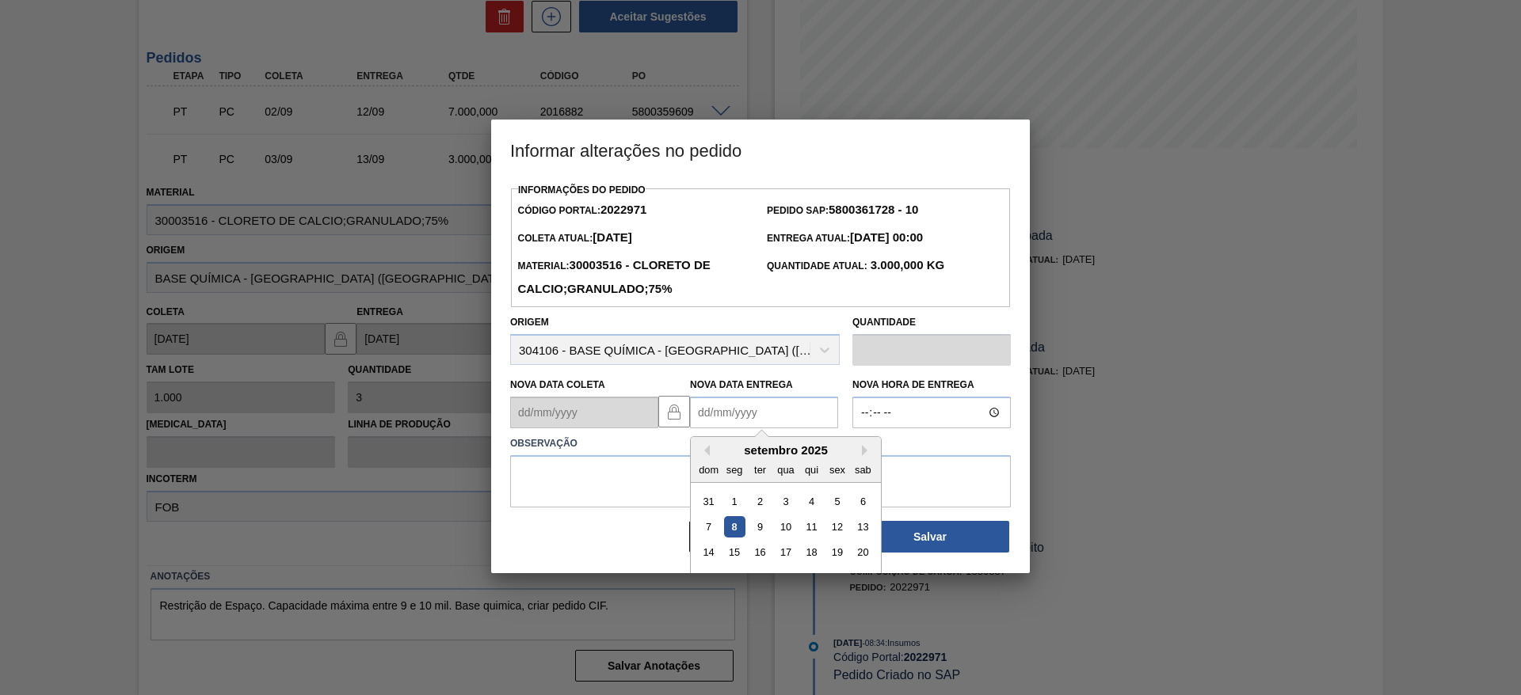
click at [746, 414] on Entrega2022971 "Nova Data Entrega" at bounding box center [764, 413] width 148 height 32
click at [754, 558] on div "16" at bounding box center [759, 553] width 21 height 21
click at [721, 411] on Entrega2022971 "16/09/2025" at bounding box center [764, 413] width 148 height 32
click at [793, 553] on div "17" at bounding box center [785, 553] width 21 height 21
type Entrega2022971 "17/09/2025"
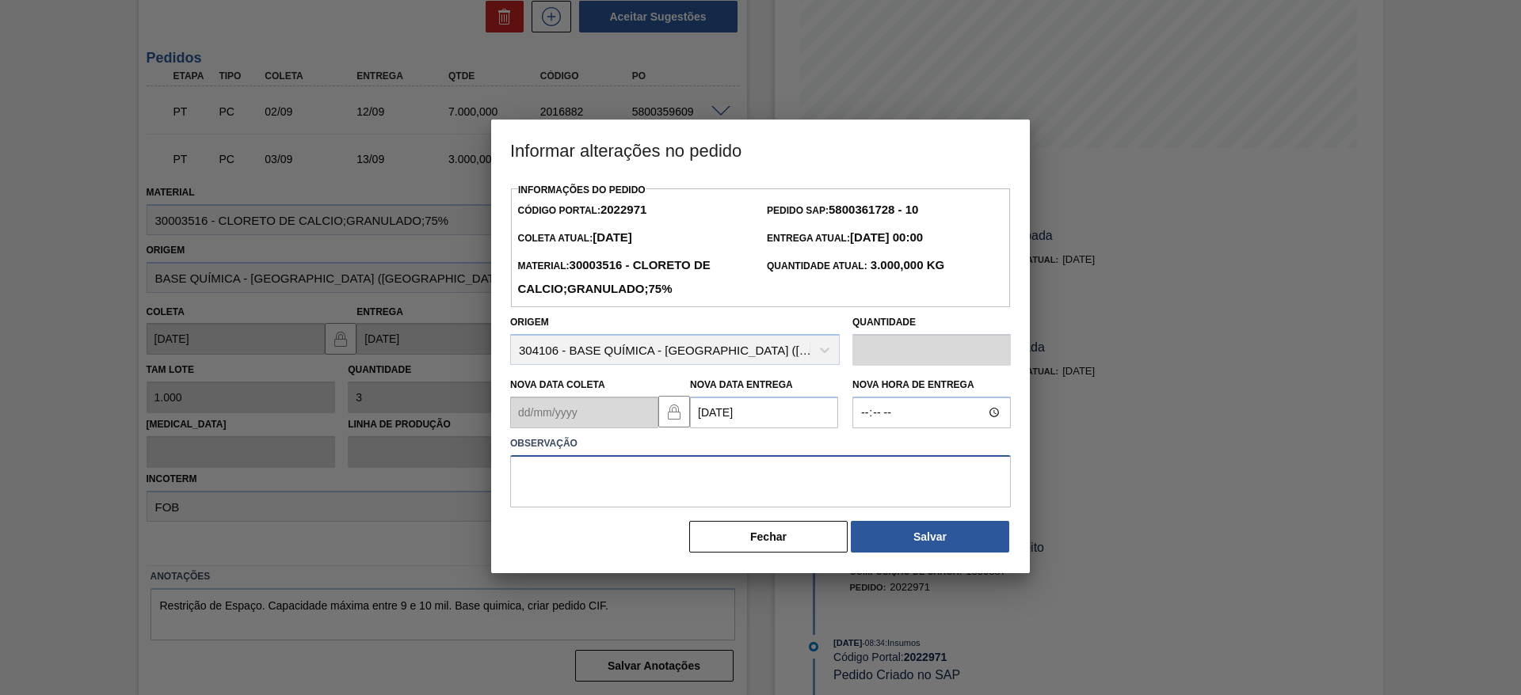
click at [816, 476] on textarea at bounding box center [760, 481] width 501 height 52
type textarea "data"
click at [899, 533] on button "Salvar" at bounding box center [930, 537] width 158 height 32
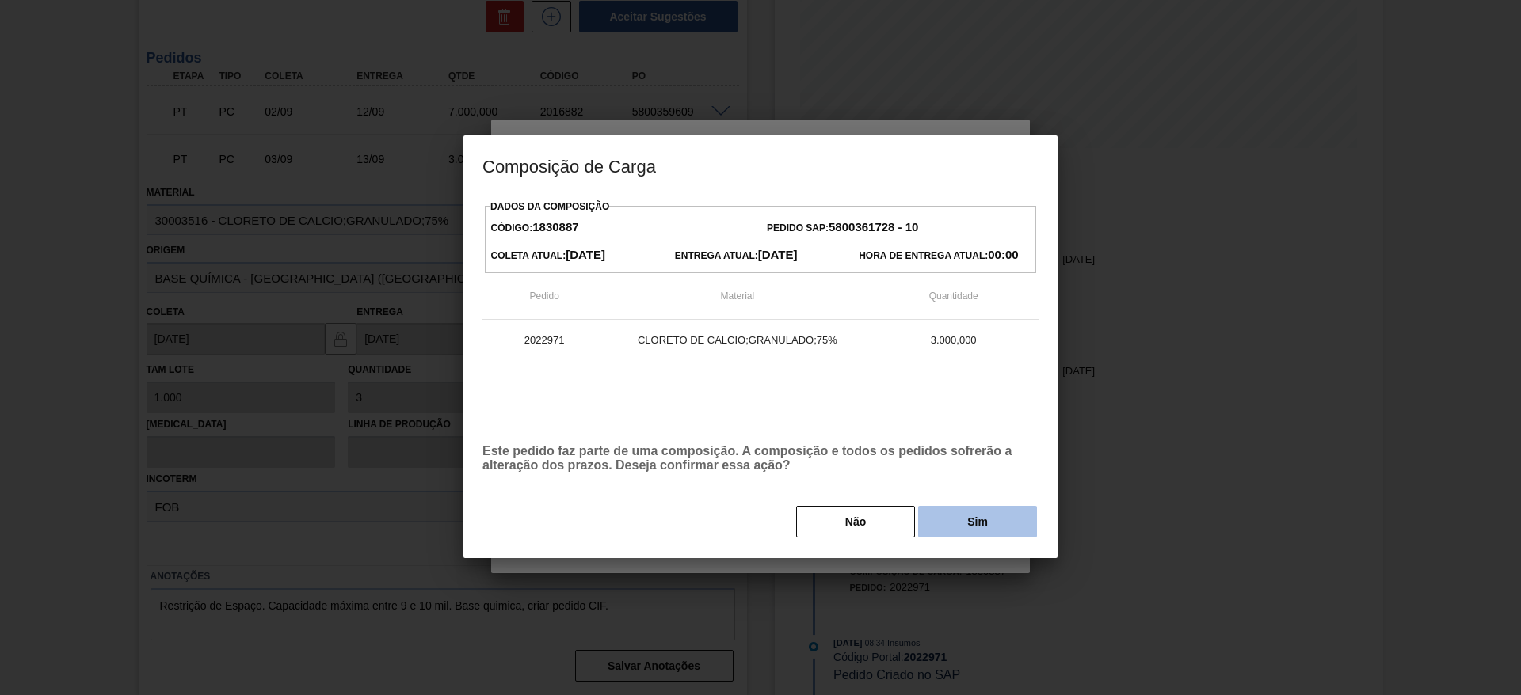
click at [935, 509] on button "Sim" at bounding box center [977, 522] width 119 height 32
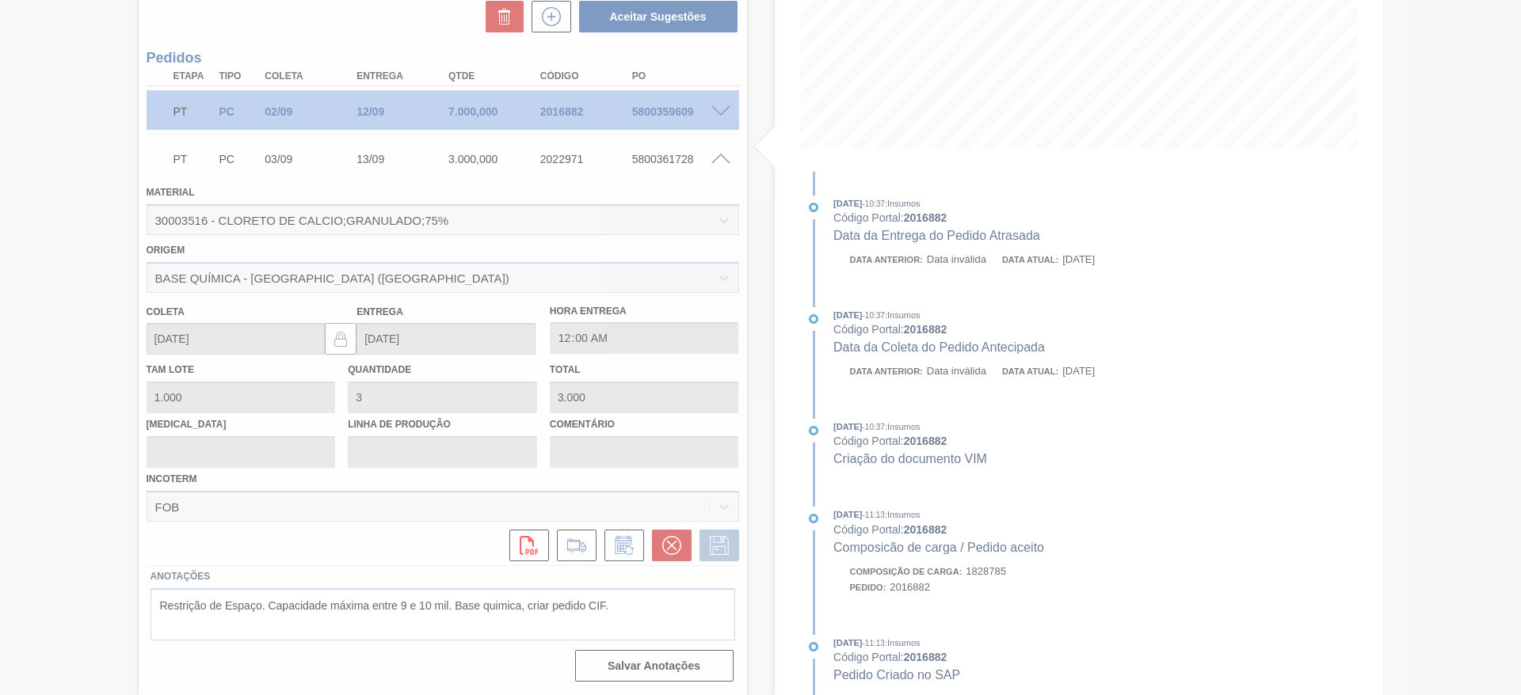
type input "data"
type input "17/09/2025"
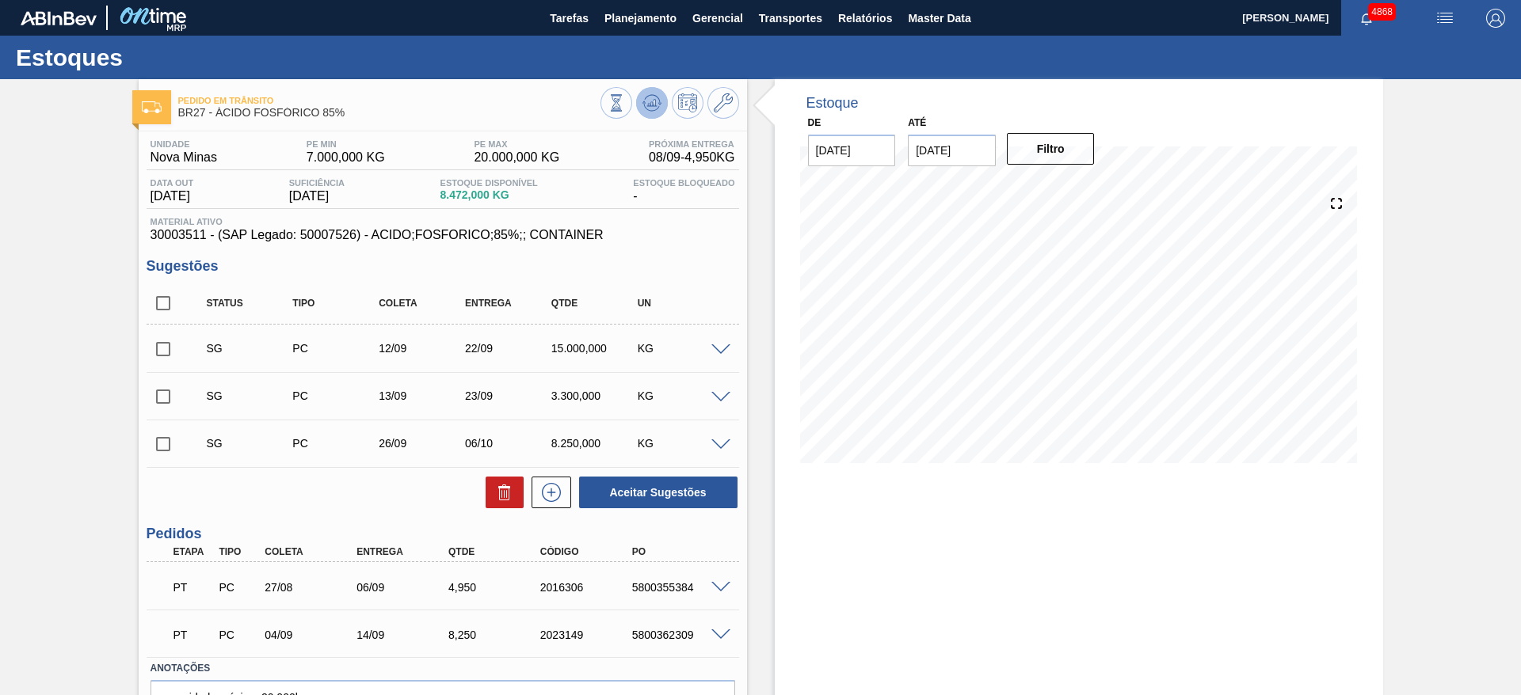
click at [661, 106] on button at bounding box center [652, 103] width 32 height 32
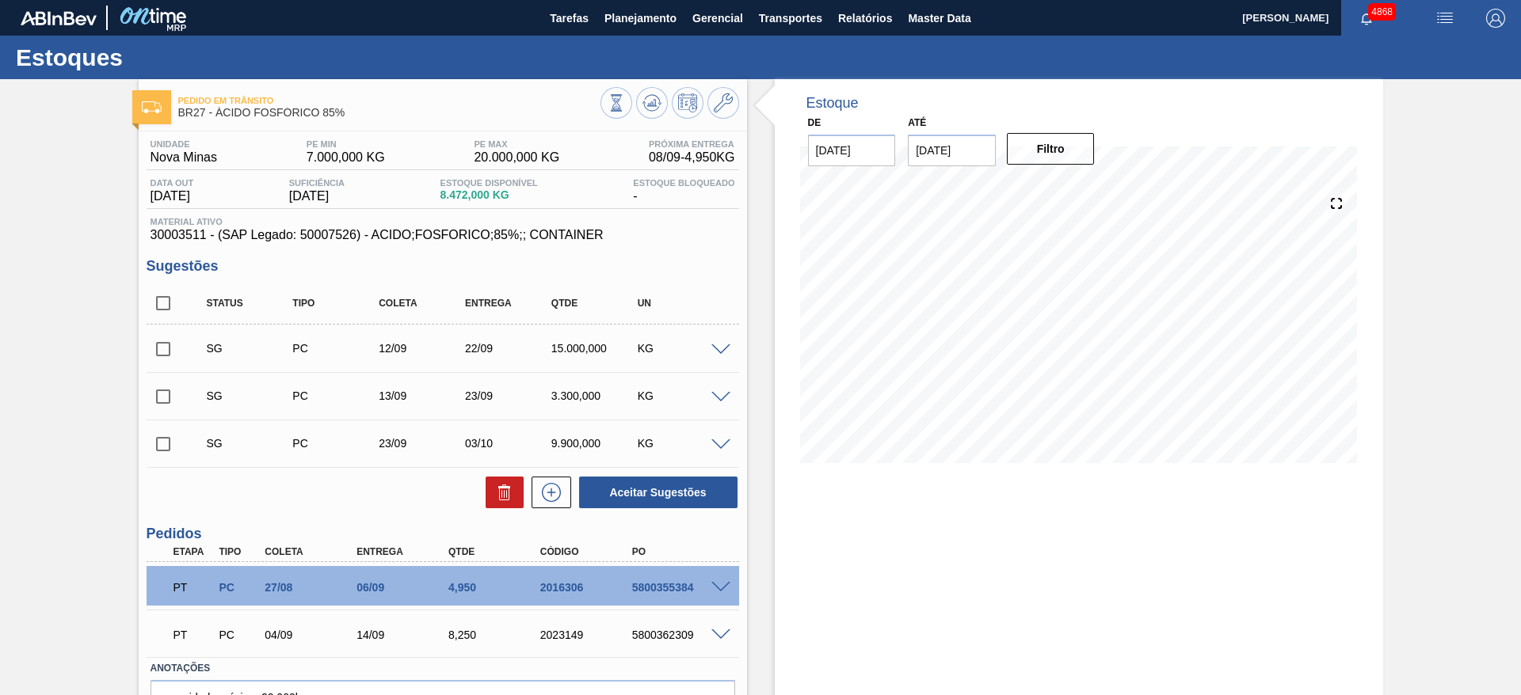
click at [716, 349] on span at bounding box center [720, 351] width 19 height 12
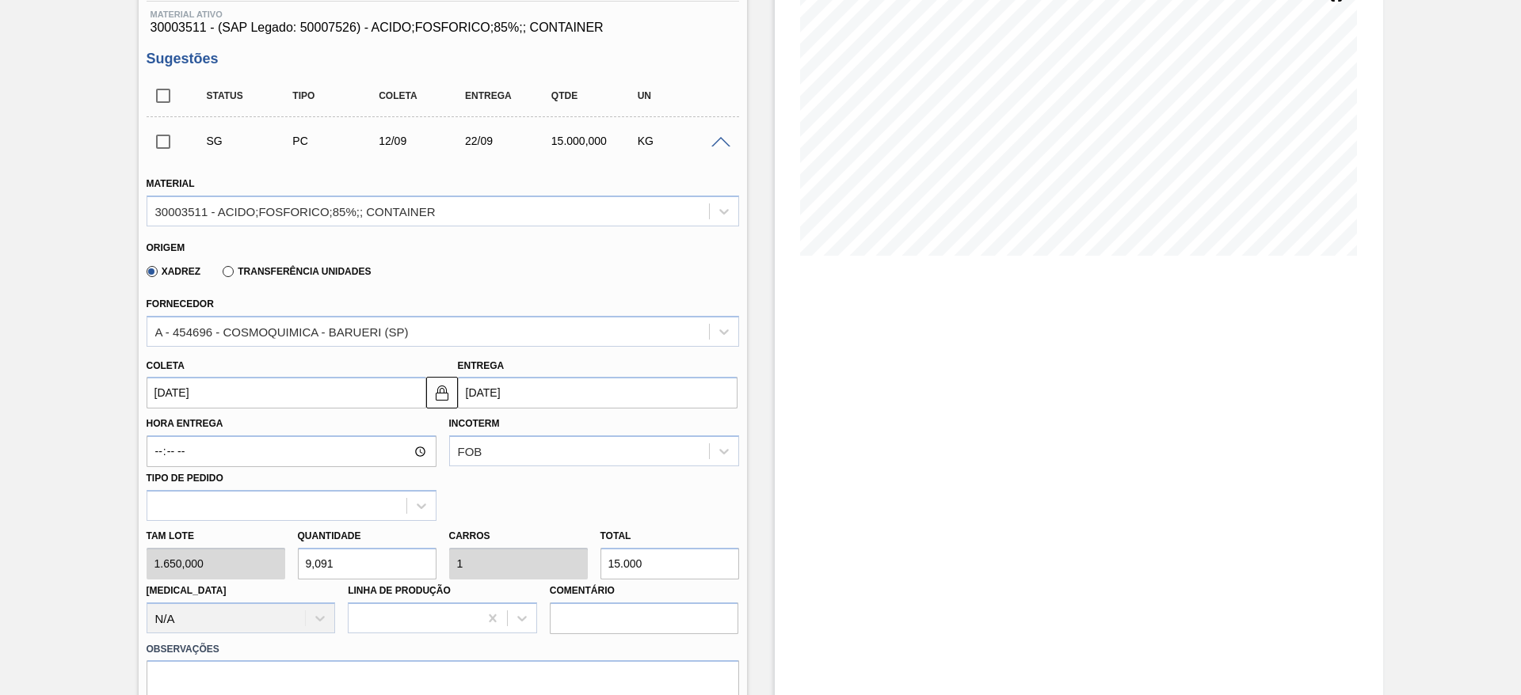
scroll to position [238, 0]
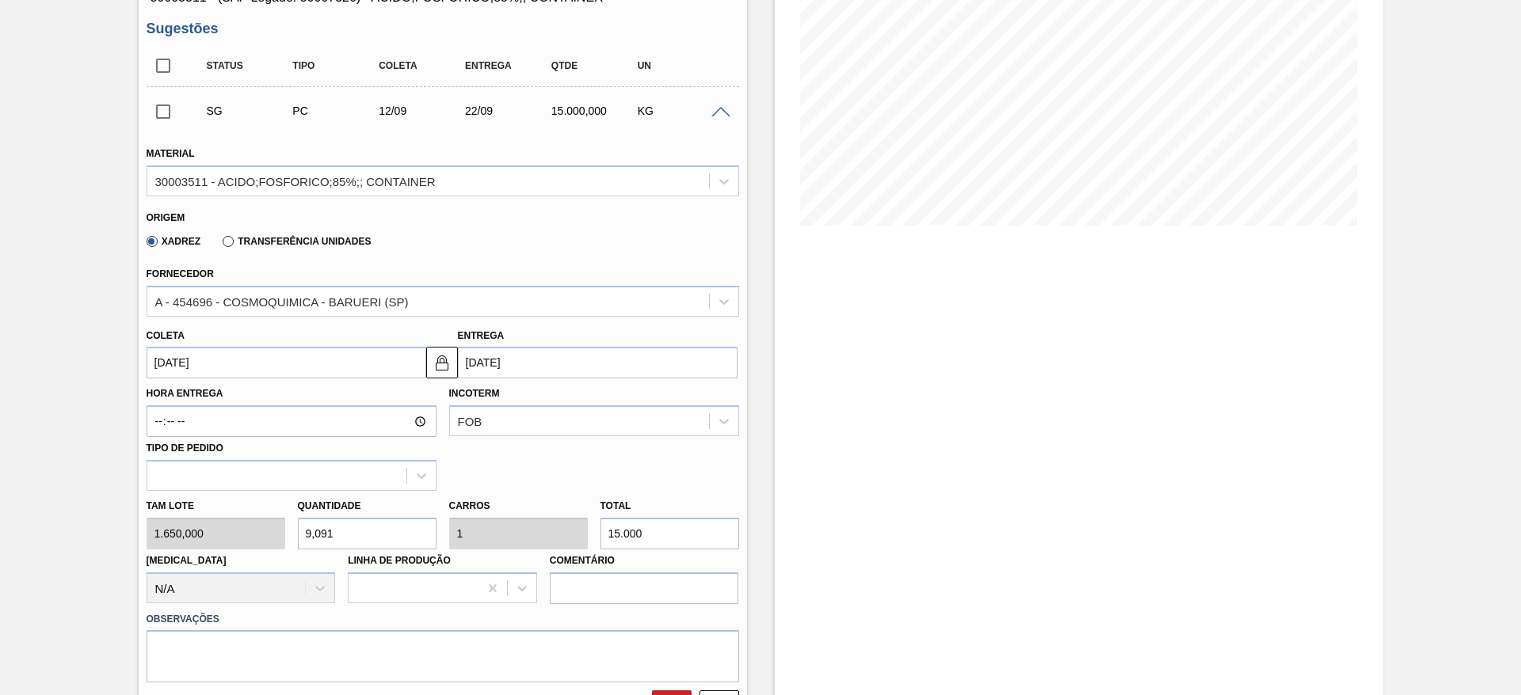
drag, startPoint x: 345, startPoint y: 543, endPoint x: 291, endPoint y: 542, distance: 54.7
click at [292, 542] on div "Quantidade 9,091" at bounding box center [367, 522] width 151 height 55
type input "7"
type input "0,77"
type input "11.550"
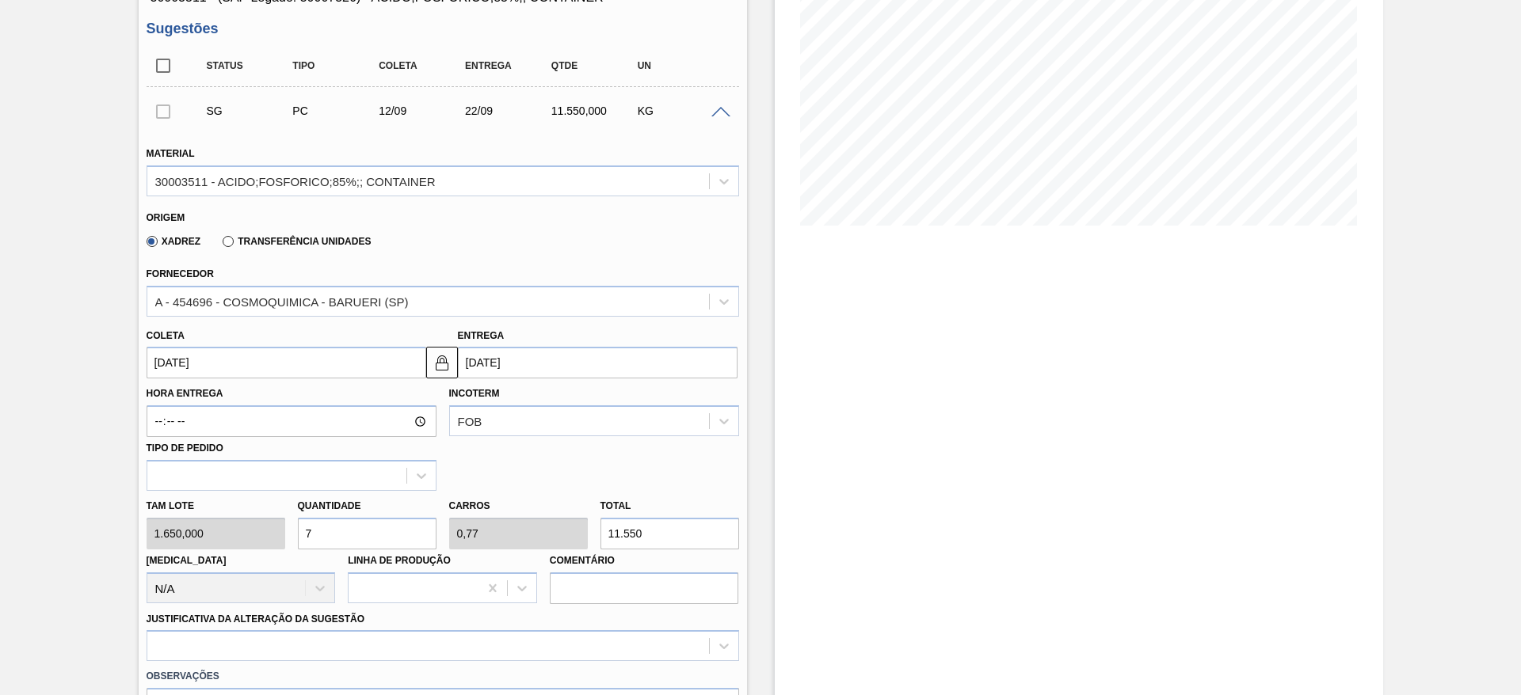
drag, startPoint x: 341, startPoint y: 529, endPoint x: 291, endPoint y: 531, distance: 50.7
click at [292, 531] on div "Quantidade 7" at bounding box center [367, 522] width 151 height 55
type input "5"
type input "0,55"
type input "8.250"
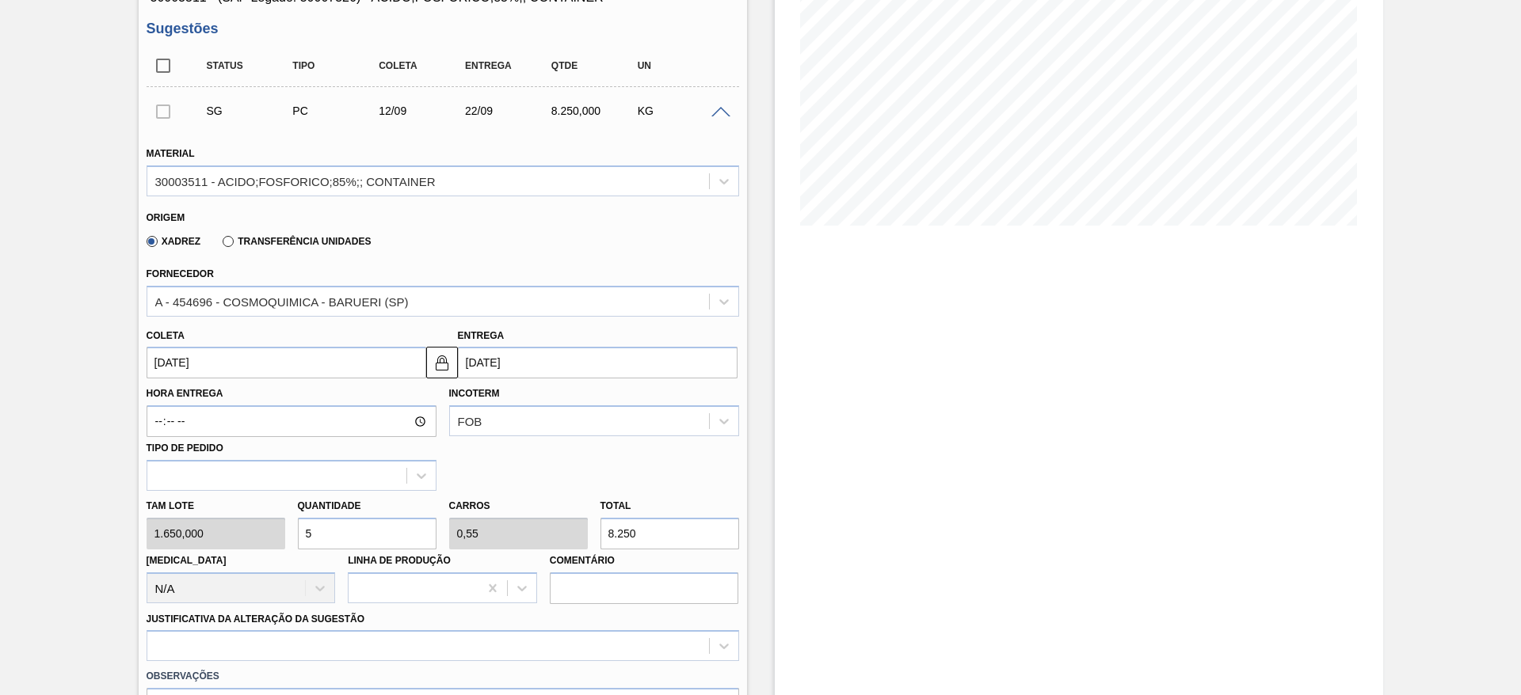
scroll to position [475, 0]
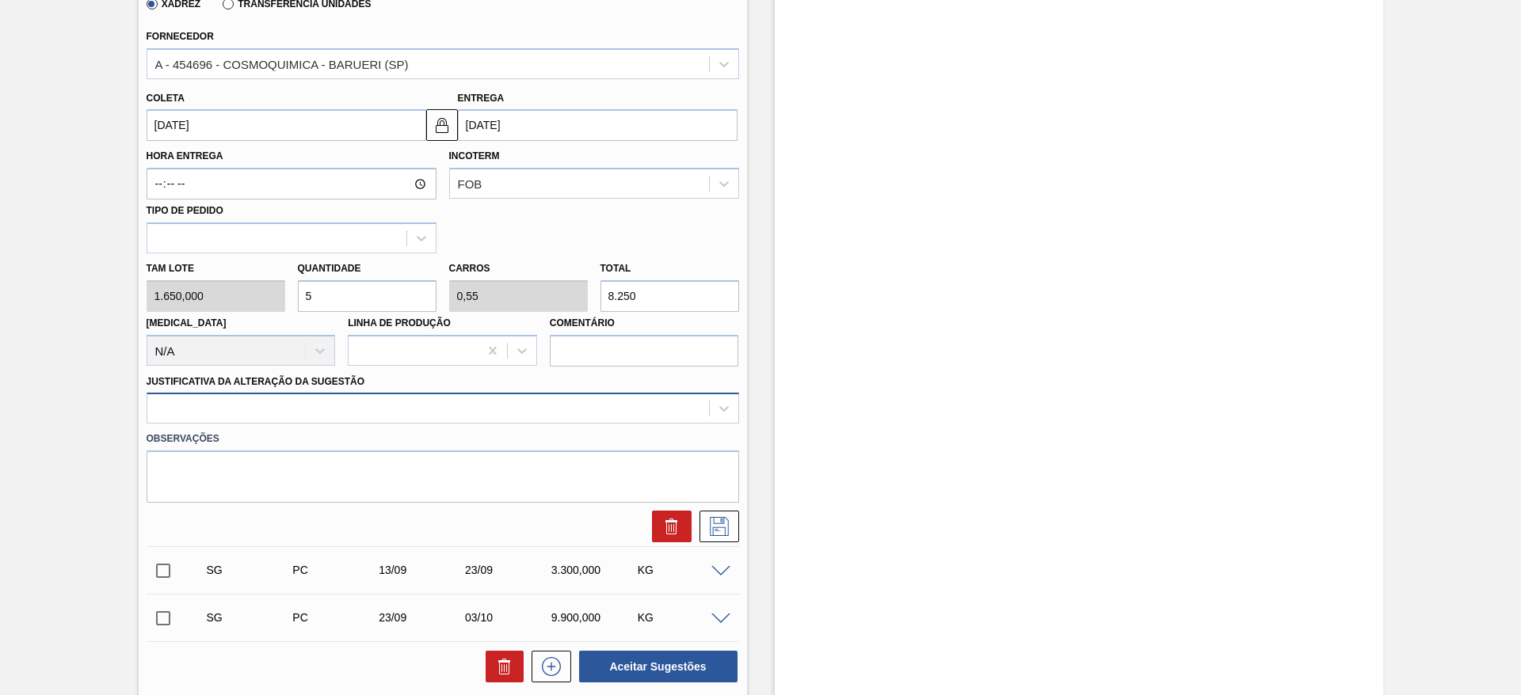
type input "5"
click at [500, 412] on div at bounding box center [428, 409] width 562 height 23
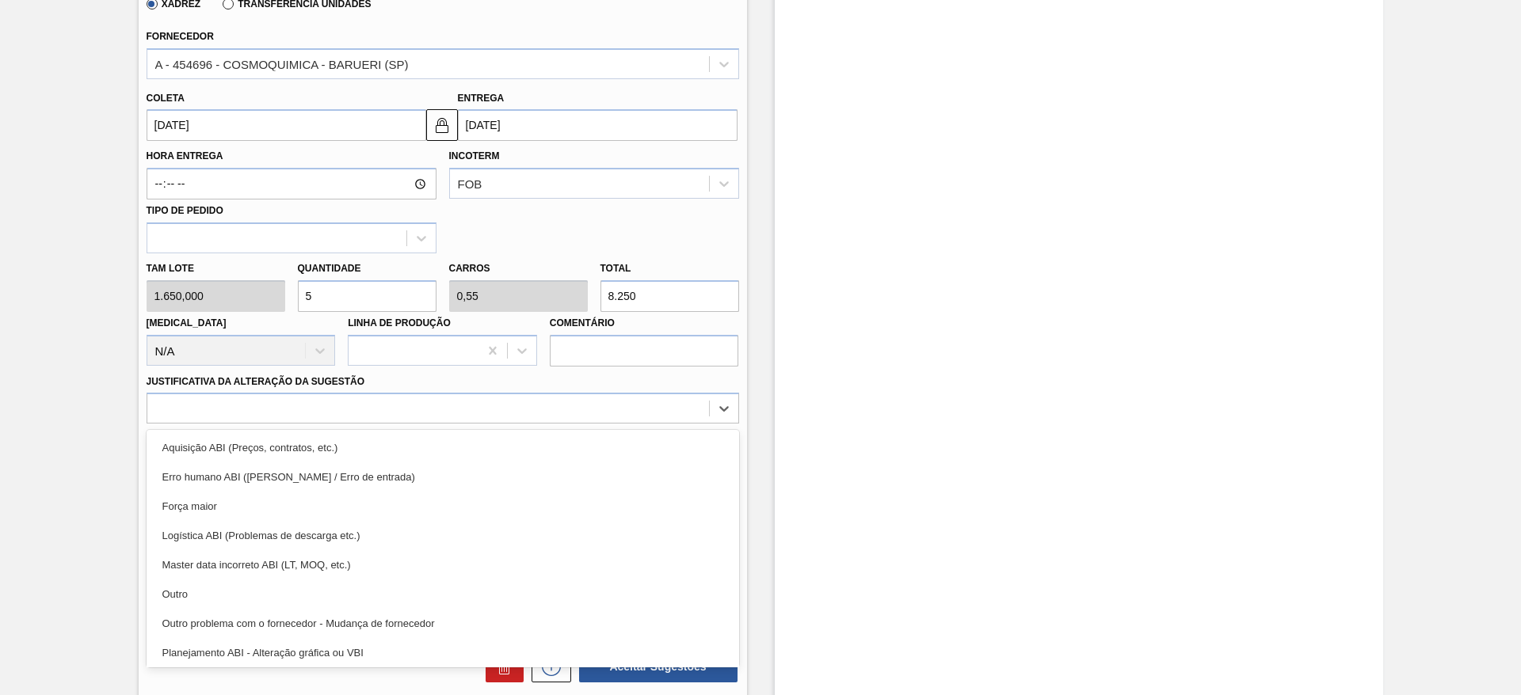
click at [505, 594] on div "Outro" at bounding box center [443, 594] width 593 height 29
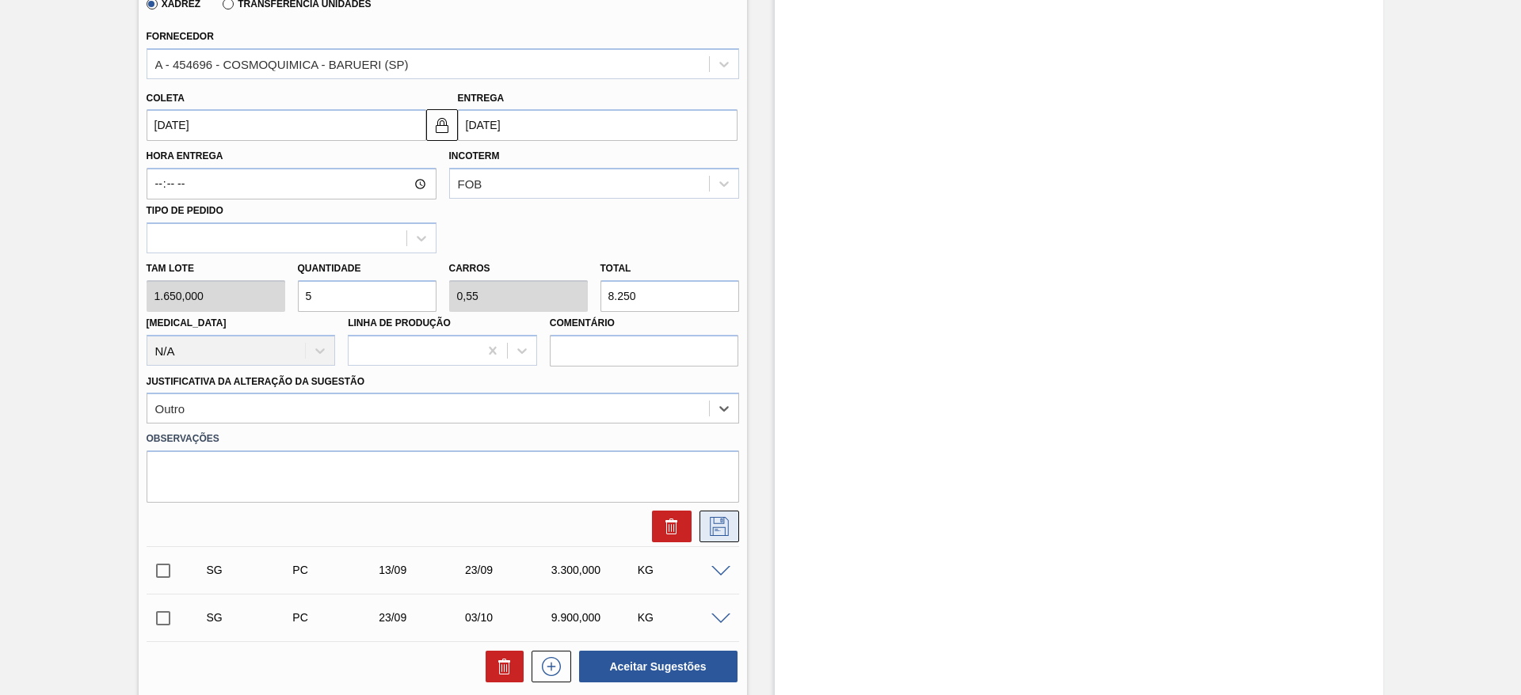
click at [720, 520] on icon at bounding box center [719, 526] width 25 height 19
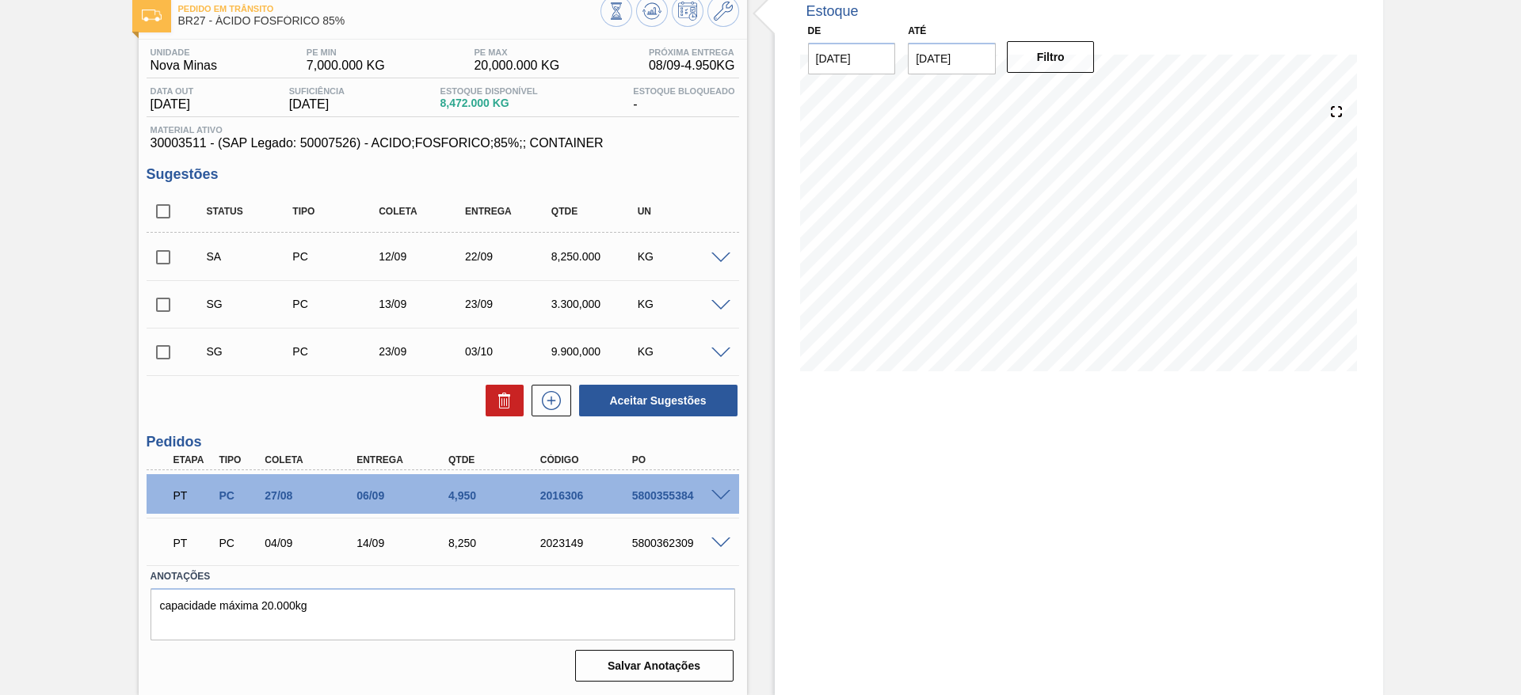
scroll to position [92, 0]
click at [155, 261] on input "checkbox" at bounding box center [163, 257] width 33 height 33
click at [618, 387] on button "Aceitar Sugestões" at bounding box center [658, 401] width 158 height 32
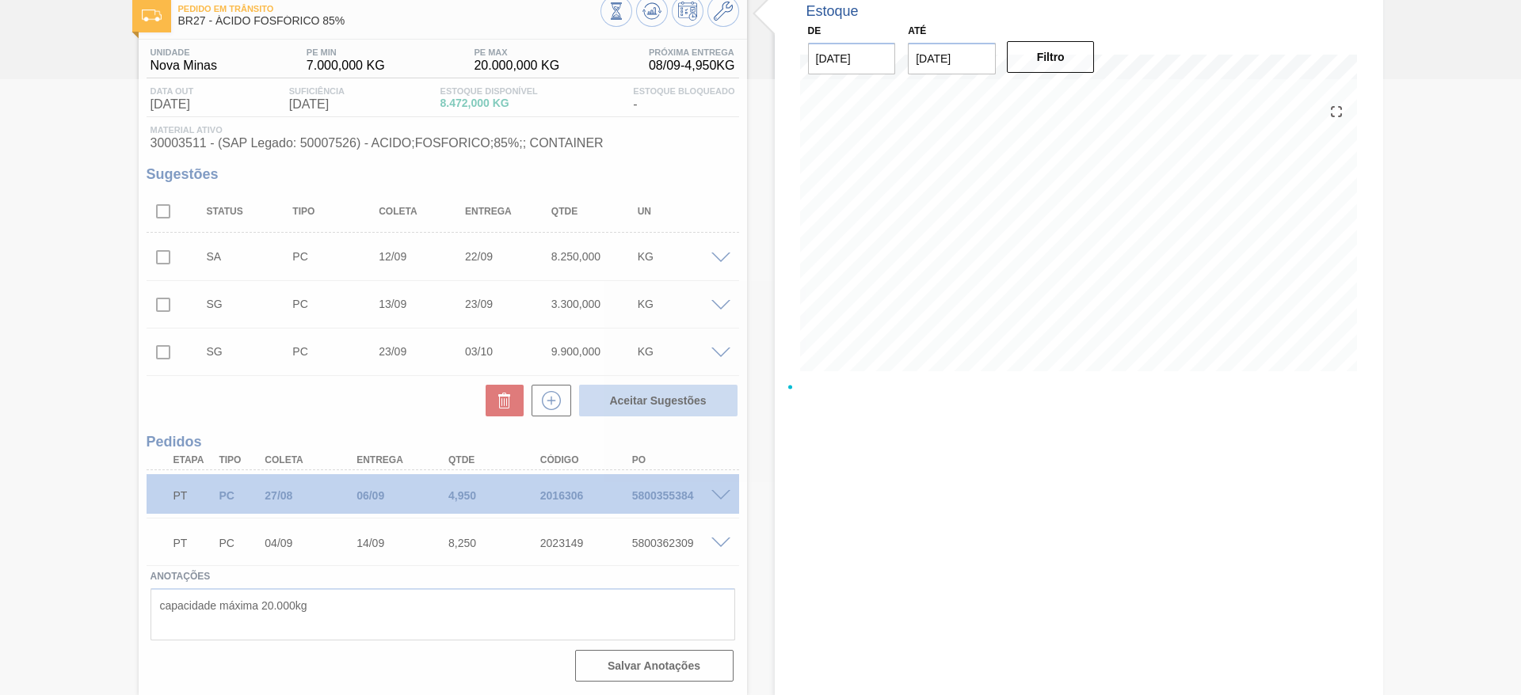
checkbox input "false"
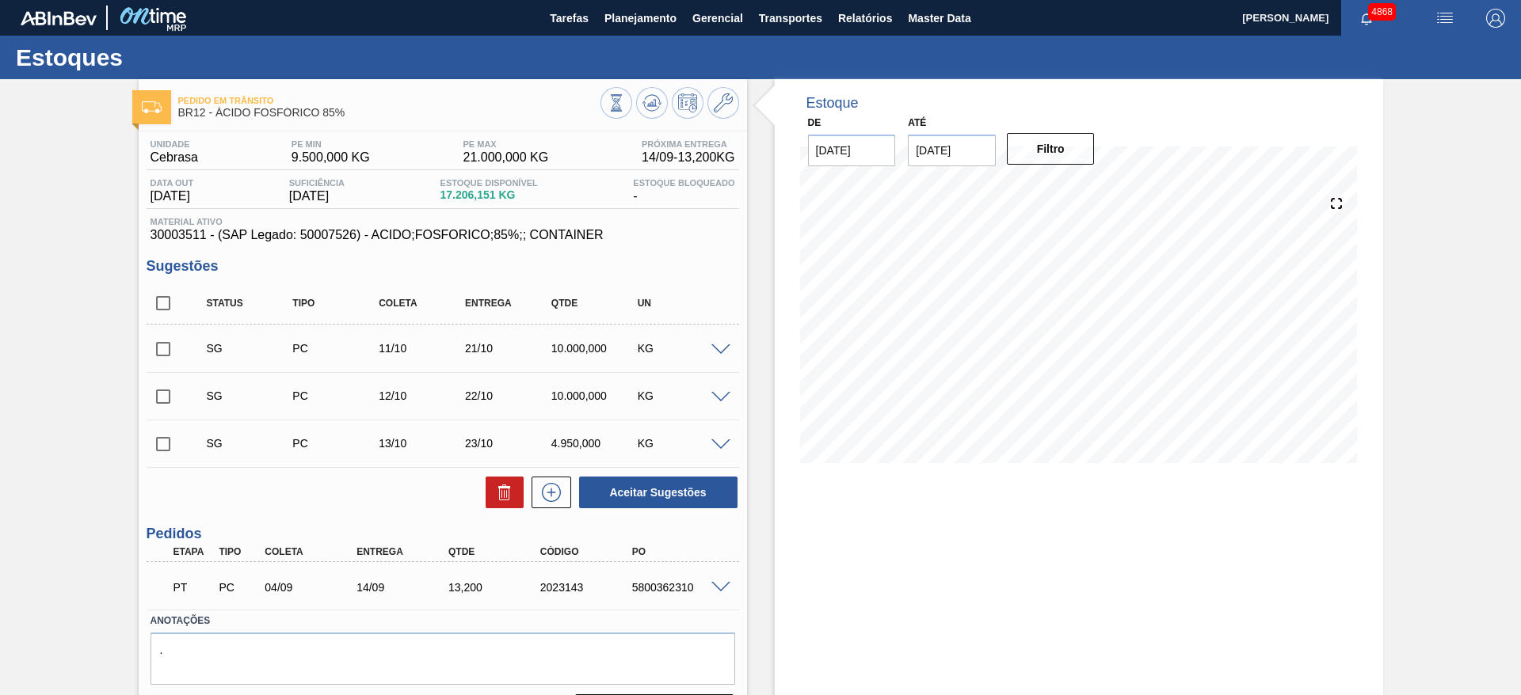
click at [725, 584] on span at bounding box center [720, 588] width 19 height 12
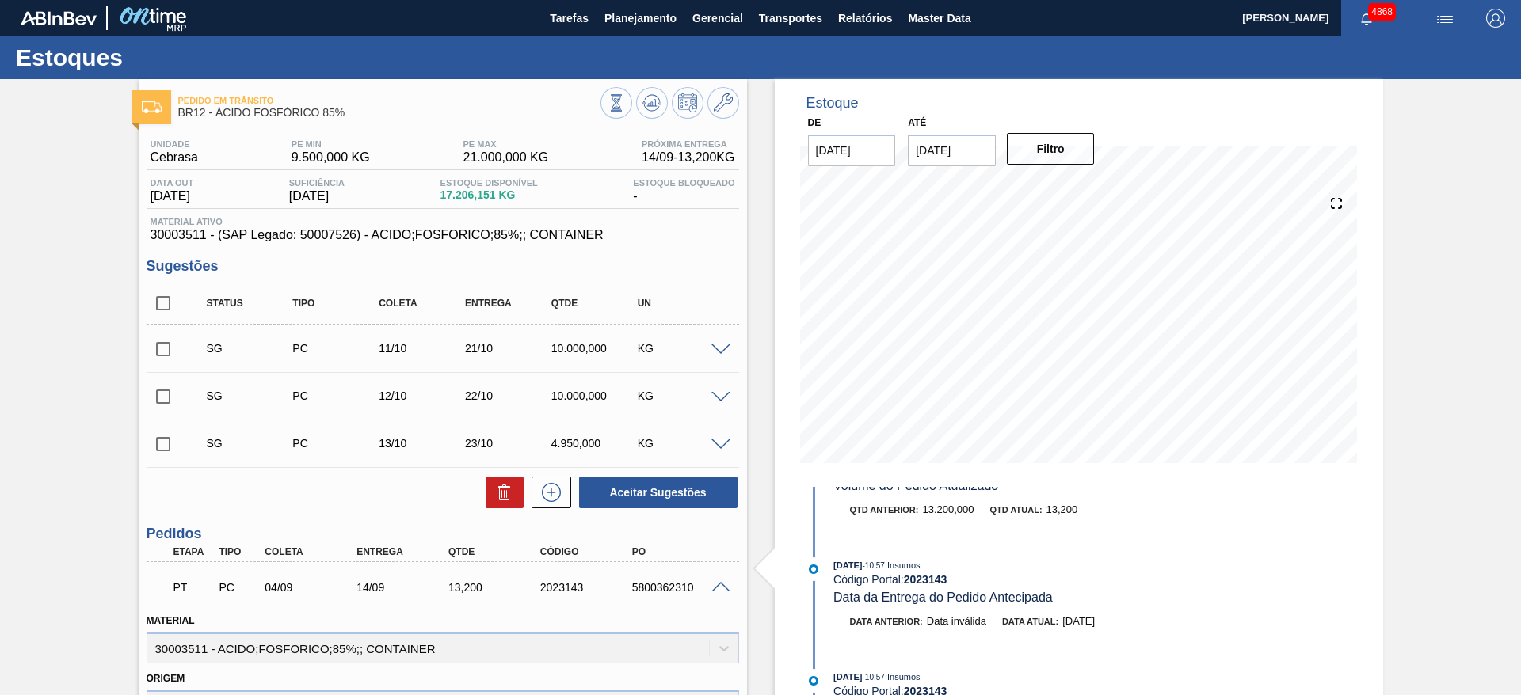
scroll to position [119, 0]
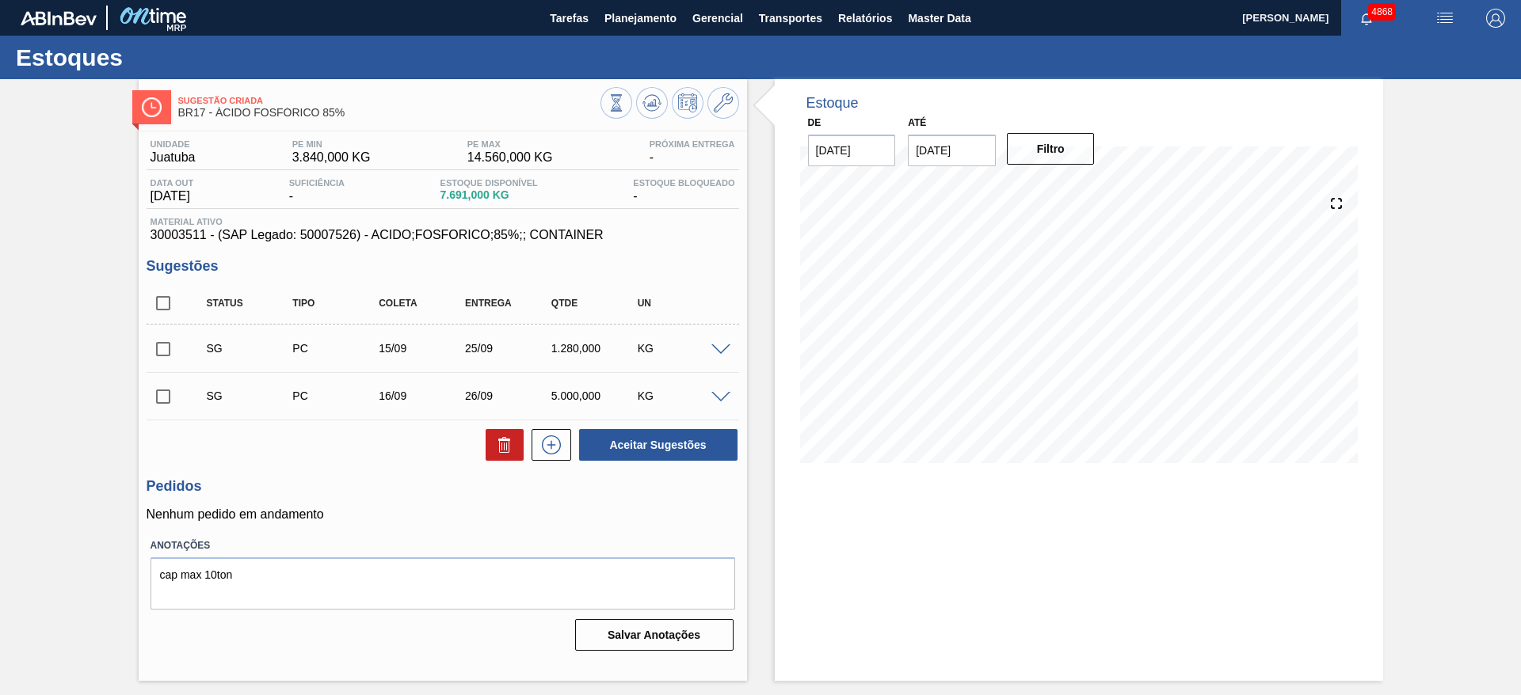
click at [715, 348] on span at bounding box center [720, 351] width 19 height 12
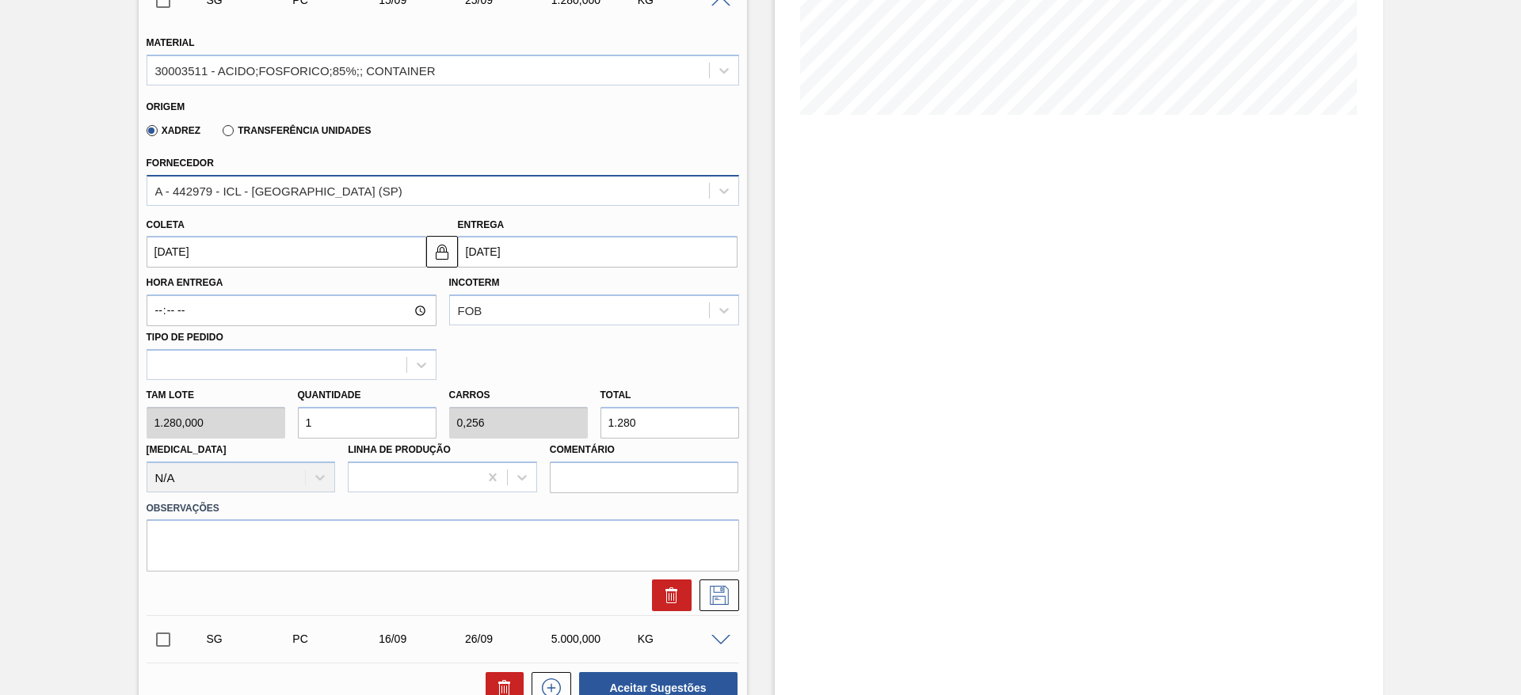
scroll to position [356, 0]
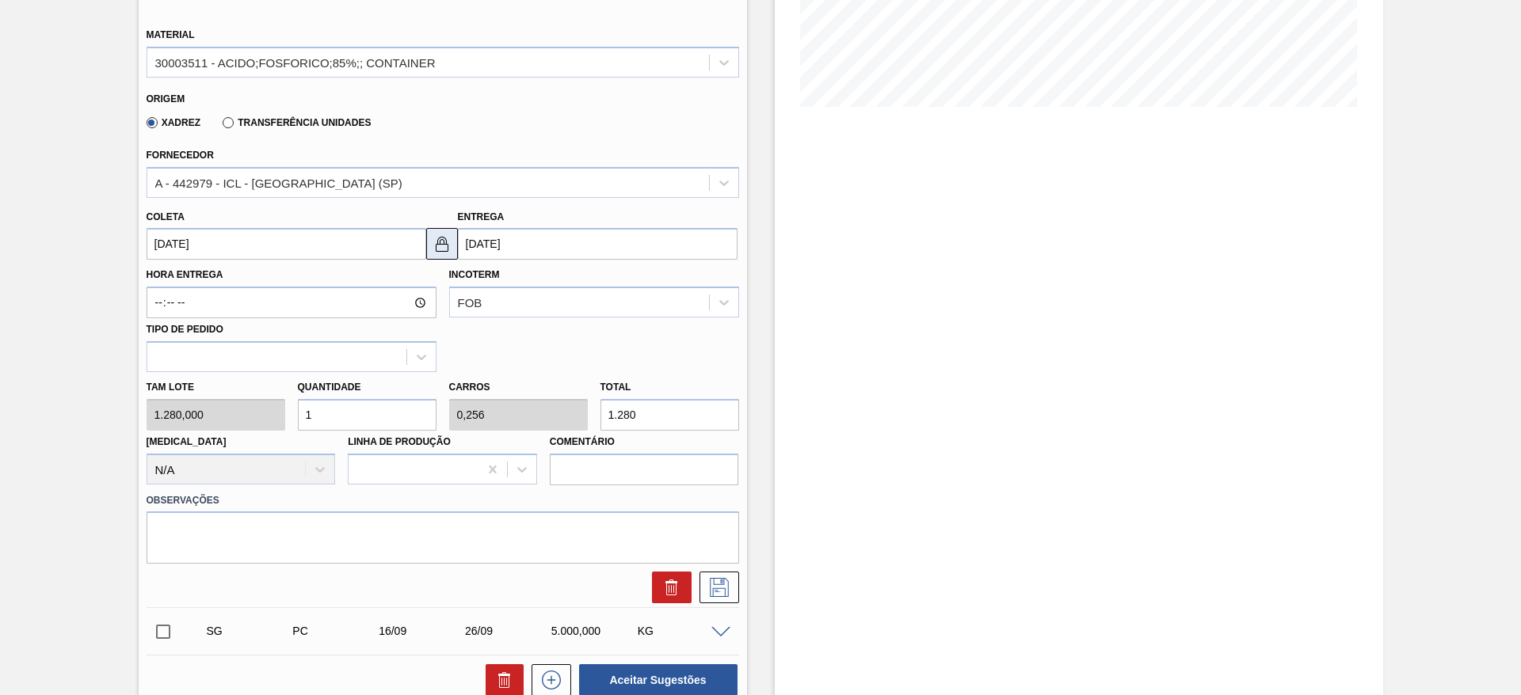
click at [441, 245] on img at bounding box center [442, 243] width 19 height 19
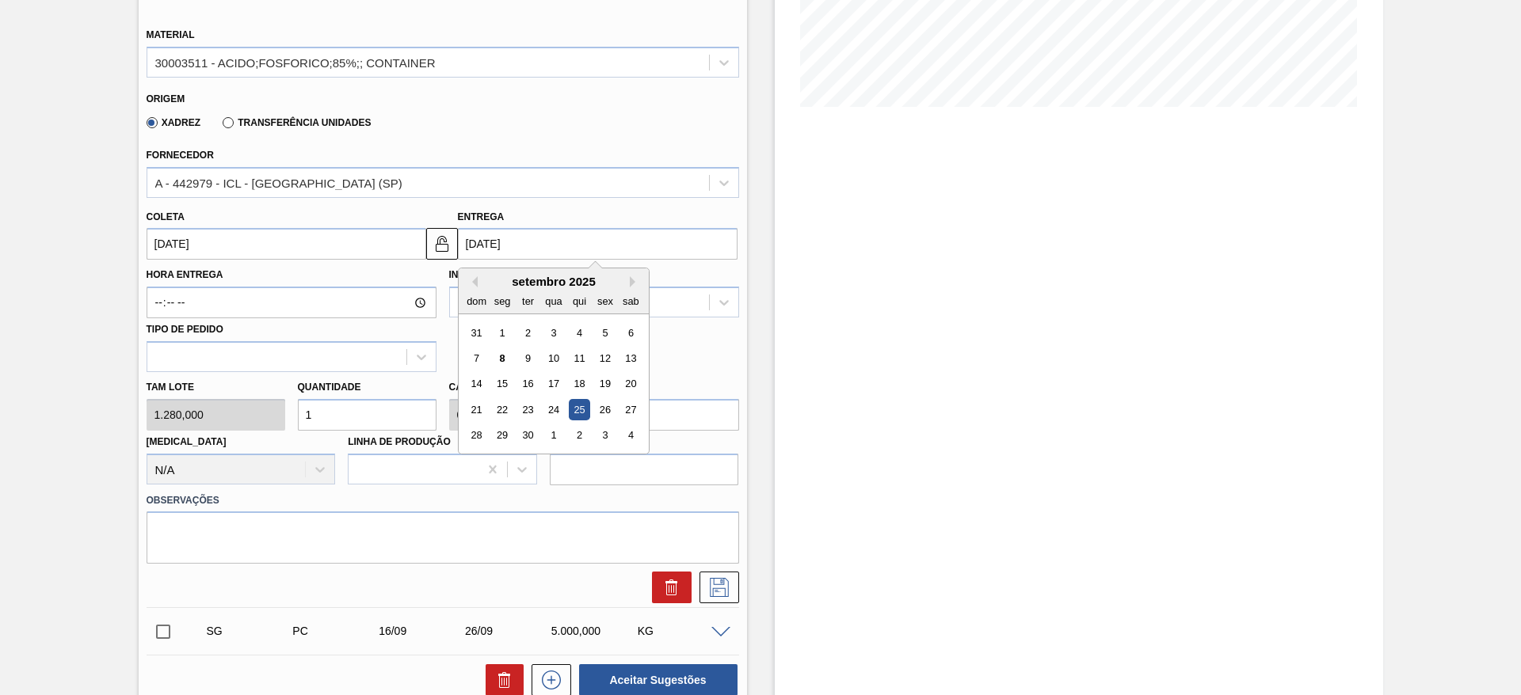
click at [474, 244] on input "[DATE]" at bounding box center [598, 244] width 280 height 32
click at [507, 406] on div "22" at bounding box center [501, 409] width 21 height 21
type input "22/09/2025"
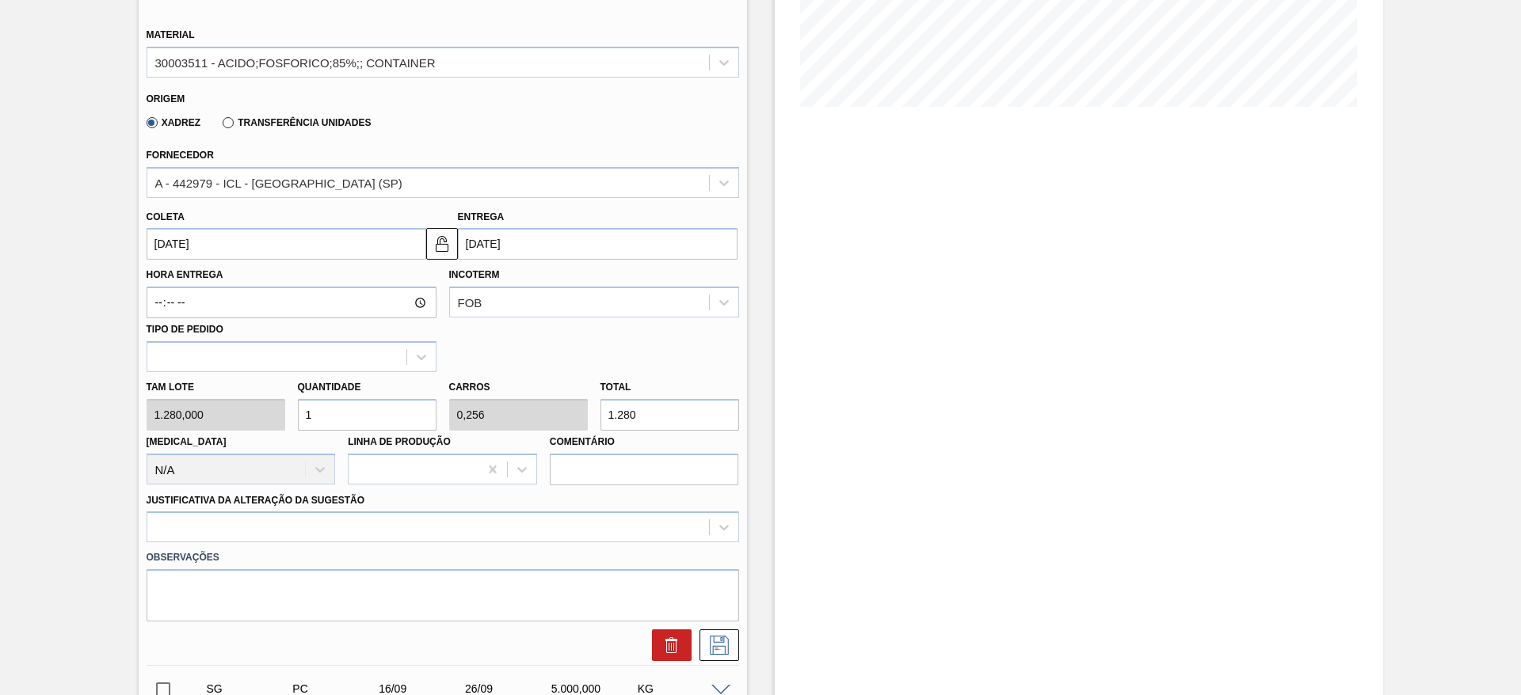
drag, startPoint x: 329, startPoint y: 411, endPoint x: 297, endPoint y: 410, distance: 31.7
click at [298, 410] on input "1" at bounding box center [367, 415] width 139 height 32
type input "4"
type input "1,024"
type input "5.120"
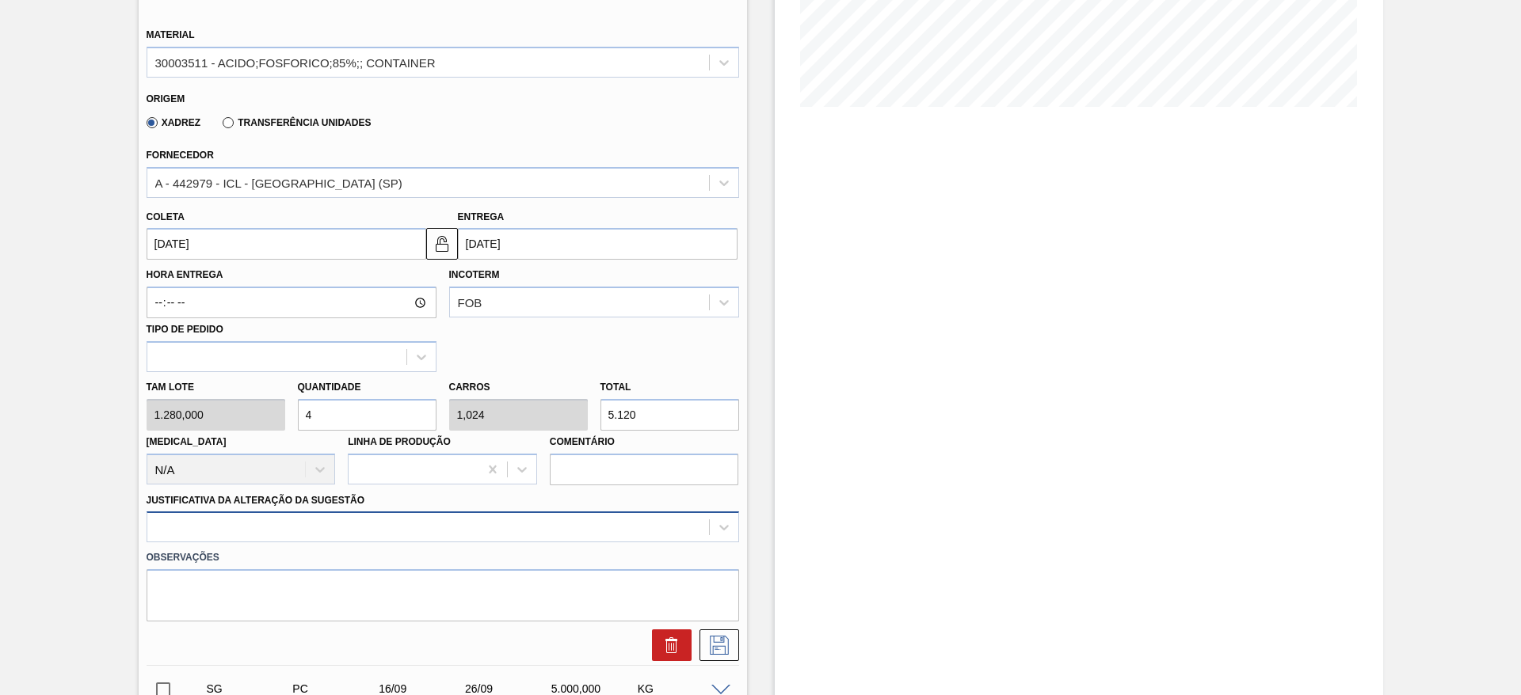
type input "4"
click at [439, 527] on div at bounding box center [443, 527] width 593 height 31
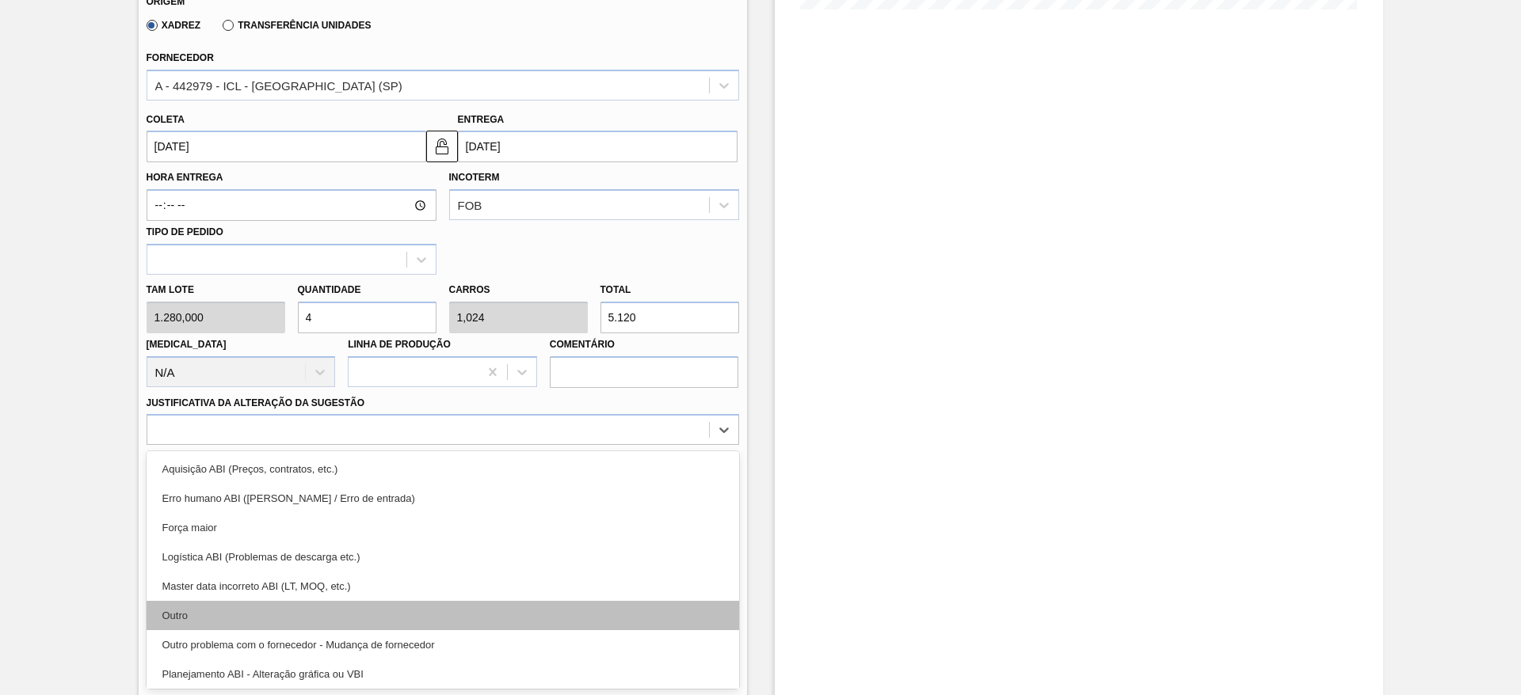
drag, startPoint x: 386, startPoint y: 634, endPoint x: 386, endPoint y: 617, distance: 16.6
click at [386, 617] on div "Aquisição ABI (Preços, contratos, etc.) Erro humano ABI (Cálculo / Erro de entr…" at bounding box center [443, 571] width 593 height 238
click at [384, 618] on div "Outro" at bounding box center [443, 615] width 593 height 29
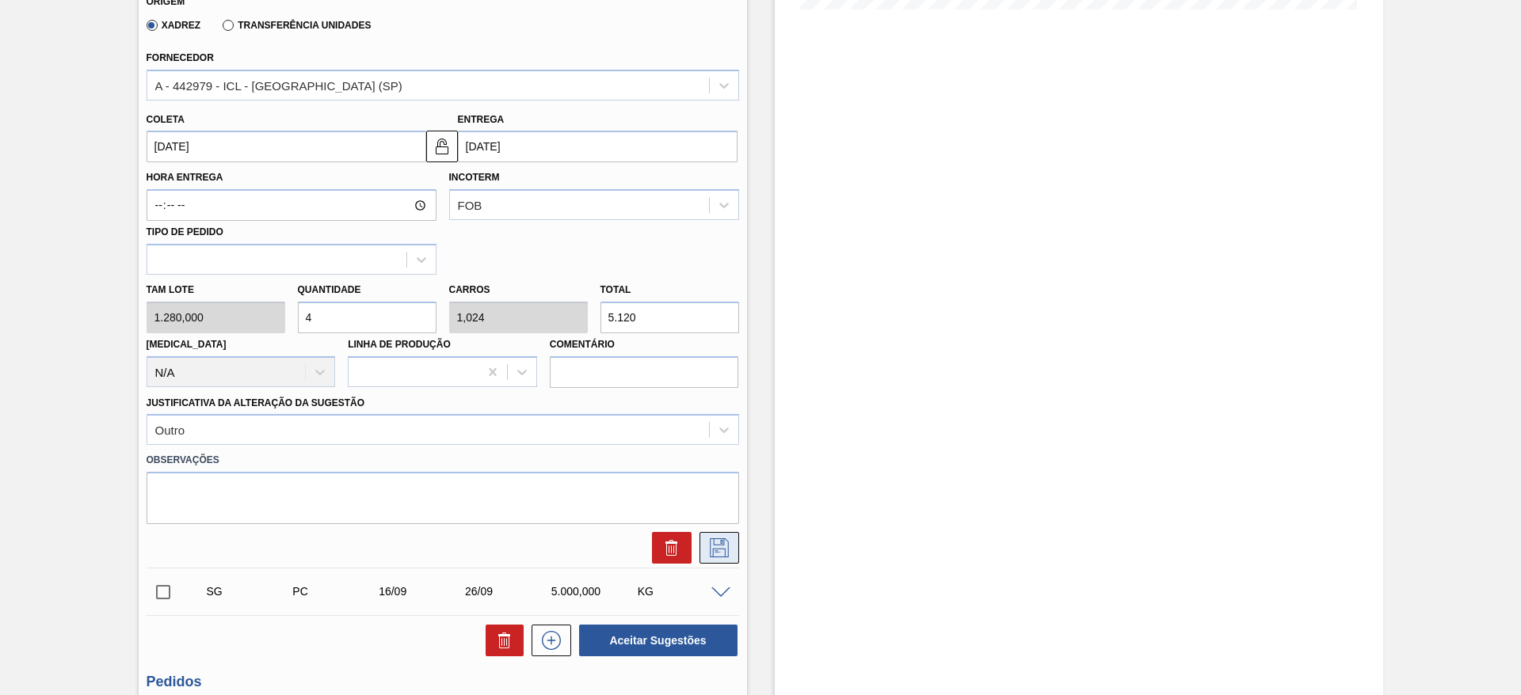
click at [719, 546] on icon at bounding box center [719, 548] width 25 height 19
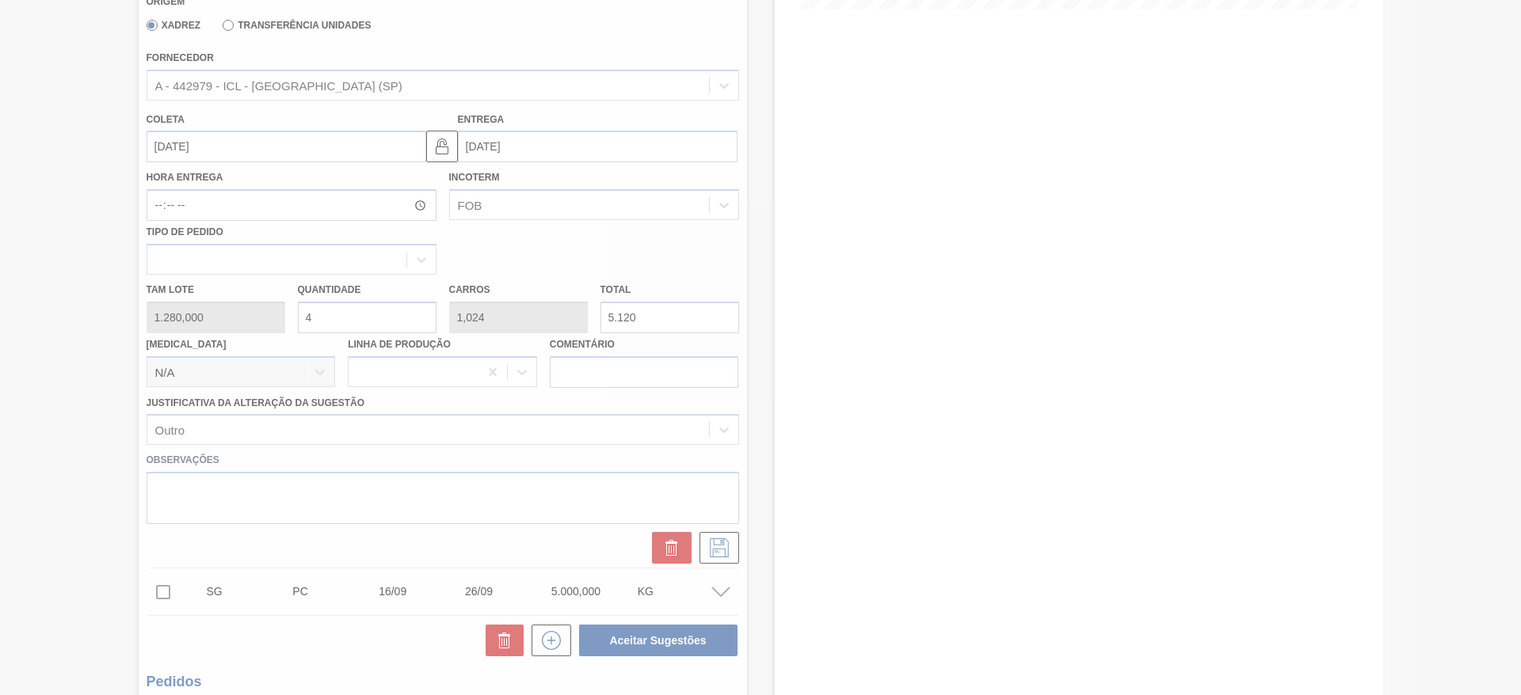
scroll to position [0, 0]
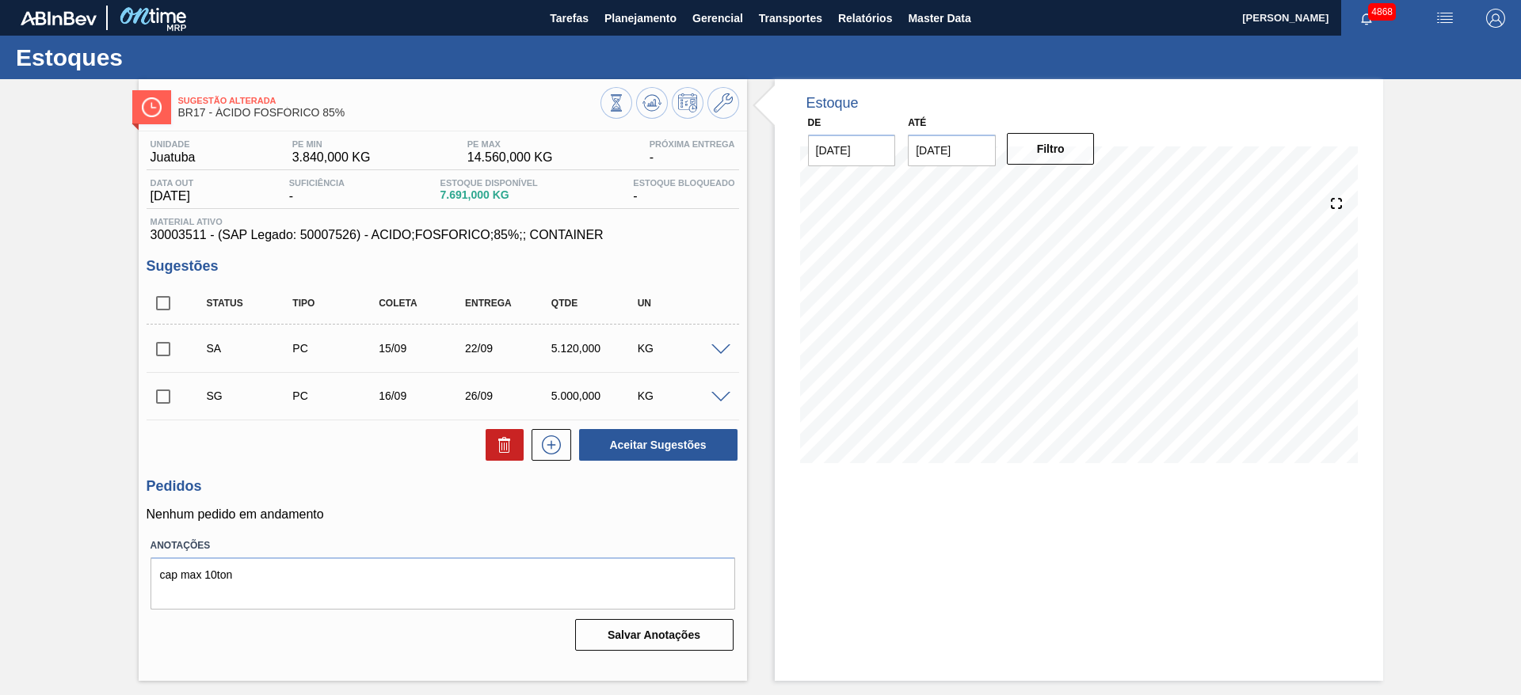
click at [170, 347] on input "checkbox" at bounding box center [163, 349] width 33 height 33
click at [722, 351] on span at bounding box center [720, 351] width 19 height 12
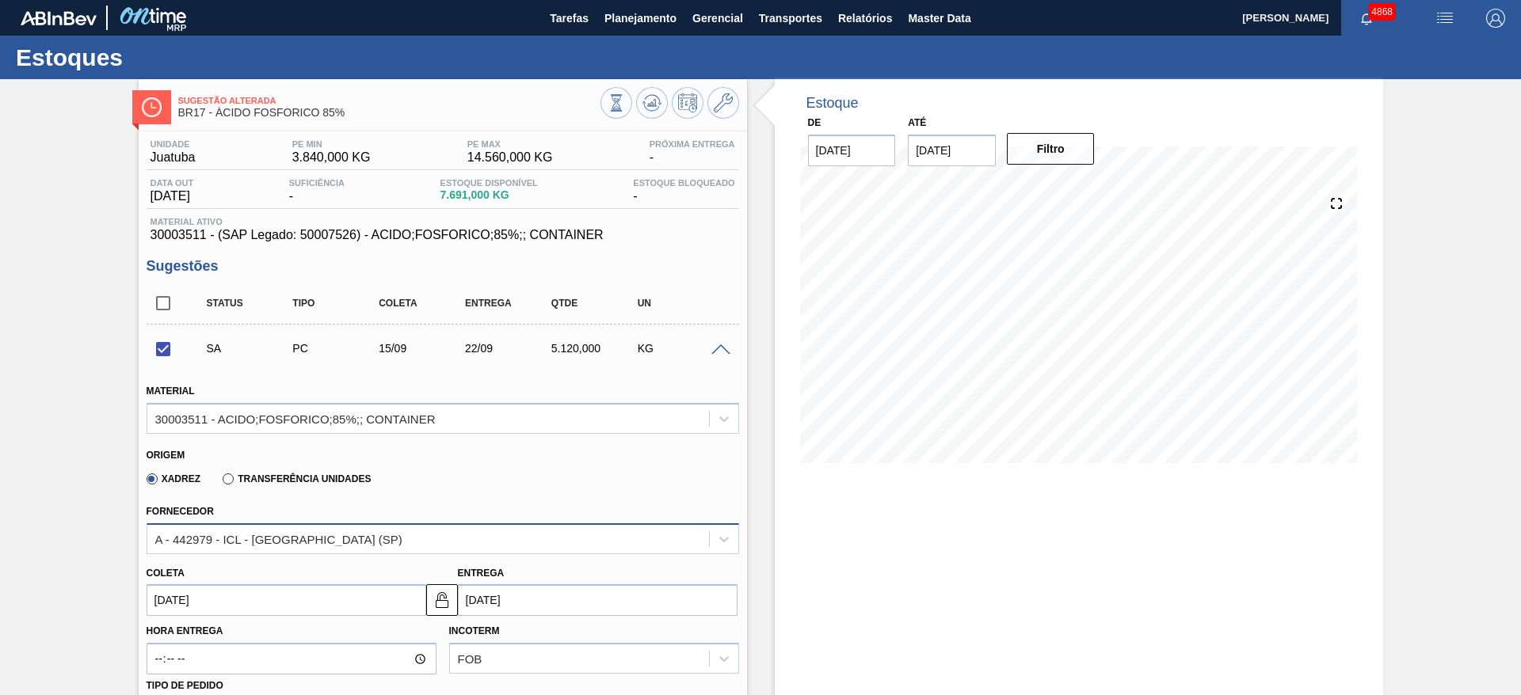
scroll to position [119, 0]
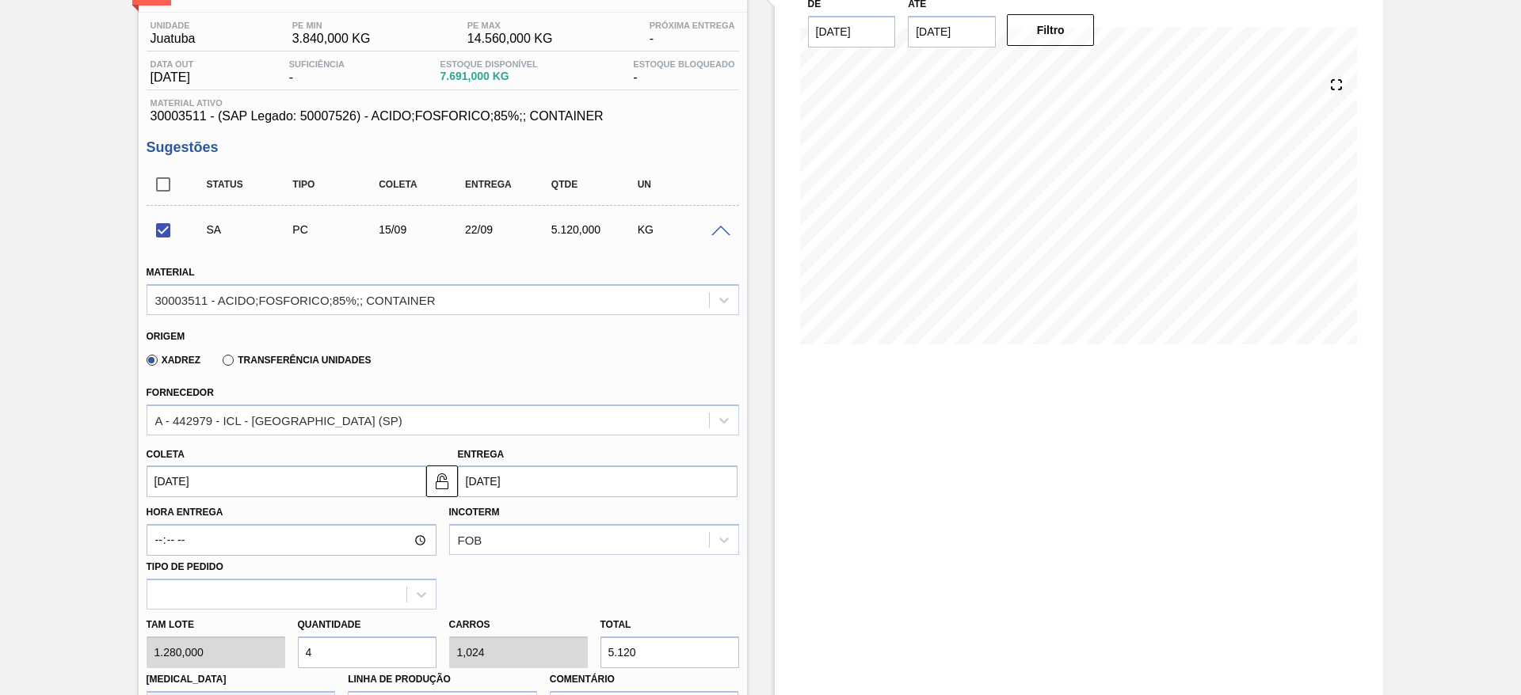
click at [292, 654] on div "Quantidade 4" at bounding box center [367, 641] width 151 height 55
checkbox input "false"
type input "5"
type input "1,28"
type input "6.400"
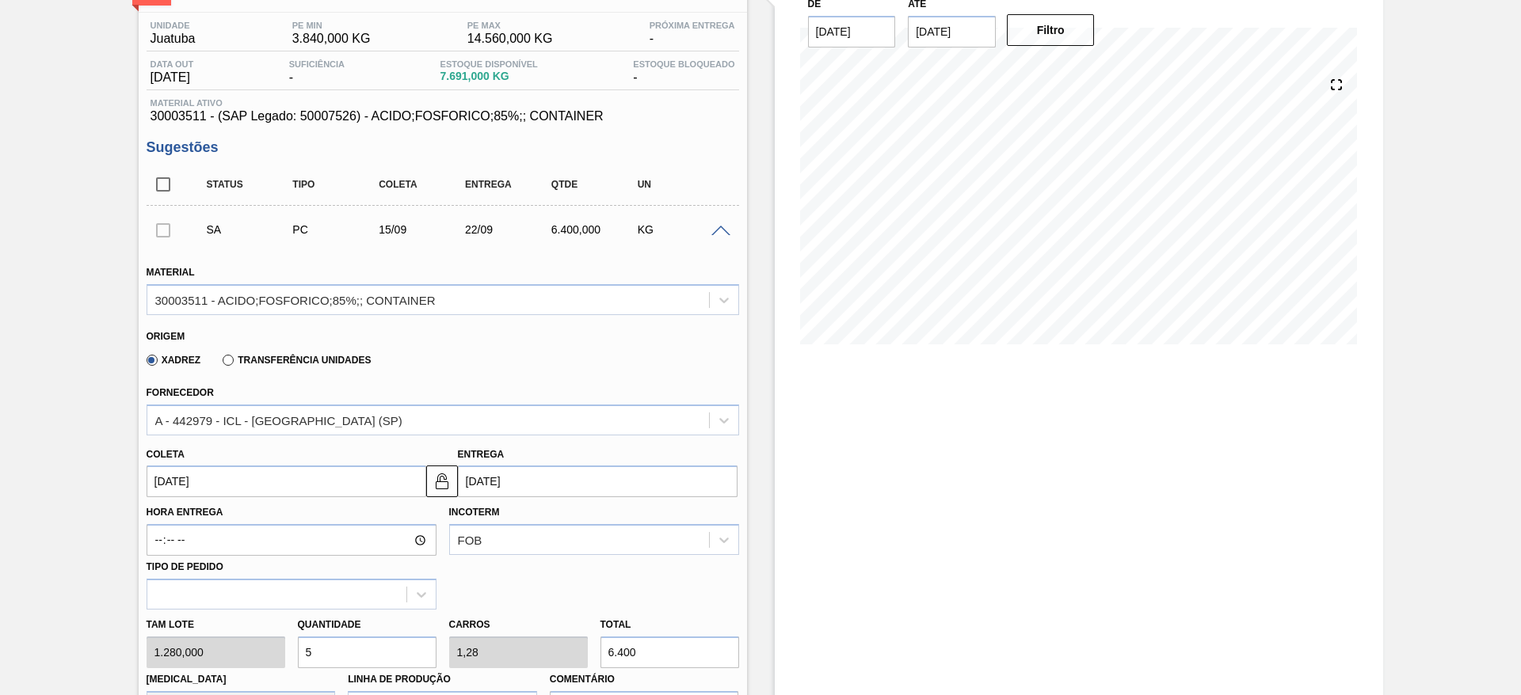
scroll to position [356, 0]
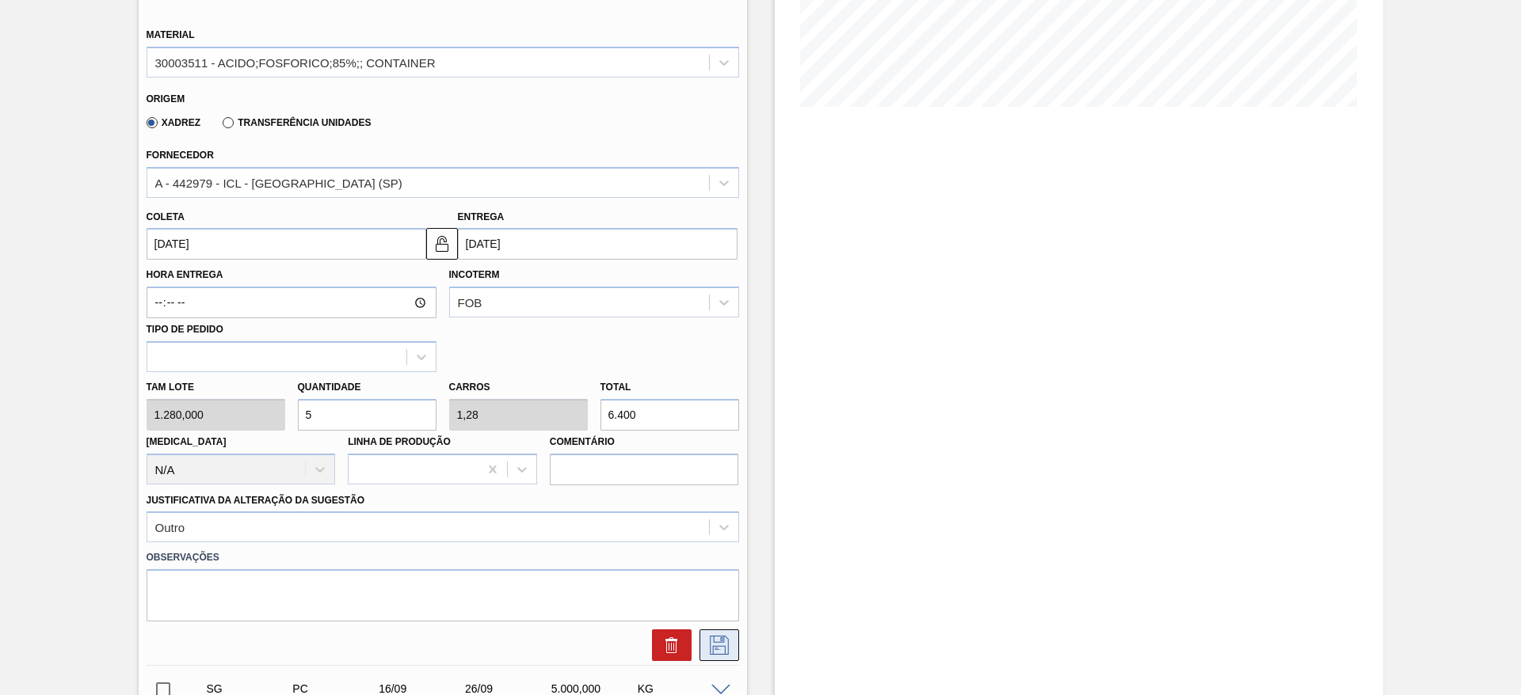
type input "5"
click at [710, 643] on icon at bounding box center [719, 645] width 25 height 19
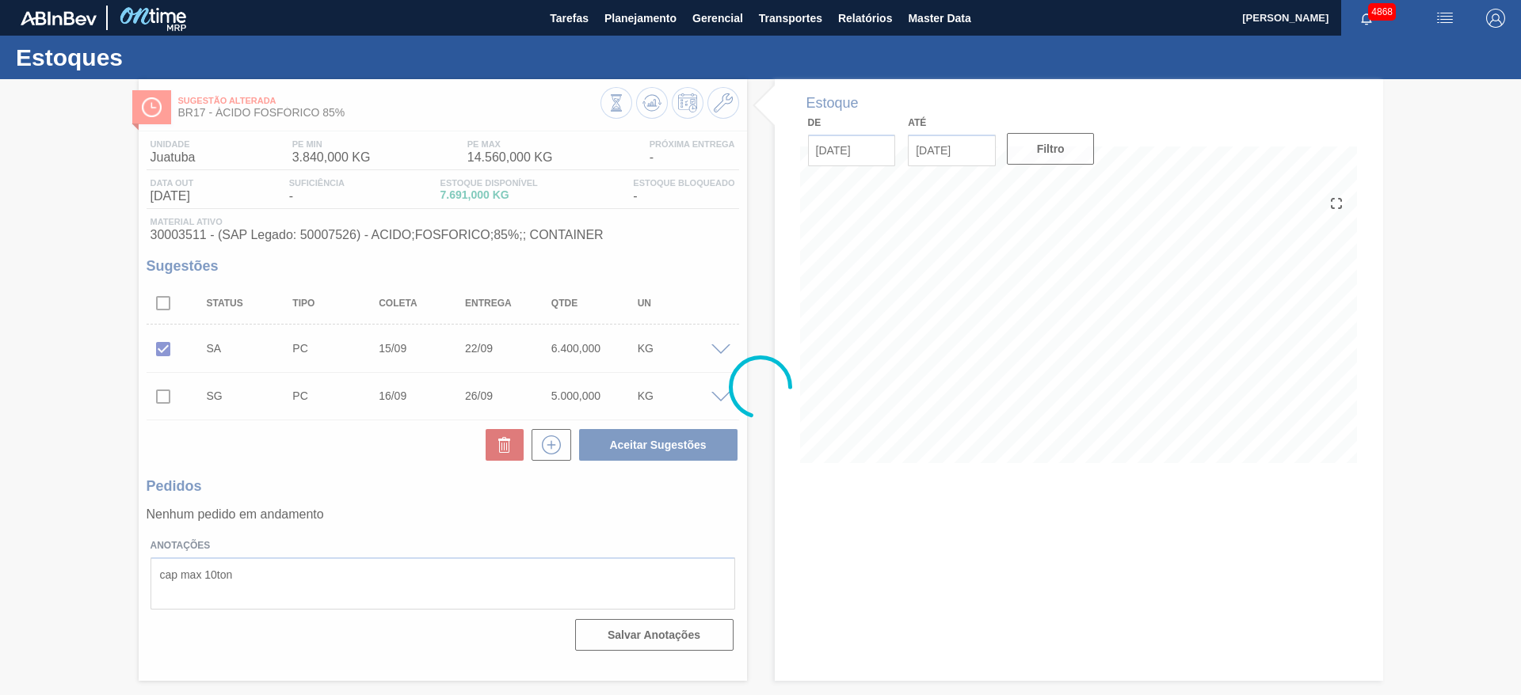
scroll to position [0, 0]
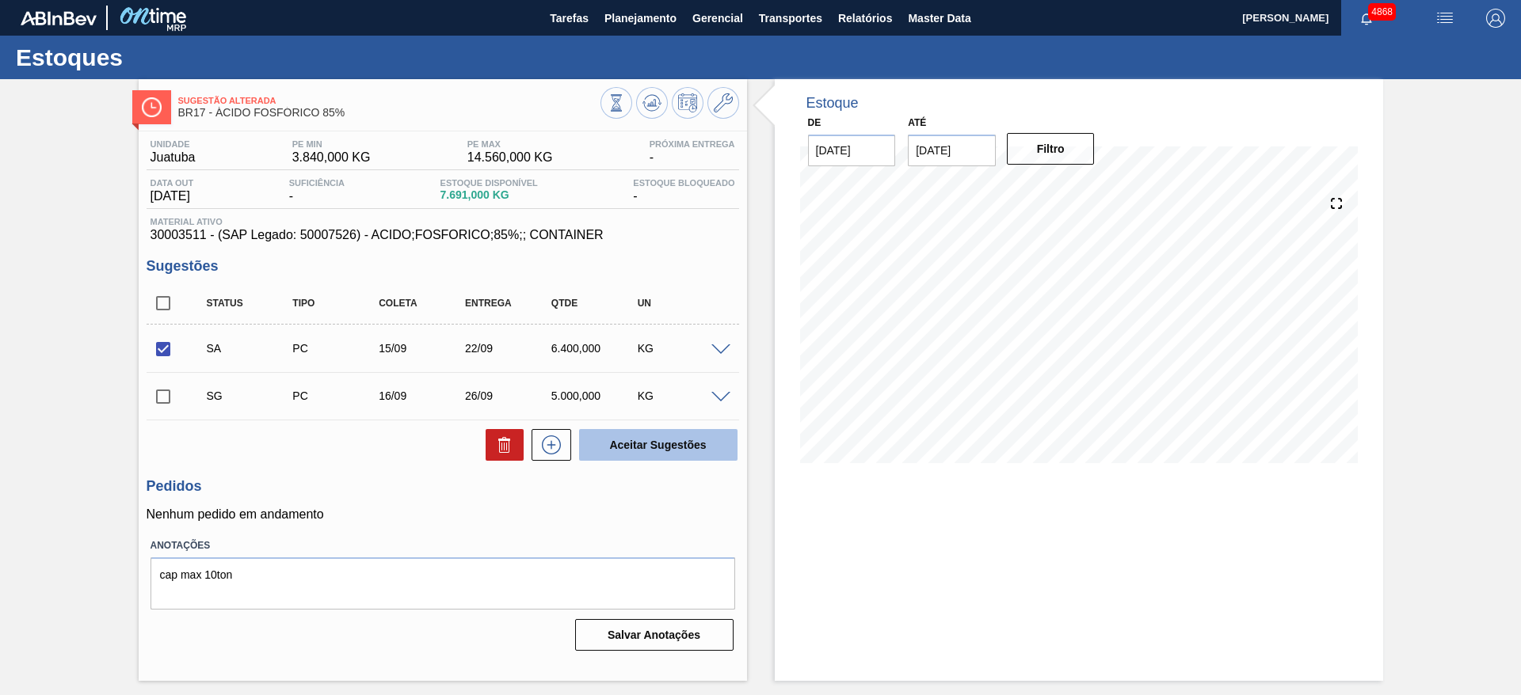
click at [659, 444] on button "Aceitar Sugestões" at bounding box center [658, 445] width 158 height 32
checkbox input "false"
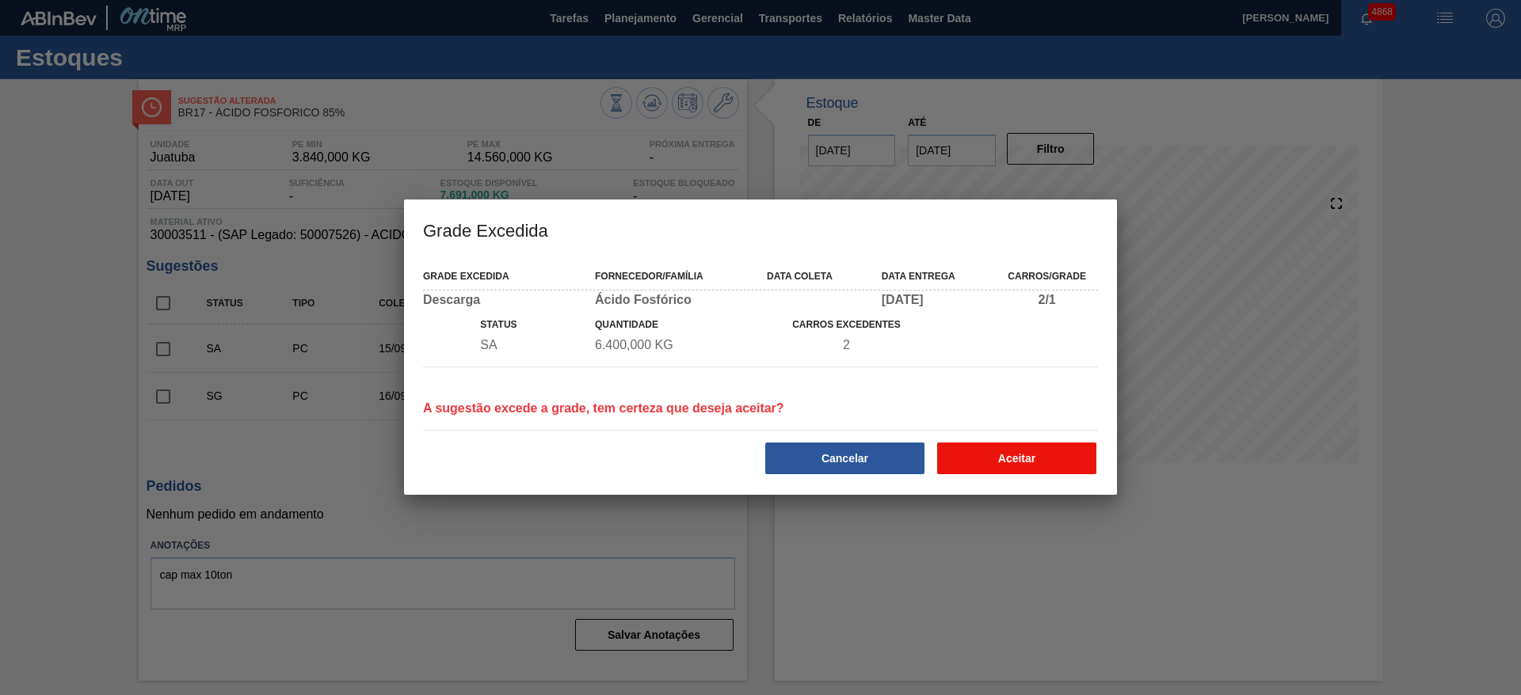
click at [967, 455] on button "Aceitar" at bounding box center [1016, 459] width 159 height 32
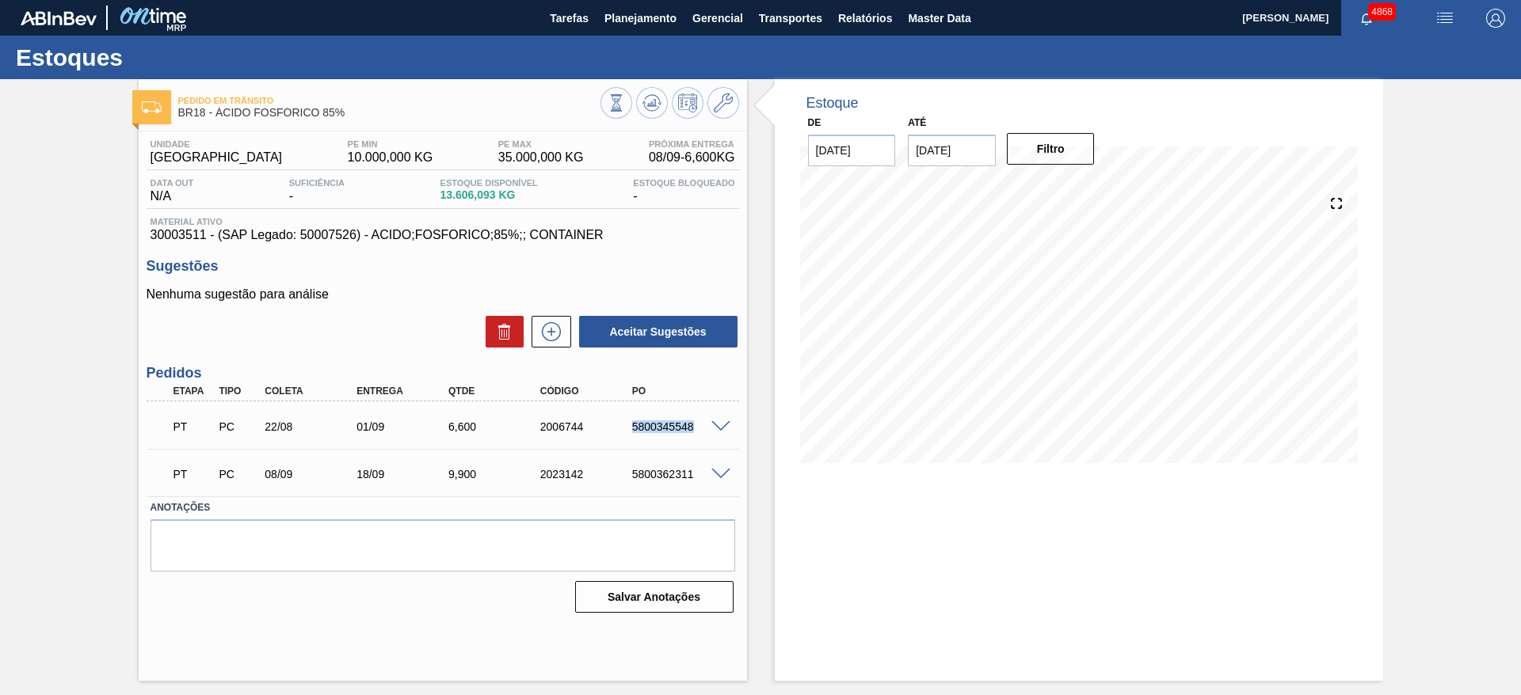
drag, startPoint x: 621, startPoint y: 429, endPoint x: 695, endPoint y: 424, distance: 74.7
click at [695, 424] on div "5800345548" at bounding box center [668, 427] width 92 height 13
copy div "5800345548"
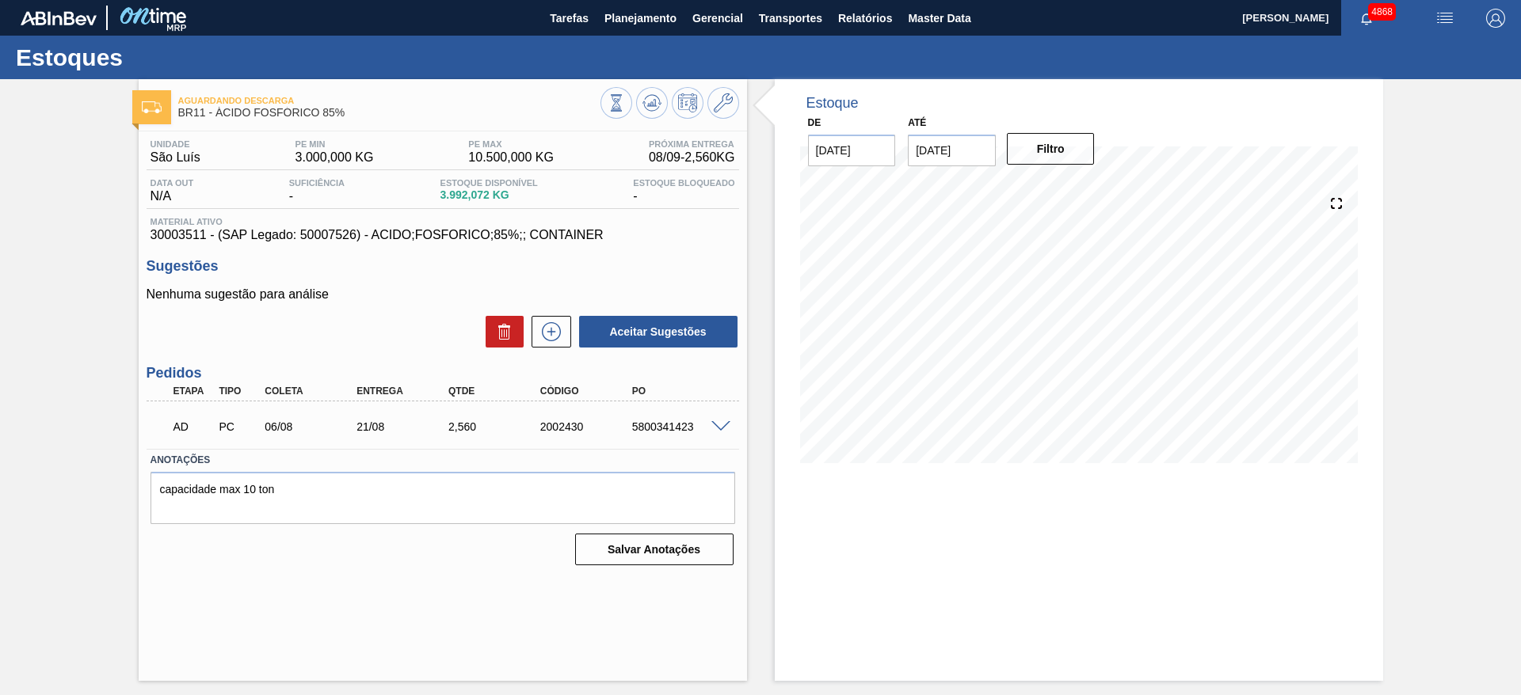
click at [726, 425] on span at bounding box center [720, 427] width 19 height 12
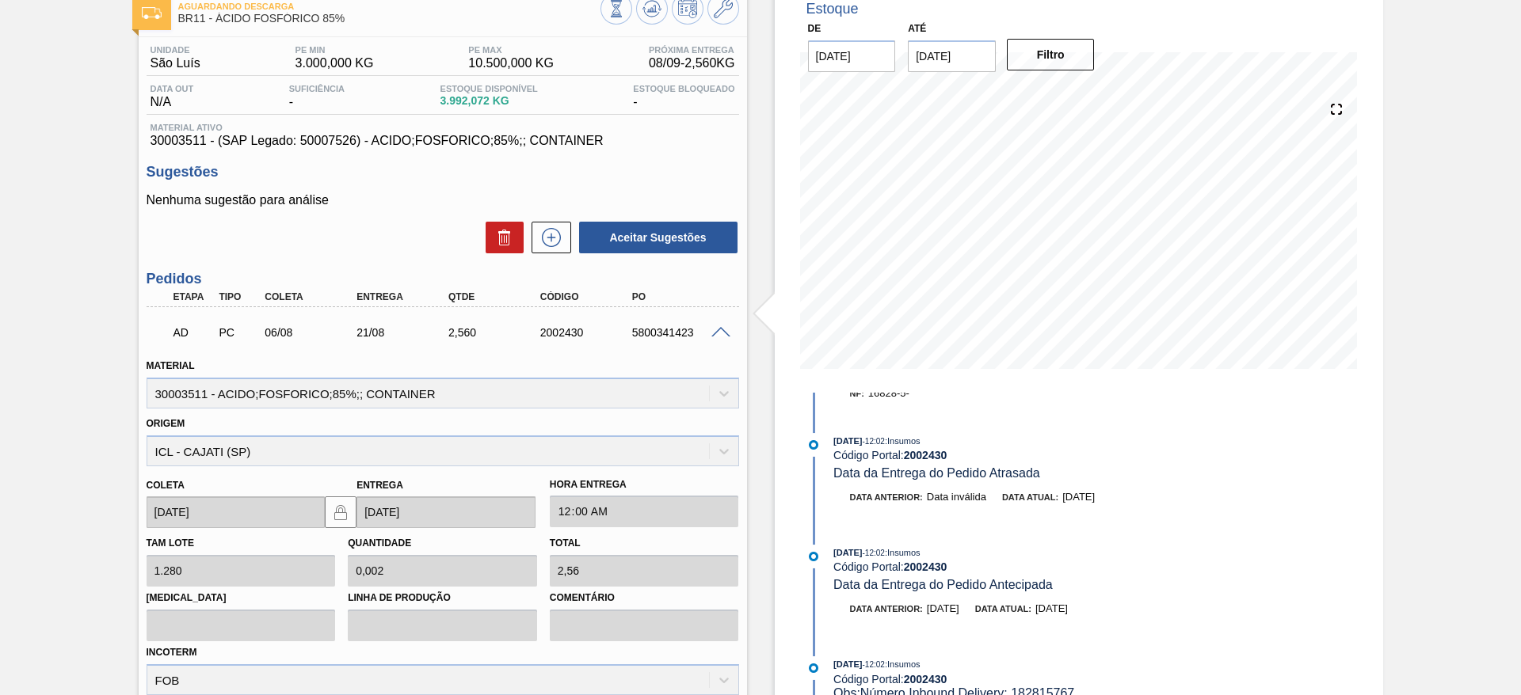
scroll to position [268, 0]
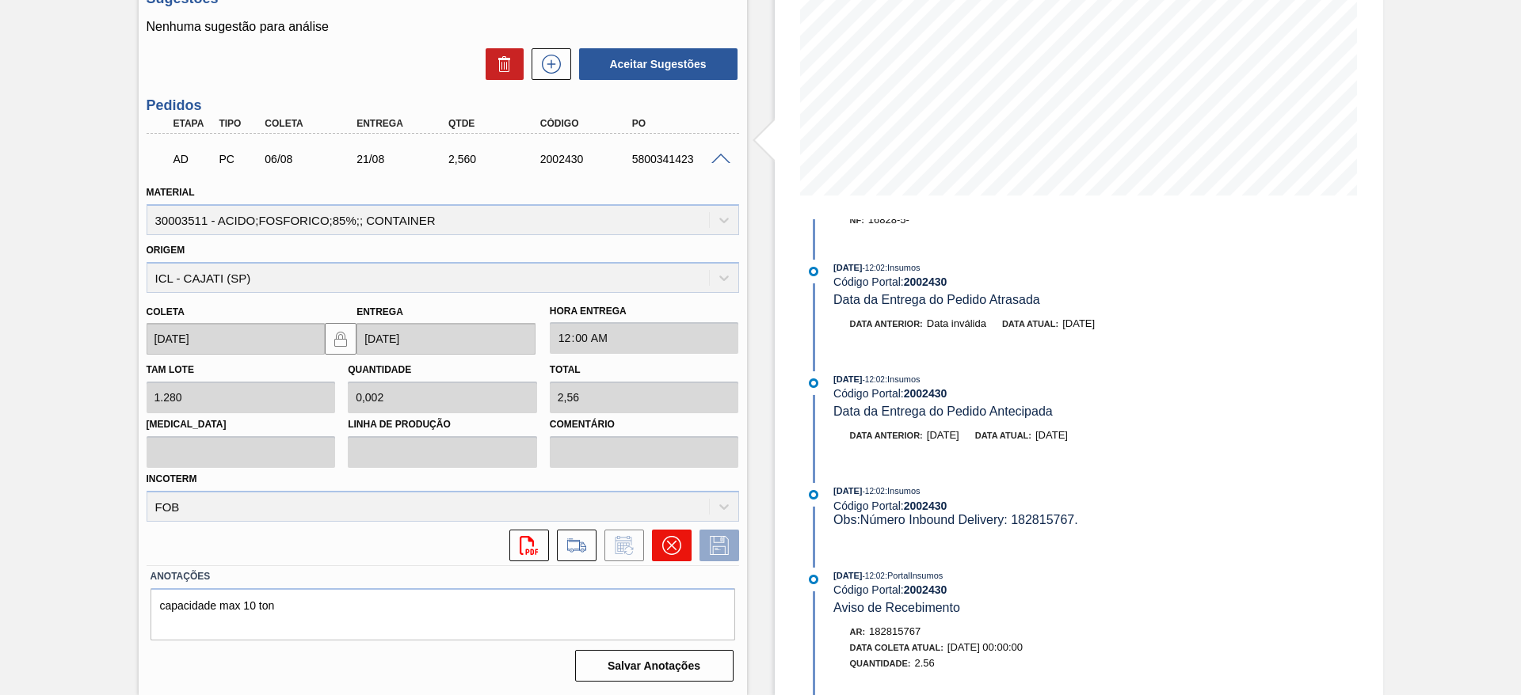
click at [662, 557] on button at bounding box center [672, 546] width 40 height 32
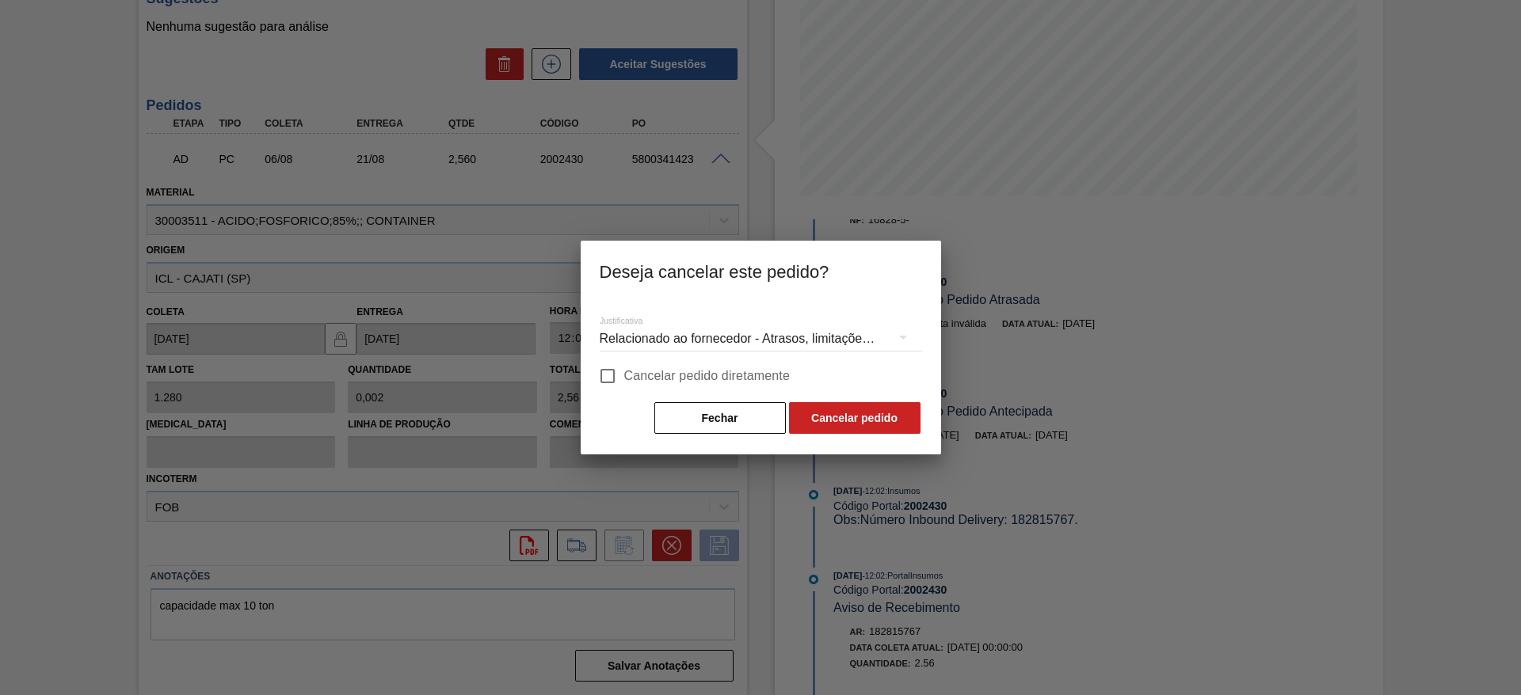
click at [703, 333] on div "Relacionado ao fornecedor - Atrasos, limitações de capacidade, etc." at bounding box center [761, 339] width 322 height 44
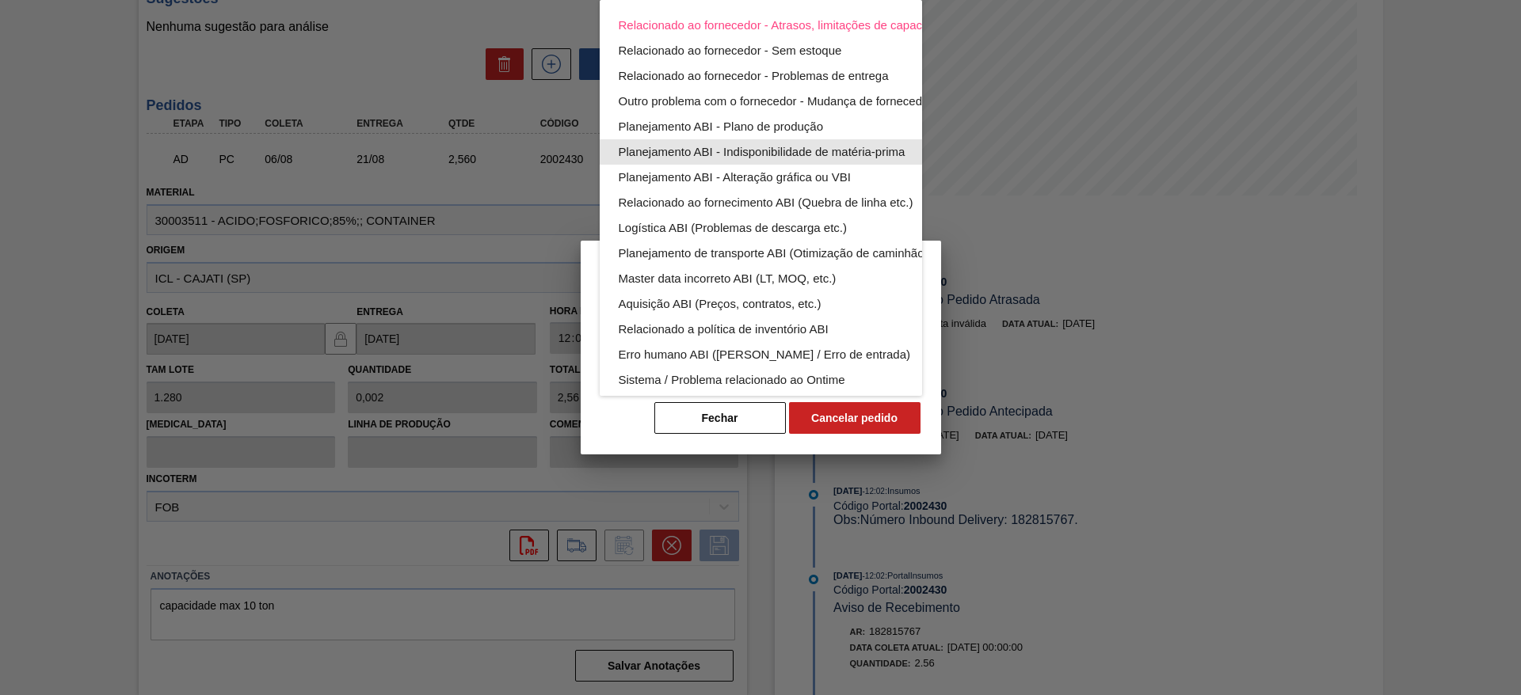
scroll to position [104, 0]
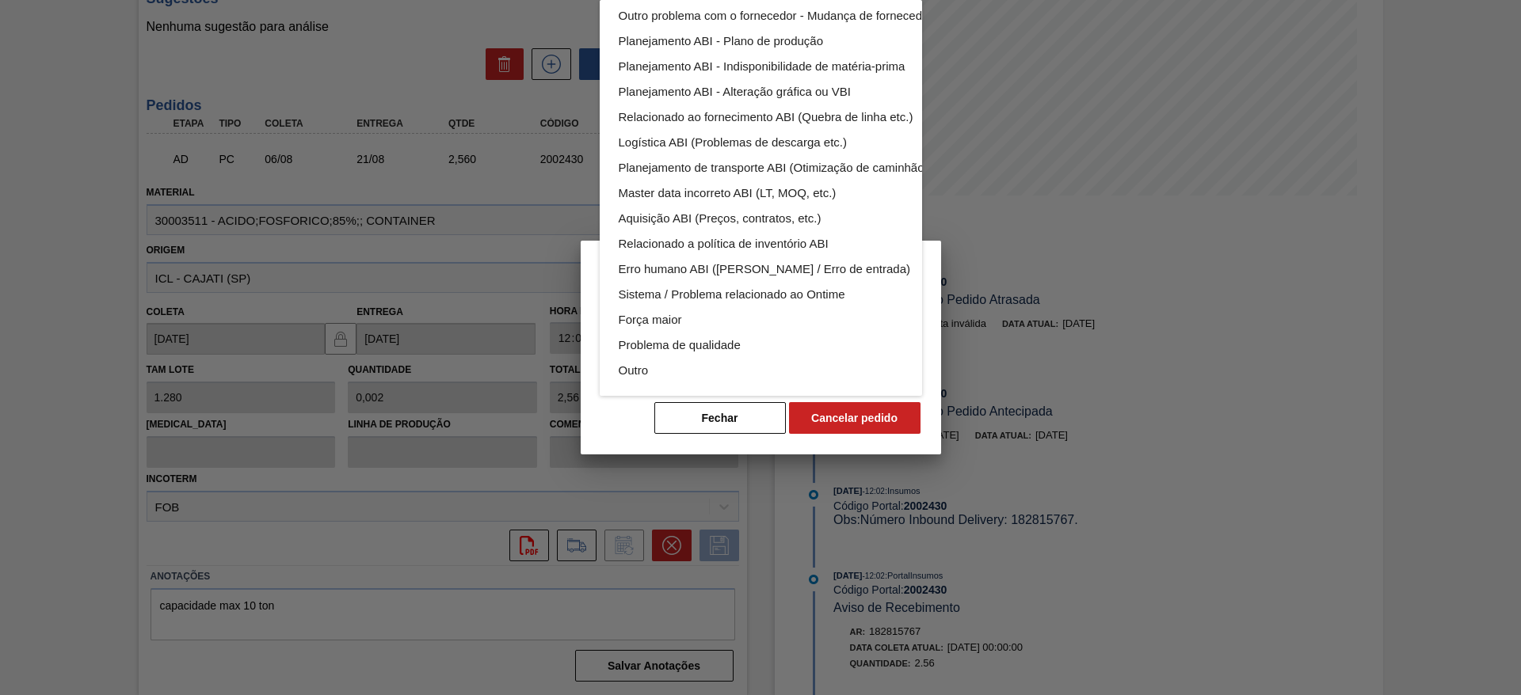
click at [725, 369] on div "Relacionado ao fornecedor - Atrasos, limitações de capacidade, etc. Relacionado…" at bounding box center [798, 155] width 397 height 482
click at [703, 358] on div "Outro" at bounding box center [798, 370] width 359 height 25
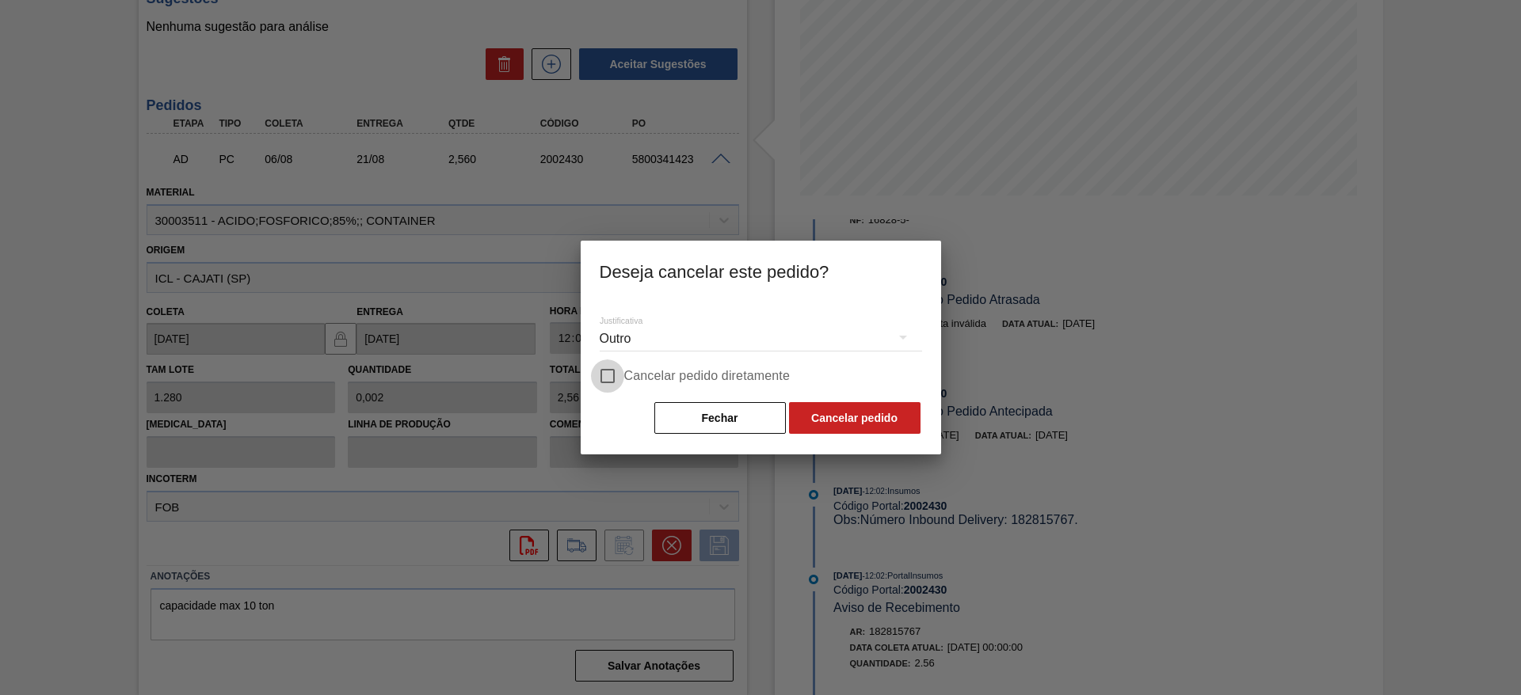
click at [613, 372] on input "Cancelar pedido diretamente" at bounding box center [607, 376] width 33 height 33
checkbox input "true"
click at [840, 409] on button "Cancelar pedido" at bounding box center [854, 418] width 131 height 32
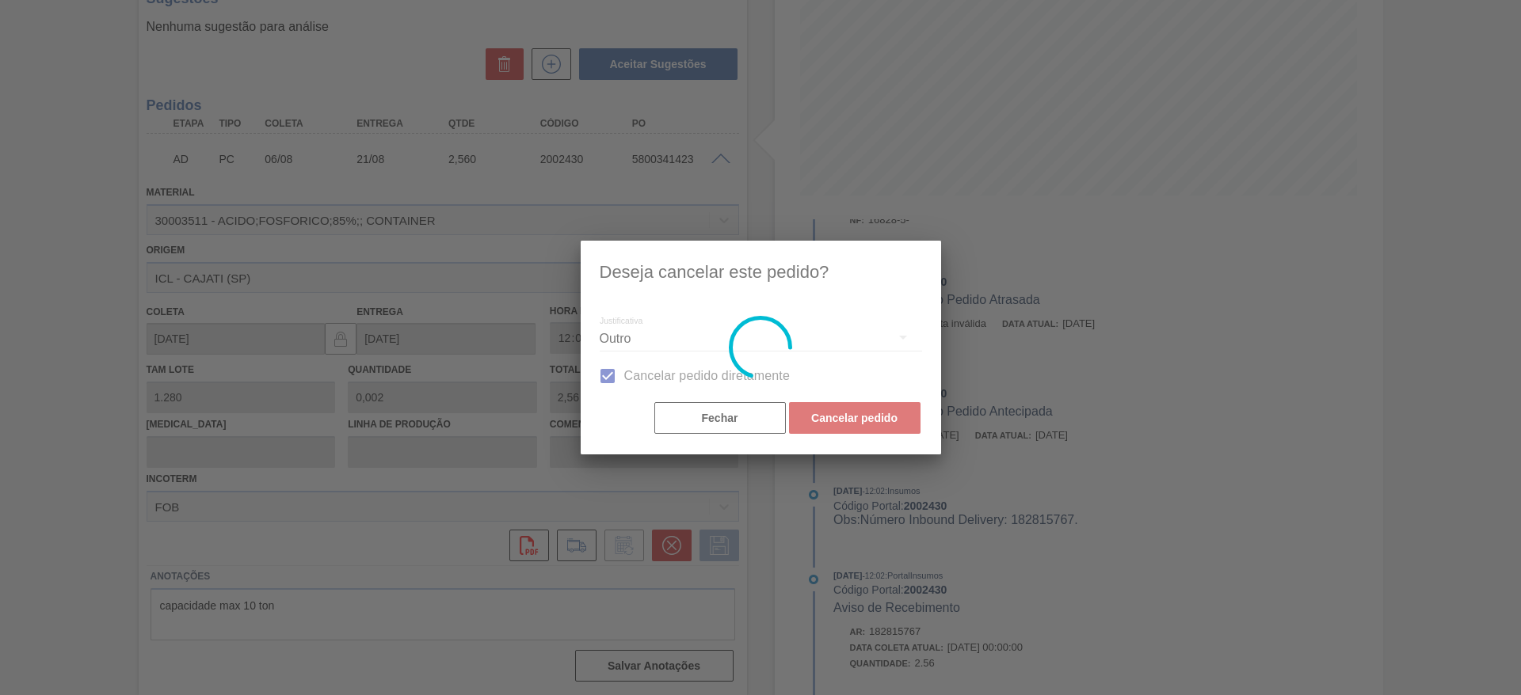
scroll to position [0, 0]
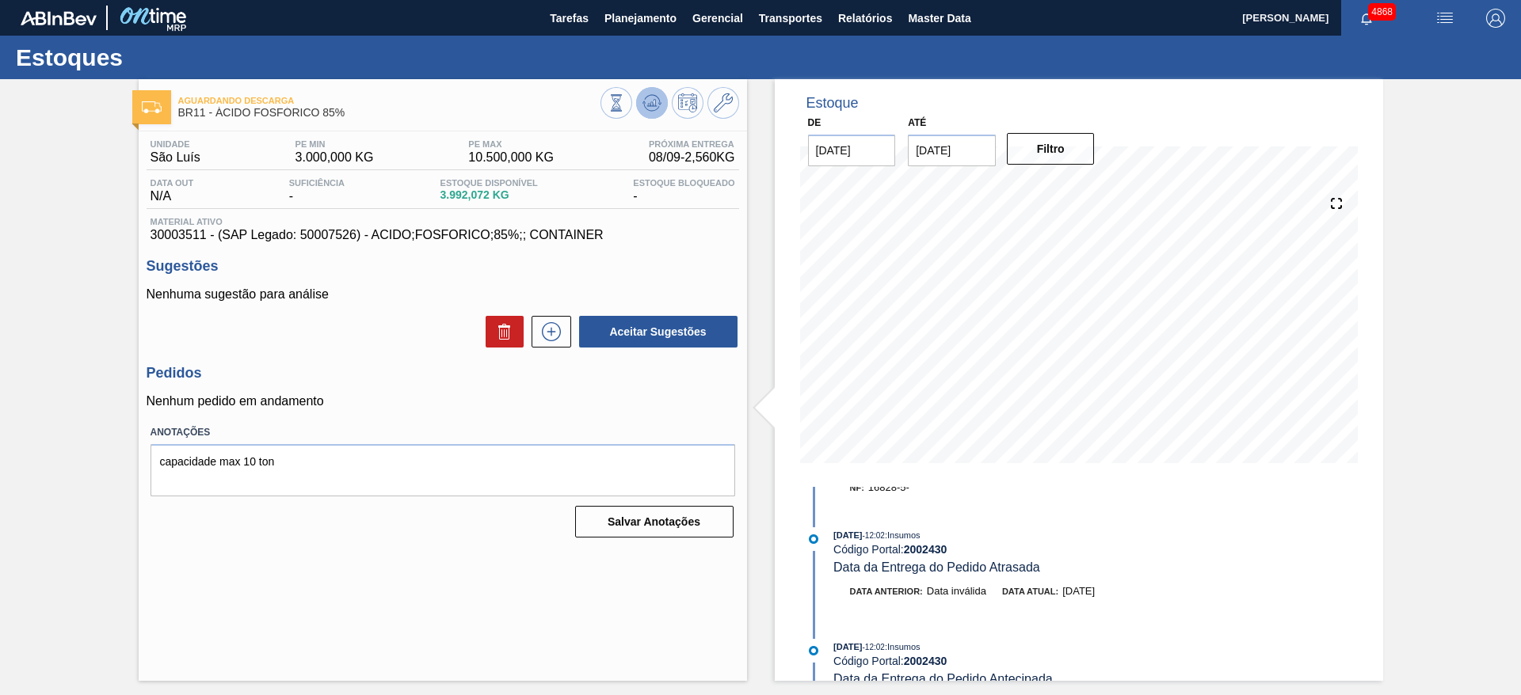
click at [650, 99] on icon at bounding box center [651, 102] width 19 height 19
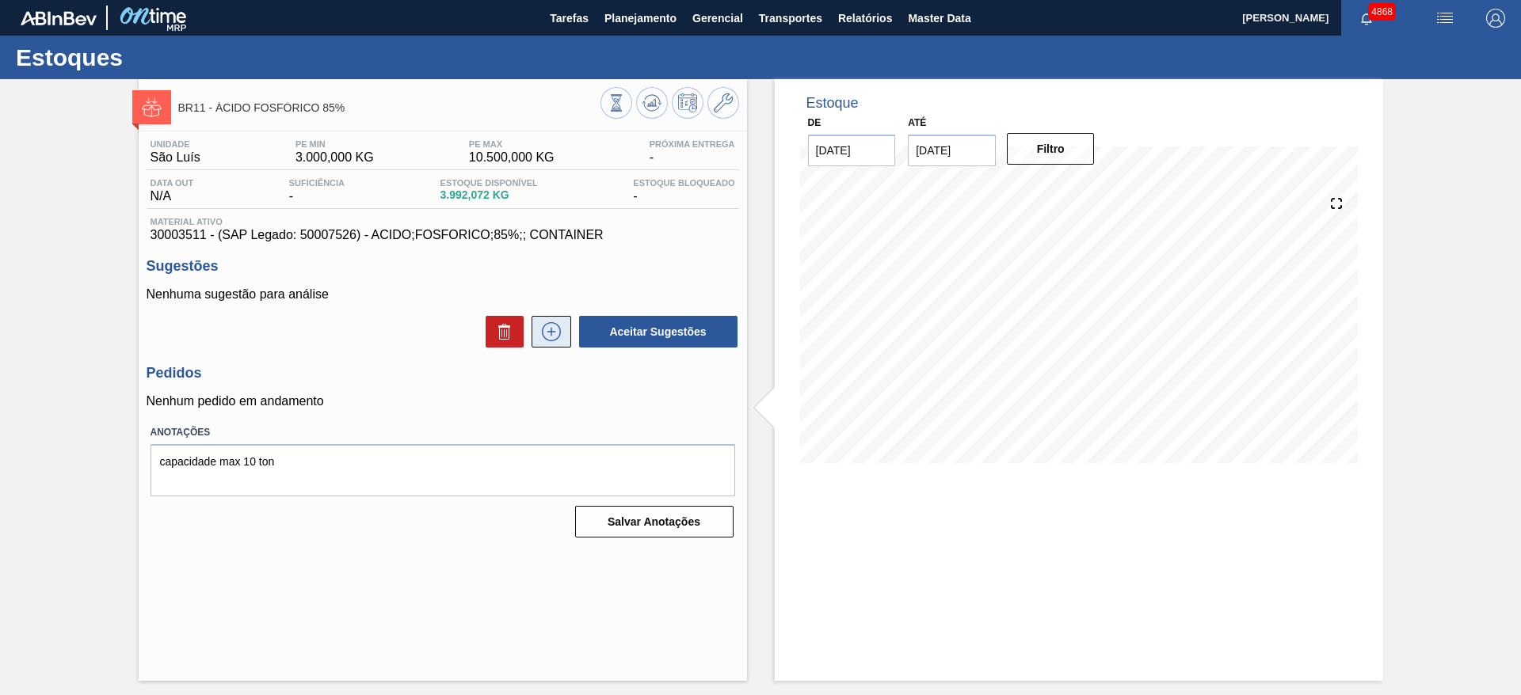
click at [561, 341] on icon at bounding box center [551, 331] width 25 height 19
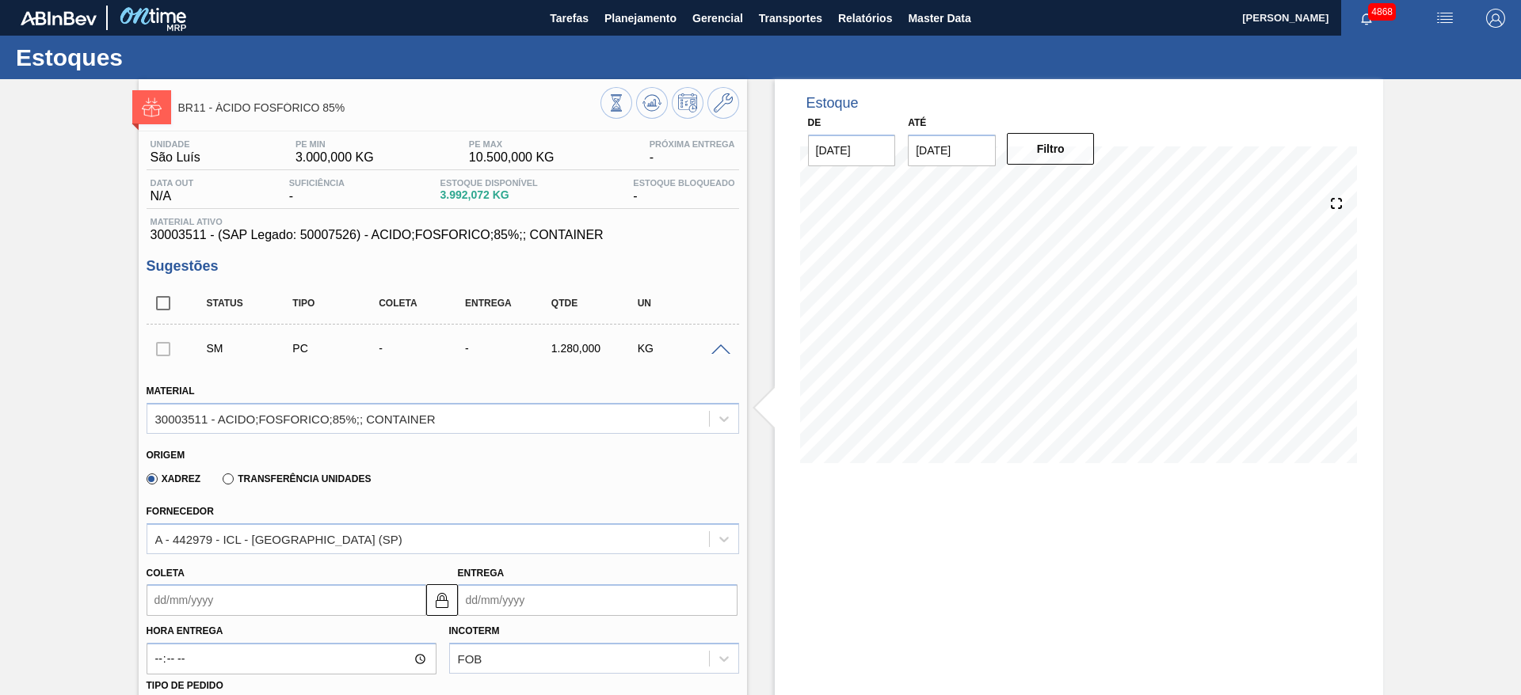
scroll to position [119, 0]
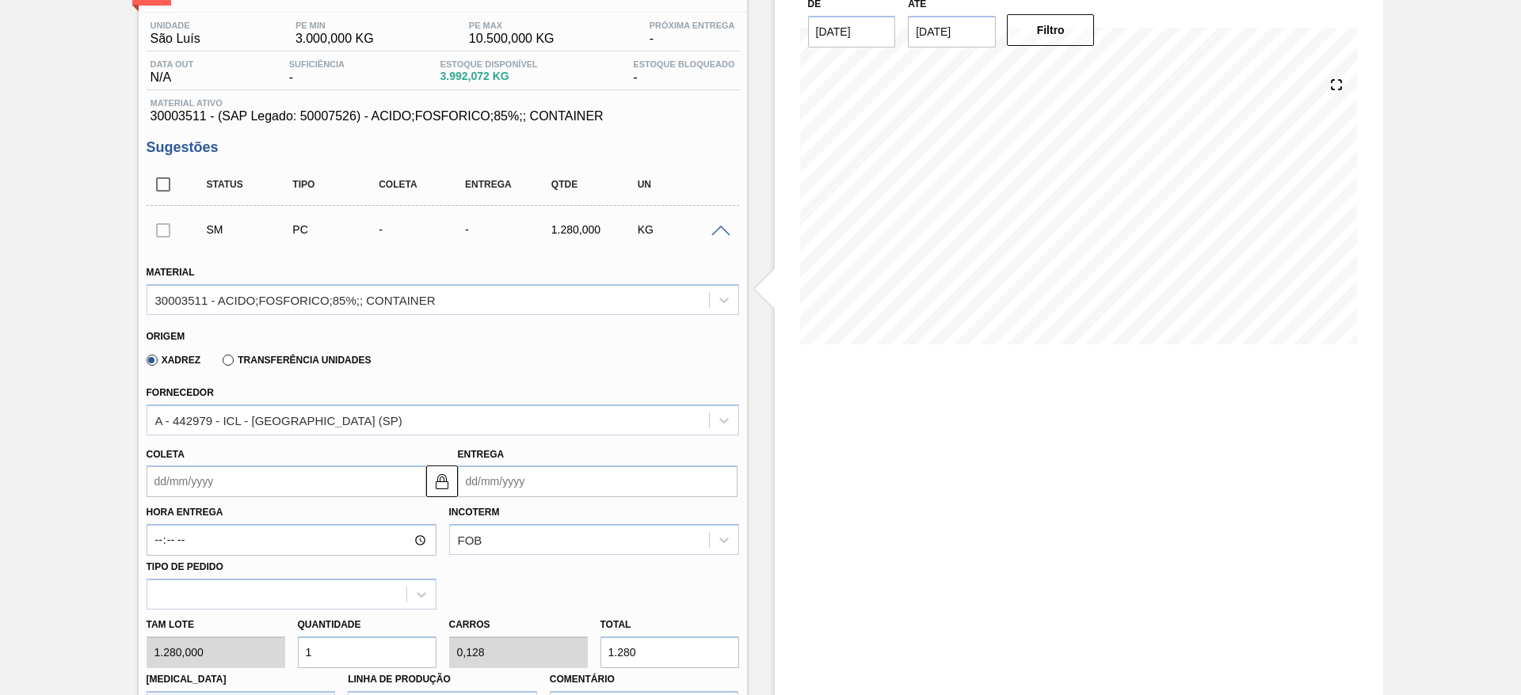
click at [376, 472] on input "Coleta" at bounding box center [287, 482] width 280 height 32
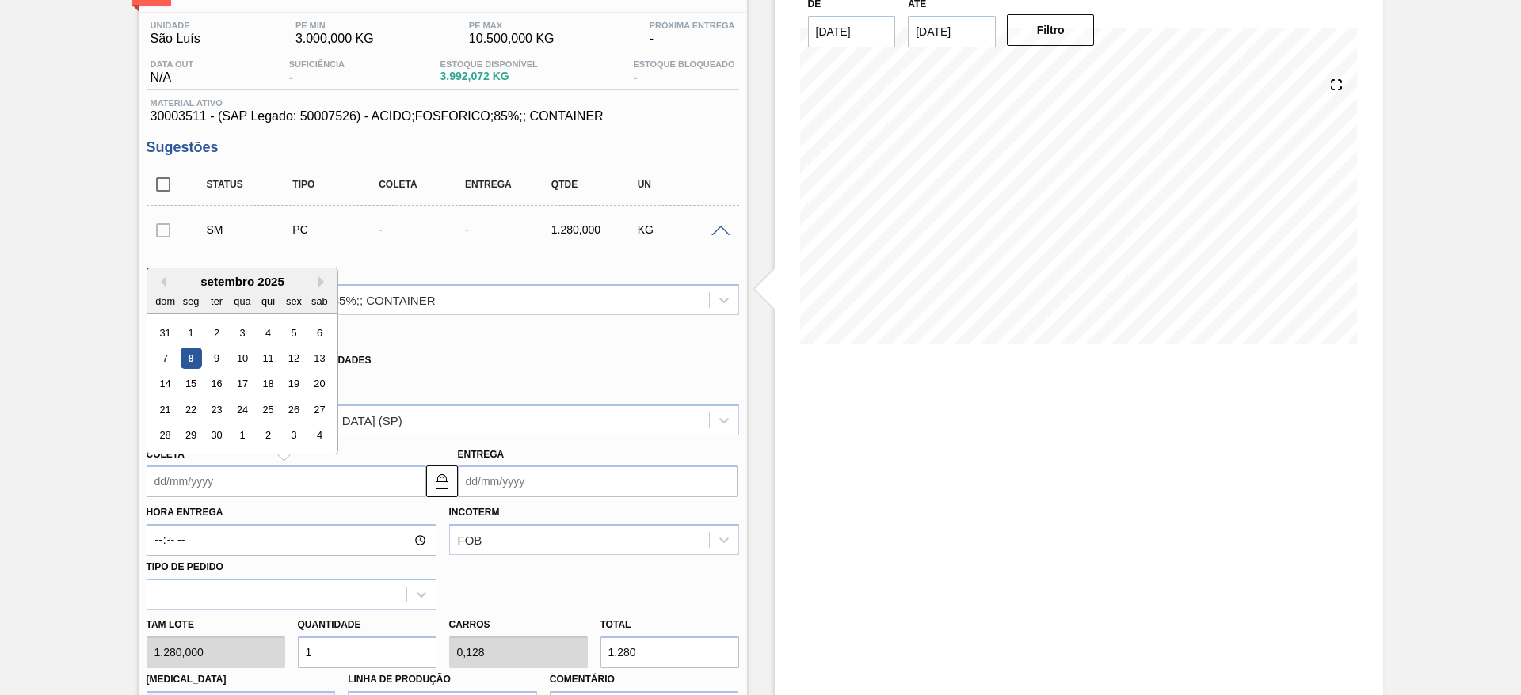
click at [281, 366] on div "7 8 9 10 11 12 13" at bounding box center [242, 358] width 180 height 25
click at [292, 361] on div "12" at bounding box center [293, 358] width 21 height 21
type input "12/09/2025"
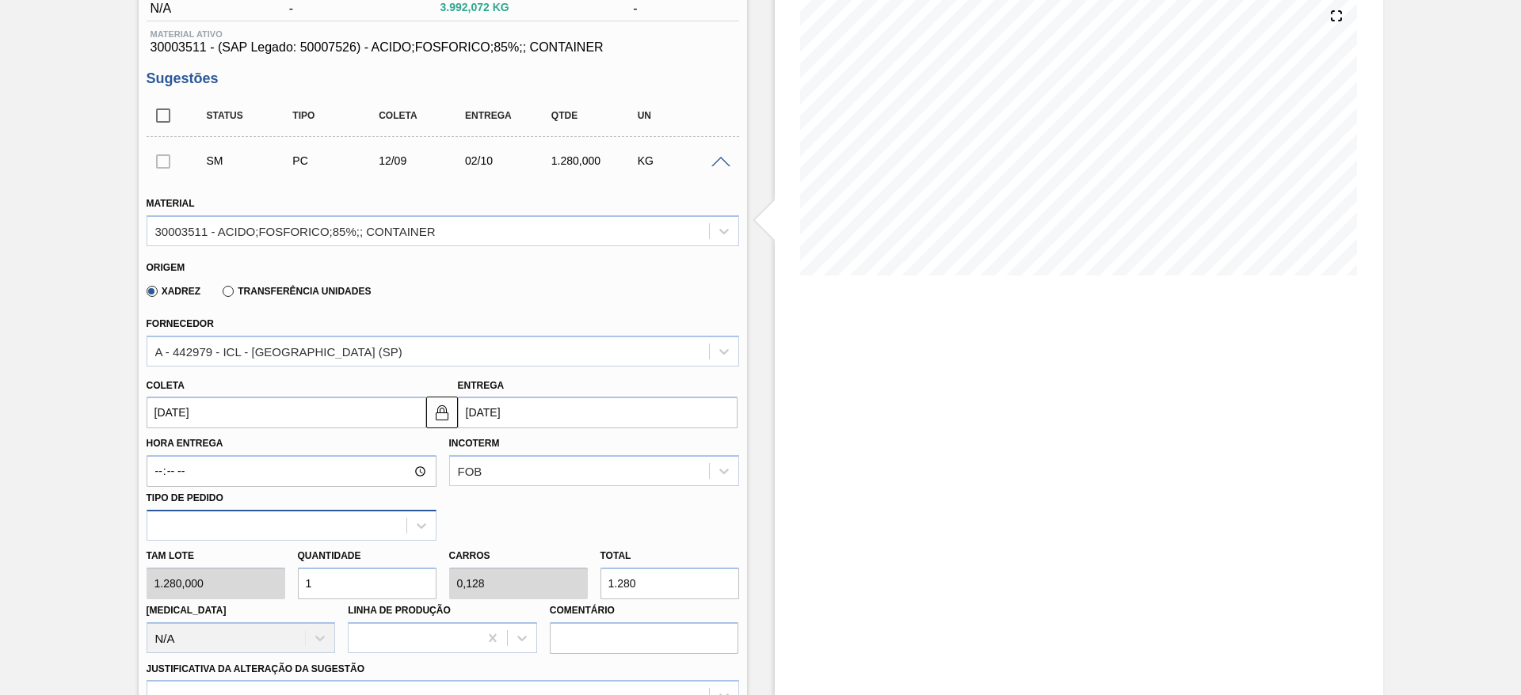
scroll to position [238, 0]
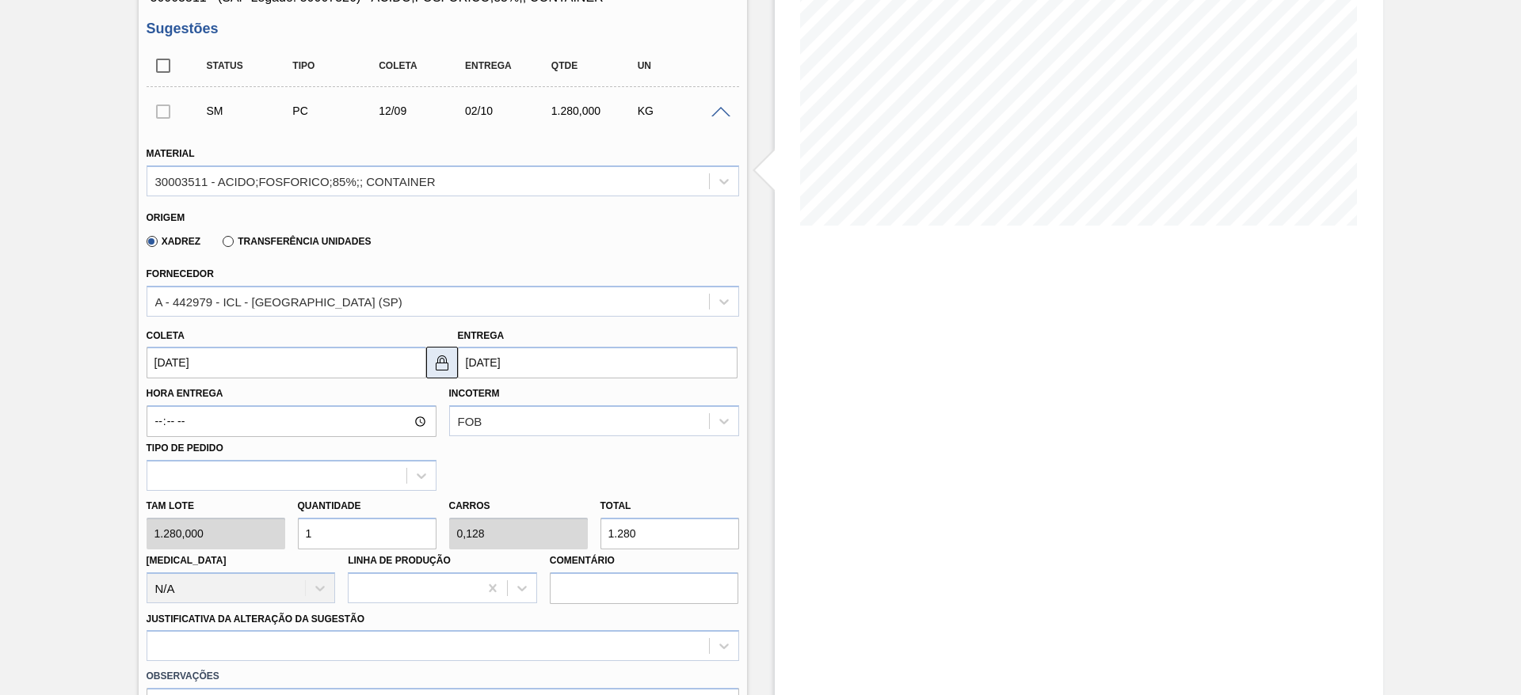
click at [440, 356] on img at bounding box center [442, 362] width 19 height 19
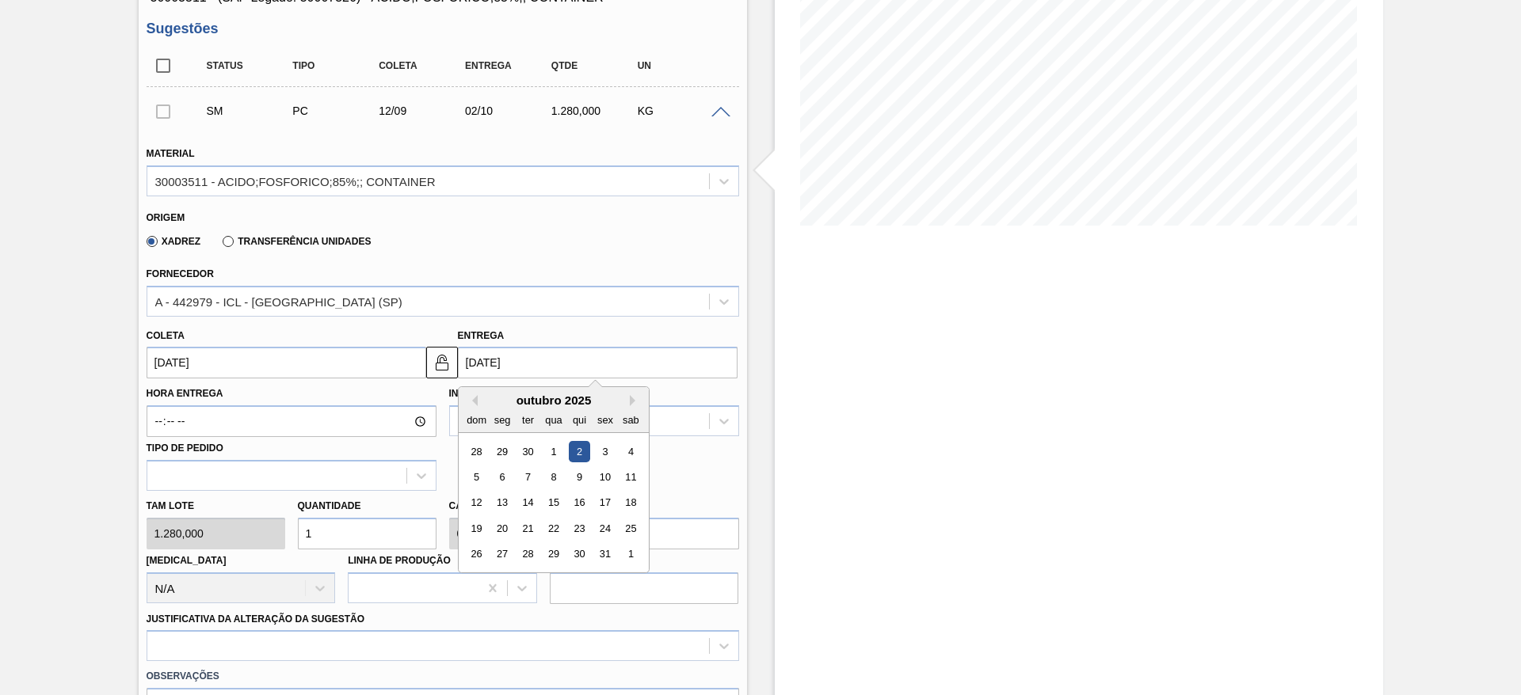
click at [464, 358] on input "02/10/2025" at bounding box center [598, 363] width 280 height 32
click at [505, 452] on div "29" at bounding box center [501, 451] width 21 height 21
type input "[DATE]"
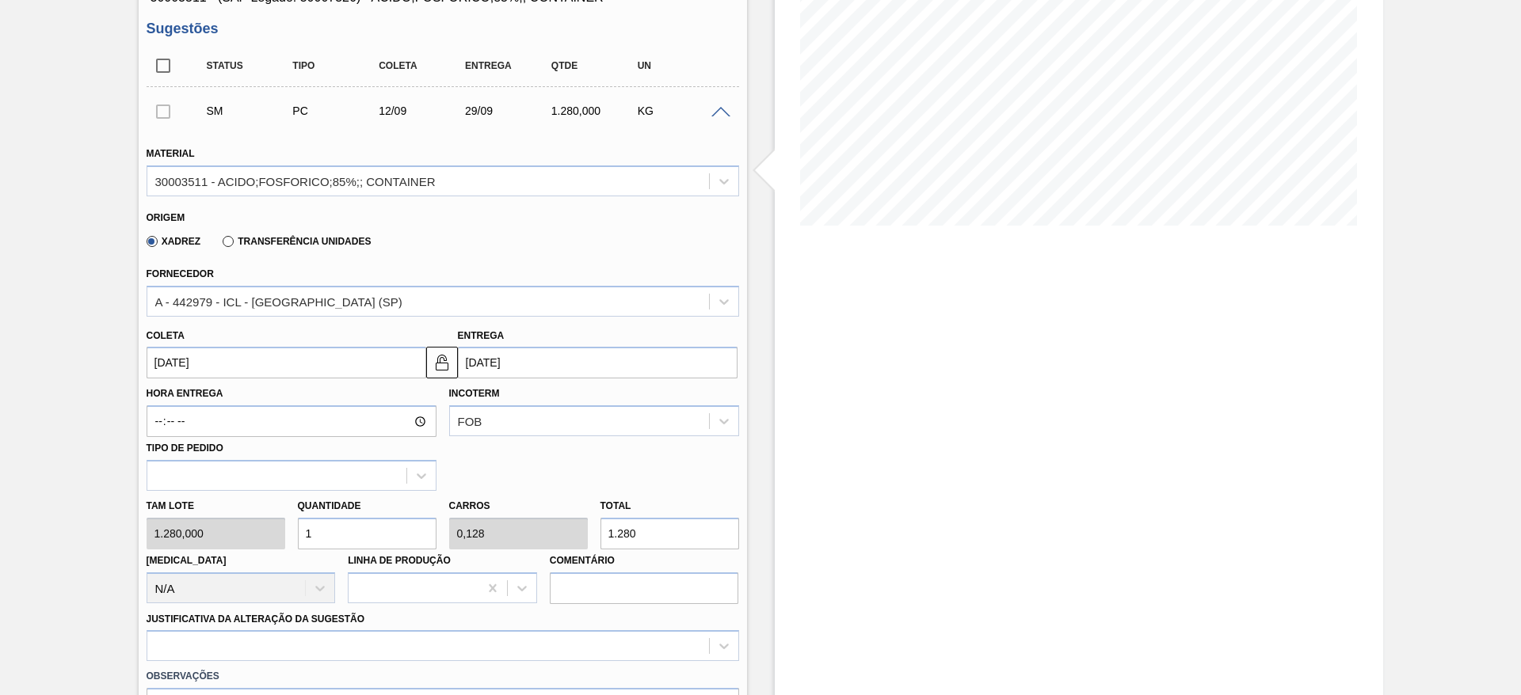
drag, startPoint x: 376, startPoint y: 535, endPoint x: 292, endPoint y: 531, distance: 84.9
click at [292, 531] on div "Quantidade 1" at bounding box center [367, 522] width 151 height 55
type input "2"
type input "0,256"
type input "2.560"
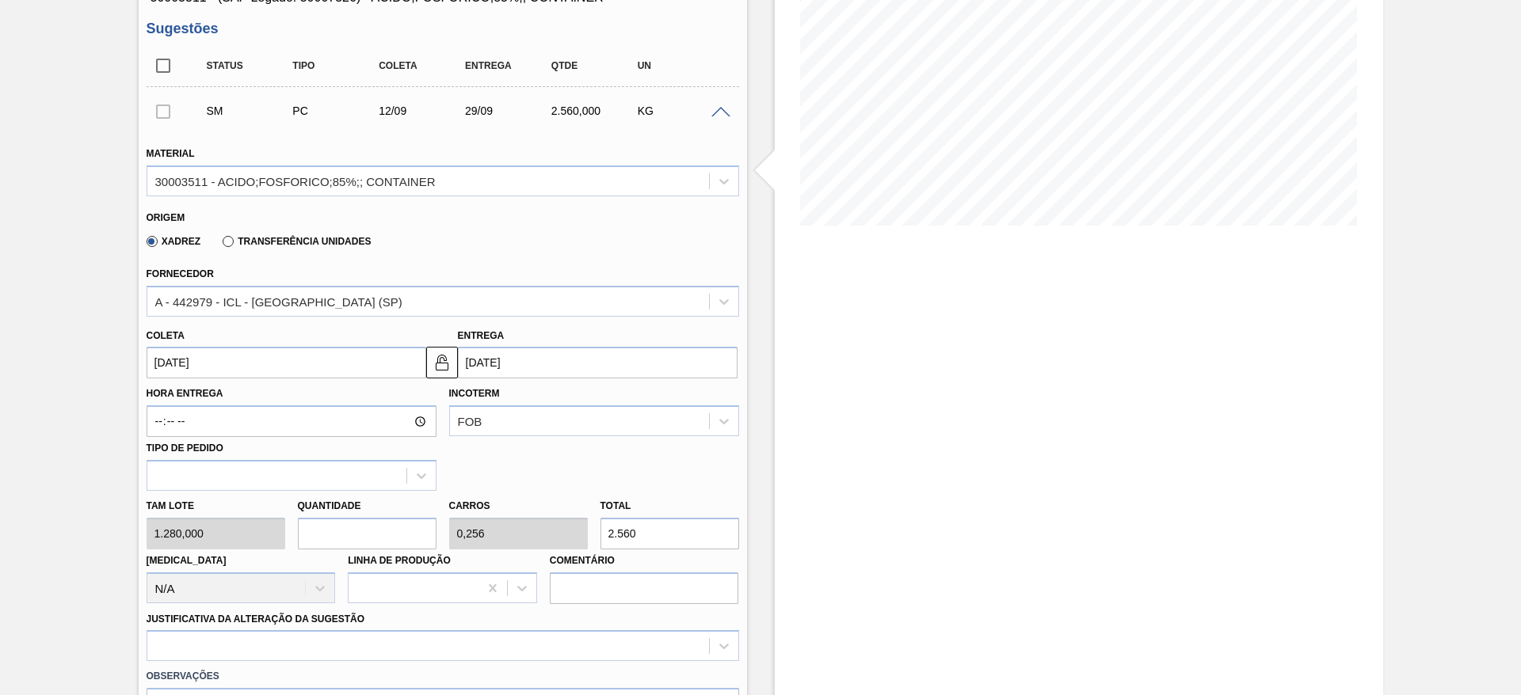
type input "0"
type input "3"
type input "0,384"
type input "3.840"
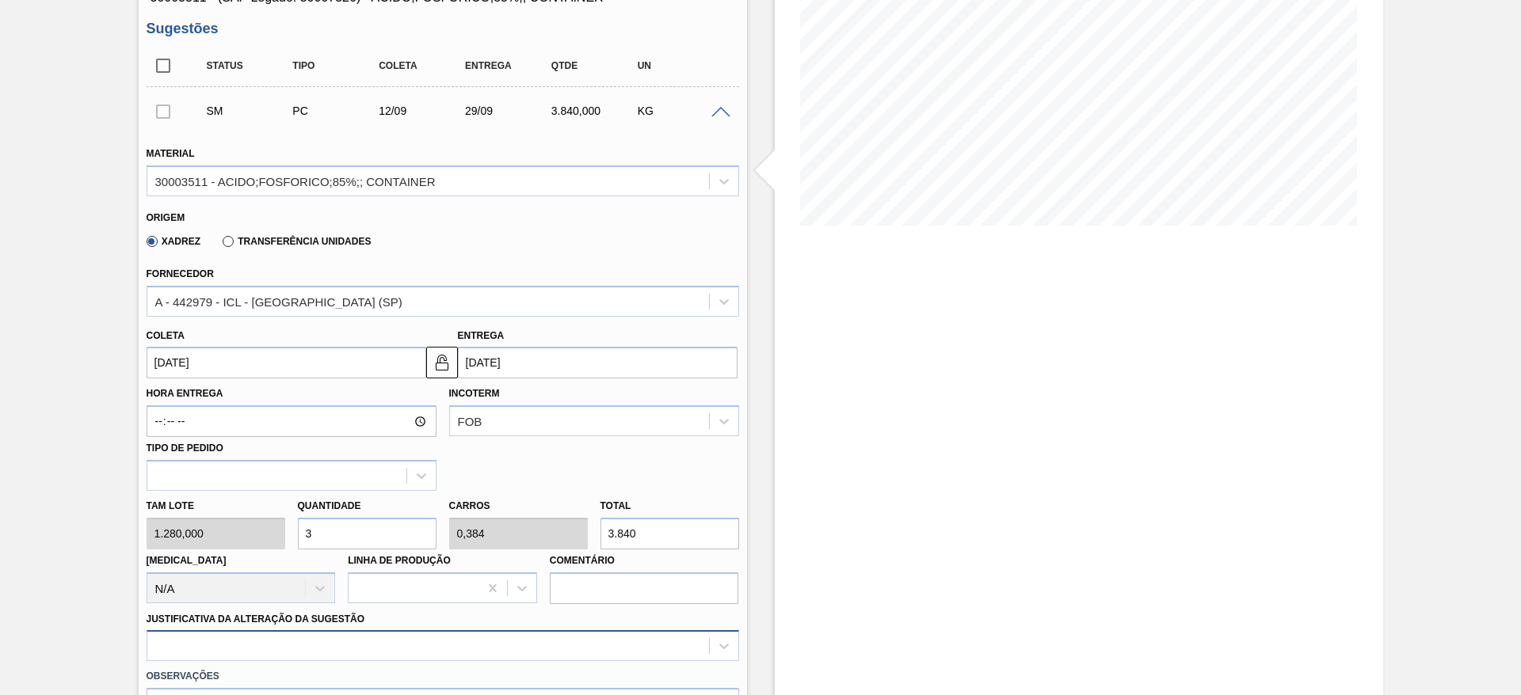
type input "3"
click at [309, 649] on div at bounding box center [443, 646] width 593 height 31
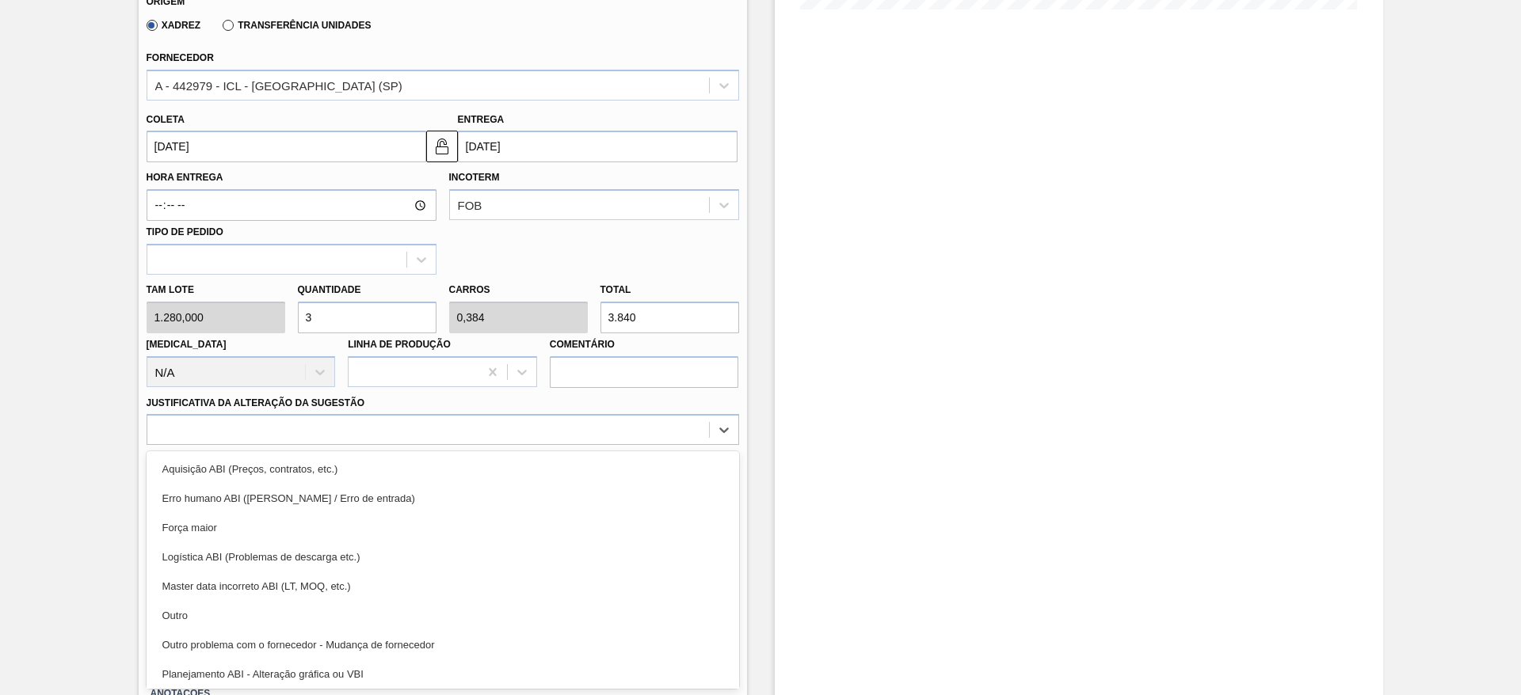
click at [273, 615] on div "Outro" at bounding box center [443, 615] width 593 height 29
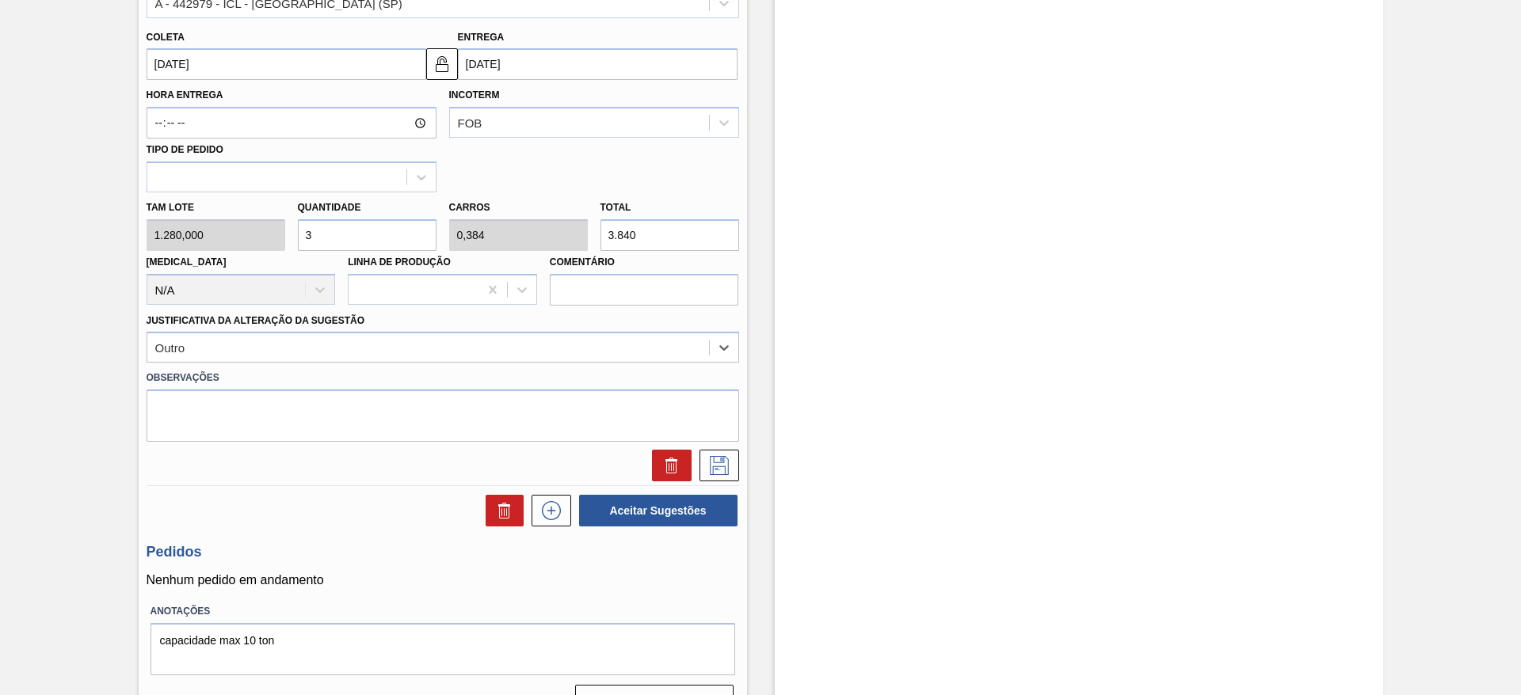
scroll to position [571, 0]
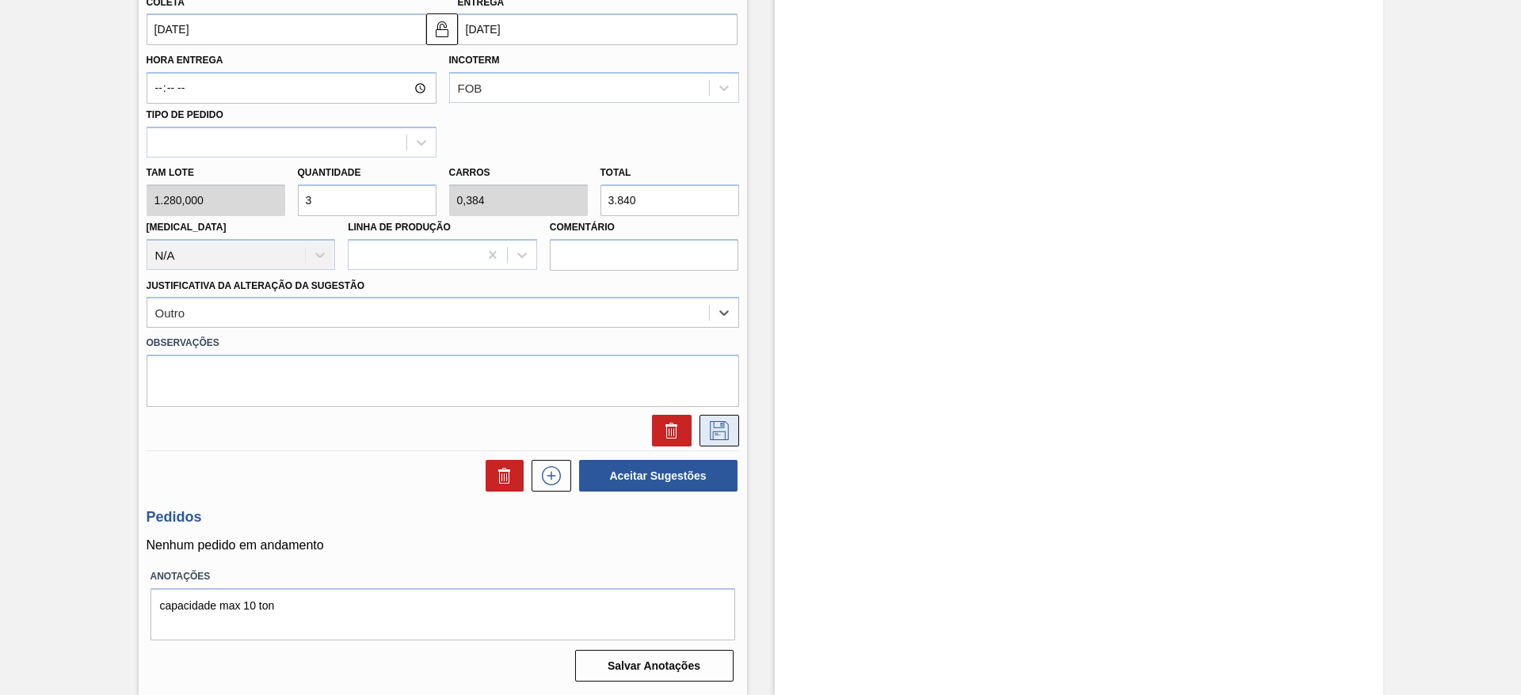
click at [703, 437] on button at bounding box center [719, 431] width 40 height 32
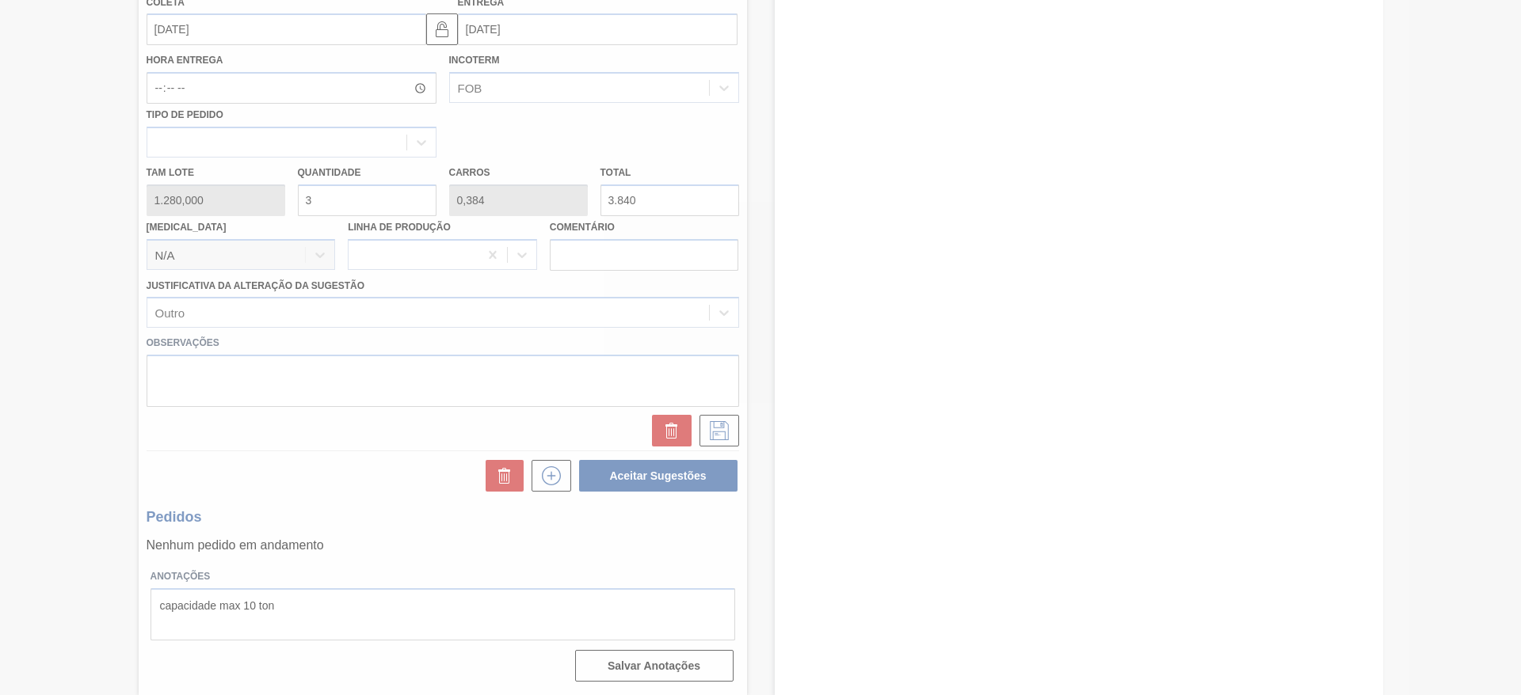
scroll to position [0, 0]
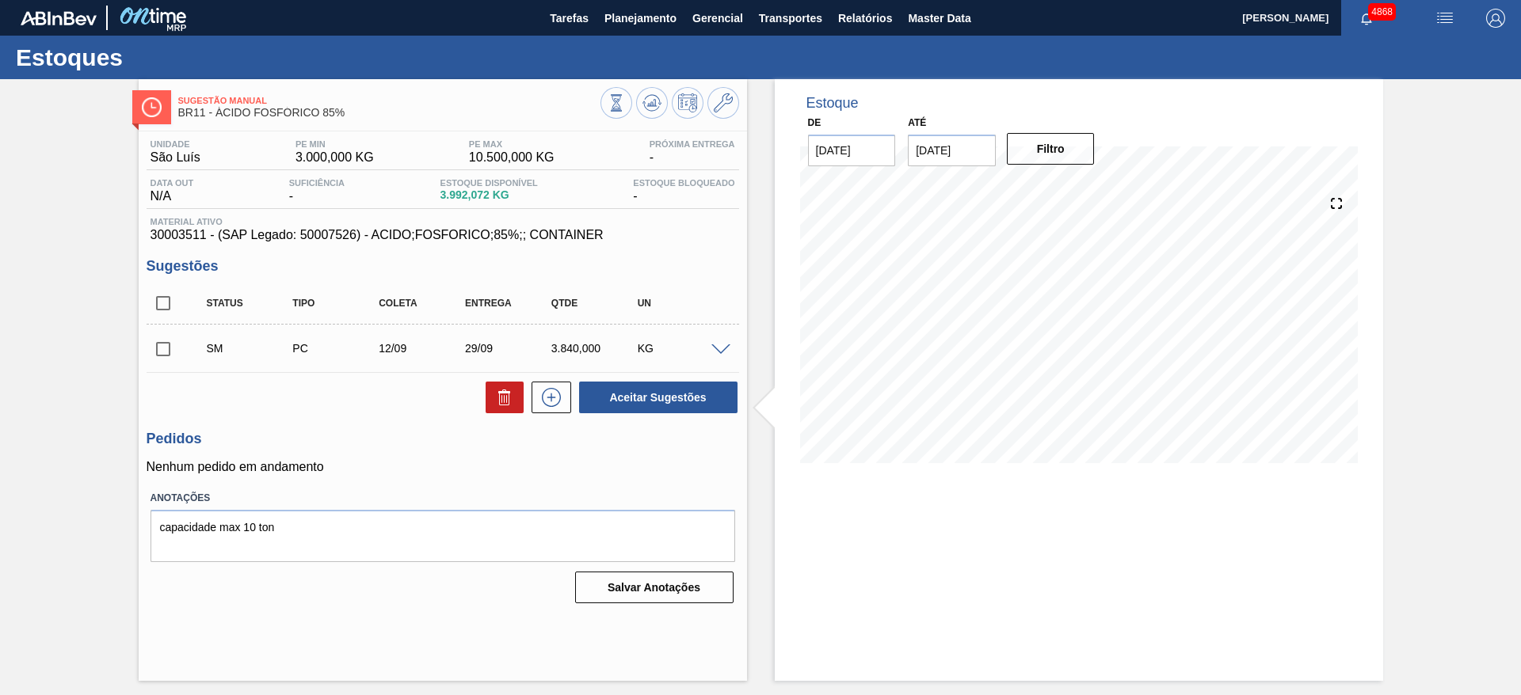
click at [163, 348] on input "checkbox" at bounding box center [163, 349] width 33 height 33
click at [657, 396] on button "Aceitar Sugestões" at bounding box center [658, 398] width 158 height 32
checkbox input "false"
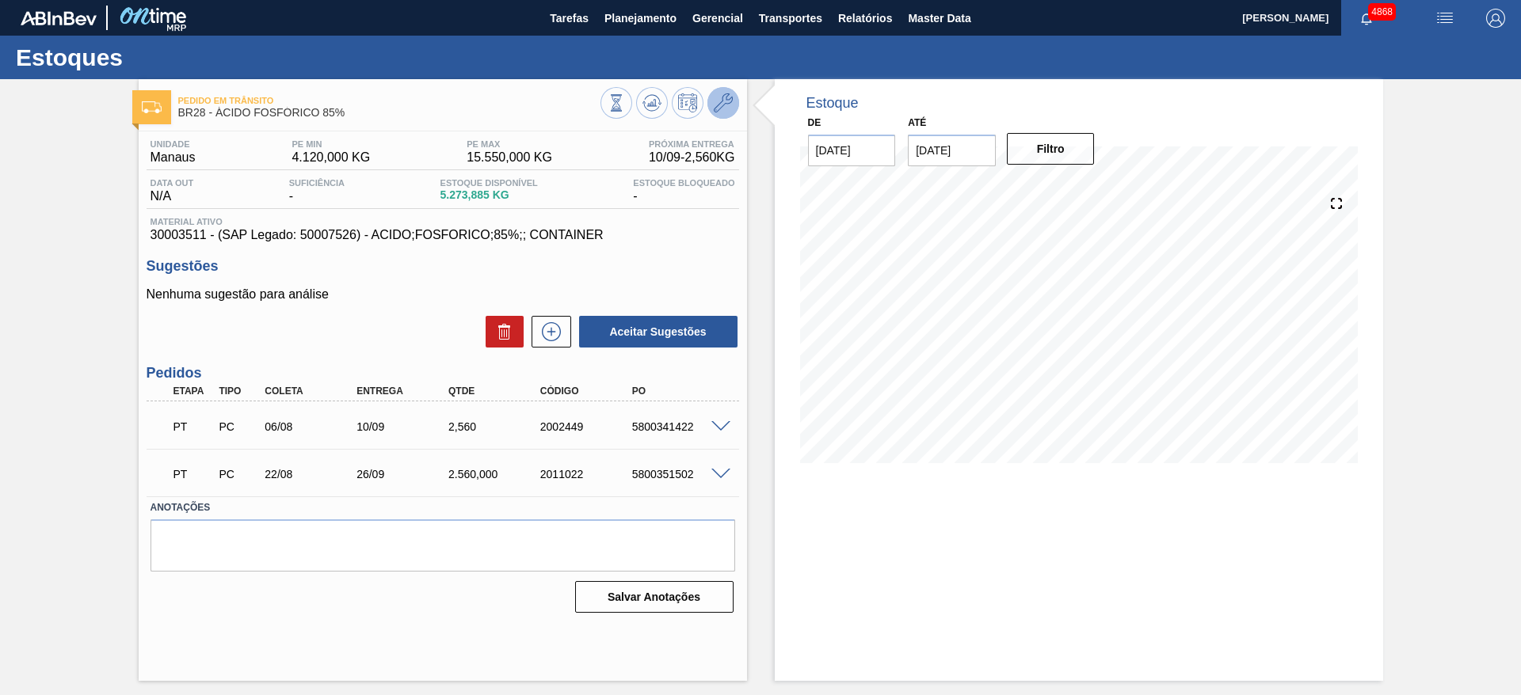
click at [726, 109] on icon at bounding box center [723, 102] width 19 height 19
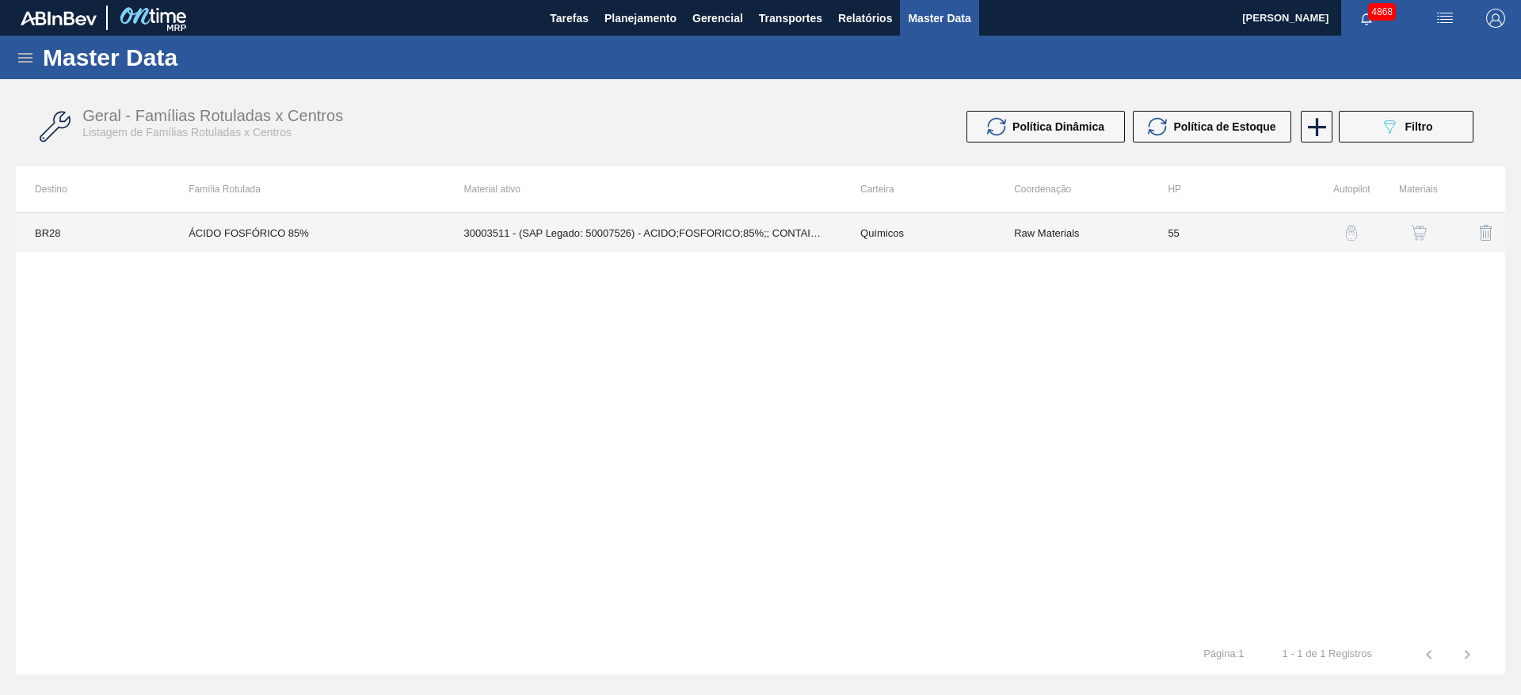
click at [725, 241] on td "30003511 - (SAP Legado: 50007526) - ACIDO;FOSFORICO;85%;; CONTAINER" at bounding box center [643, 233] width 396 height 40
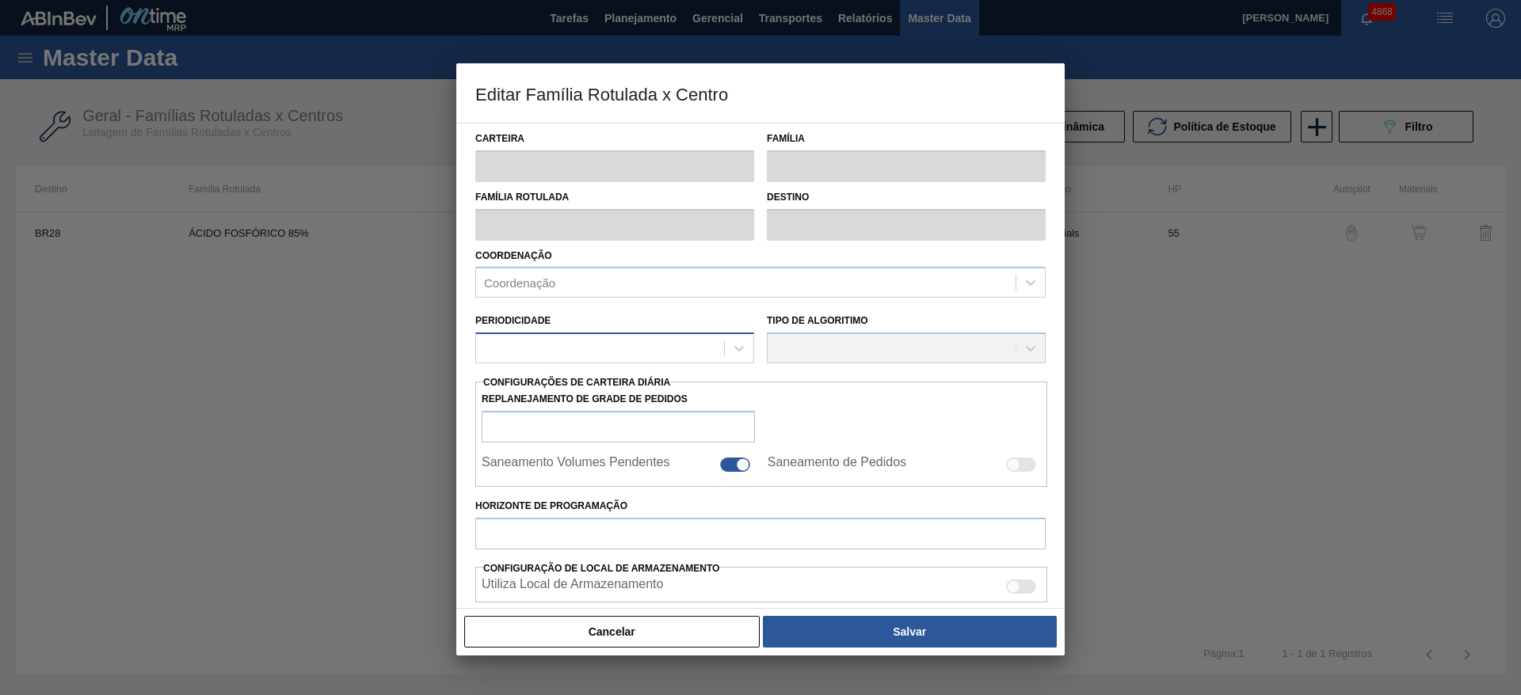
type input "Químicos"
type input "Ácido Fosfórico"
type input "ÁCIDO FOSFÓRICO 85%"
type input "BR28 - Manaus"
type input "55"
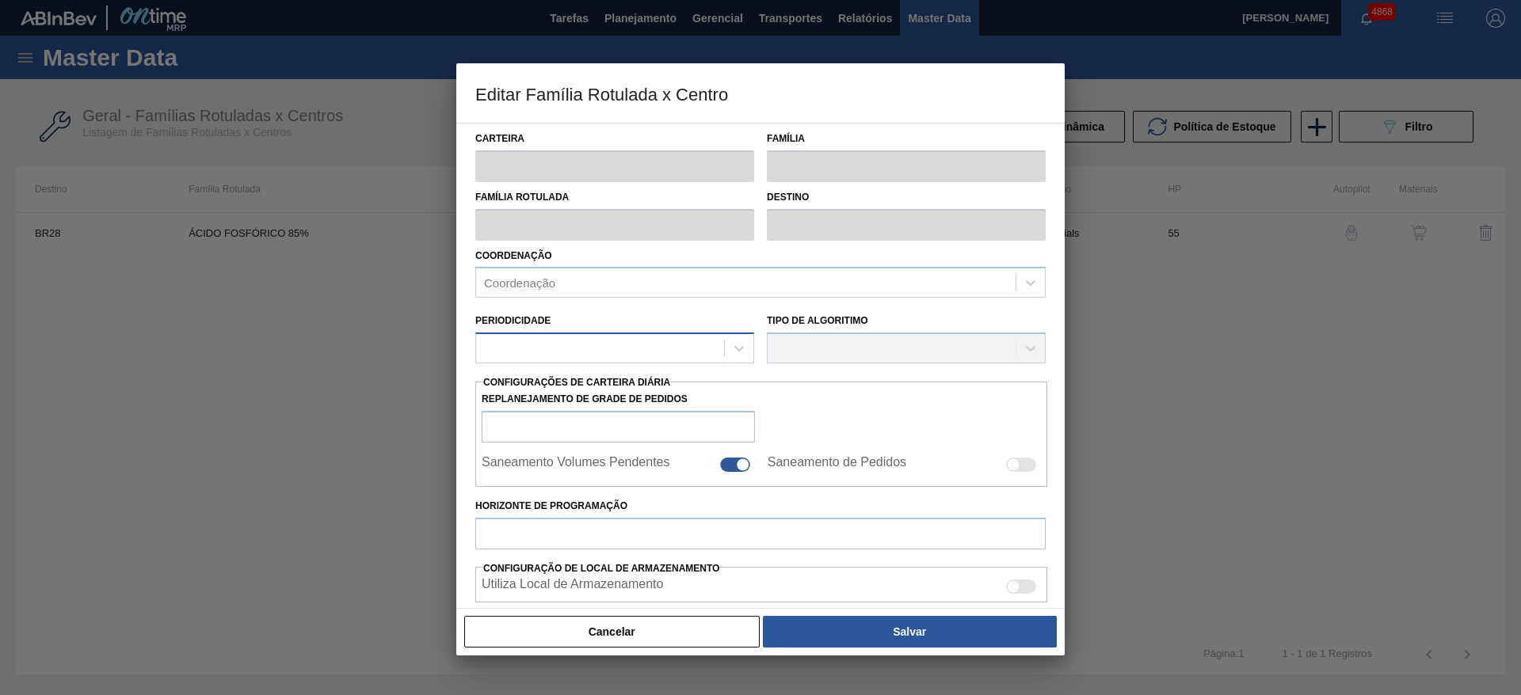
type input "4.120"
type input "15.550"
type input "50"
type input "9.835,000"
checkbox input "true"
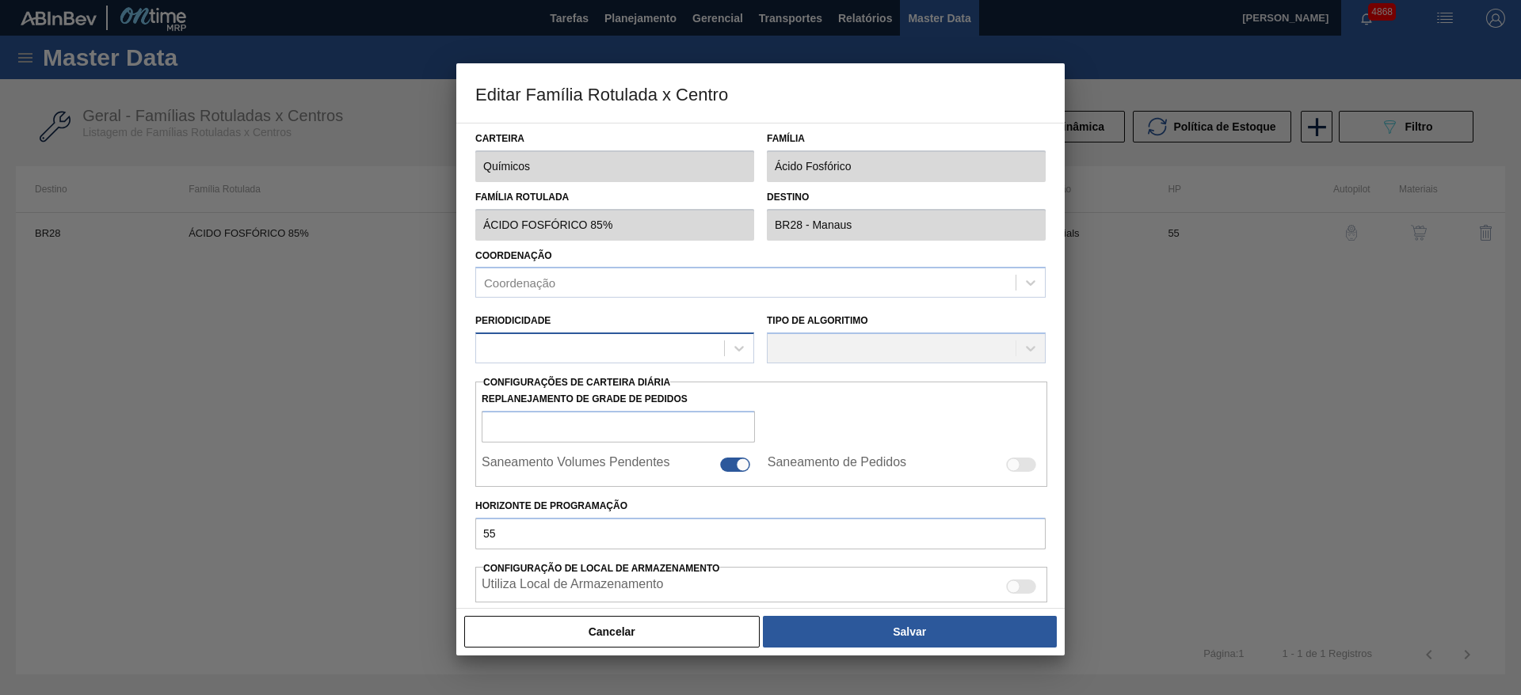
checkbox input "true"
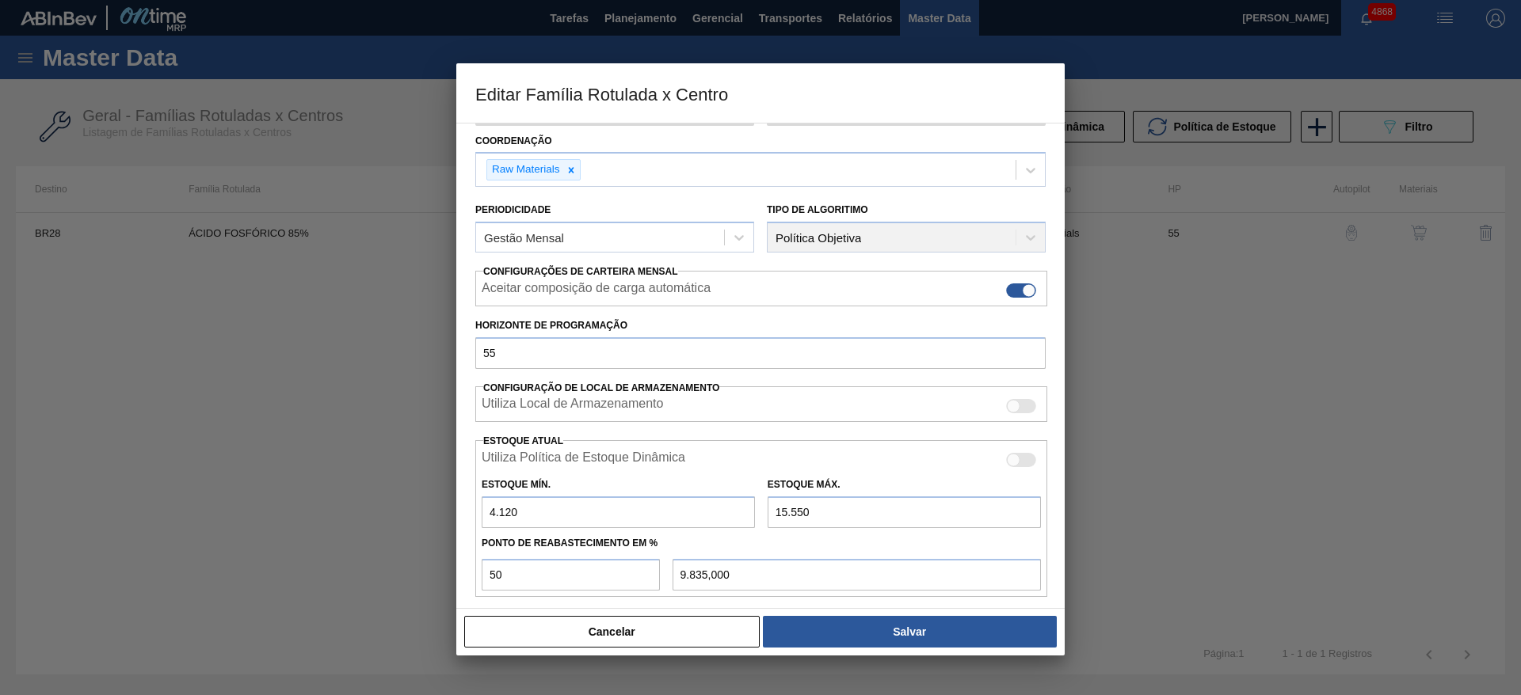
scroll to position [238, 0]
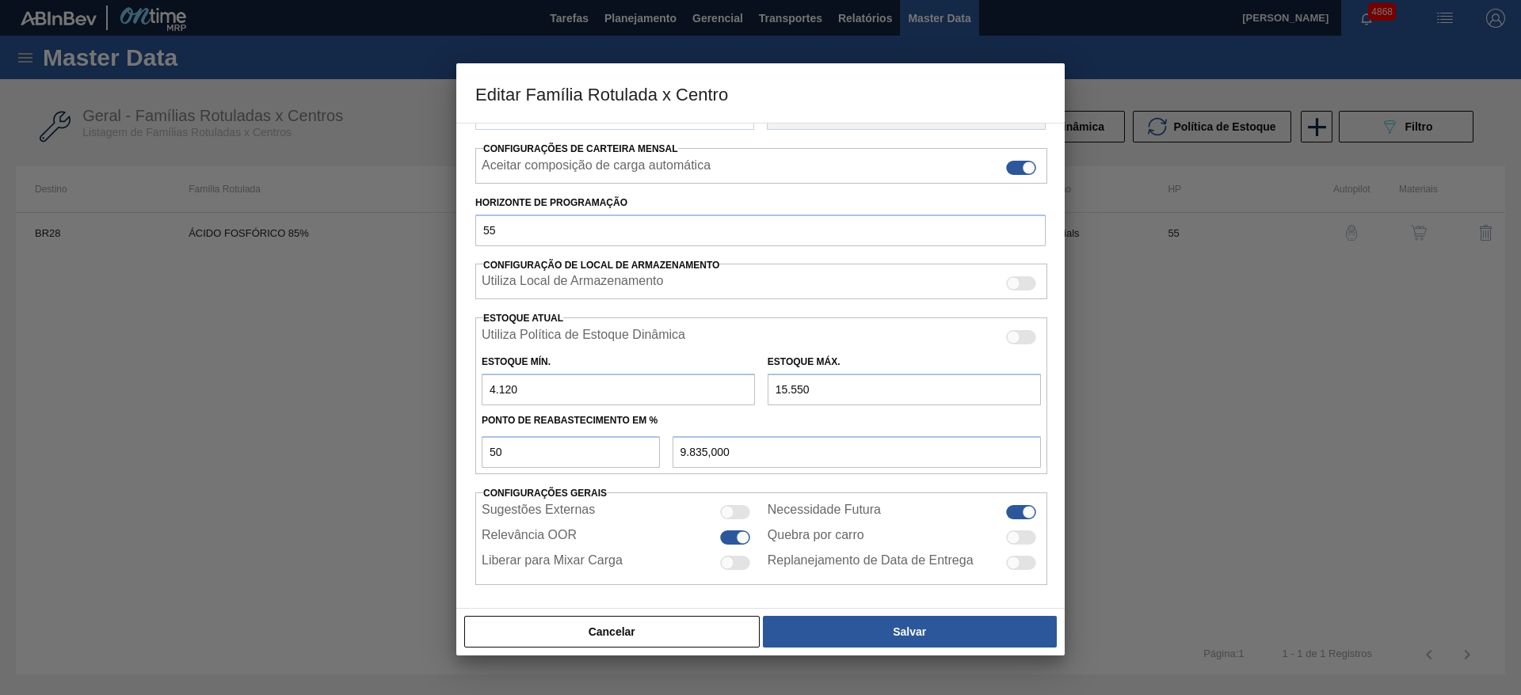
click at [501, 398] on input "4.120" at bounding box center [618, 390] width 273 height 32
type input "4.020"
type input "9.785,000"
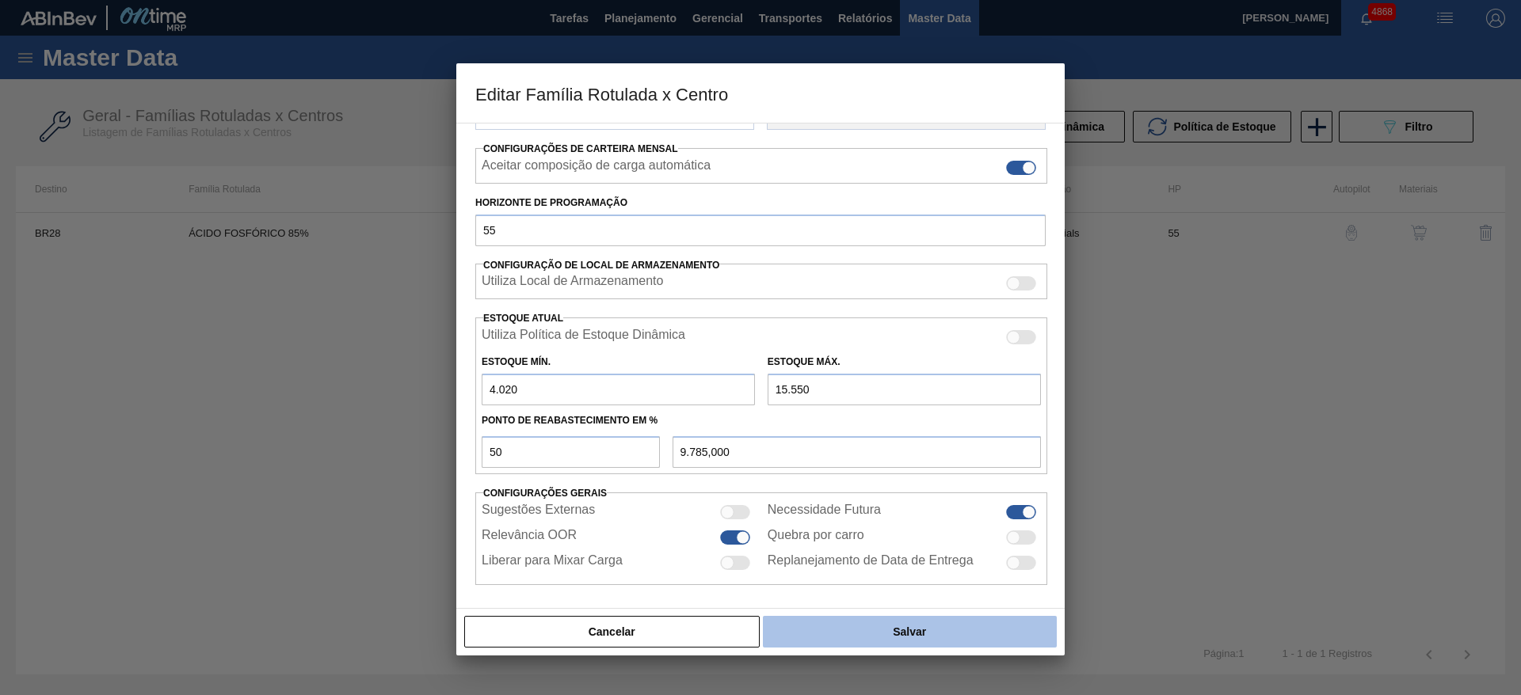
type input "4.020"
click at [862, 621] on button "Salvar" at bounding box center [910, 632] width 294 height 32
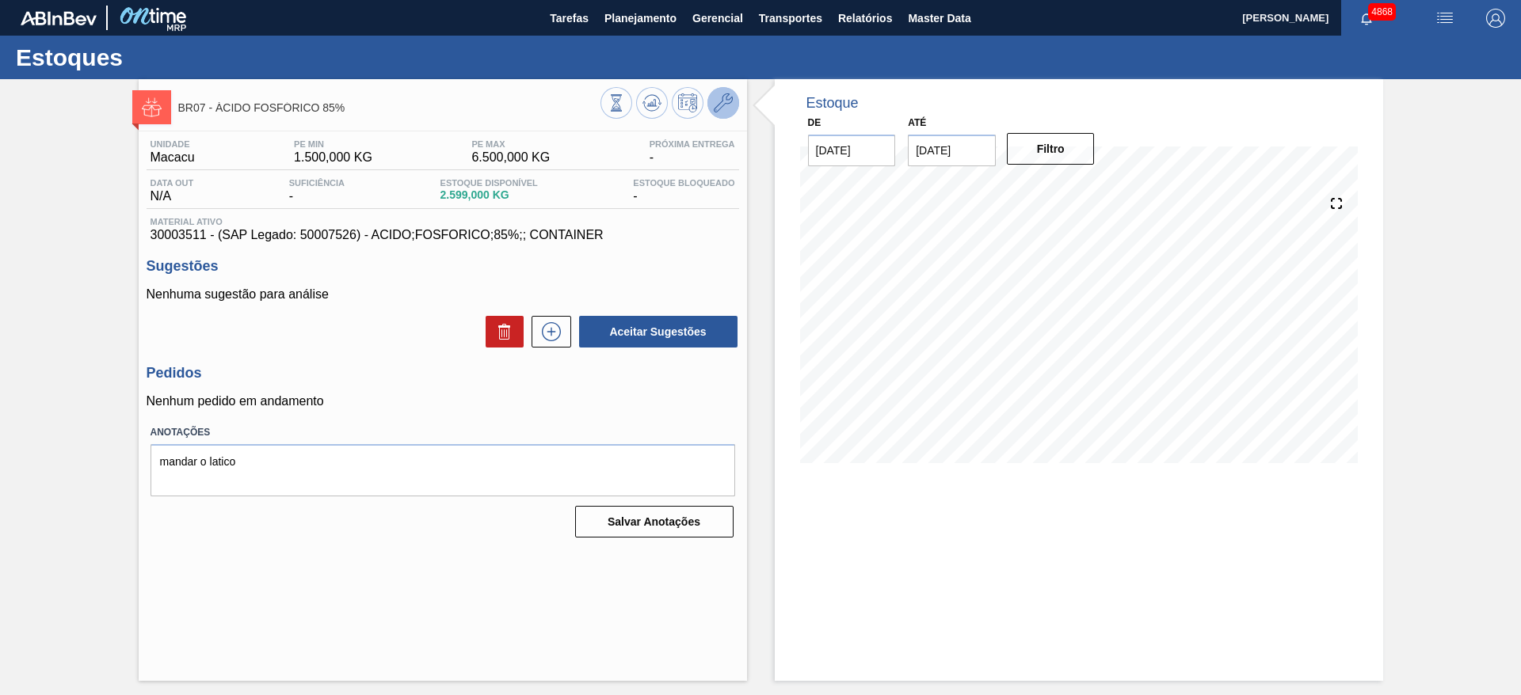
click at [721, 108] on icon at bounding box center [723, 102] width 19 height 19
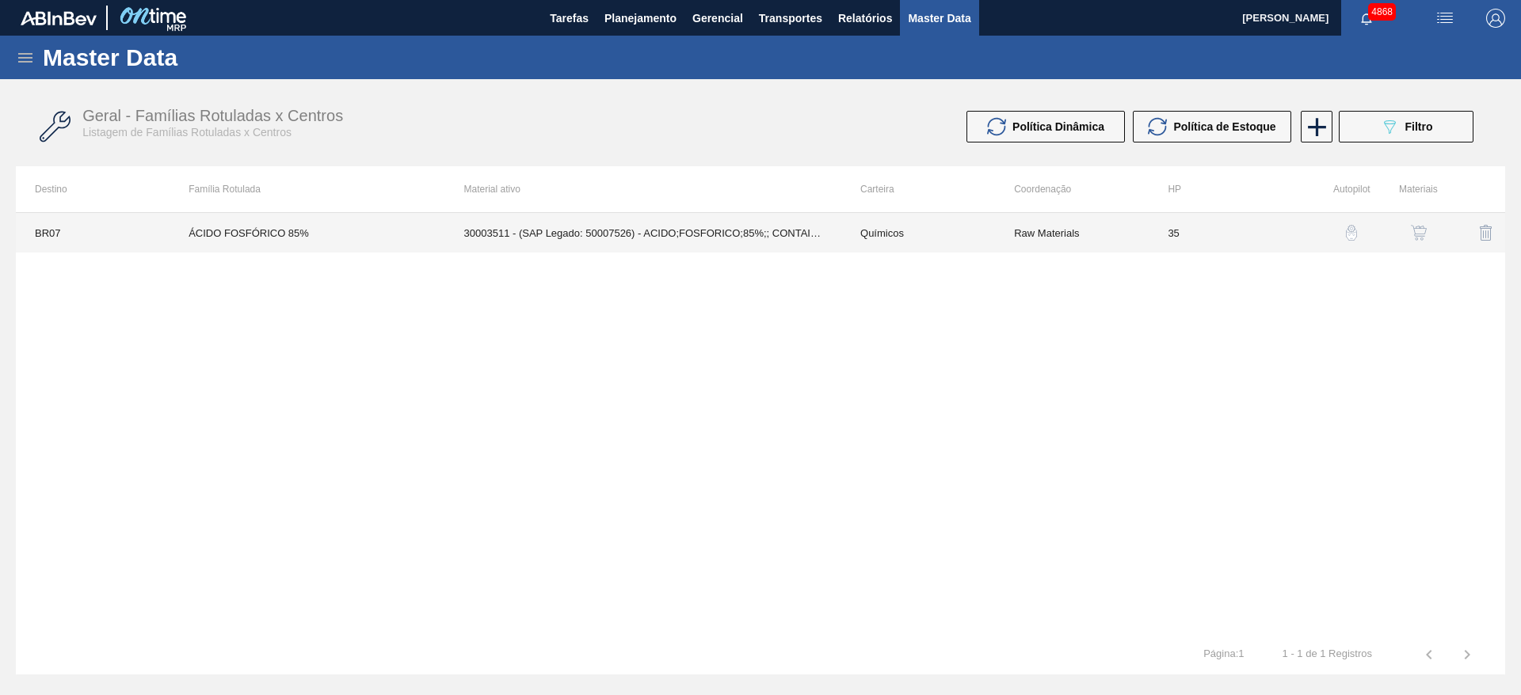
click at [692, 238] on td "30003511 - (SAP Legado: 50007526) - ACIDO;FOSFORICO;85%;; CONTAINER" at bounding box center [643, 233] width 396 height 40
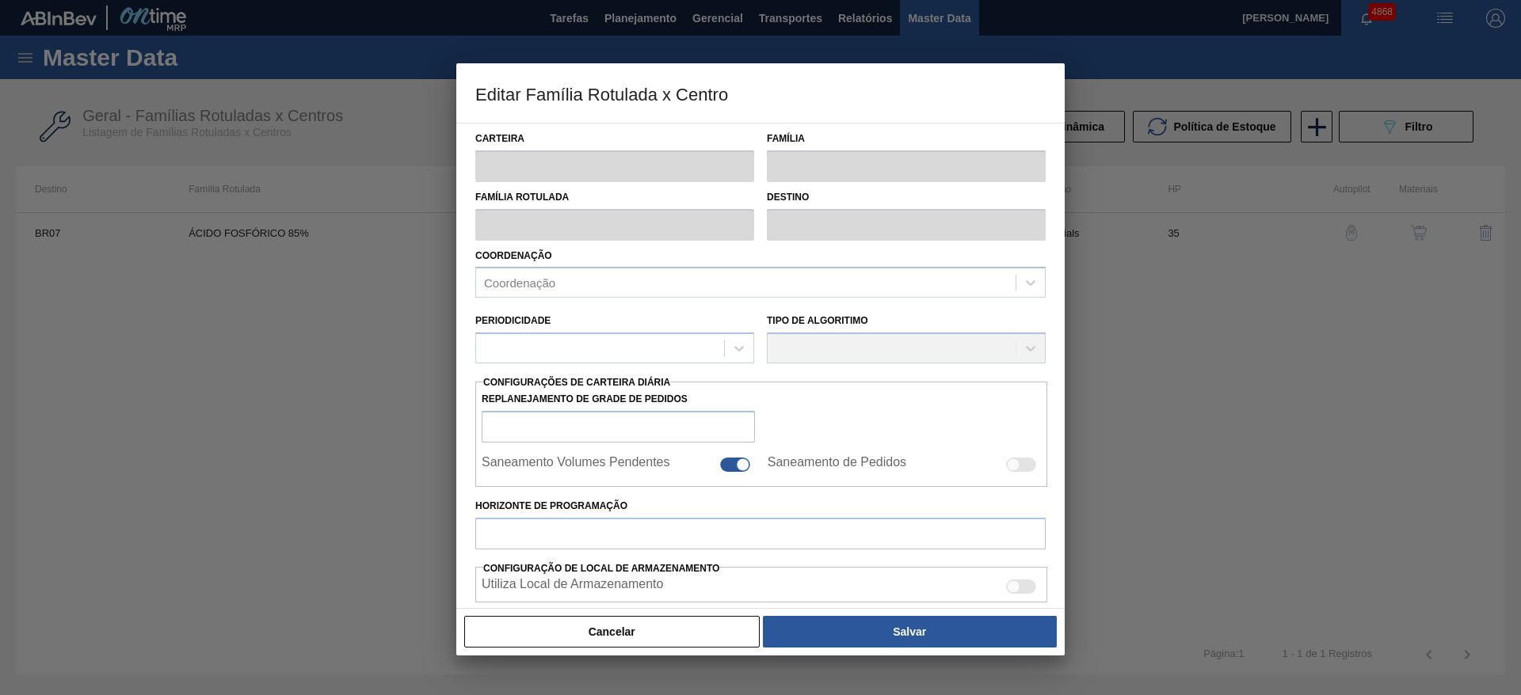
type input "Químicos"
type input "Ácido Fosfórico"
type input "ÁCIDO FOSFÓRICO 85%"
type input "BR07 - Macacu"
type input "35"
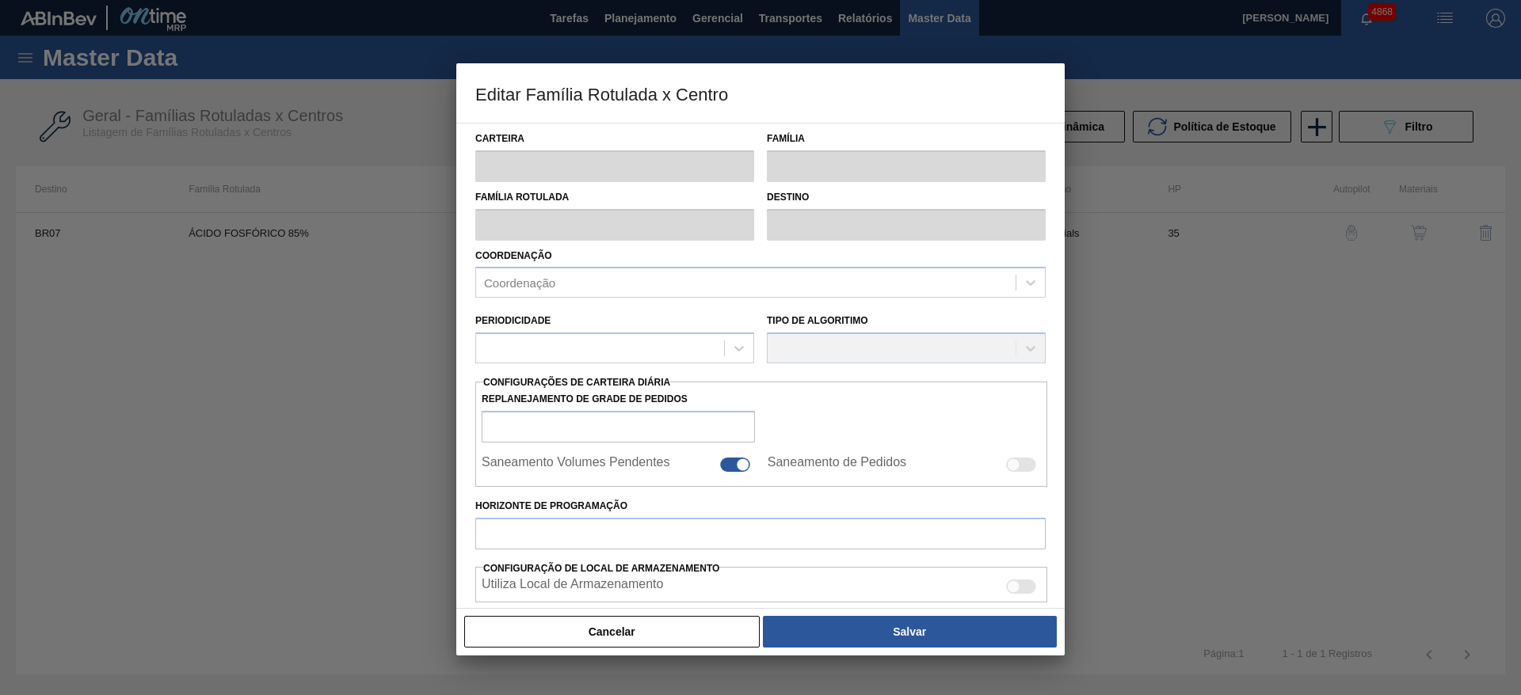
type input "1.500"
type input "6.500"
type input "50"
type input "4.000,000"
checkbox input "true"
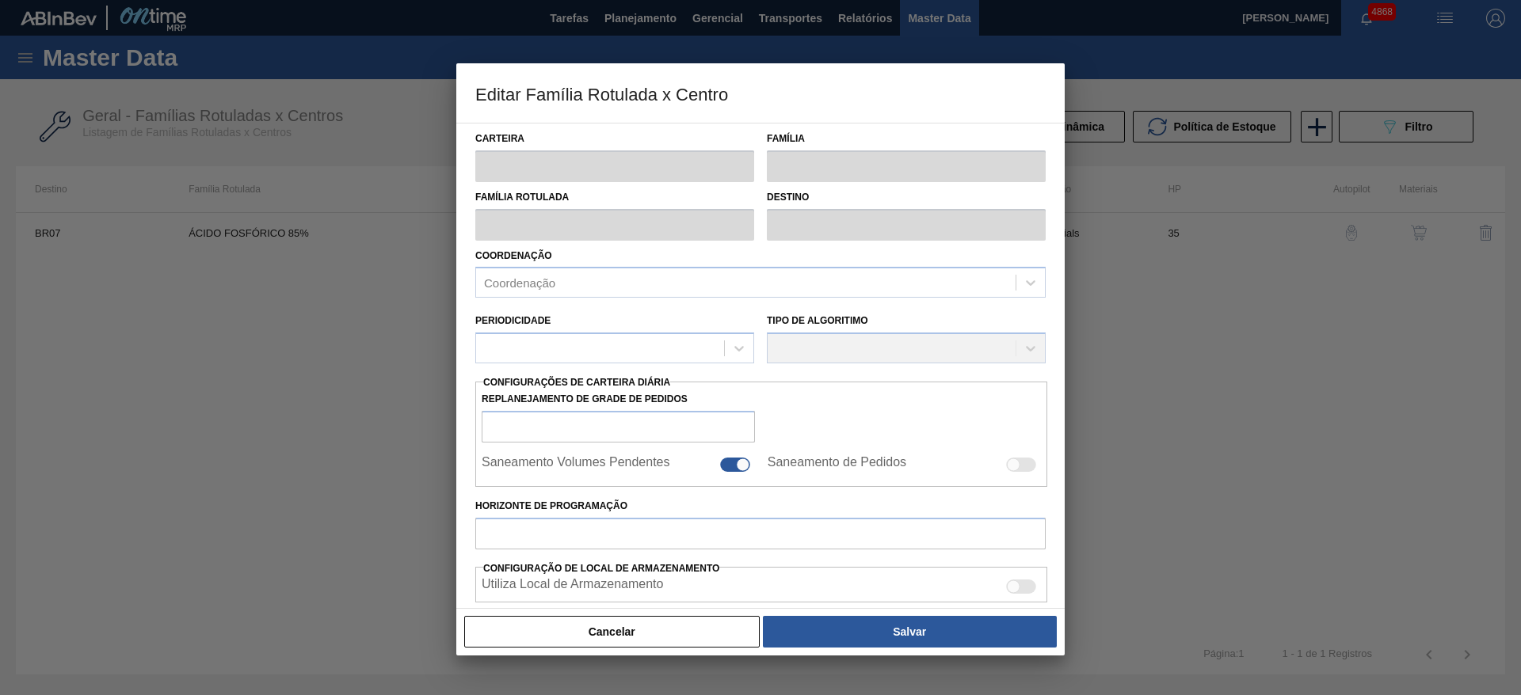
checkbox input "true"
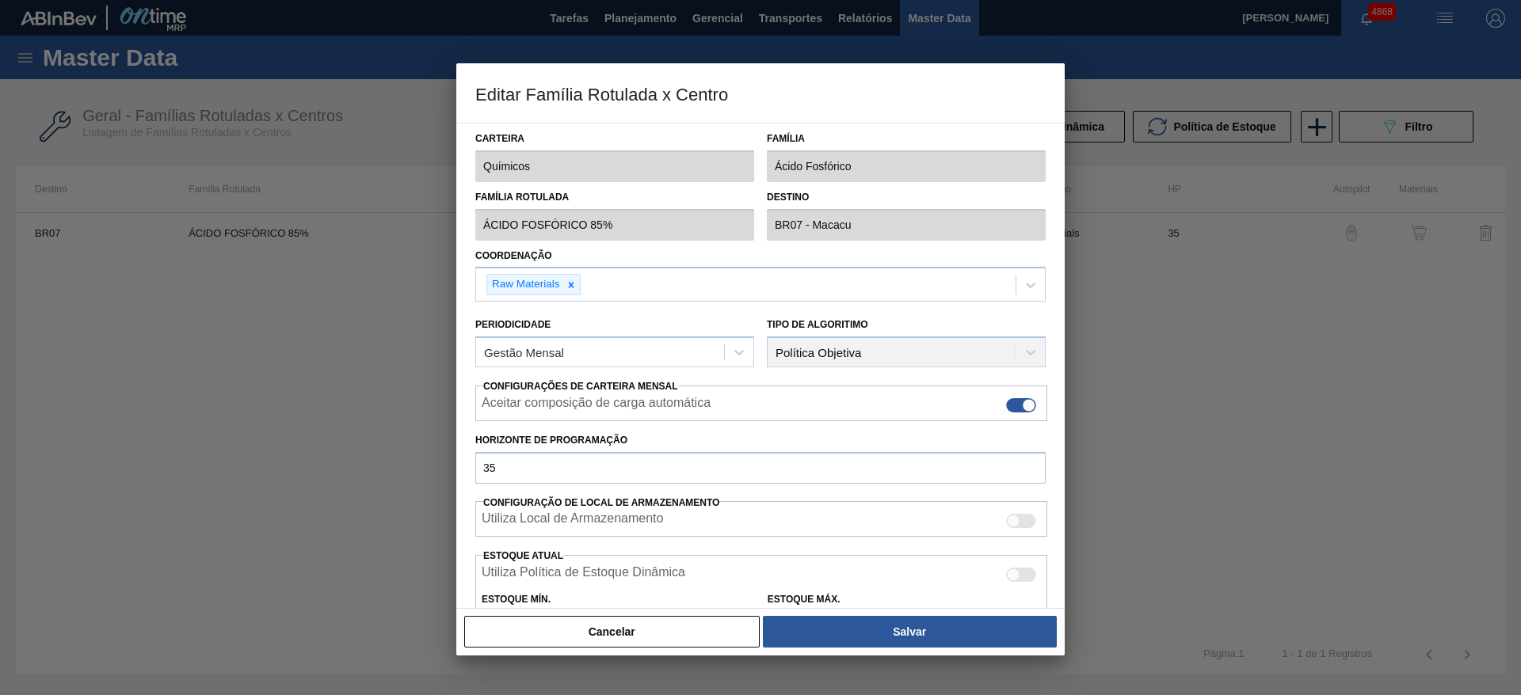
scroll to position [119, 0]
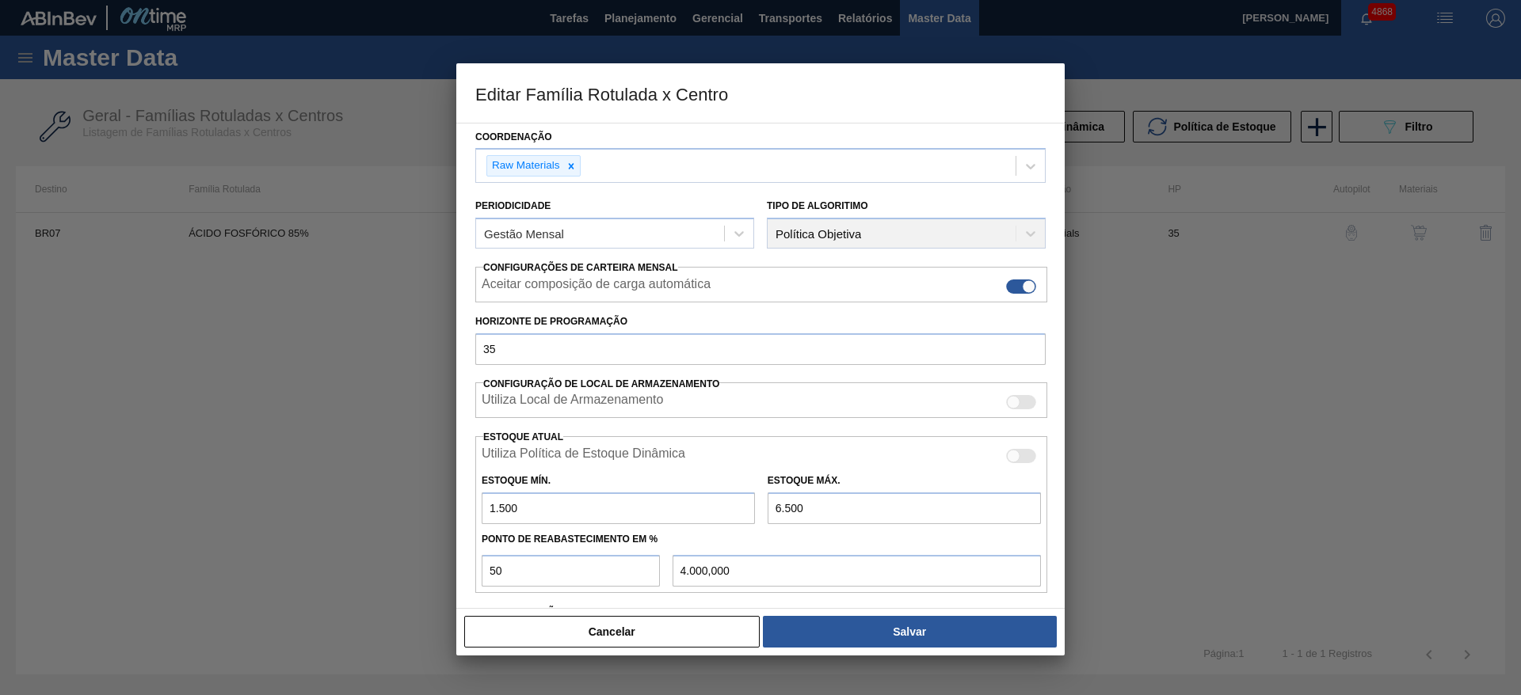
drag, startPoint x: 539, startPoint y: 503, endPoint x: 459, endPoint y: 510, distance: 79.5
click at [459, 510] on div "Carteira Químicos Família Ácido Fosfórico Família Rotulada ÁCIDO FOSFÓRICO 85% …" at bounding box center [760, 366] width 608 height 486
type input "9"
type input "3.254,500"
type input "90"
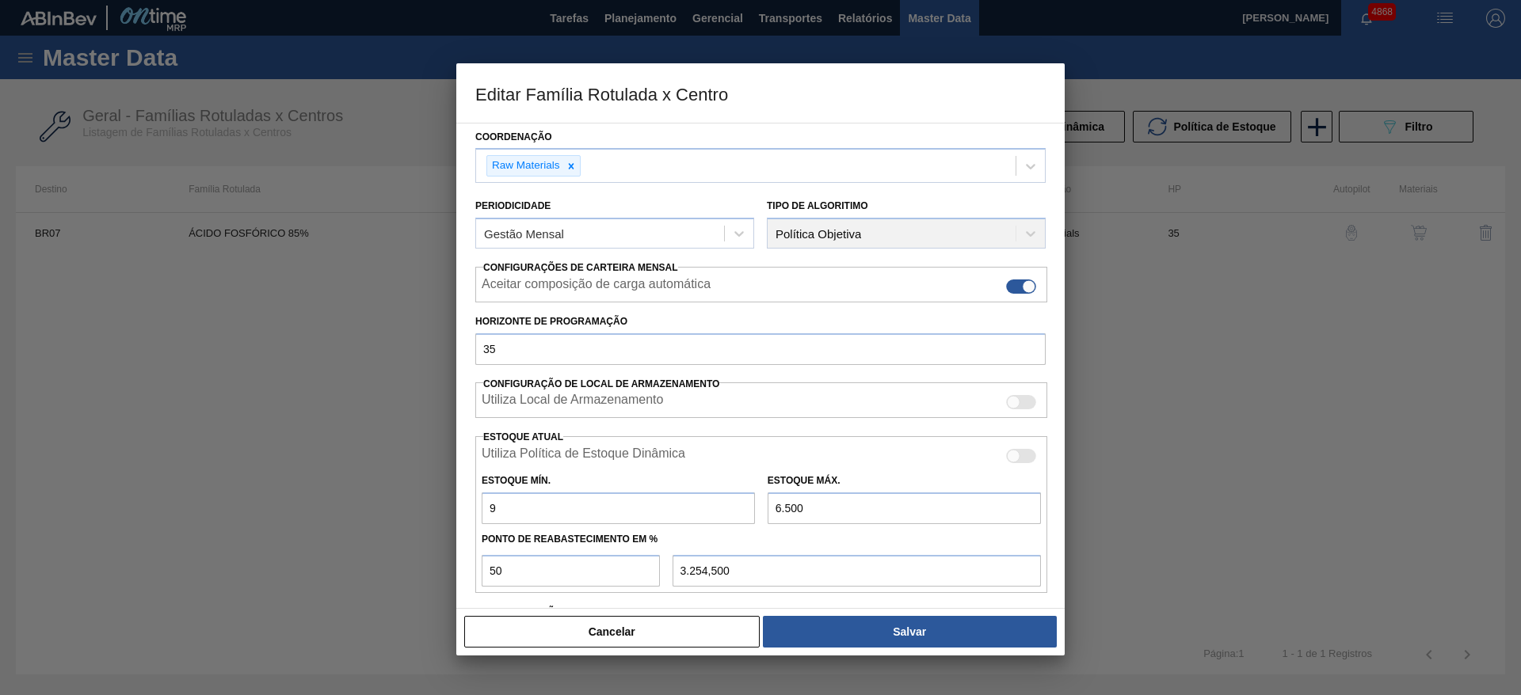
type input "3.295,000"
type input "900"
type input "3.700,000"
type input "900"
drag, startPoint x: 797, startPoint y: 503, endPoint x: 727, endPoint y: 530, distance: 74.7
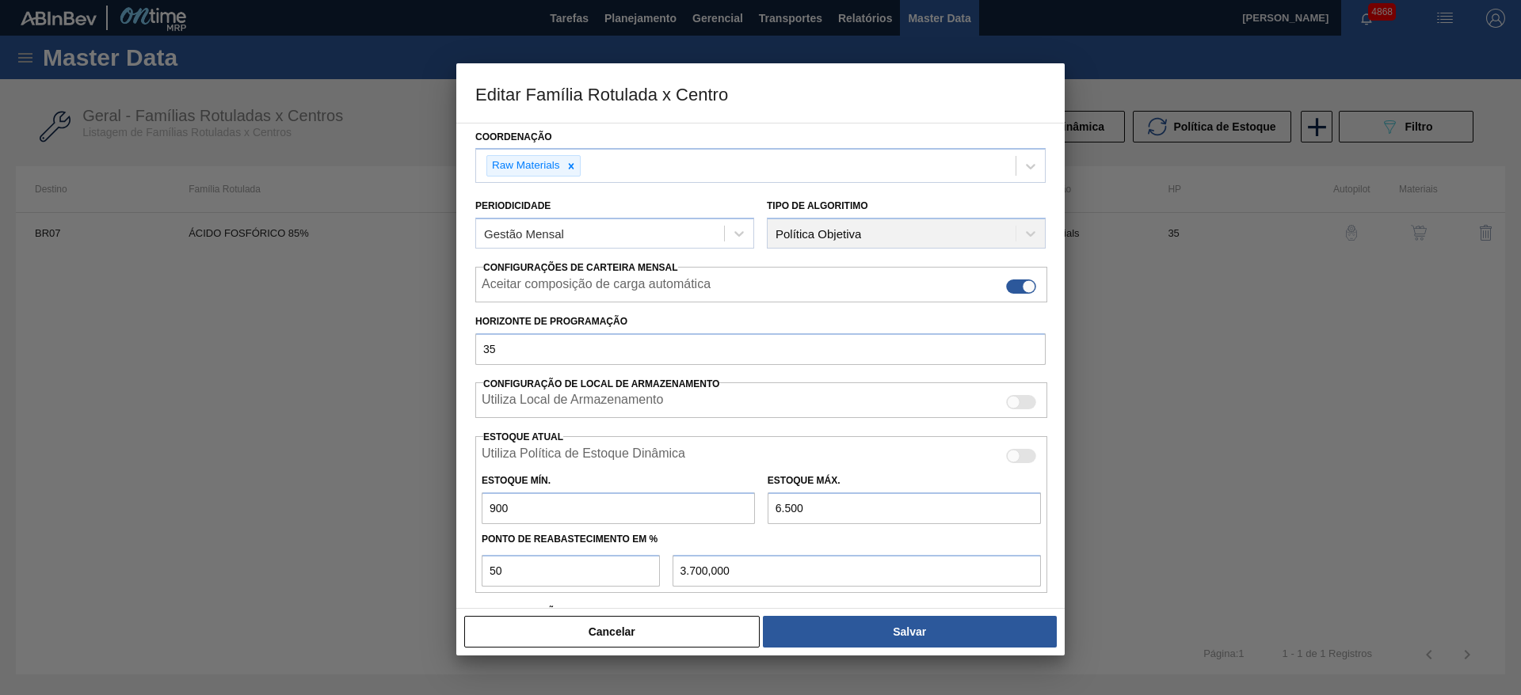
click at [727, 530] on div "Utiliza Política de Estoque Dinâmica Estoque Mín. 900 Estoque Máx. 6.500 Ponto …" at bounding box center [761, 514] width 572 height 157
type input "3"
type input "451,500"
type input "35"
type input "467,500"
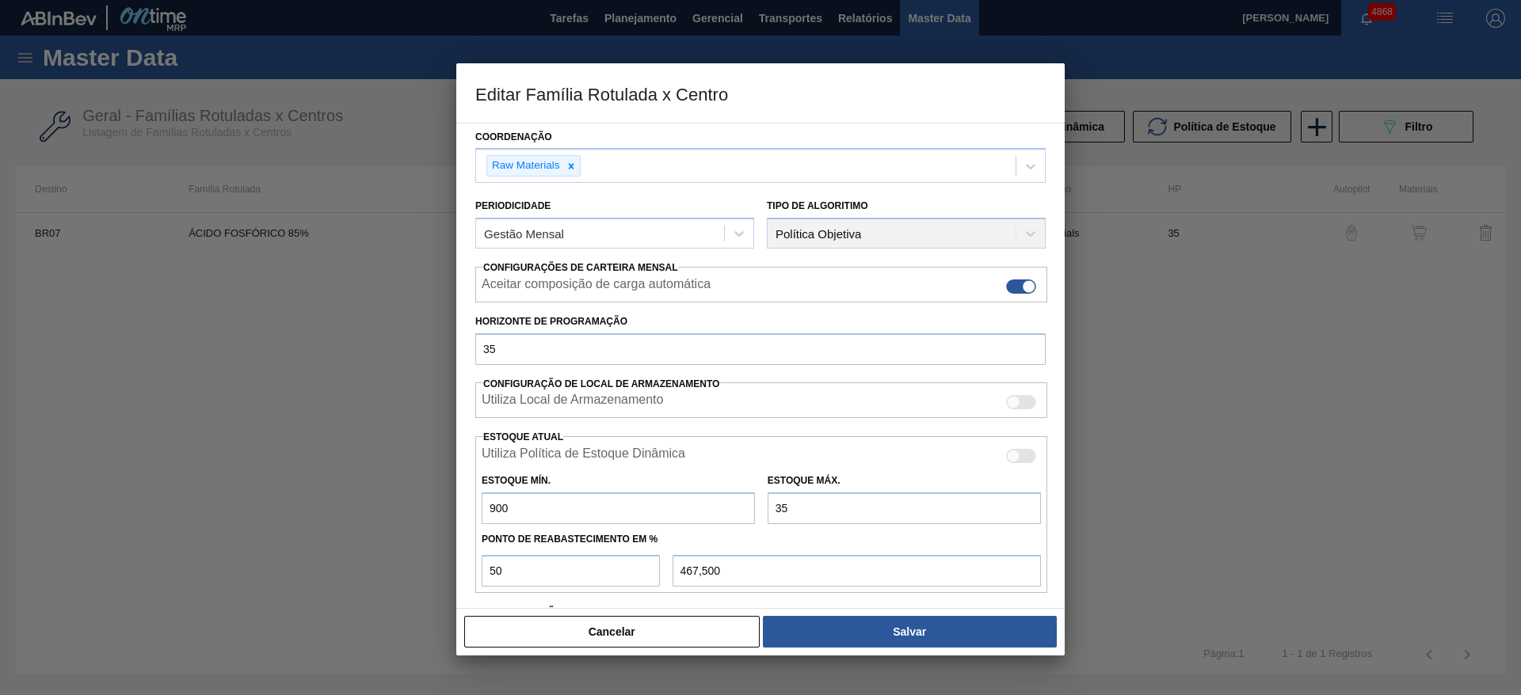
type input "350"
type input "625,000"
type input "3.500"
type input "2.200,000"
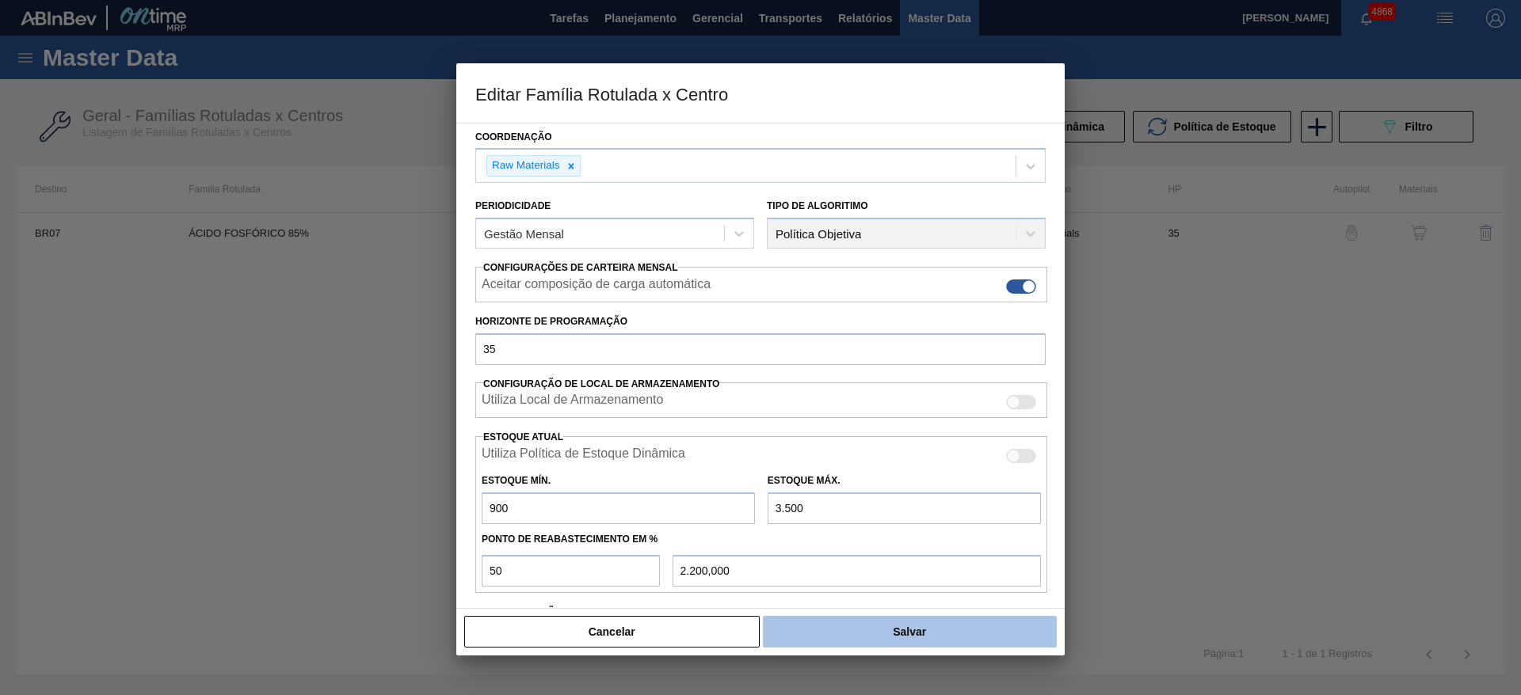
type input "3.500"
click at [915, 619] on button "Salvar" at bounding box center [910, 632] width 294 height 32
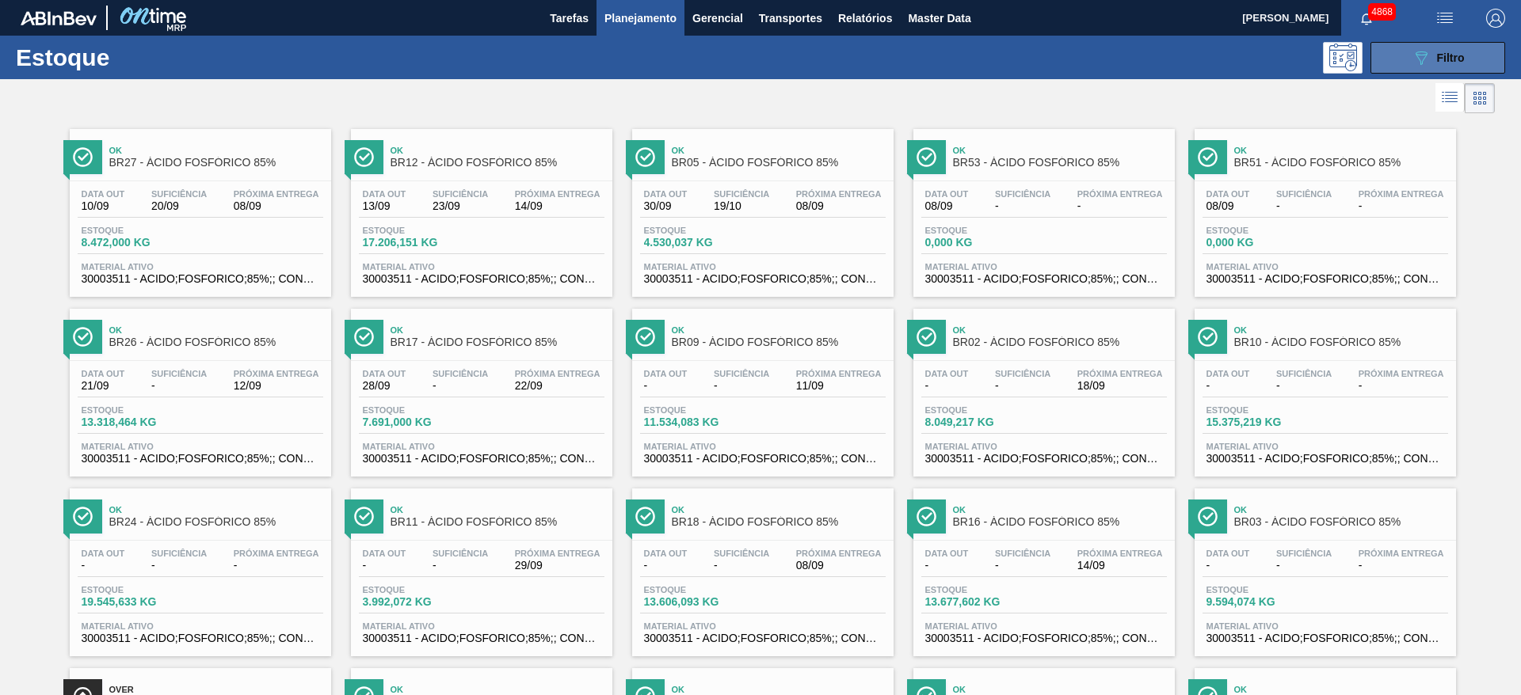
click at [1467, 50] on button "089F7B8B-B2A5-4AFE-B5C0-19BA573D28AC Filtro" at bounding box center [1437, 58] width 135 height 32
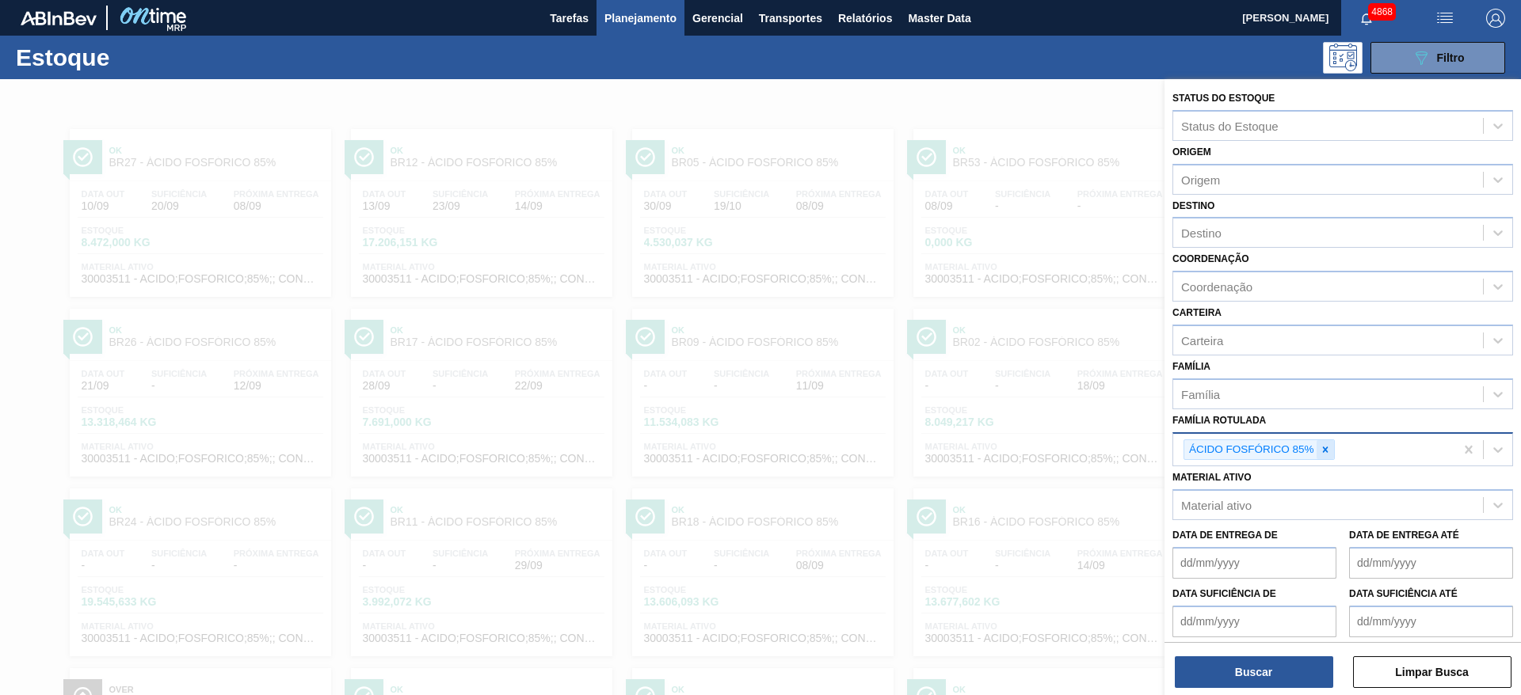
click at [1330, 444] on icon at bounding box center [1325, 449] width 11 height 11
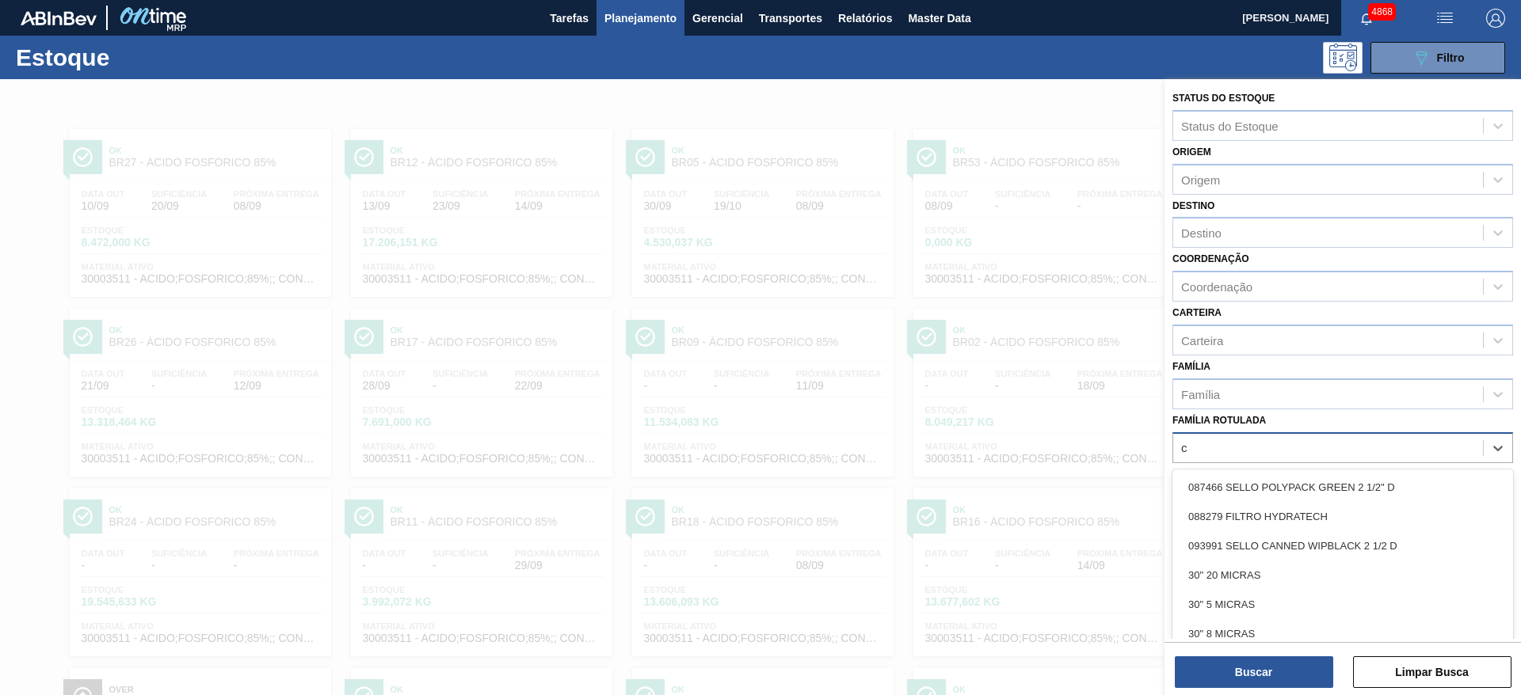
scroll to position [18, 0]
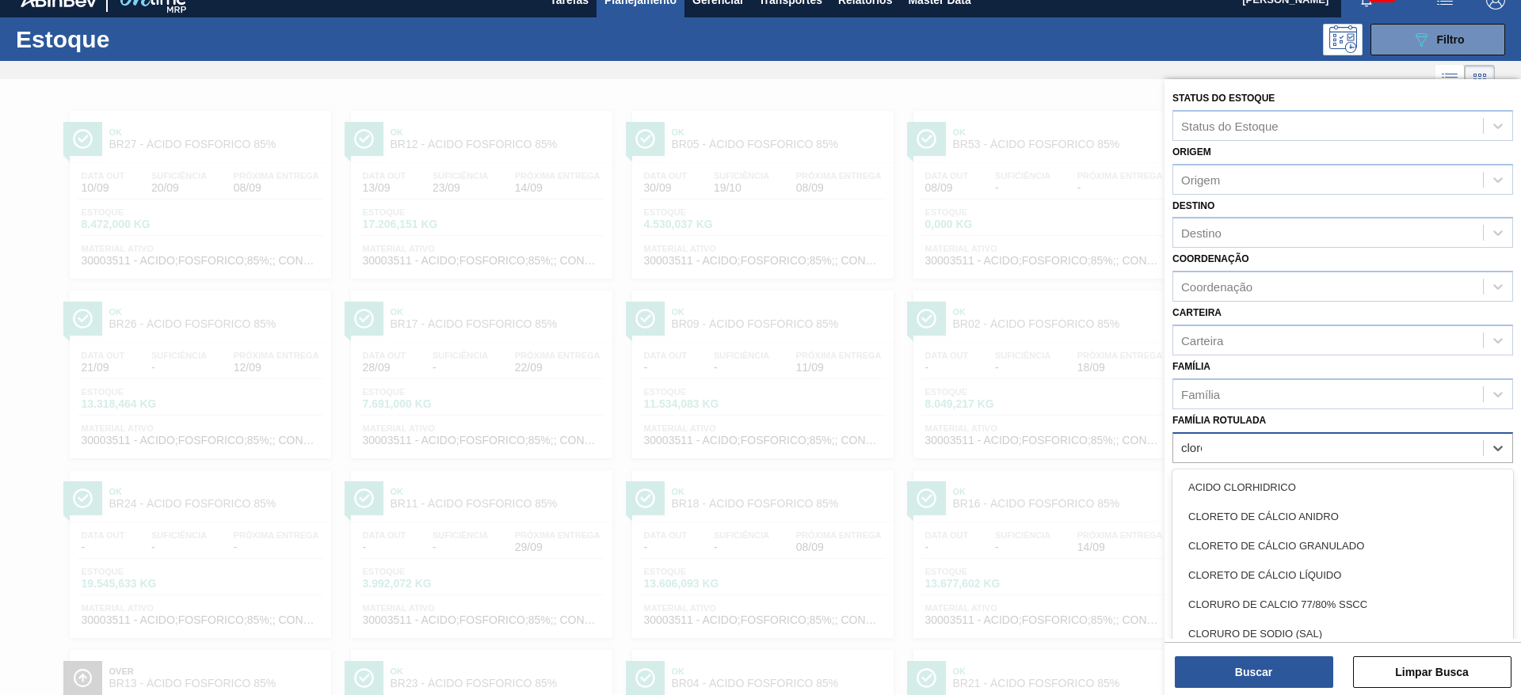
type Rotulada "cloret"
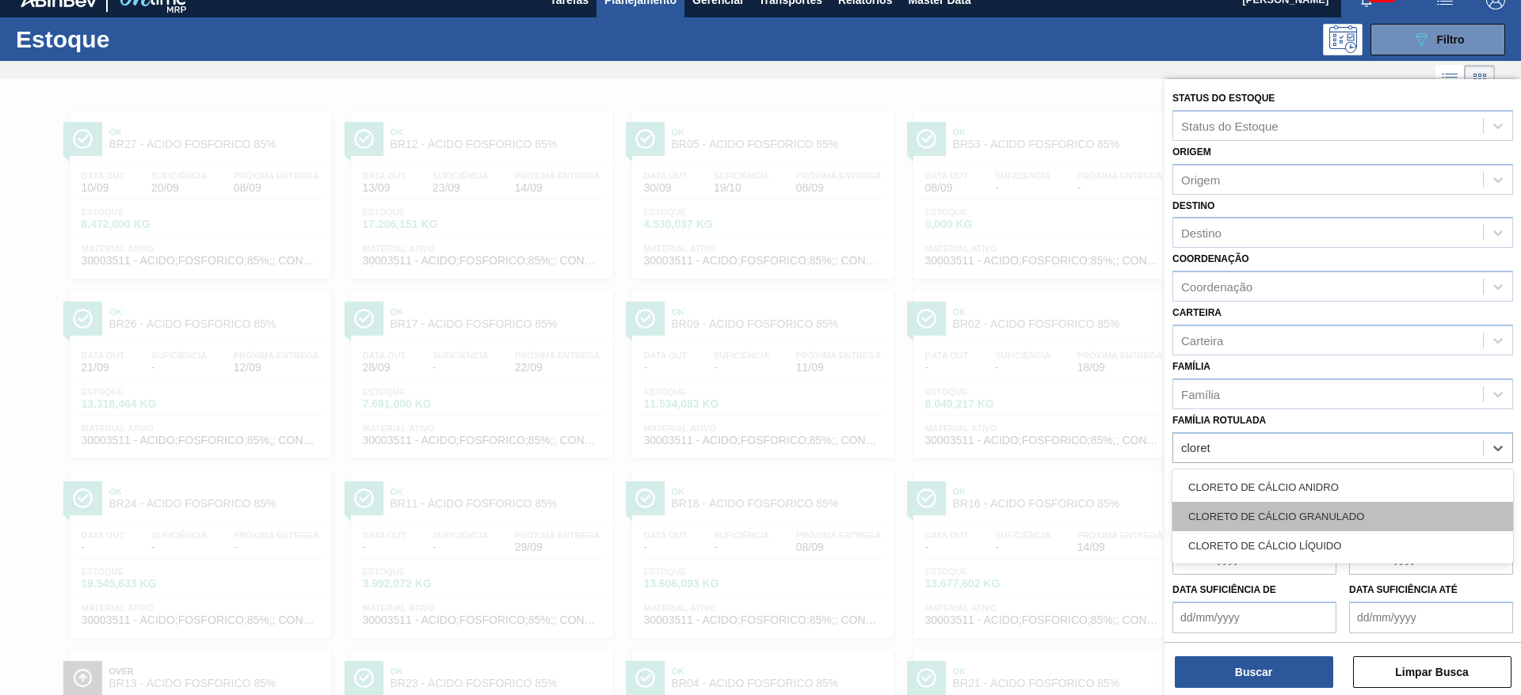
click at [1333, 519] on div "CLORETO DE CÁLCIO GRANULADO" at bounding box center [1342, 516] width 341 height 29
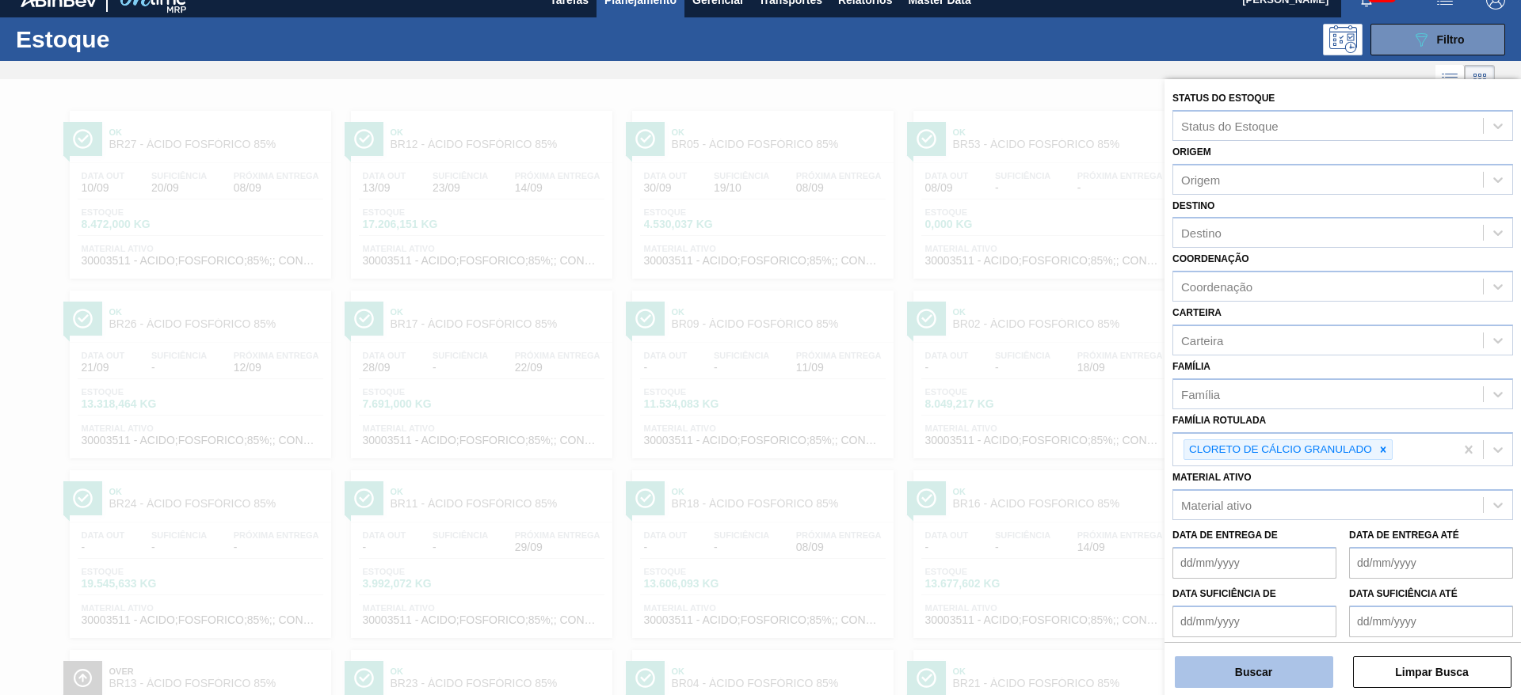
click at [1296, 670] on button "Buscar" at bounding box center [1254, 673] width 158 height 32
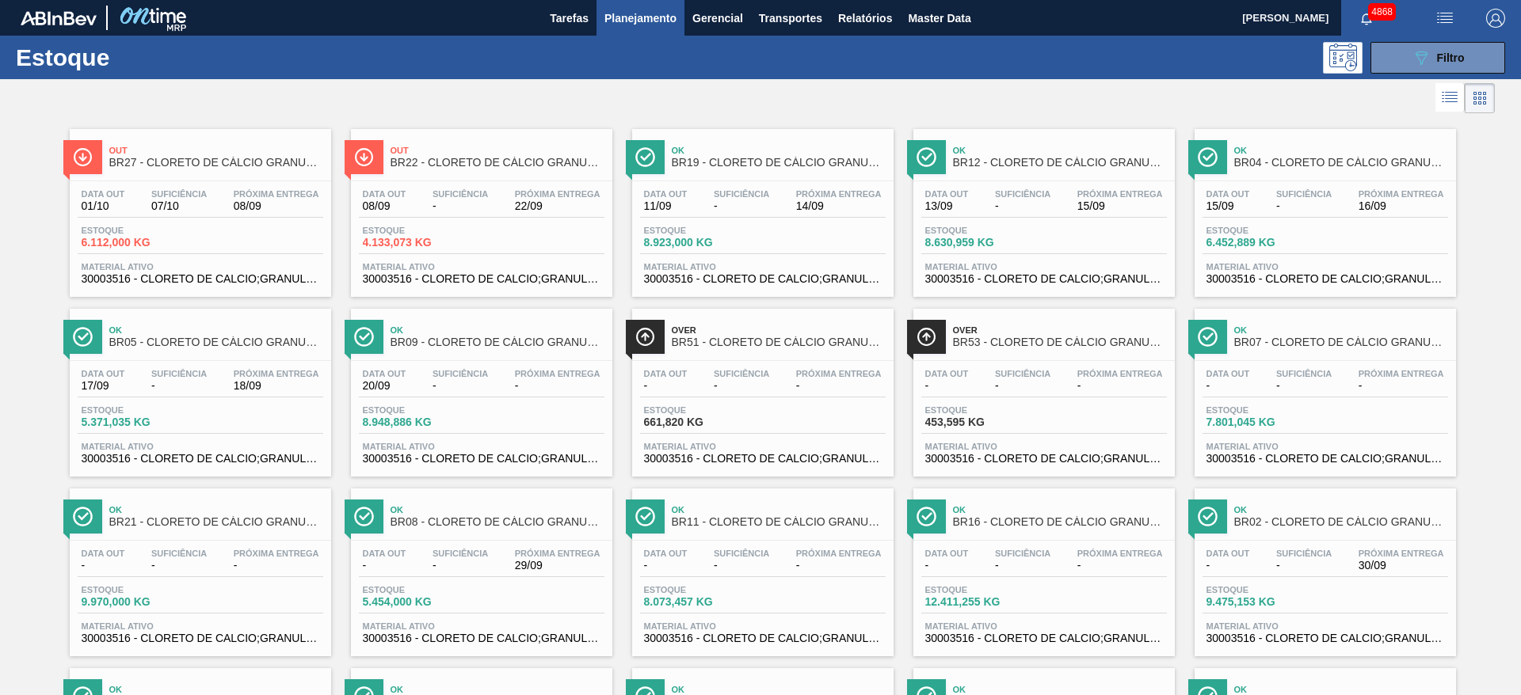
click at [288, 264] on span "Material ativo" at bounding box center [201, 267] width 238 height 10
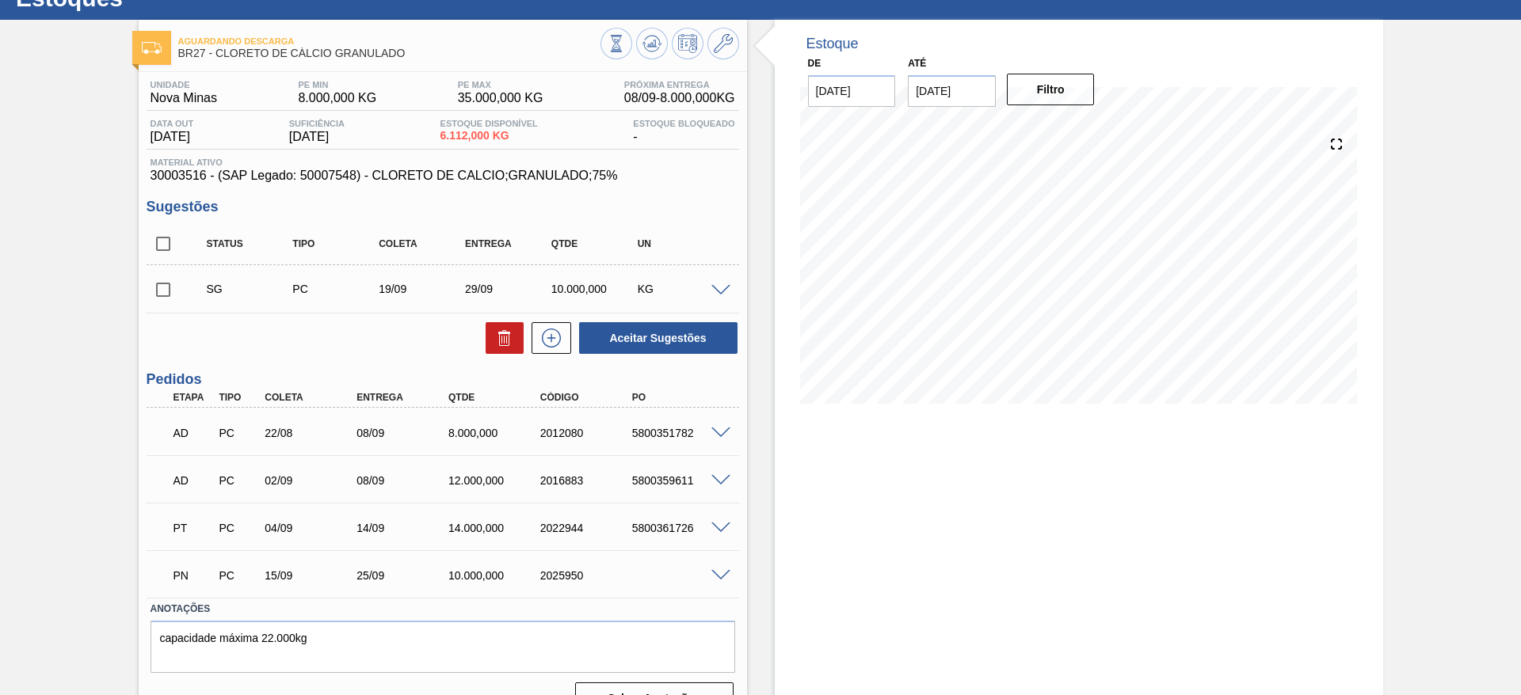
scroll to position [92, 0]
